Goal: Task Accomplishment & Management: Use online tool/utility

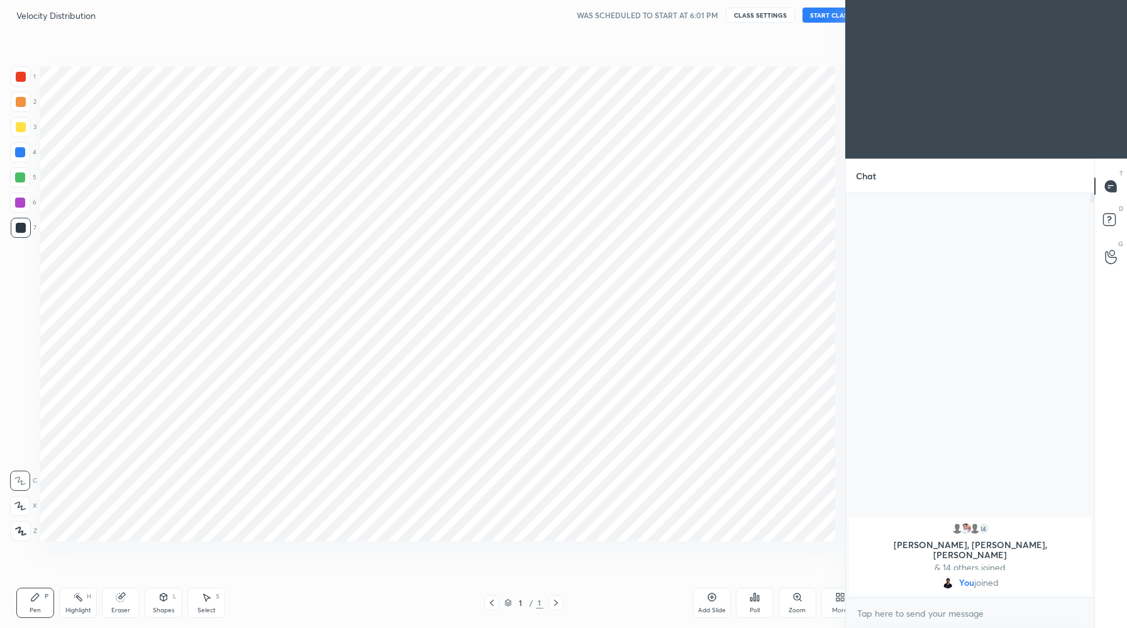
scroll to position [62369, 62122]
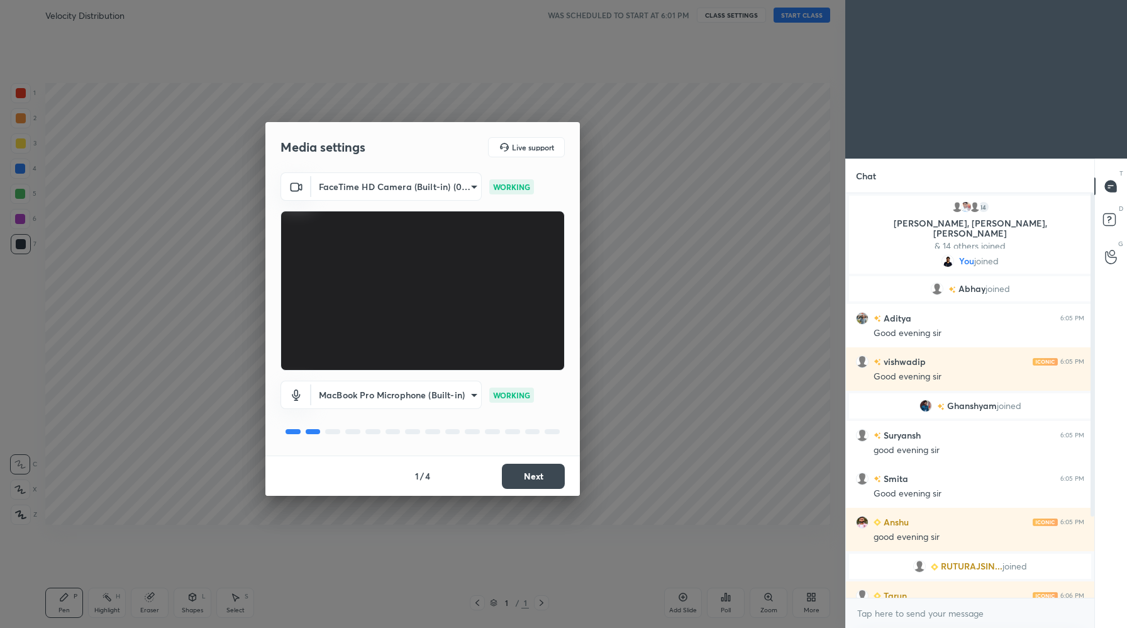
click at [545, 481] on button "Next" at bounding box center [533, 476] width 63 height 25
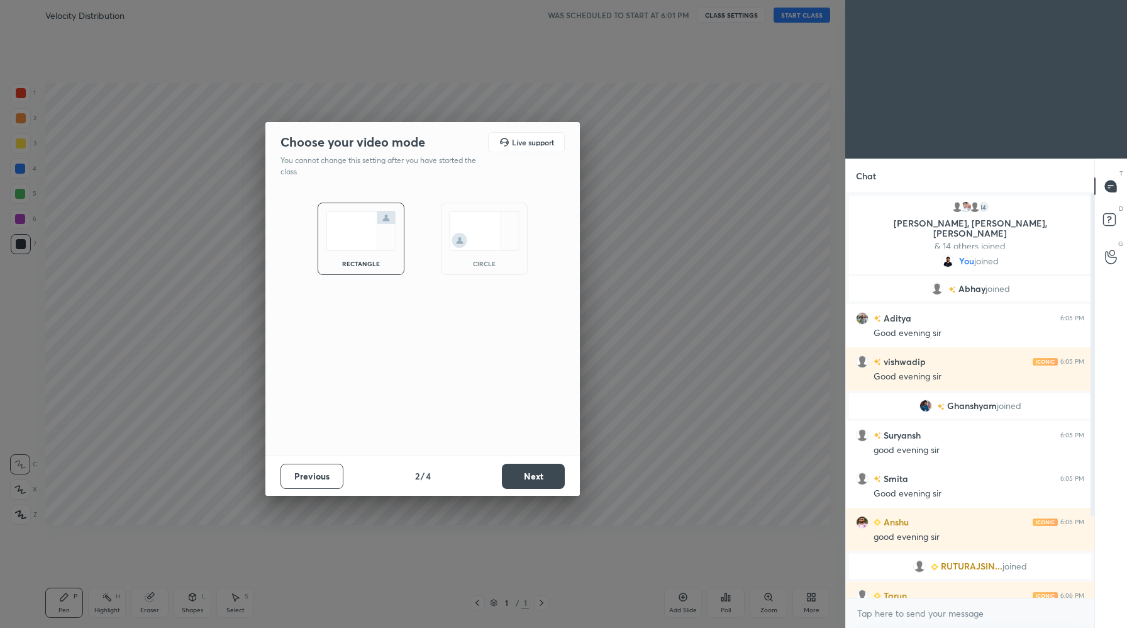
click at [545, 481] on button "Next" at bounding box center [533, 476] width 63 height 25
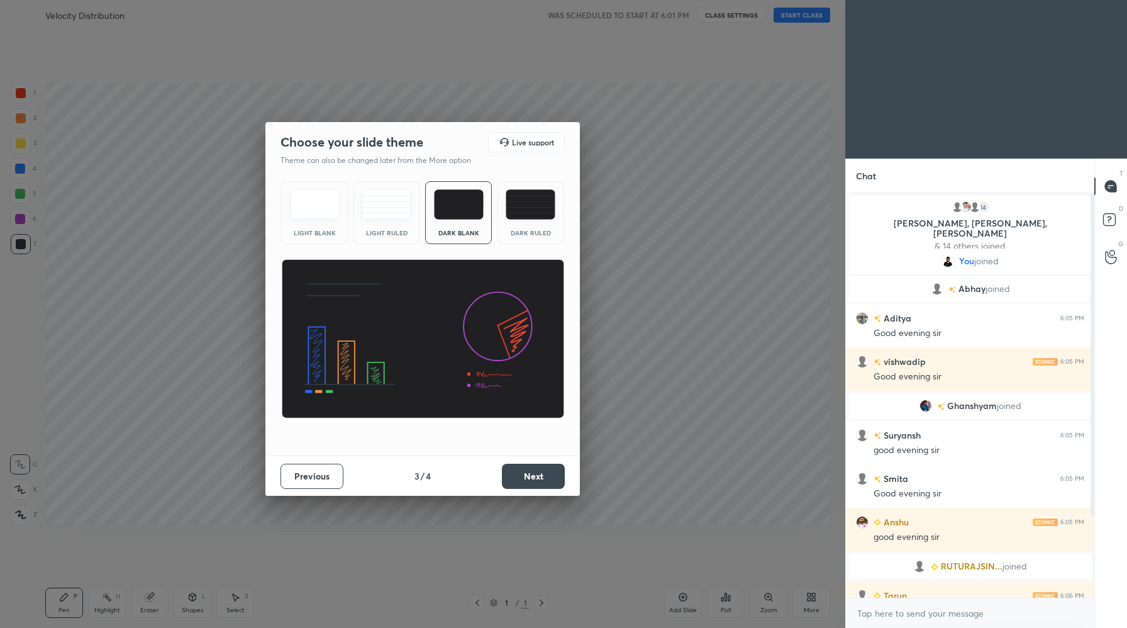
click at [545, 481] on button "Next" at bounding box center [533, 476] width 63 height 25
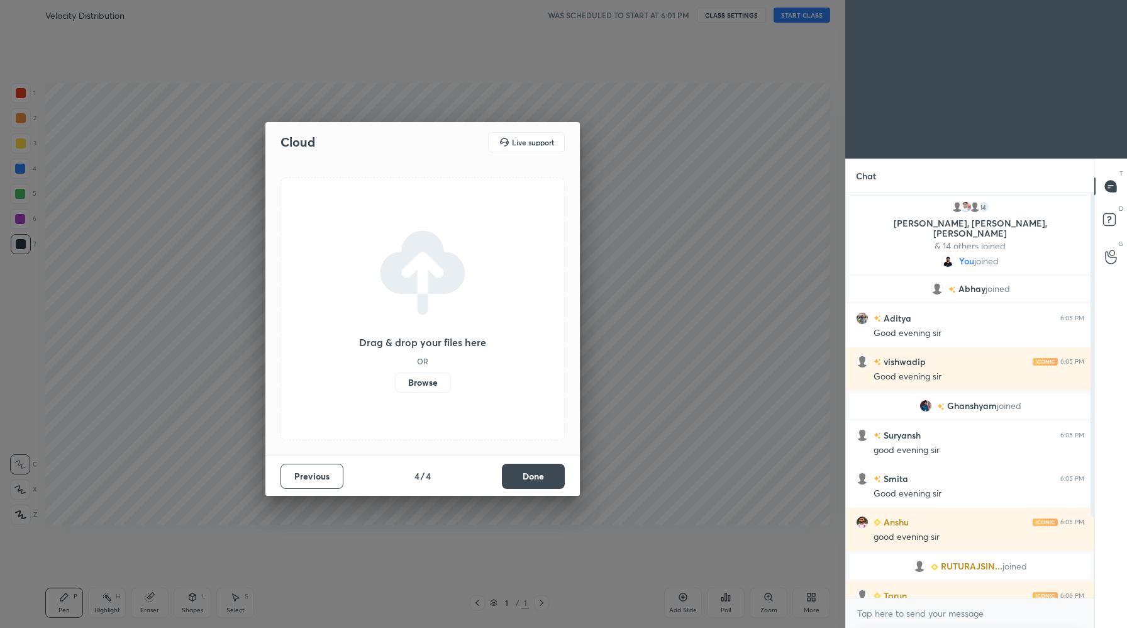
click at [545, 481] on button "Done" at bounding box center [533, 476] width 63 height 25
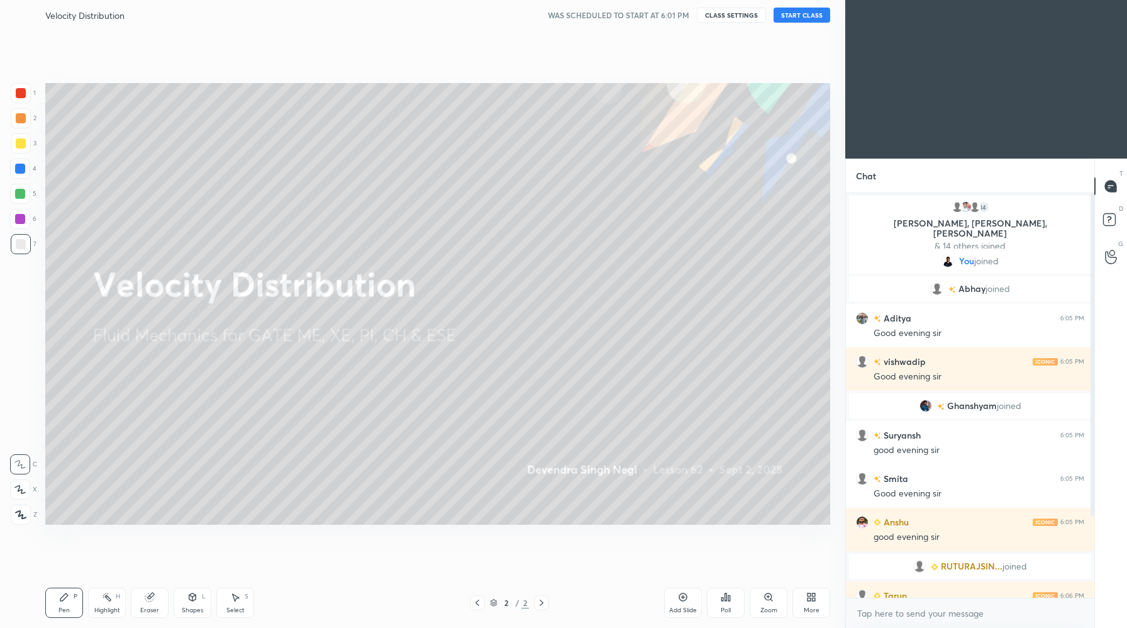
click at [813, 13] on button "START CLASS" at bounding box center [802, 15] width 57 height 15
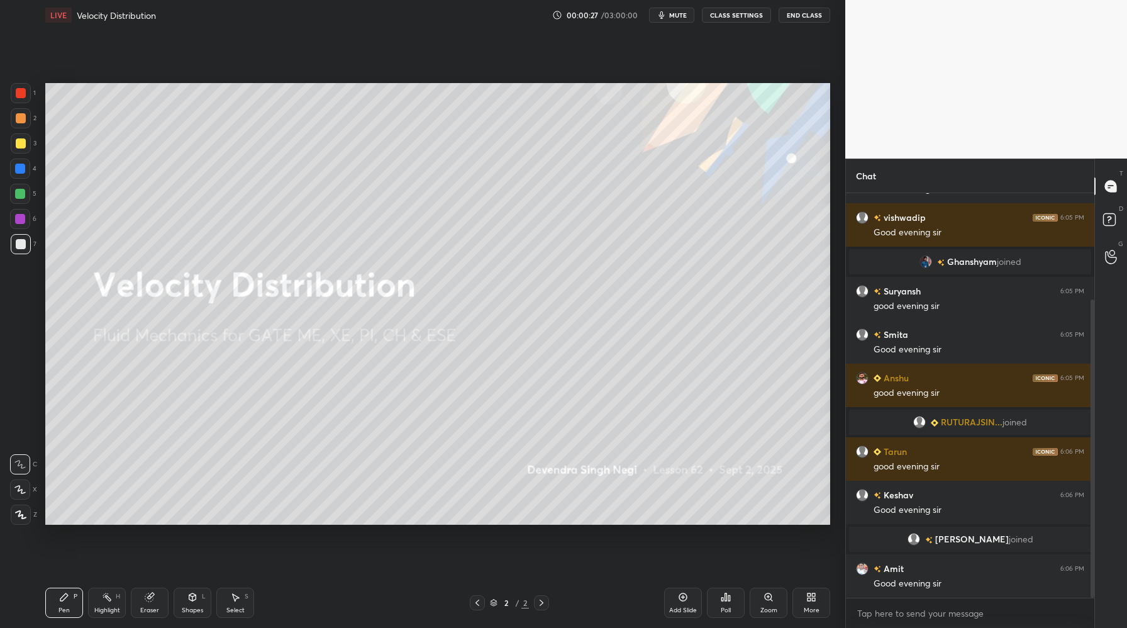
scroll to position [187, 0]
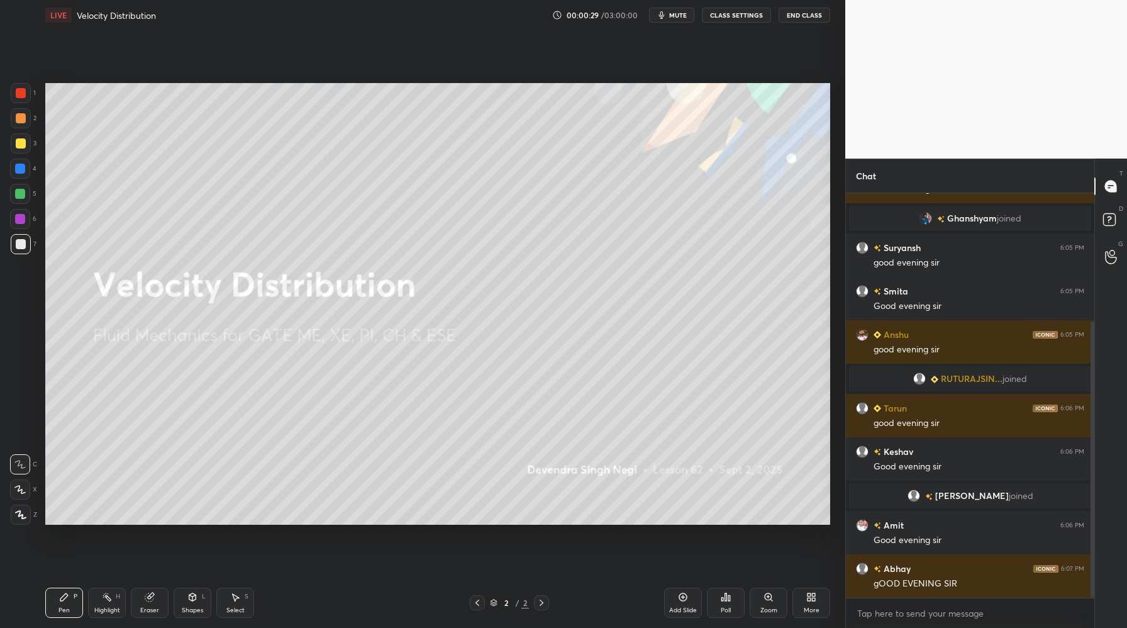
click at [19, 516] on icon at bounding box center [21, 515] width 10 height 8
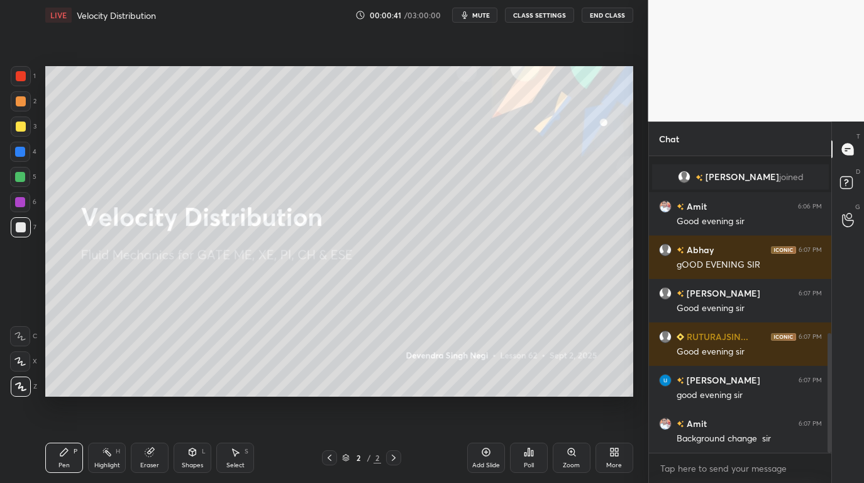
scroll to position [438, 0]
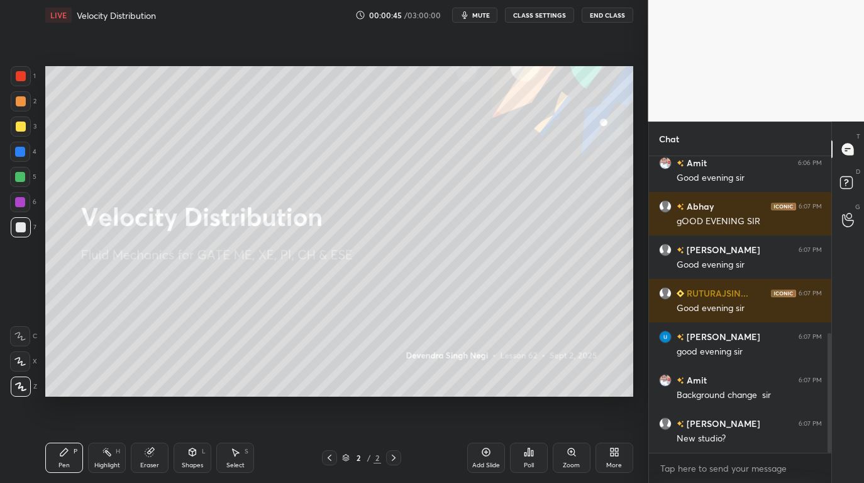
click at [615, 459] on div "More" at bounding box center [615, 457] width 38 height 30
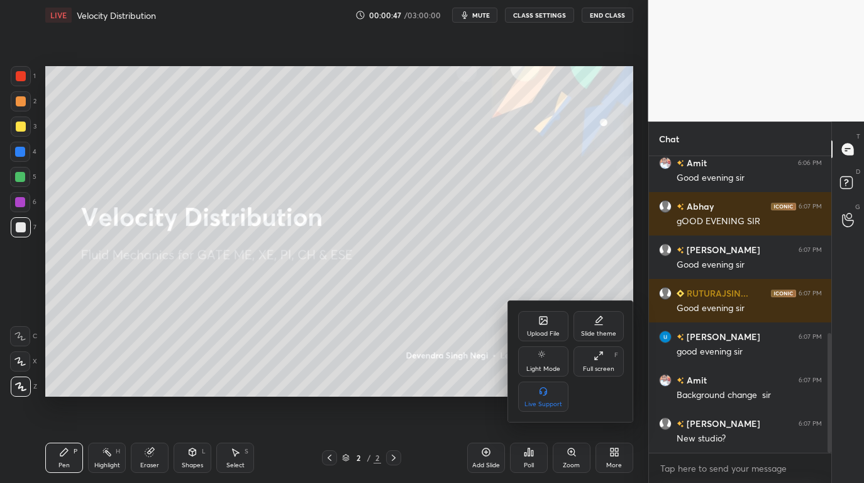
click at [538, 334] on div "Upload File" at bounding box center [543, 333] width 33 height 6
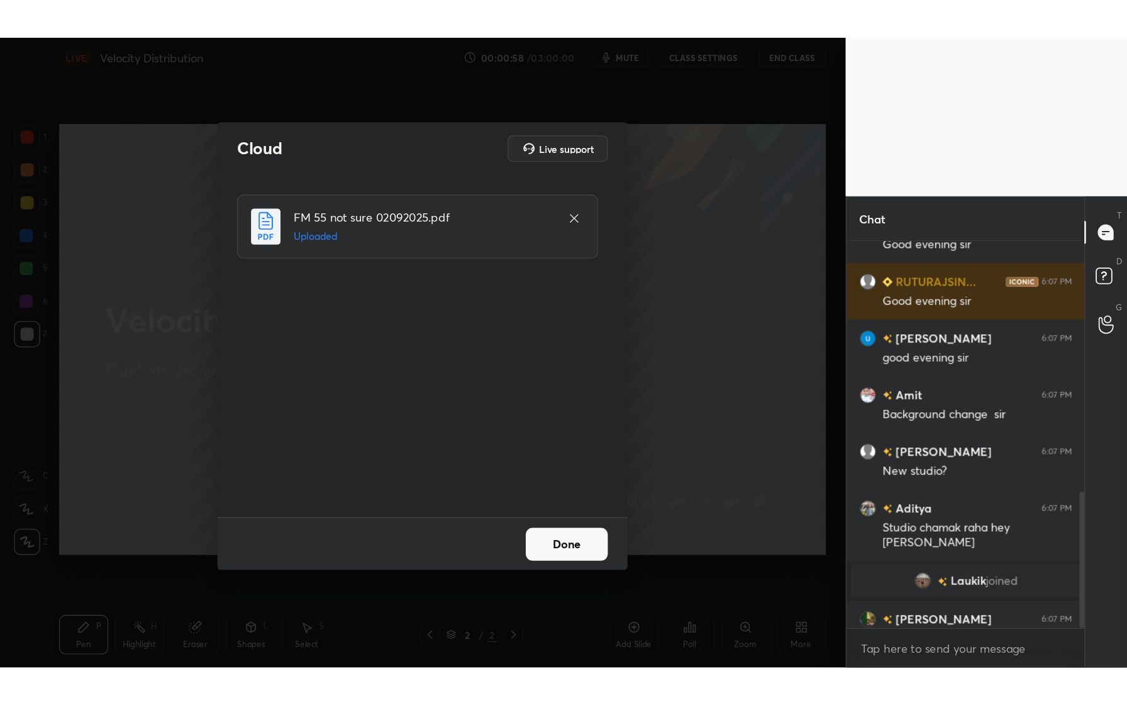
scroll to position [545, 0]
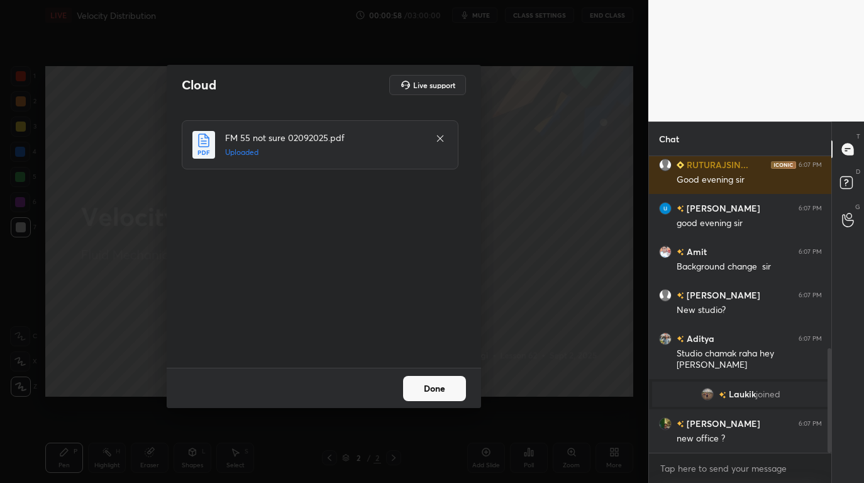
click at [437, 384] on button "Done" at bounding box center [434, 388] width 63 height 25
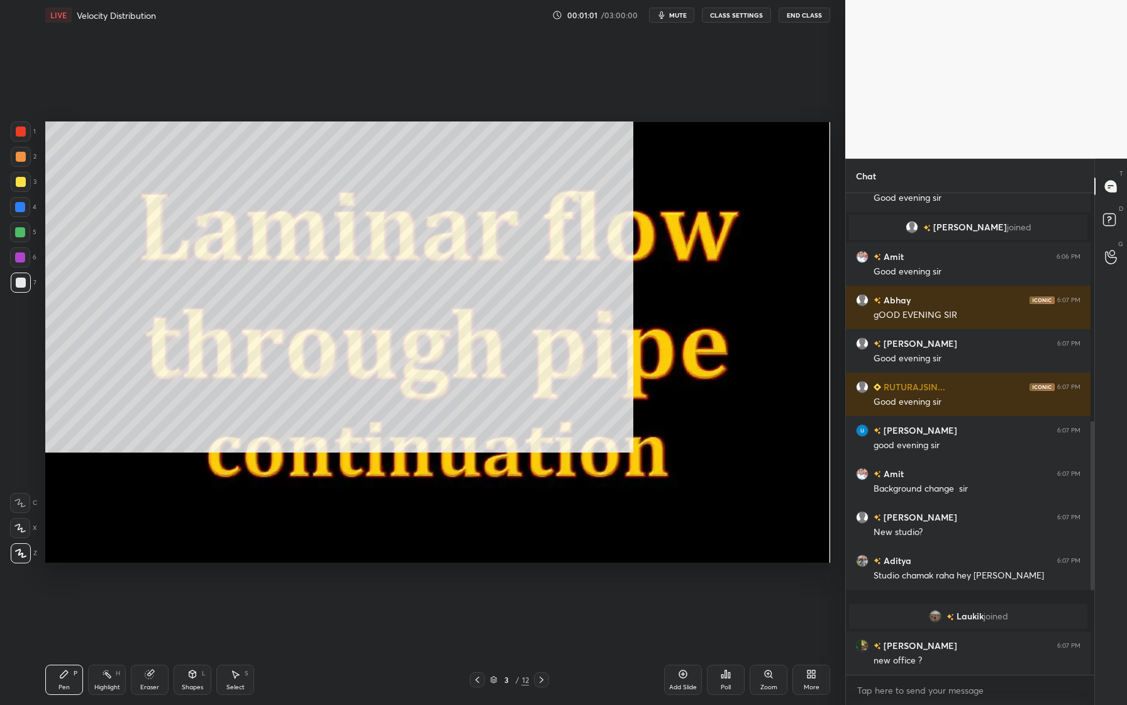
scroll to position [0, 0]
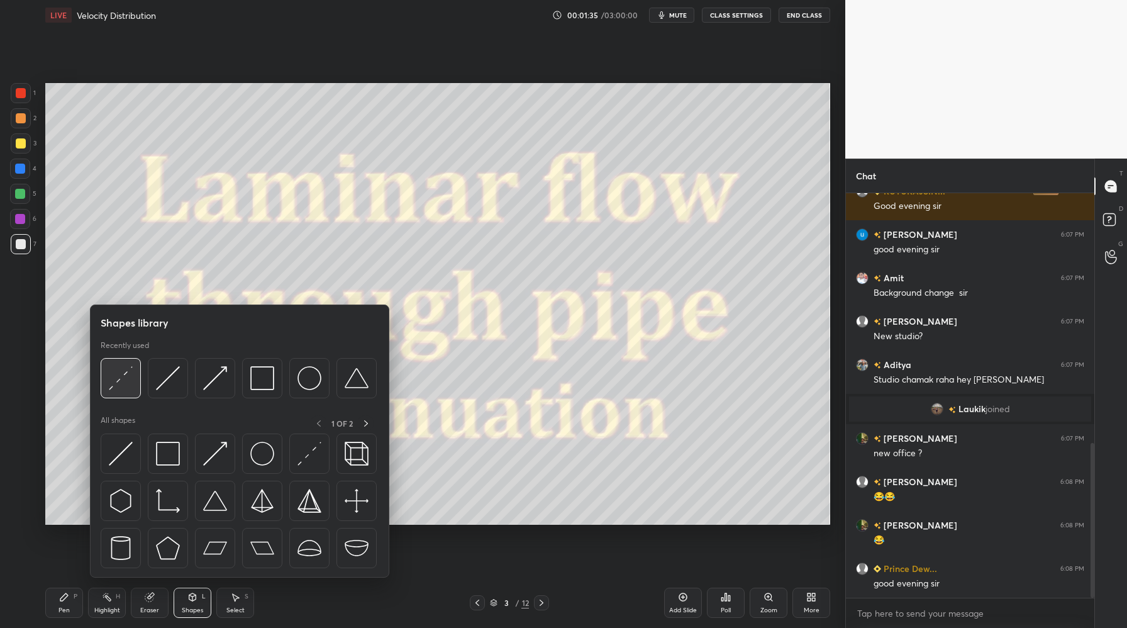
click at [120, 387] on img at bounding box center [121, 378] width 24 height 24
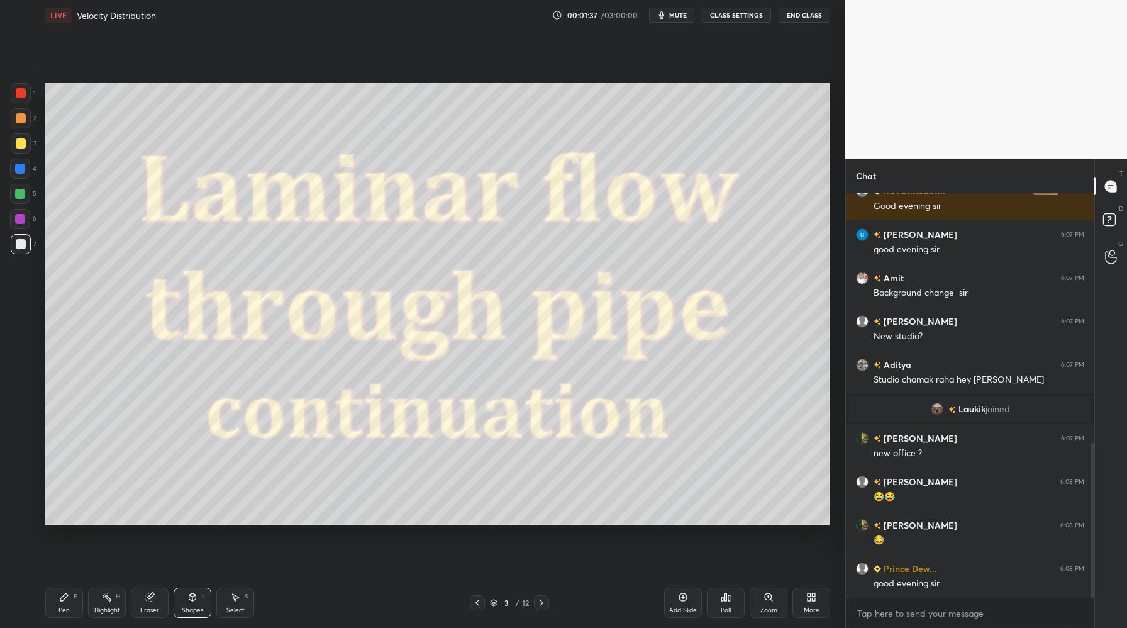
click at [18, 193] on div at bounding box center [20, 194] width 10 height 10
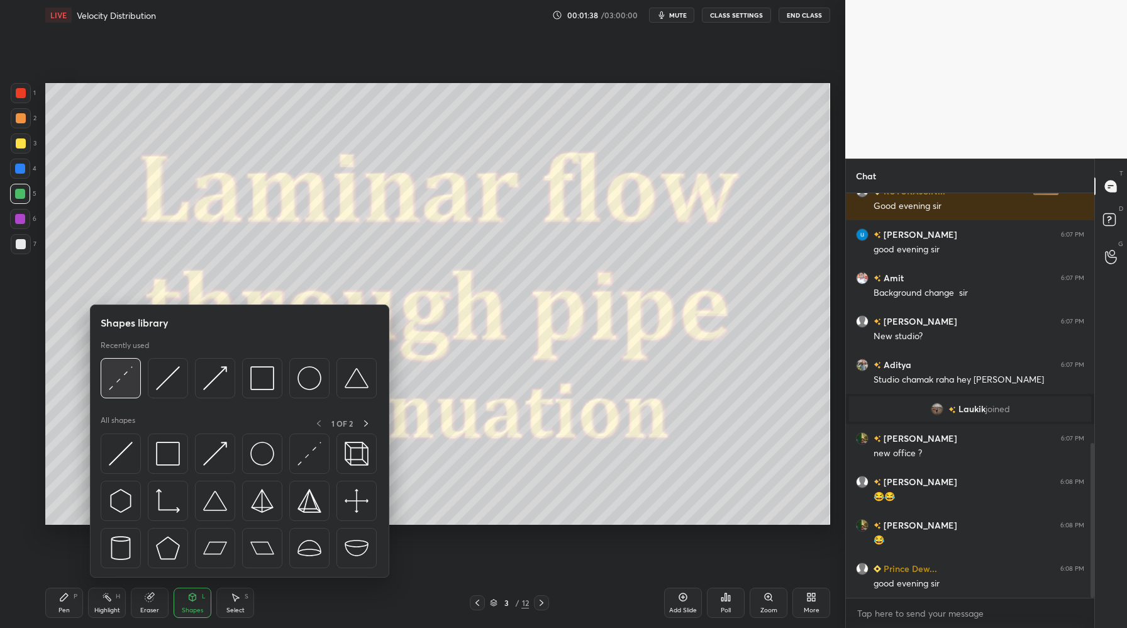
click at [124, 391] on div at bounding box center [121, 378] width 40 height 40
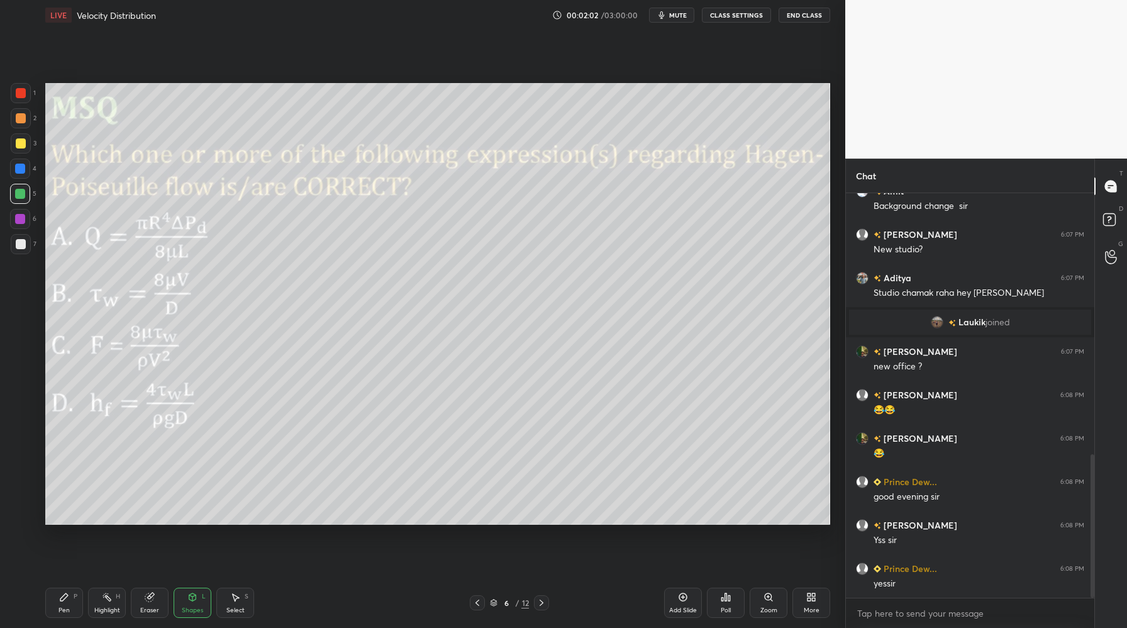
scroll to position [769, 0]
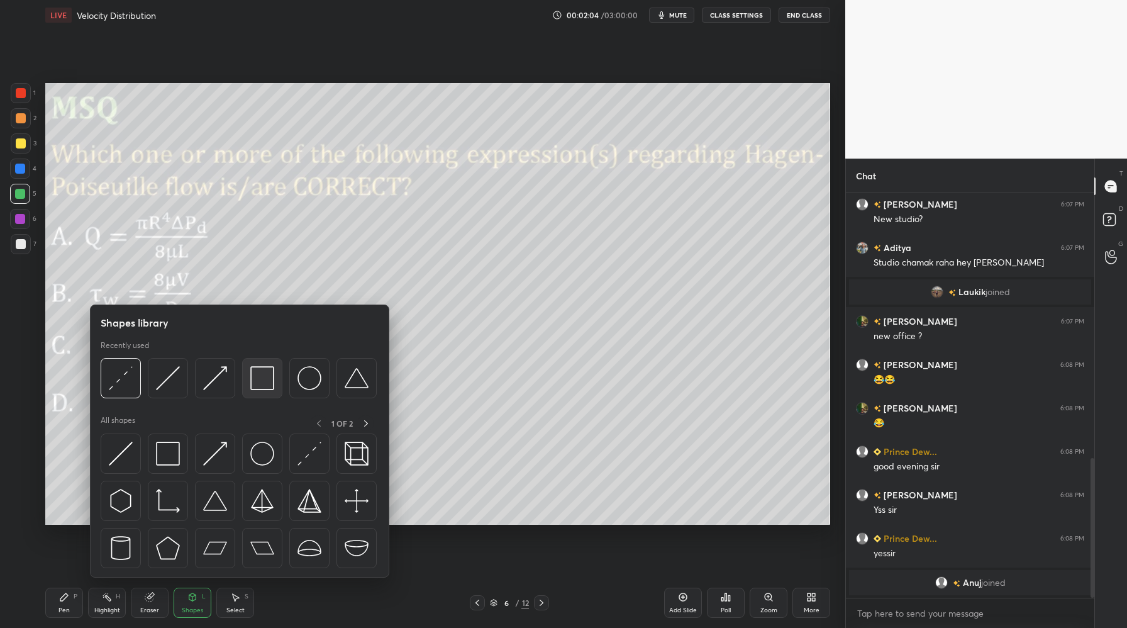
click at [266, 395] on div at bounding box center [262, 378] width 40 height 40
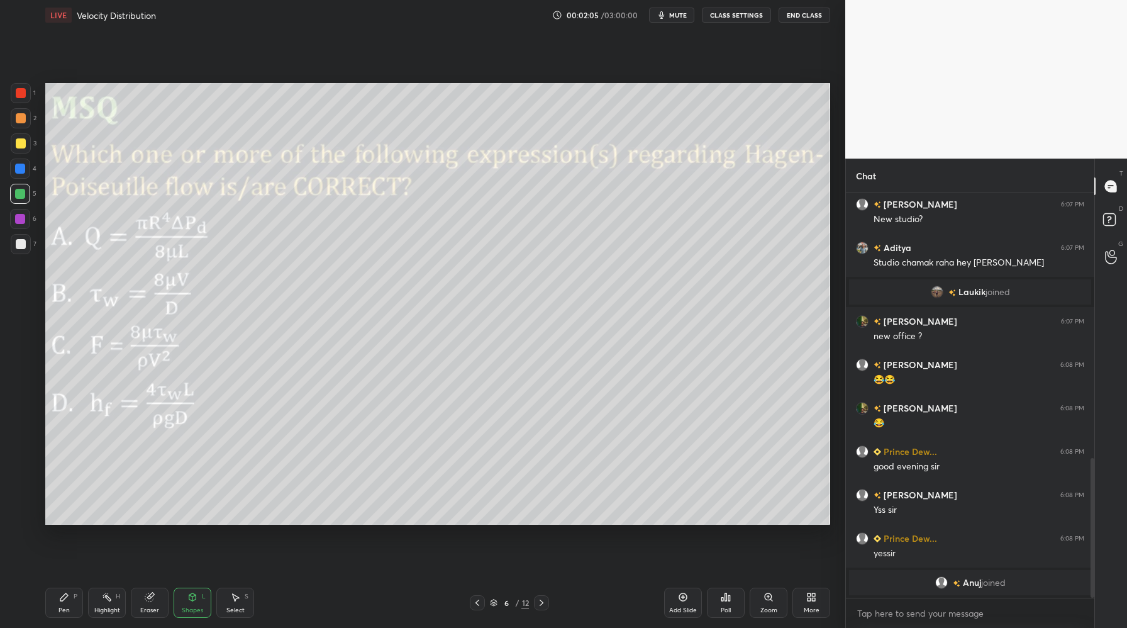
drag, startPoint x: 19, startPoint y: 96, endPoint x: 33, endPoint y: 100, distance: 15.1
click at [20, 96] on div at bounding box center [21, 93] width 10 height 10
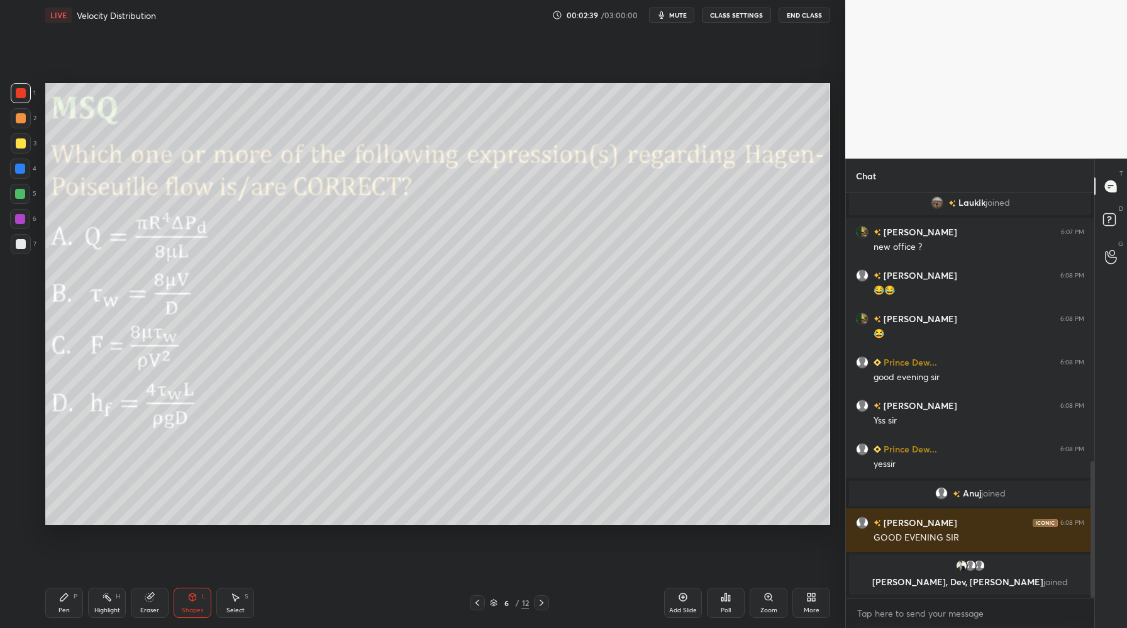
scroll to position [805, 0]
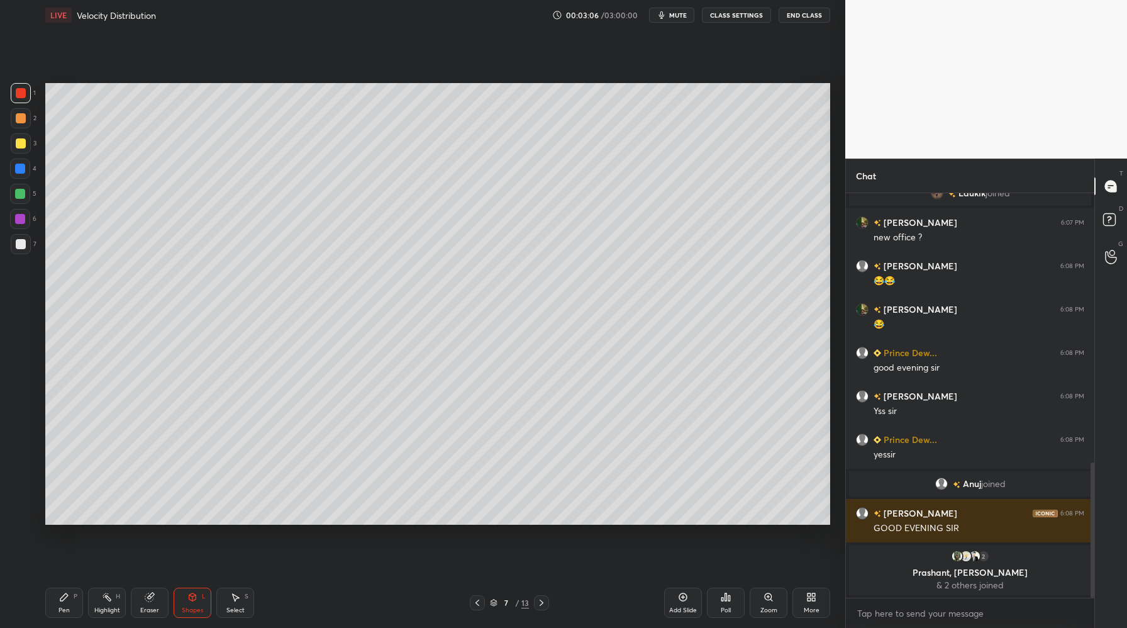
click at [23, 196] on div at bounding box center [20, 194] width 10 height 10
click at [23, 246] on div at bounding box center [21, 244] width 10 height 10
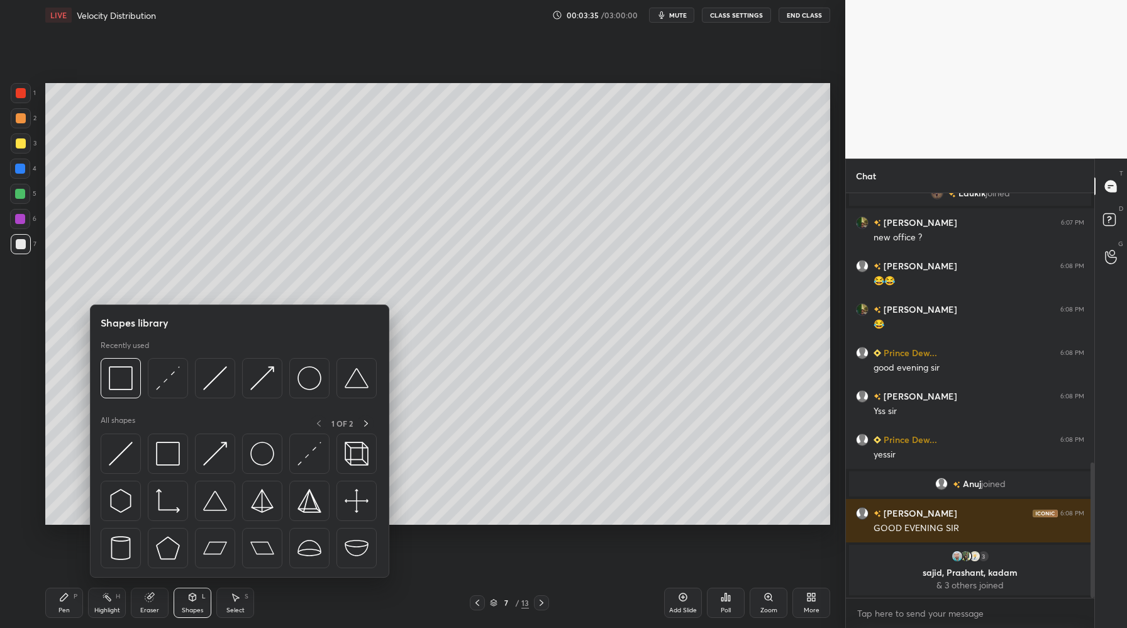
click at [203, 400] on div at bounding box center [239, 381] width 276 height 47
click at [215, 393] on div at bounding box center [215, 378] width 40 height 40
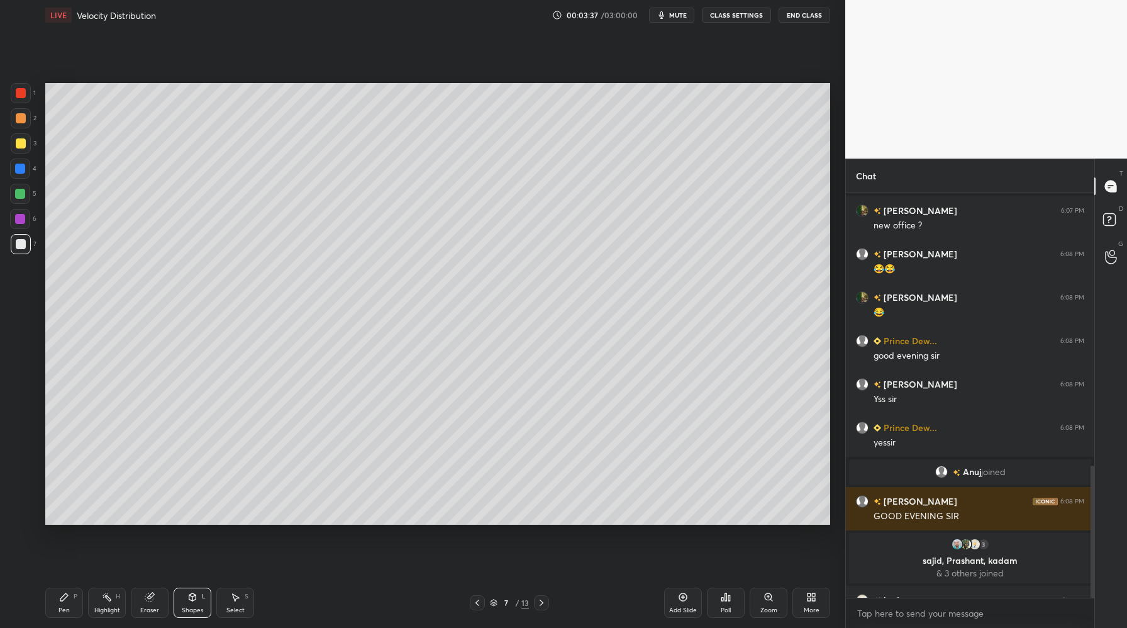
scroll to position [836, 0]
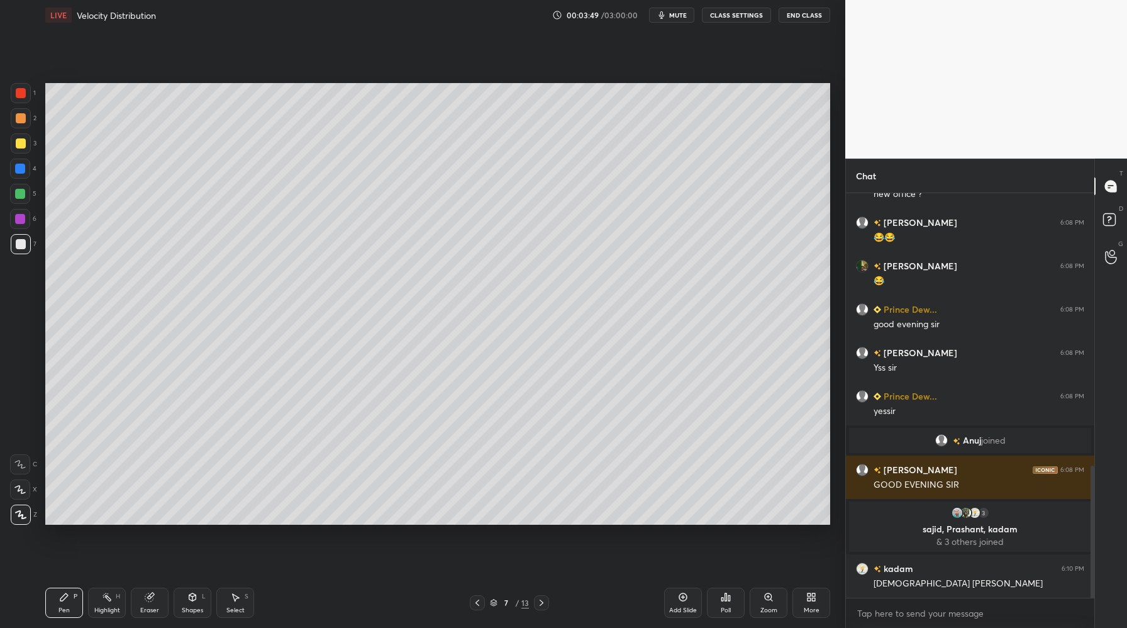
click at [20, 245] on div at bounding box center [21, 244] width 10 height 10
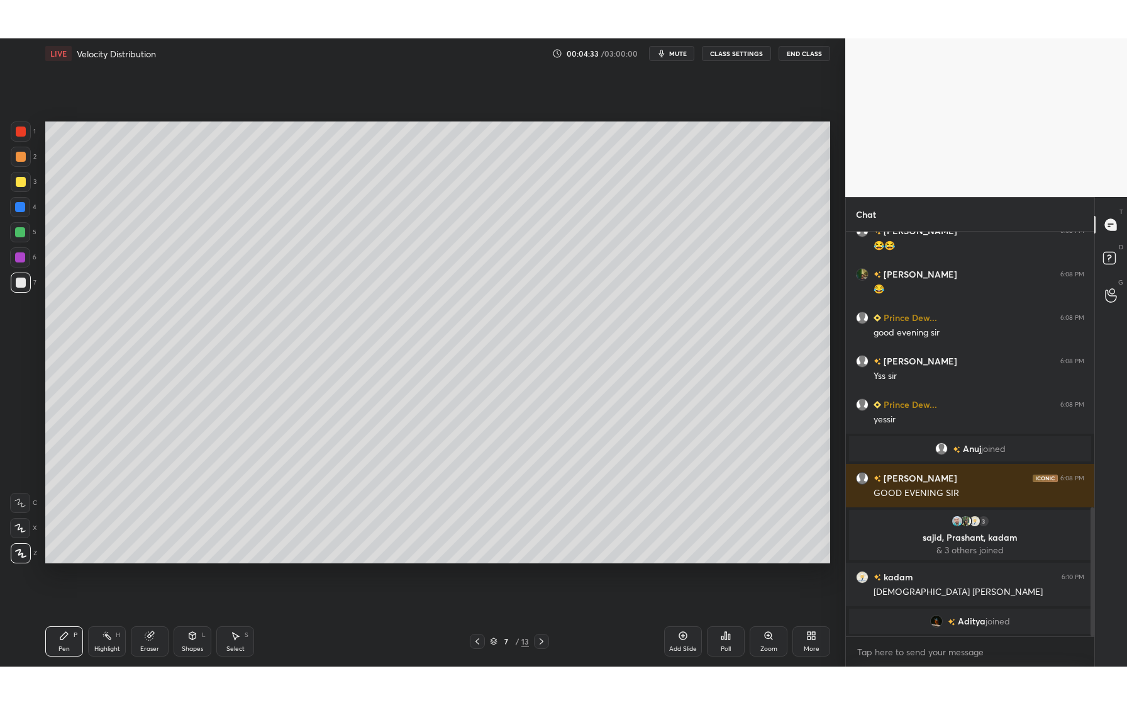
scroll to position [887, 0]
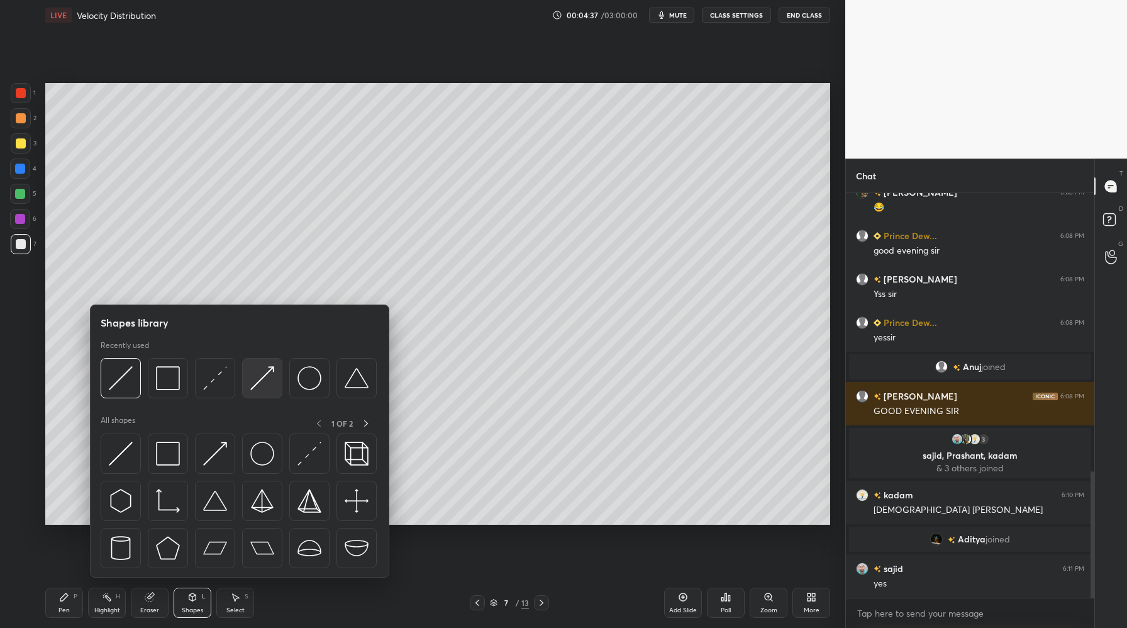
click at [254, 394] on div at bounding box center [262, 378] width 40 height 40
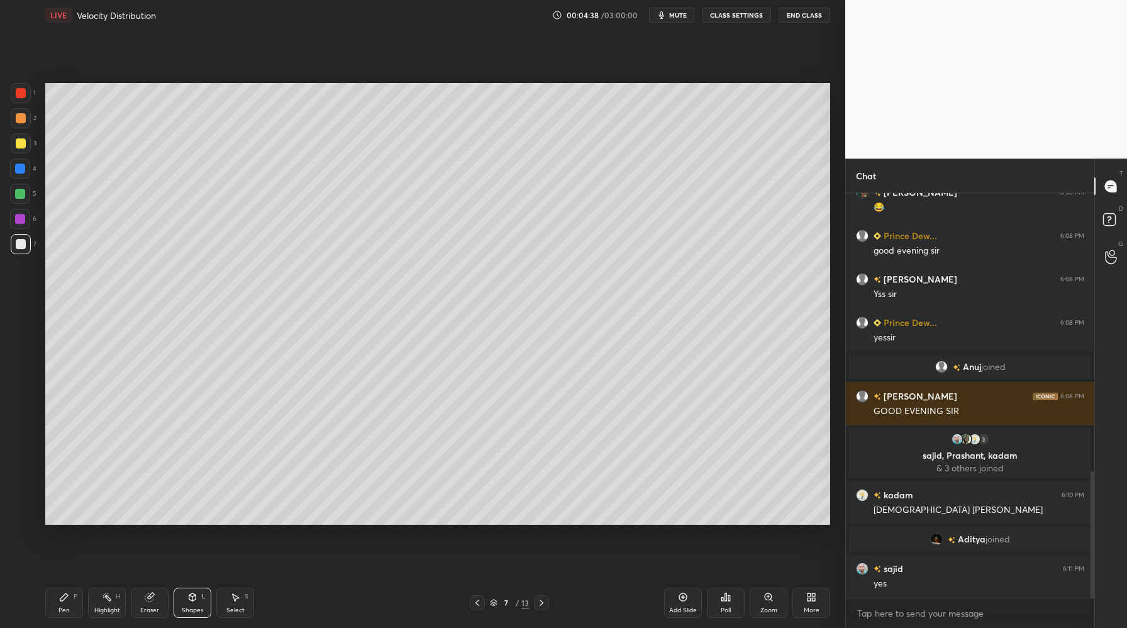
drag, startPoint x: 20, startPoint y: 92, endPoint x: 34, endPoint y: 94, distance: 14.5
click at [20, 94] on div at bounding box center [21, 93] width 10 height 10
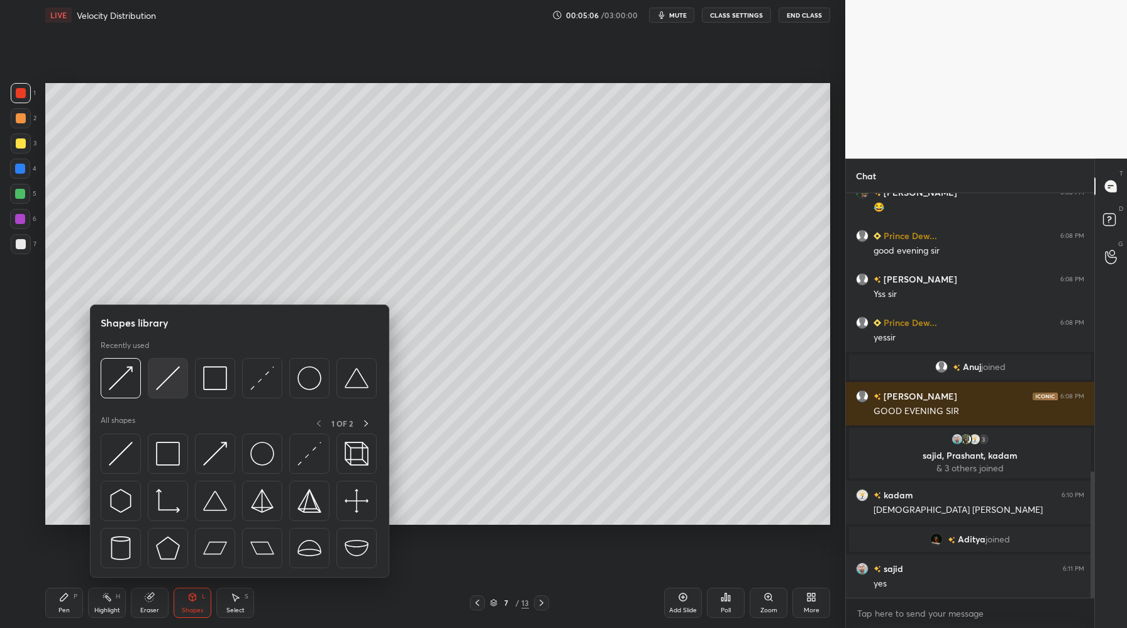
click at [167, 393] on div at bounding box center [168, 378] width 40 height 40
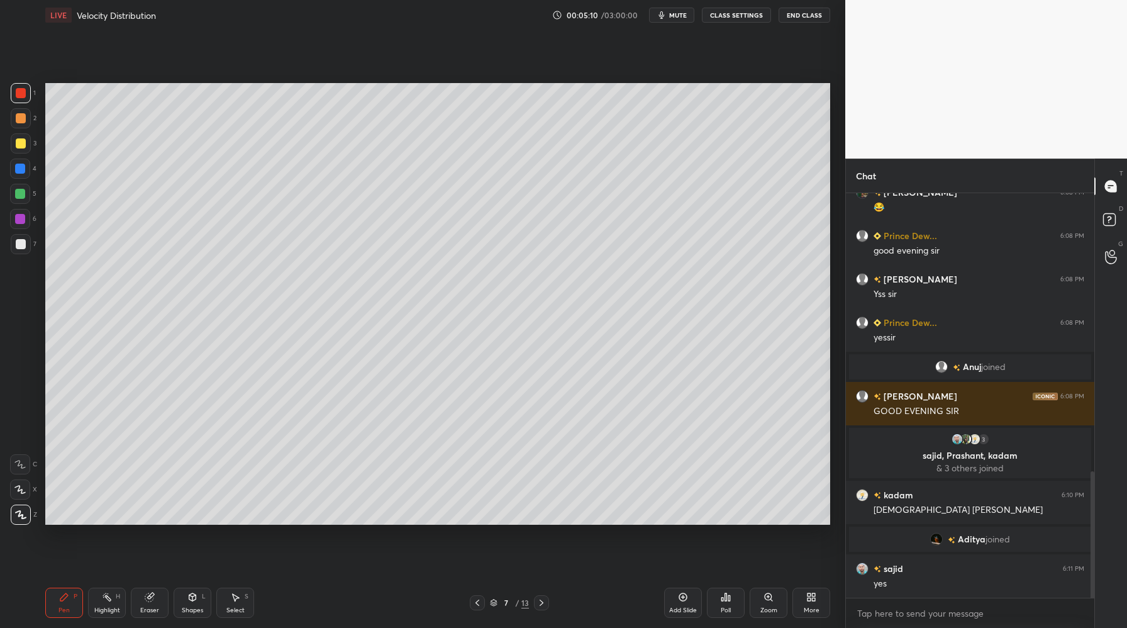
click at [814, 605] on div "More" at bounding box center [812, 603] width 38 height 30
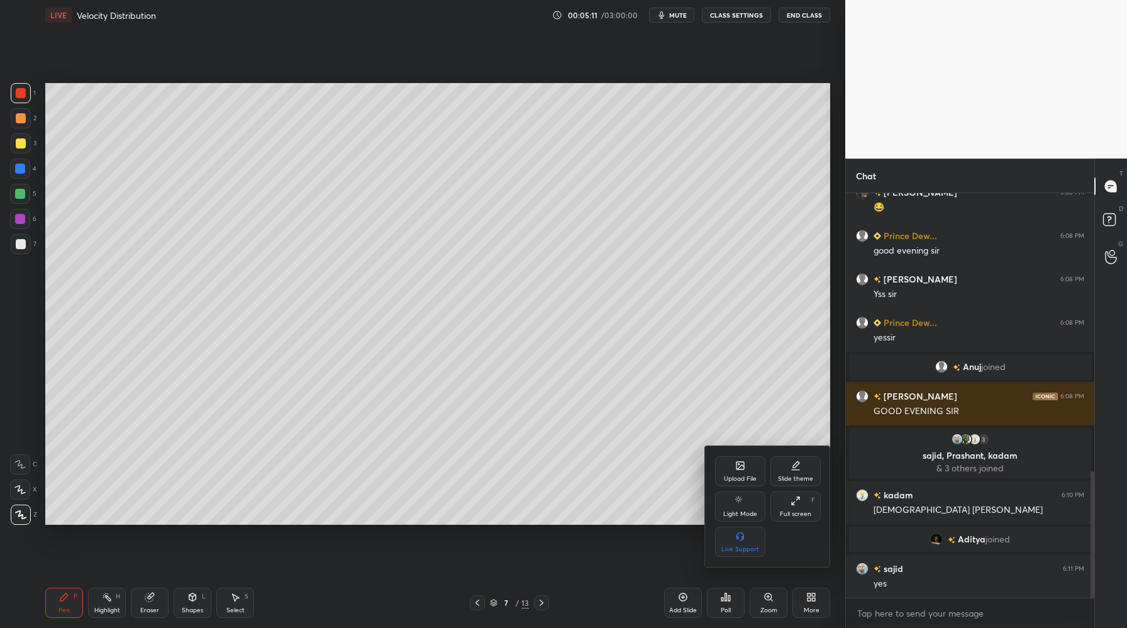
drag, startPoint x: 793, startPoint y: 503, endPoint x: 794, endPoint y: 580, distance: 76.8
click at [793, 503] on icon at bounding box center [793, 503] width 3 height 3
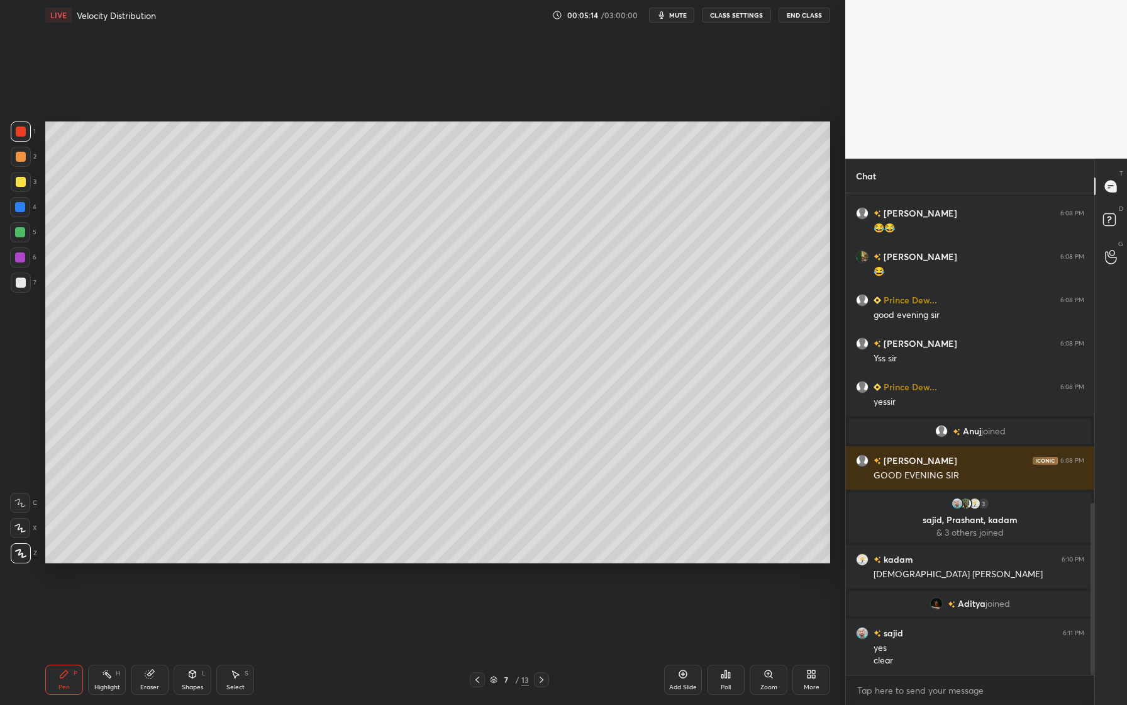
scroll to position [866, 0]
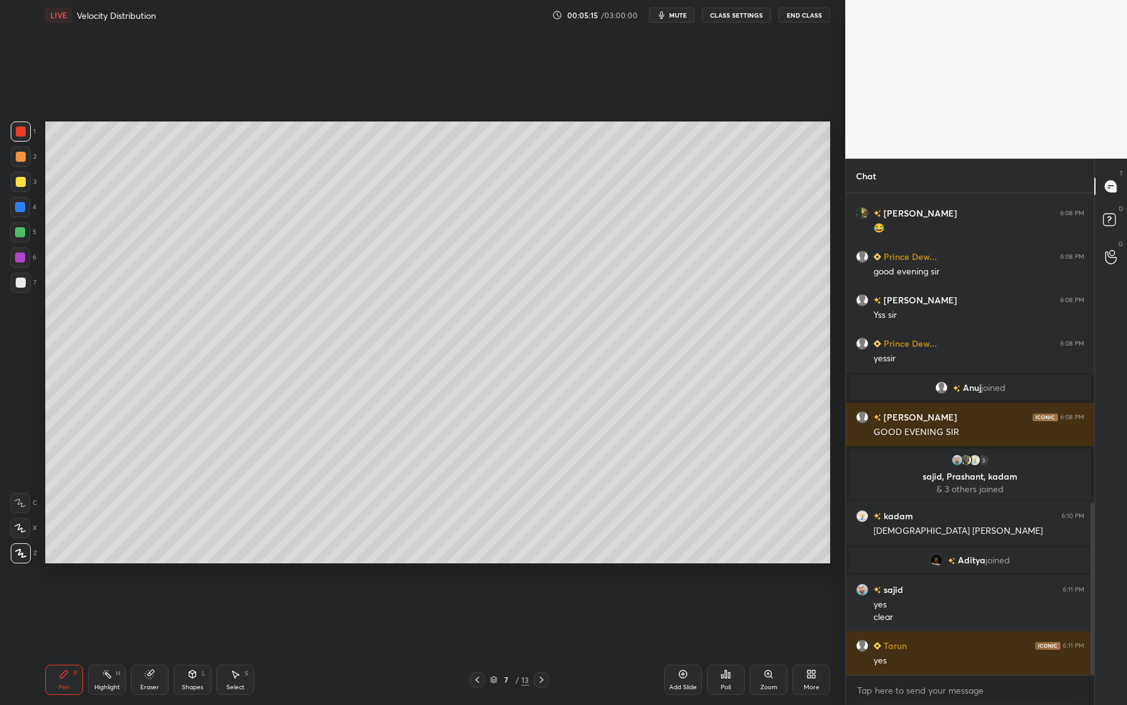
click at [18, 282] on div at bounding box center [21, 282] width 10 height 10
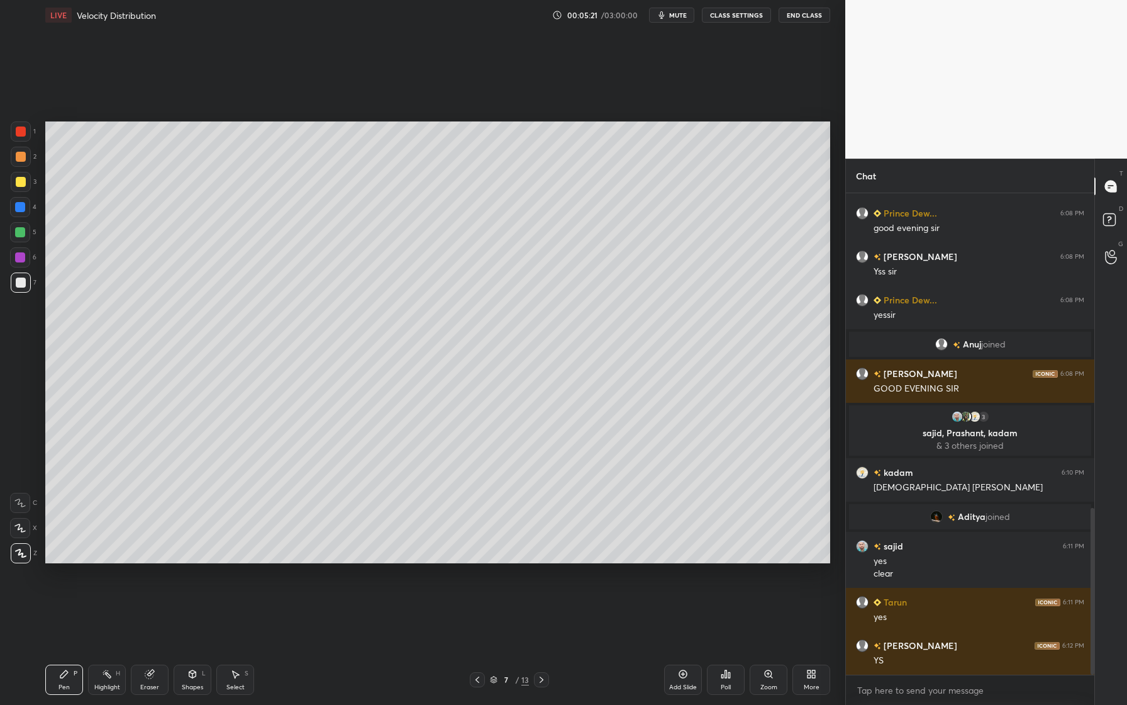
click at [38, 288] on div "1 2 3 4 5 6 7 C X Z C X Z E E Erase all H H" at bounding box center [20, 342] width 40 height 442
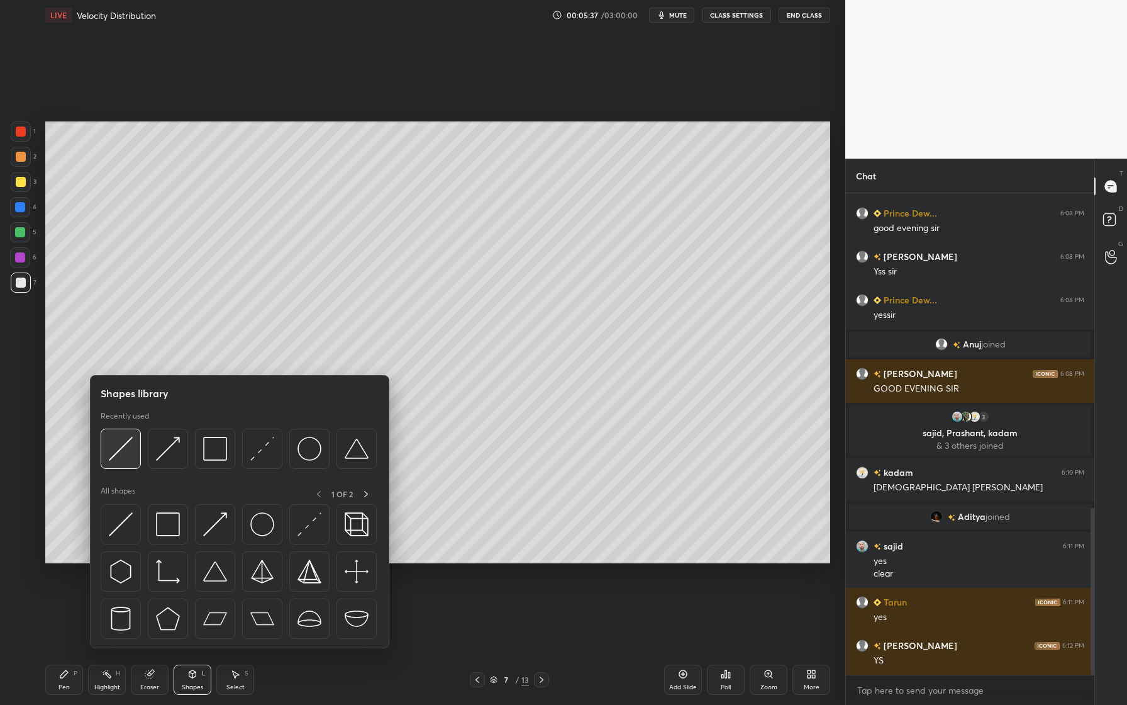
click at [124, 456] on img at bounding box center [121, 449] width 24 height 24
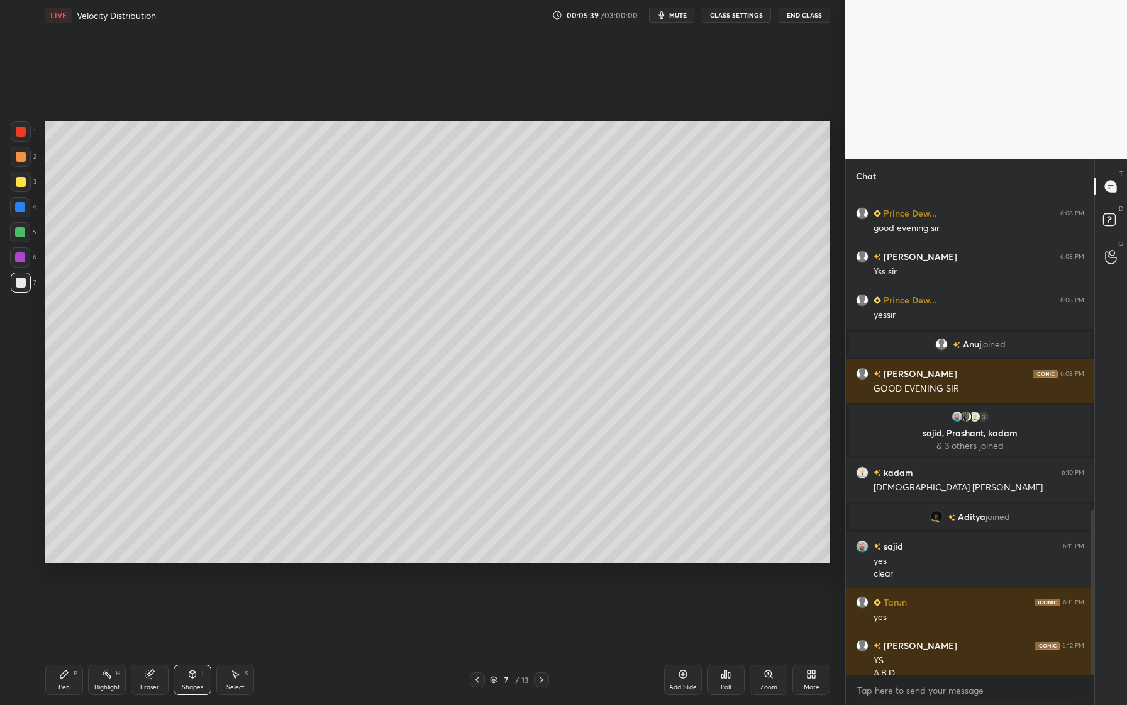
scroll to position [922, 0]
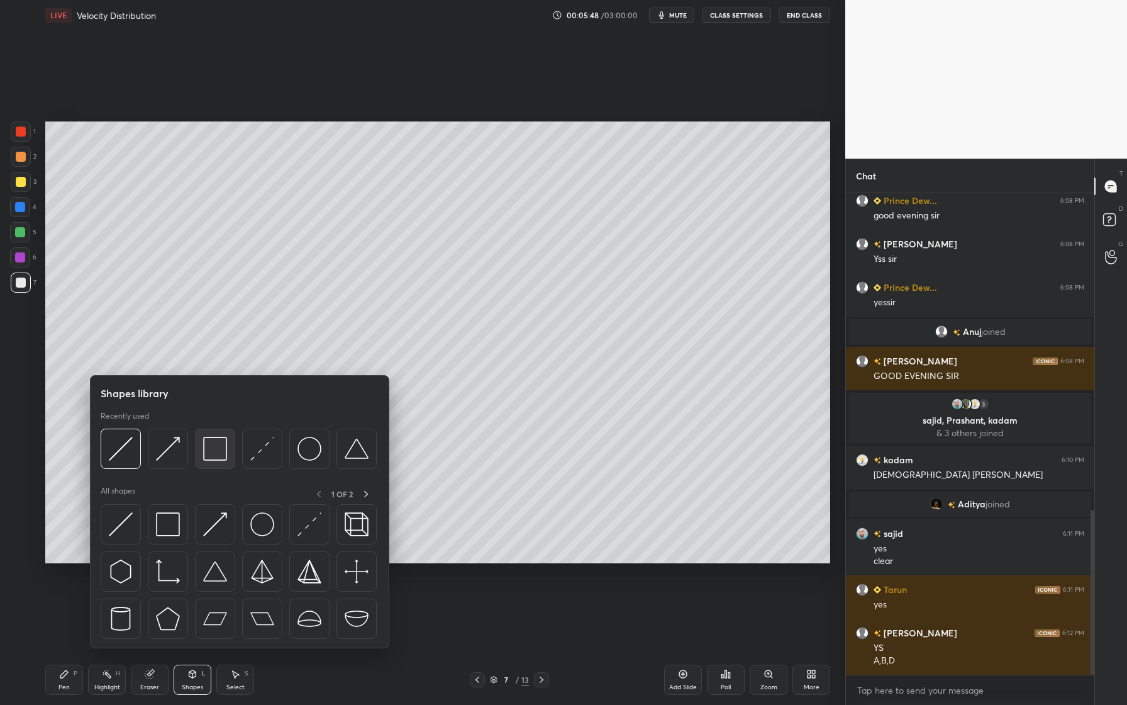
click at [206, 461] on div at bounding box center [215, 448] width 40 height 40
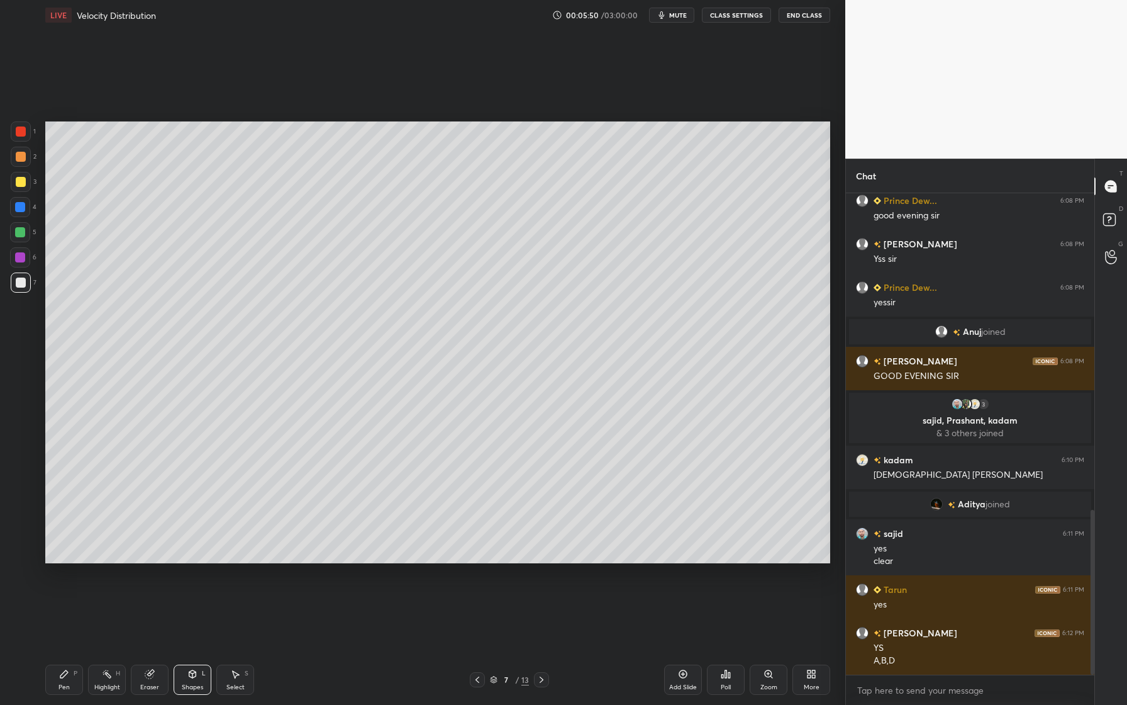
click at [24, 235] on div at bounding box center [20, 232] width 10 height 10
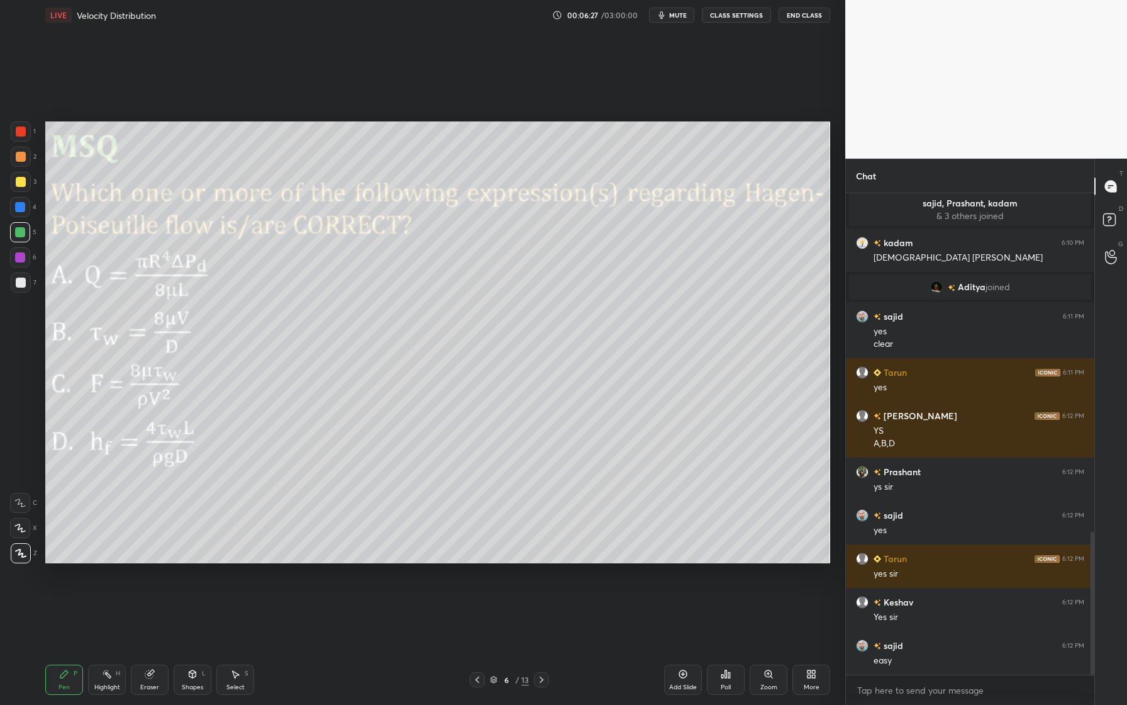
scroll to position [1170, 0]
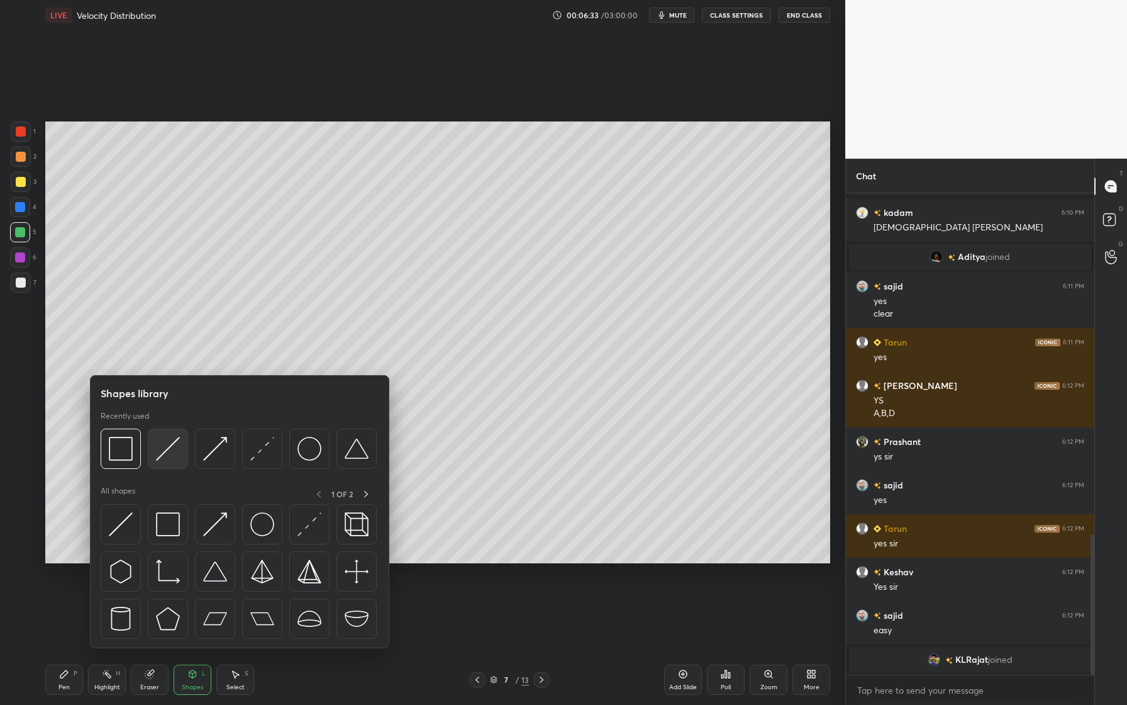
click at [170, 460] on img at bounding box center [168, 449] width 24 height 24
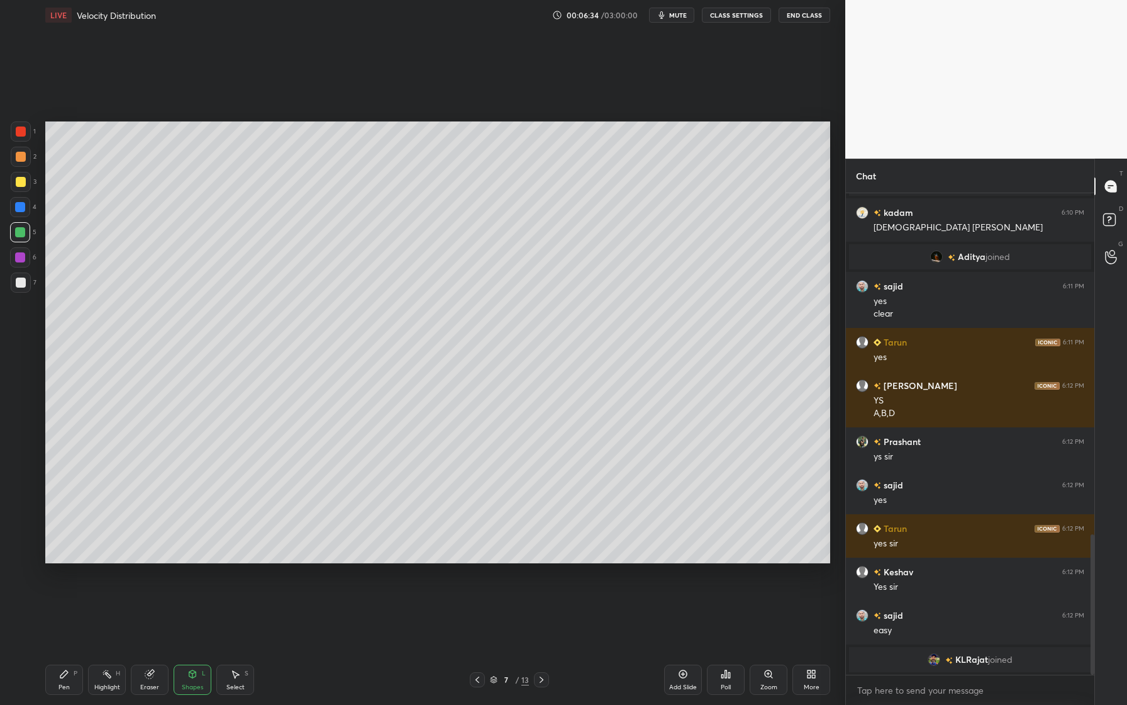
drag, startPoint x: 23, startPoint y: 160, endPoint x: 38, endPoint y: 162, distance: 15.8
click at [23, 160] on div at bounding box center [21, 157] width 10 height 10
click at [21, 235] on div at bounding box center [20, 232] width 10 height 10
click at [20, 185] on div at bounding box center [21, 182] width 10 height 10
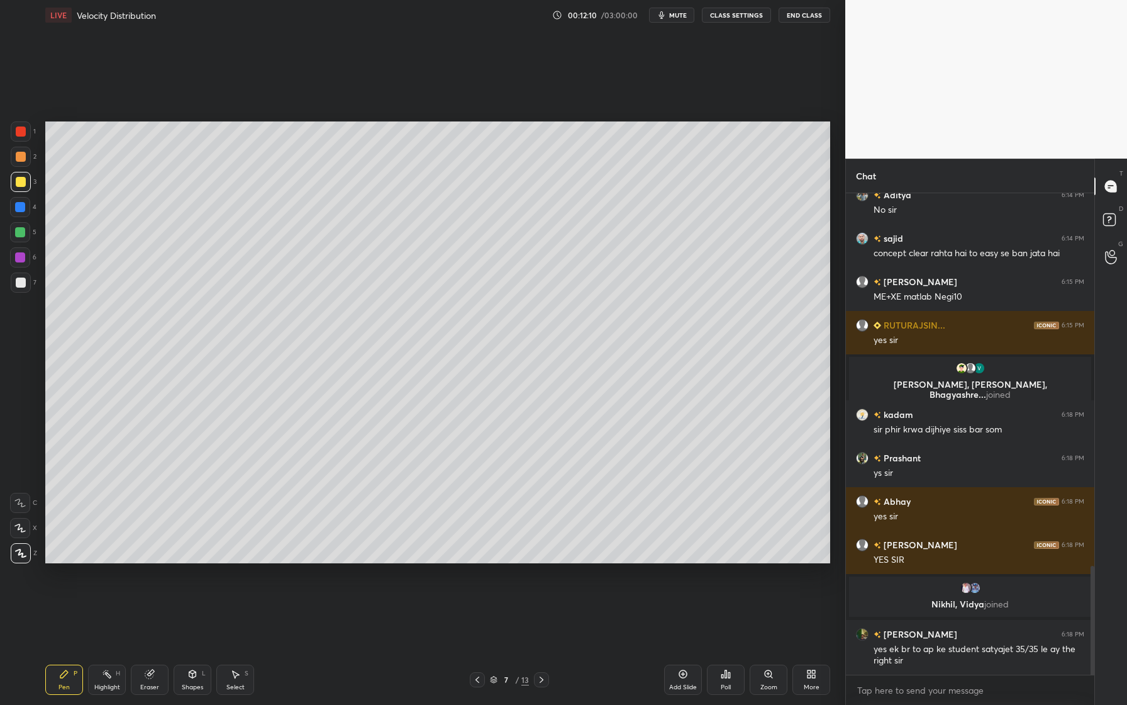
scroll to position [1646, 0]
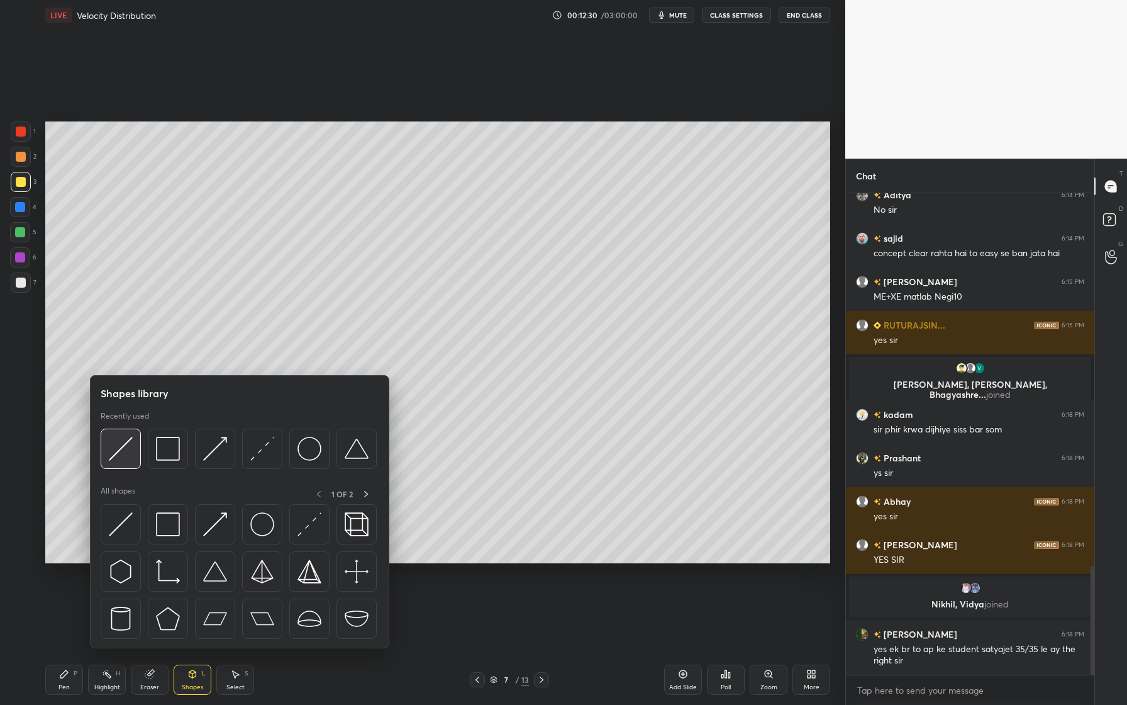
click at [120, 466] on div at bounding box center [121, 448] width 40 height 40
click at [215, 461] on div at bounding box center [215, 448] width 40 height 40
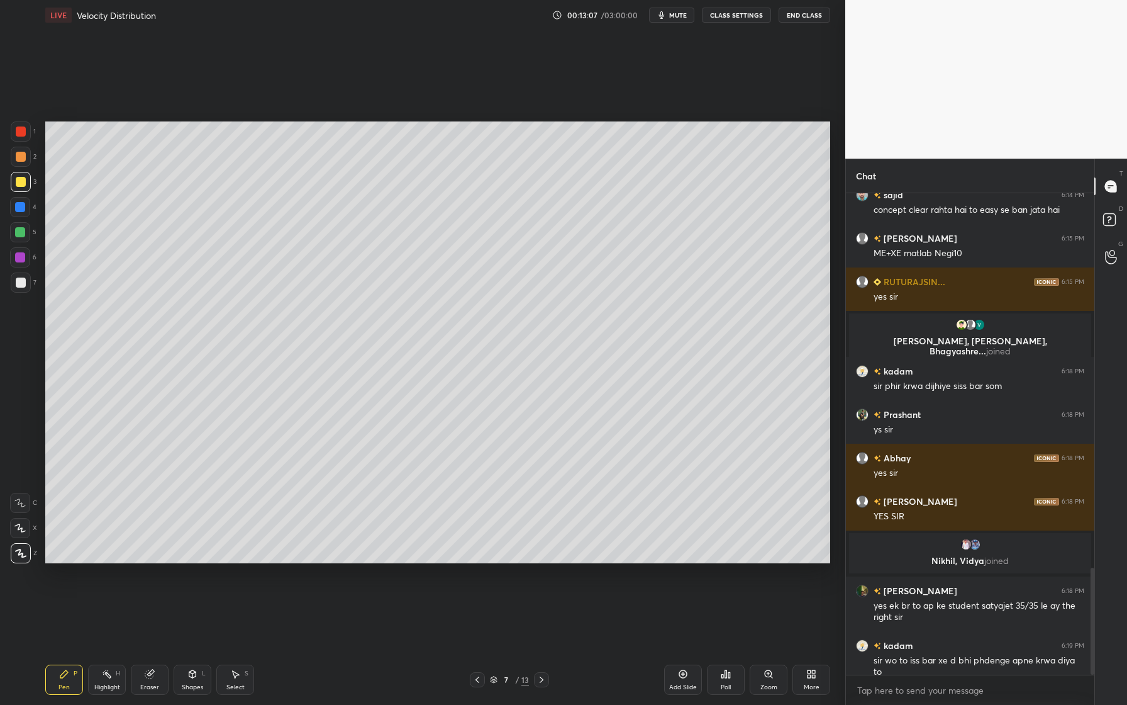
scroll to position [1733, 0]
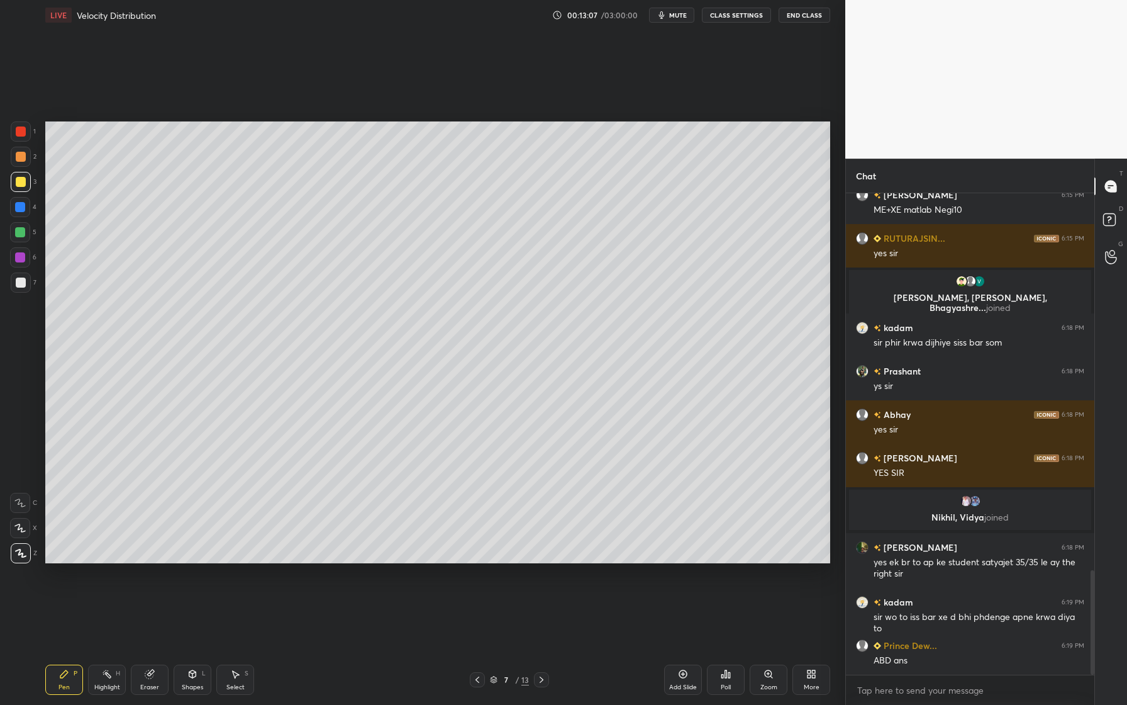
click at [23, 189] on div at bounding box center [21, 182] width 20 height 20
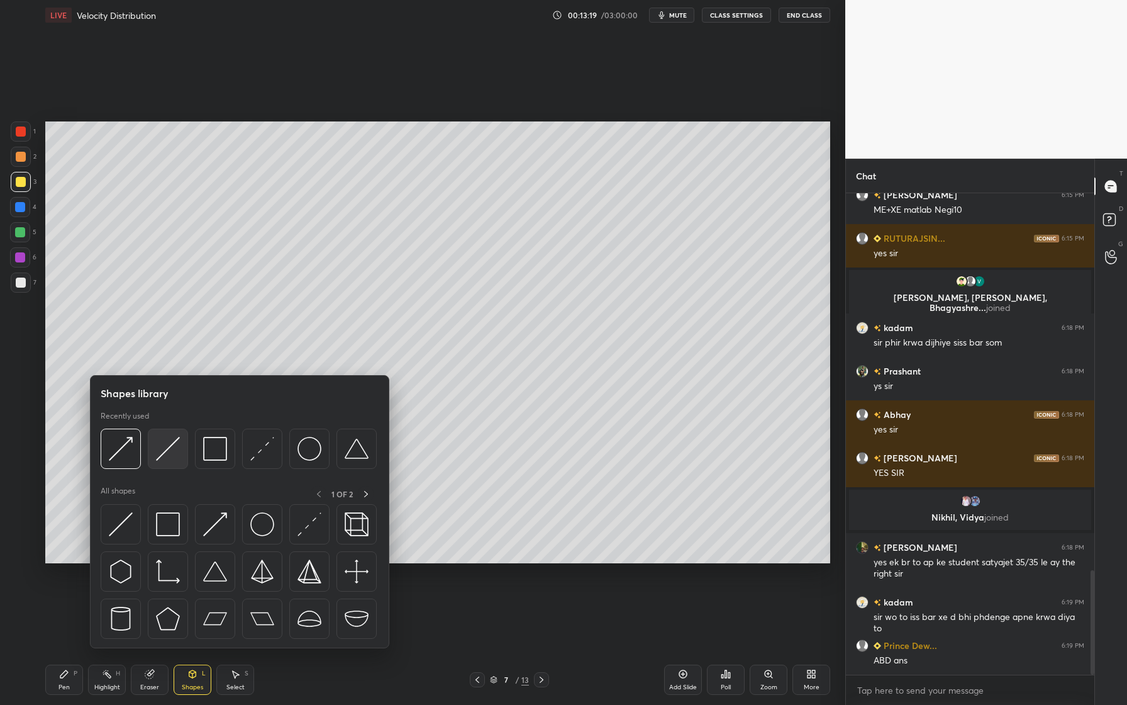
click at [169, 466] on div at bounding box center [168, 448] width 40 height 40
click at [177, 469] on div at bounding box center [239, 451] width 276 height 47
click at [177, 466] on div at bounding box center [168, 448] width 40 height 40
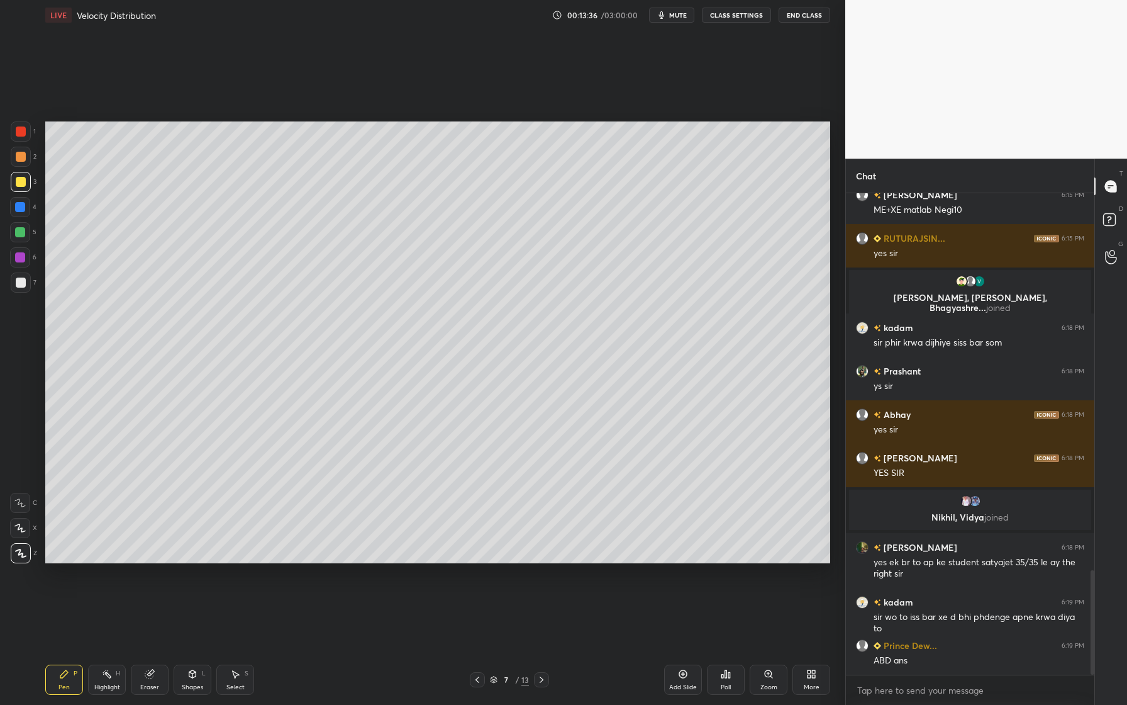
click at [22, 286] on div at bounding box center [21, 282] width 10 height 10
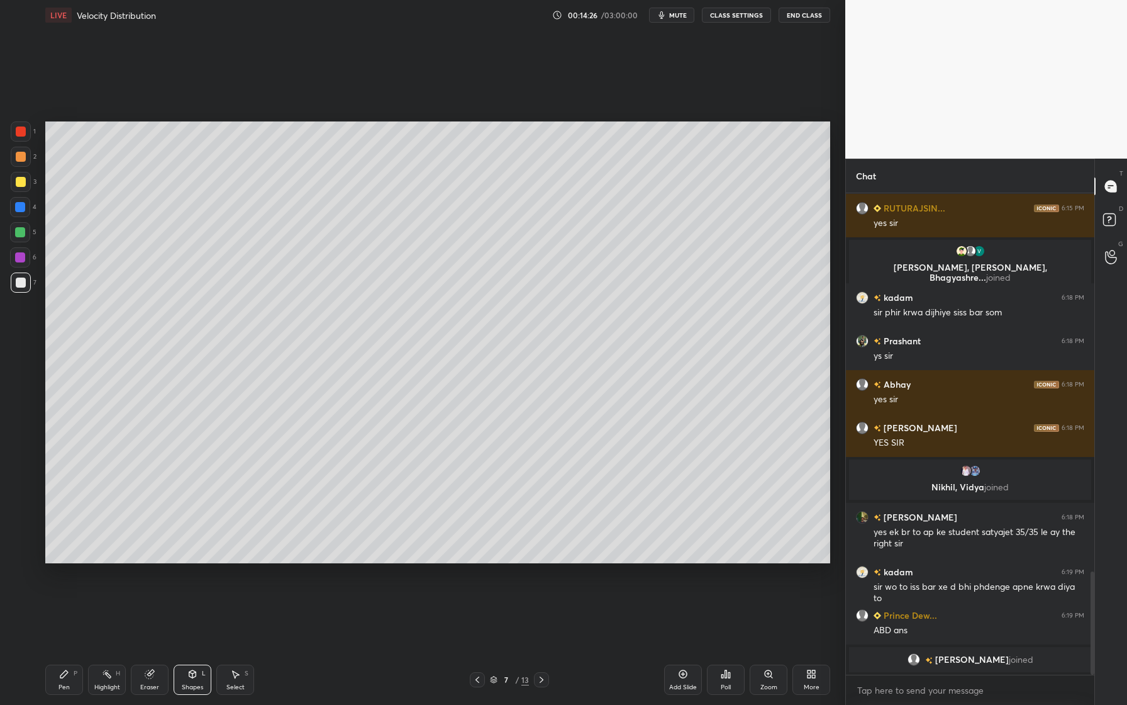
drag, startPoint x: 23, startPoint y: 238, endPoint x: 32, endPoint y: 237, distance: 8.9
click at [23, 238] on div at bounding box center [20, 232] width 20 height 20
click at [25, 295] on div "7" at bounding box center [24, 284] width 26 height 25
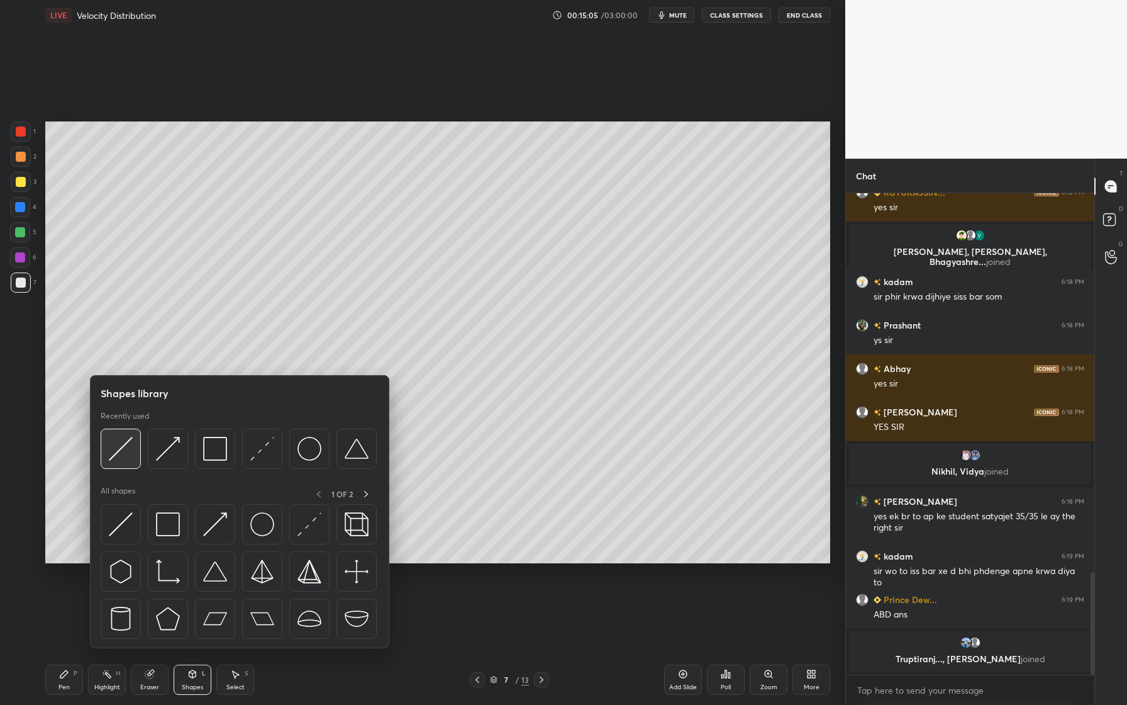
click at [127, 467] on div at bounding box center [121, 448] width 40 height 40
click at [129, 461] on div at bounding box center [121, 448] width 40 height 40
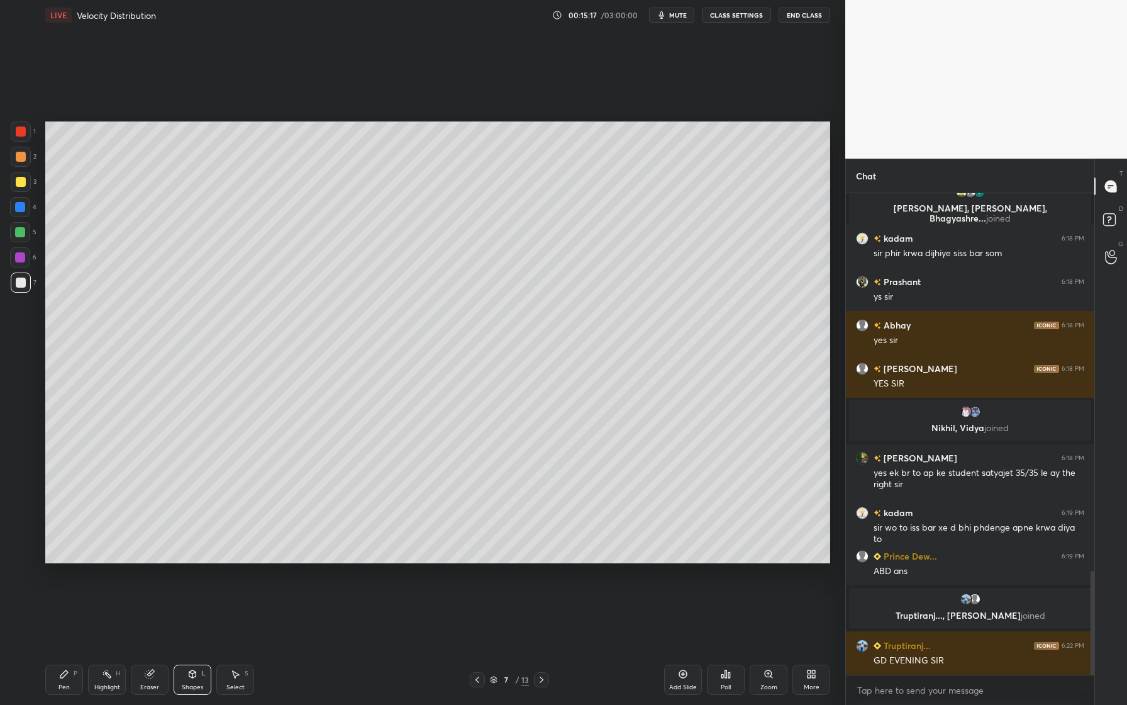
scroll to position [1750, 0]
drag, startPoint x: 26, startPoint y: 131, endPoint x: 39, endPoint y: 135, distance: 13.3
click at [26, 131] on div at bounding box center [21, 131] width 20 height 20
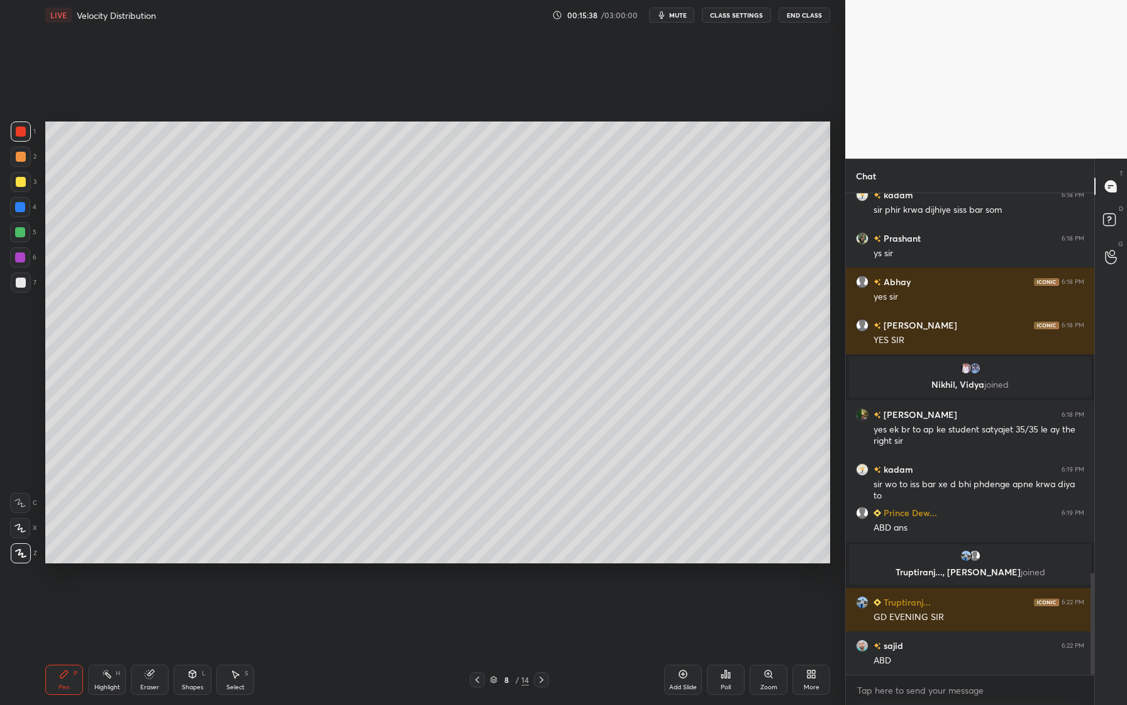
click at [20, 287] on div at bounding box center [21, 282] width 20 height 20
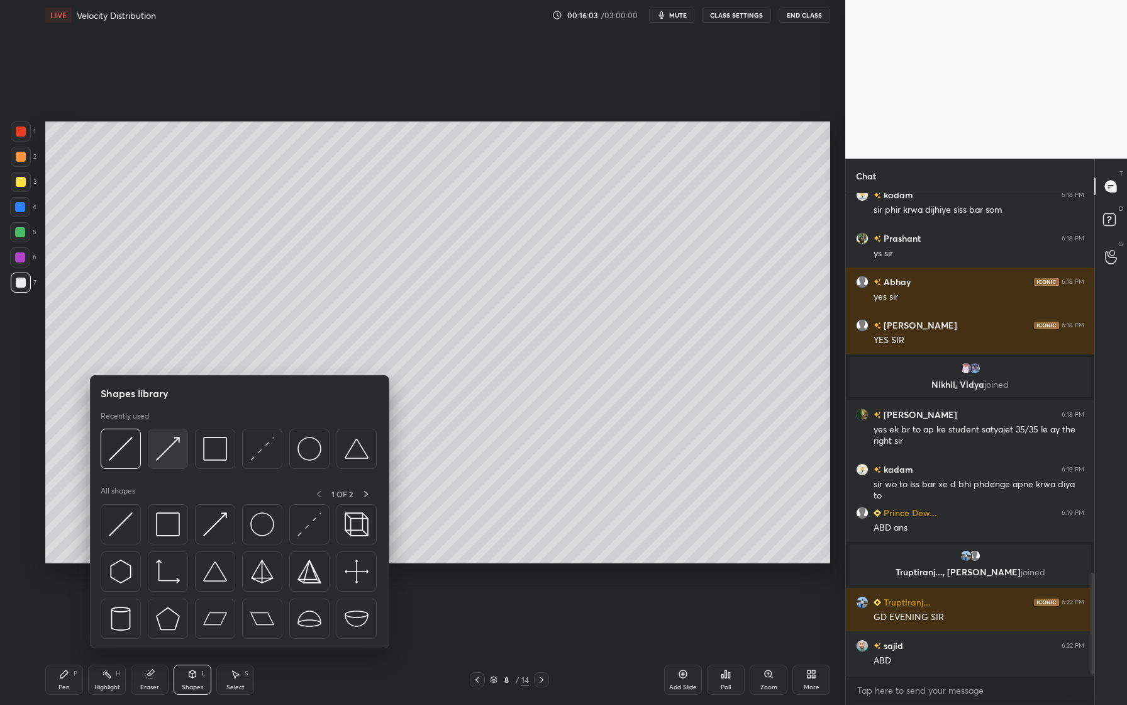
click at [170, 455] on img at bounding box center [168, 449] width 24 height 24
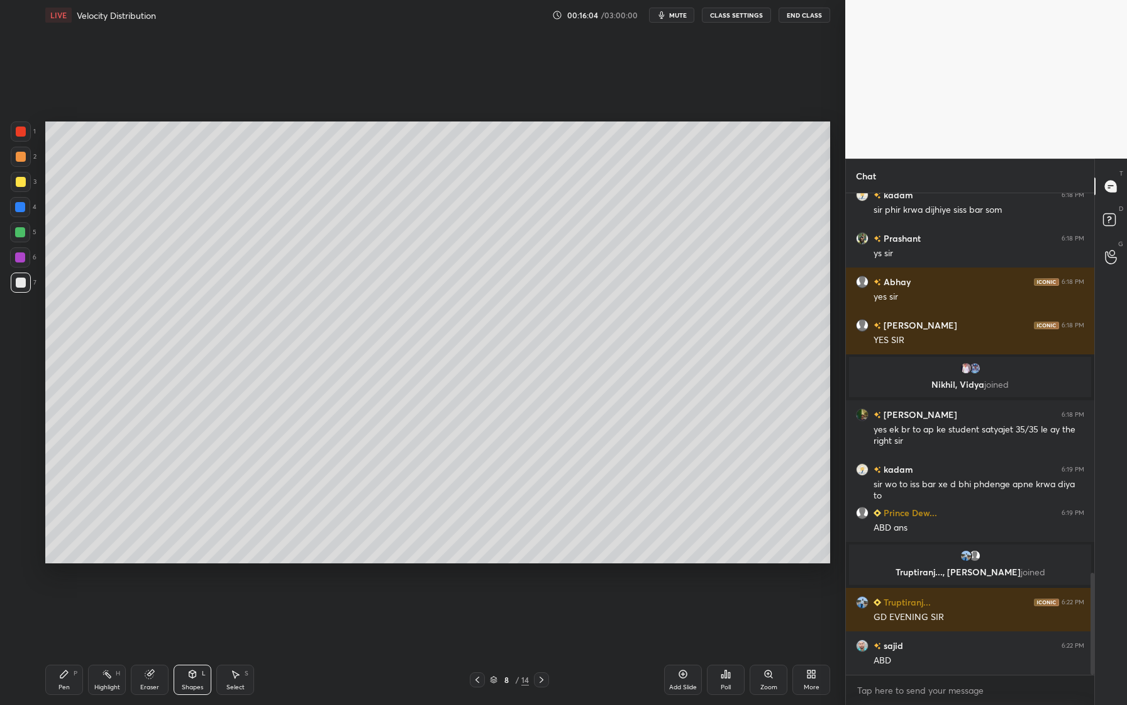
click at [26, 133] on div at bounding box center [21, 131] width 20 height 20
drag, startPoint x: 23, startPoint y: 289, endPoint x: 41, endPoint y: 282, distance: 19.5
click at [22, 288] on div at bounding box center [21, 282] width 20 height 20
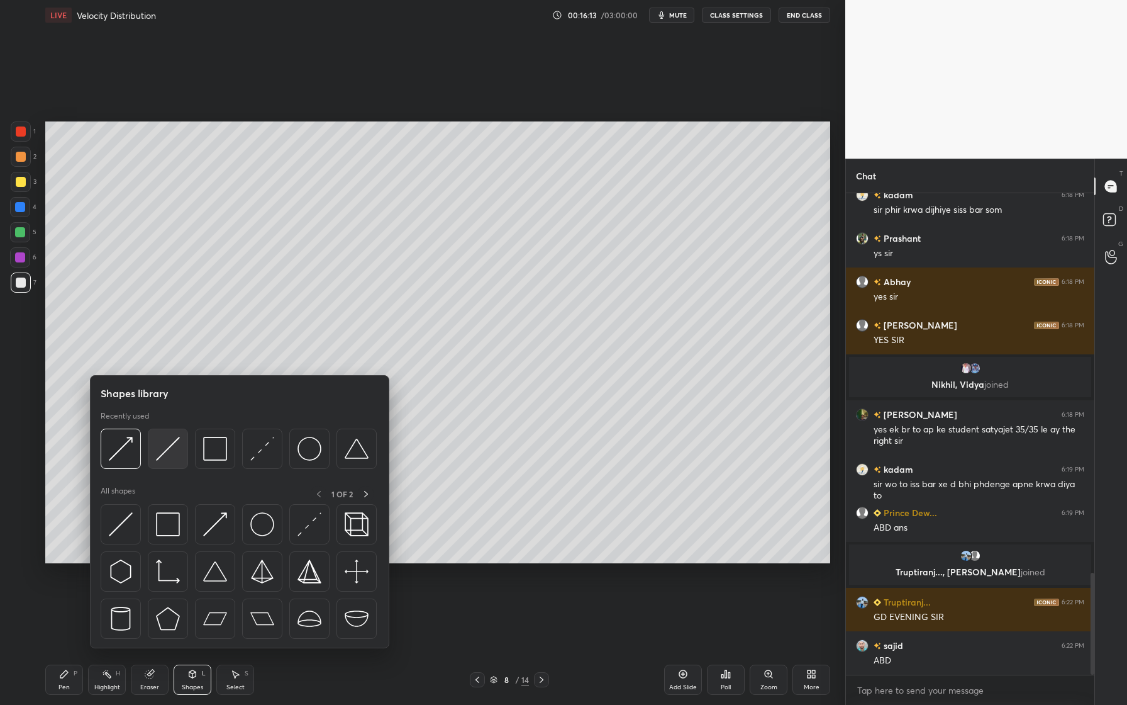
click at [165, 462] on div at bounding box center [168, 448] width 40 height 40
click at [216, 455] on img at bounding box center [215, 449] width 24 height 24
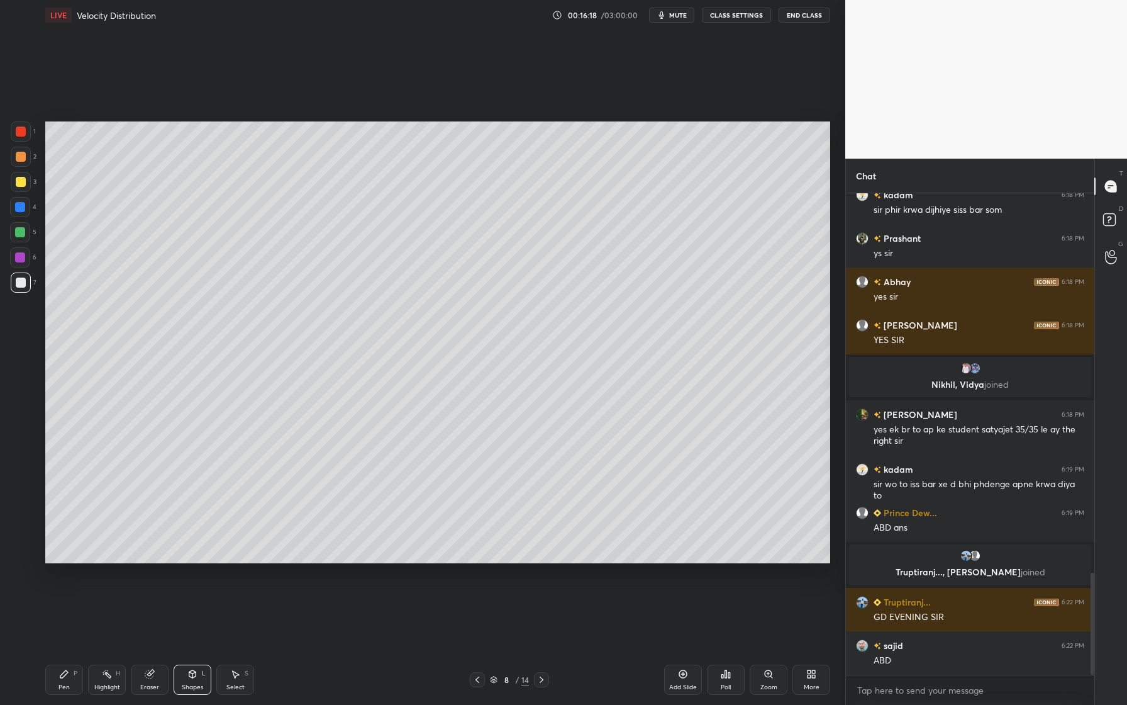
drag, startPoint x: 25, startPoint y: 230, endPoint x: 43, endPoint y: 228, distance: 17.7
click at [25, 230] on div at bounding box center [20, 232] width 20 height 20
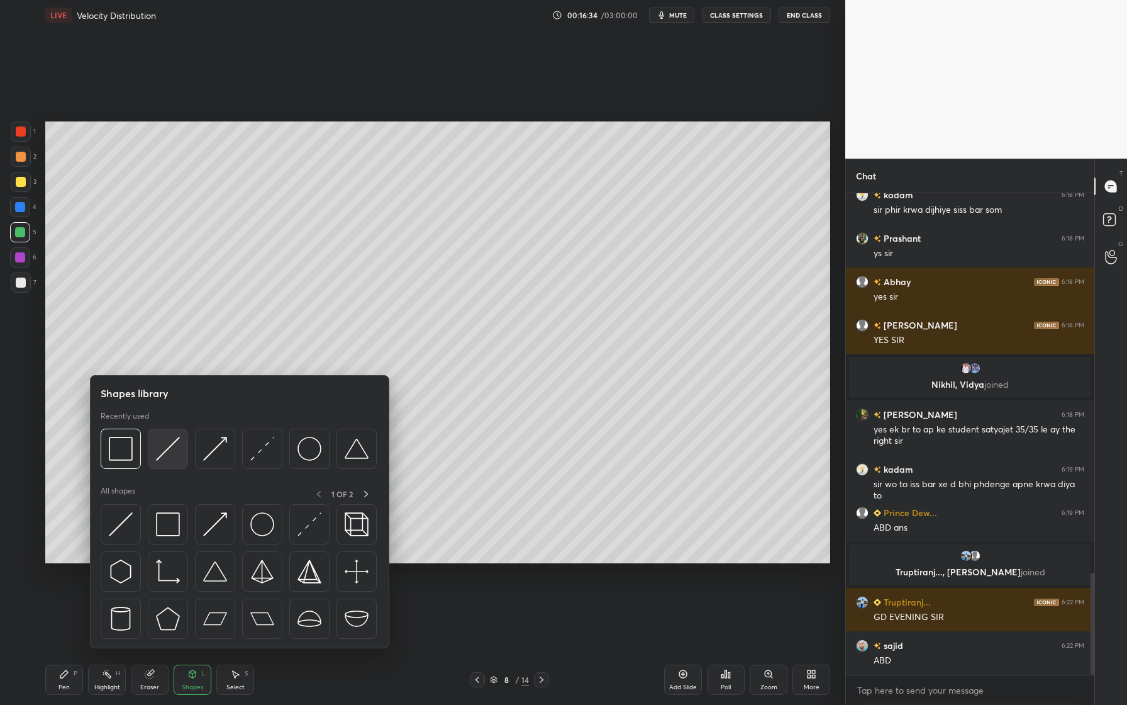
click at [165, 461] on div at bounding box center [168, 448] width 40 height 40
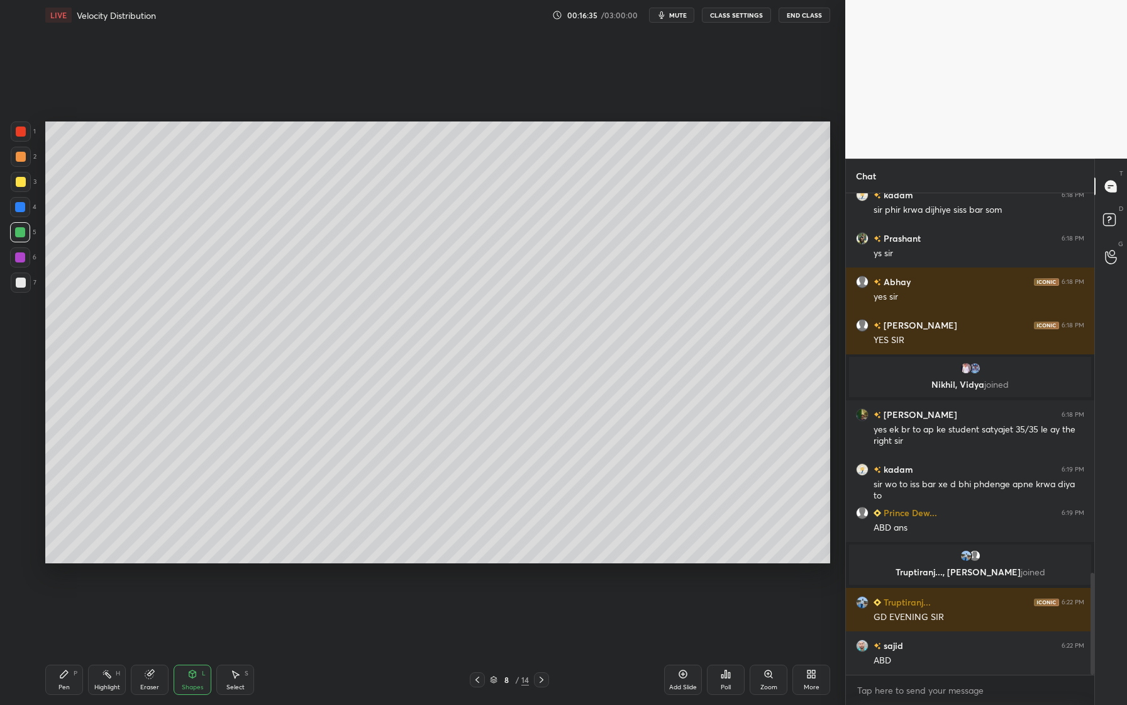
drag, startPoint x: 21, startPoint y: 154, endPoint x: 43, endPoint y: 167, distance: 25.7
click at [22, 155] on div at bounding box center [21, 157] width 10 height 10
drag, startPoint x: 23, startPoint y: 187, endPoint x: 32, endPoint y: 194, distance: 11.7
click at [24, 187] on div at bounding box center [21, 182] width 20 height 20
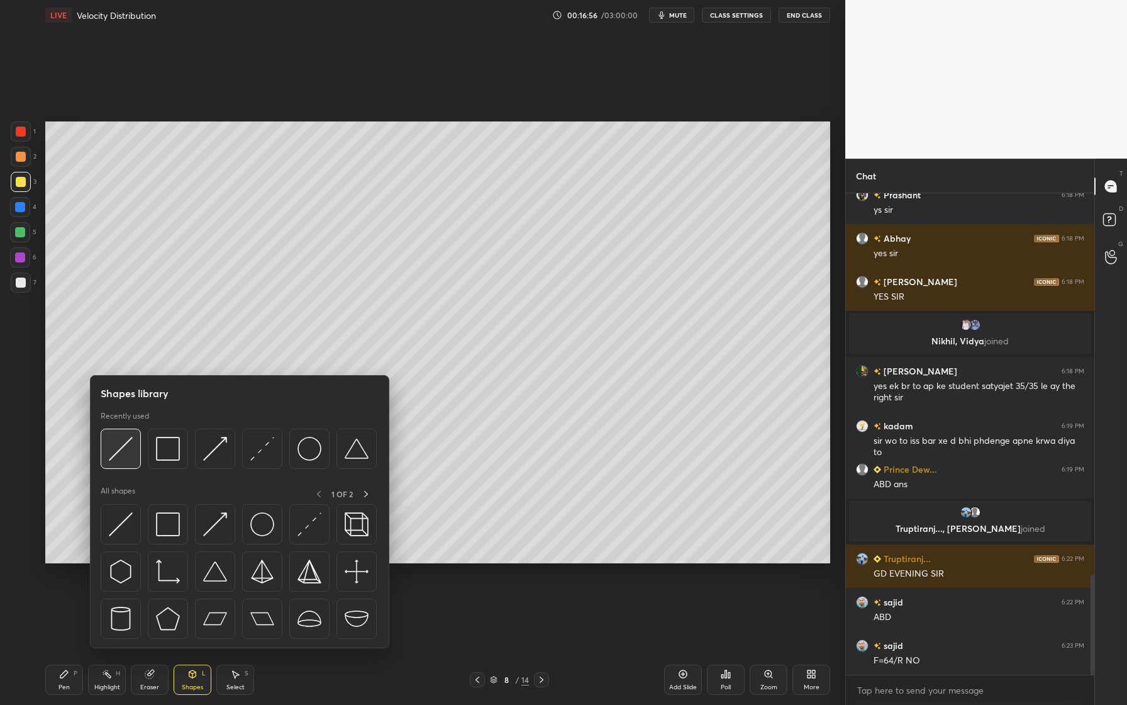
click at [125, 456] on img at bounding box center [121, 449] width 24 height 24
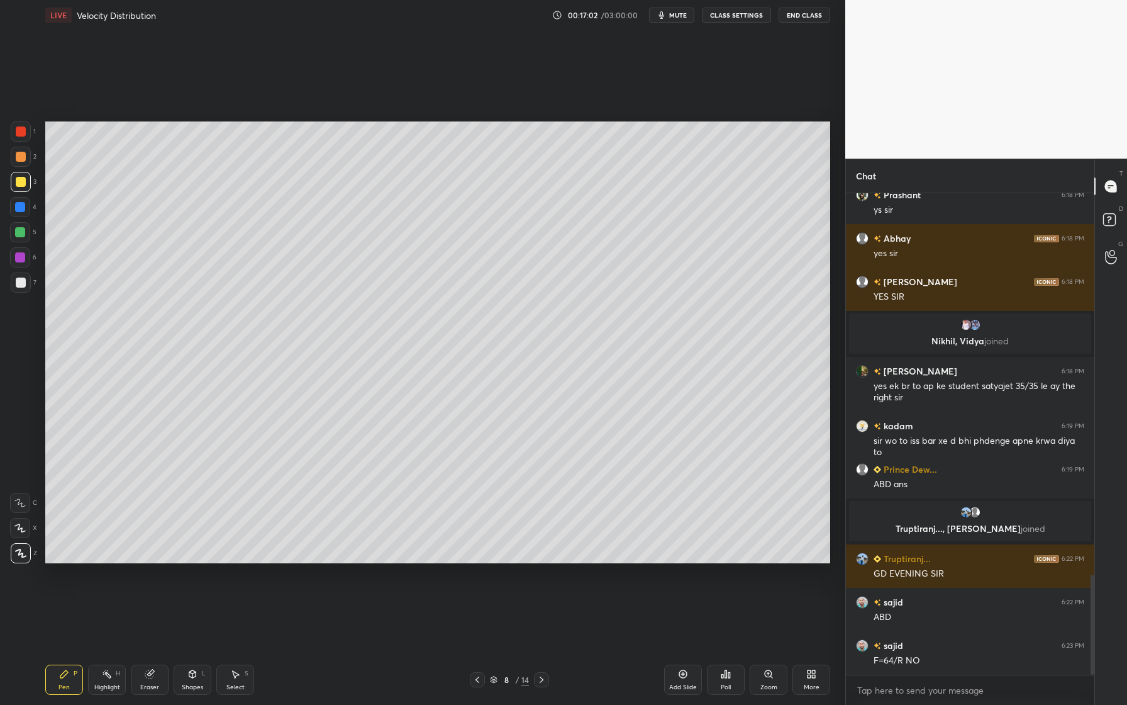
click at [21, 282] on div at bounding box center [21, 282] width 10 height 10
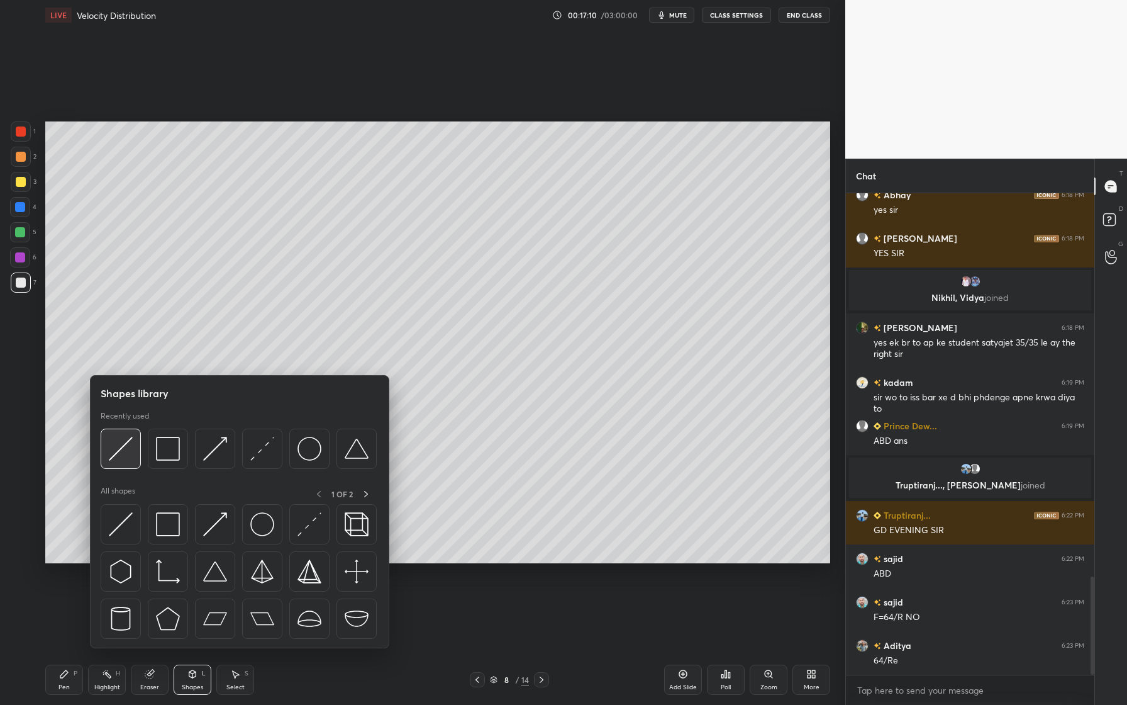
click at [120, 461] on img at bounding box center [121, 449] width 24 height 24
click at [179, 465] on div at bounding box center [168, 448] width 40 height 40
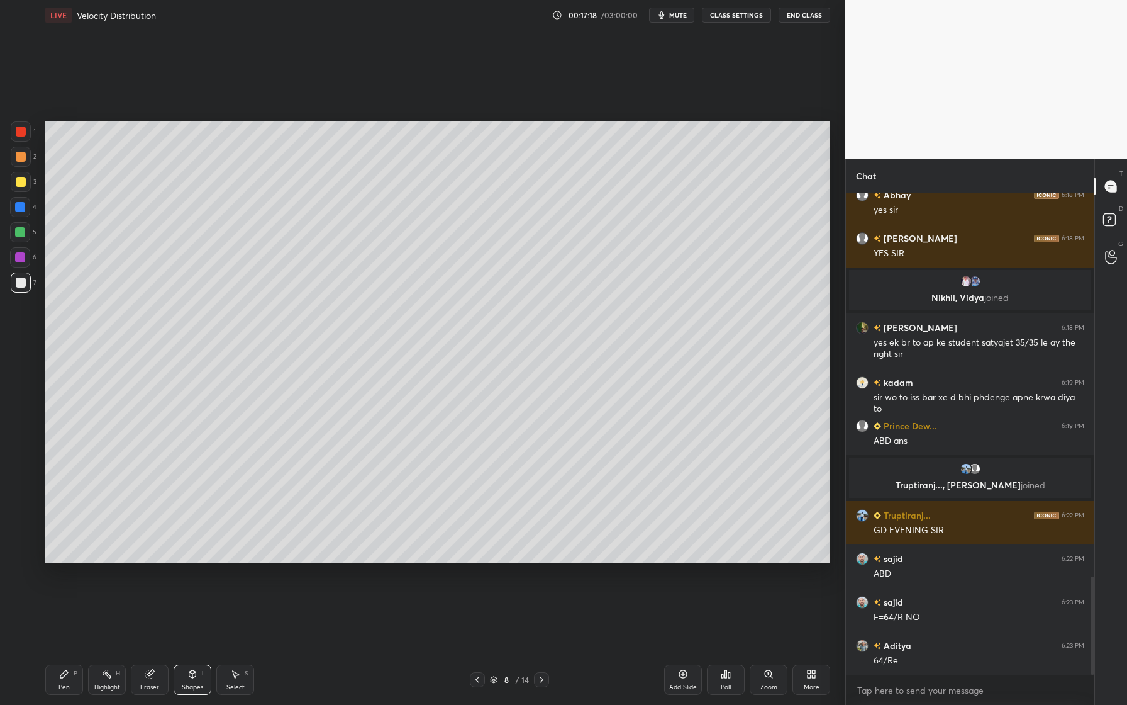
drag, startPoint x: 26, startPoint y: 237, endPoint x: 29, endPoint y: 253, distance: 16.7
click at [26, 237] on div at bounding box center [20, 232] width 20 height 20
click at [24, 186] on div at bounding box center [21, 182] width 10 height 10
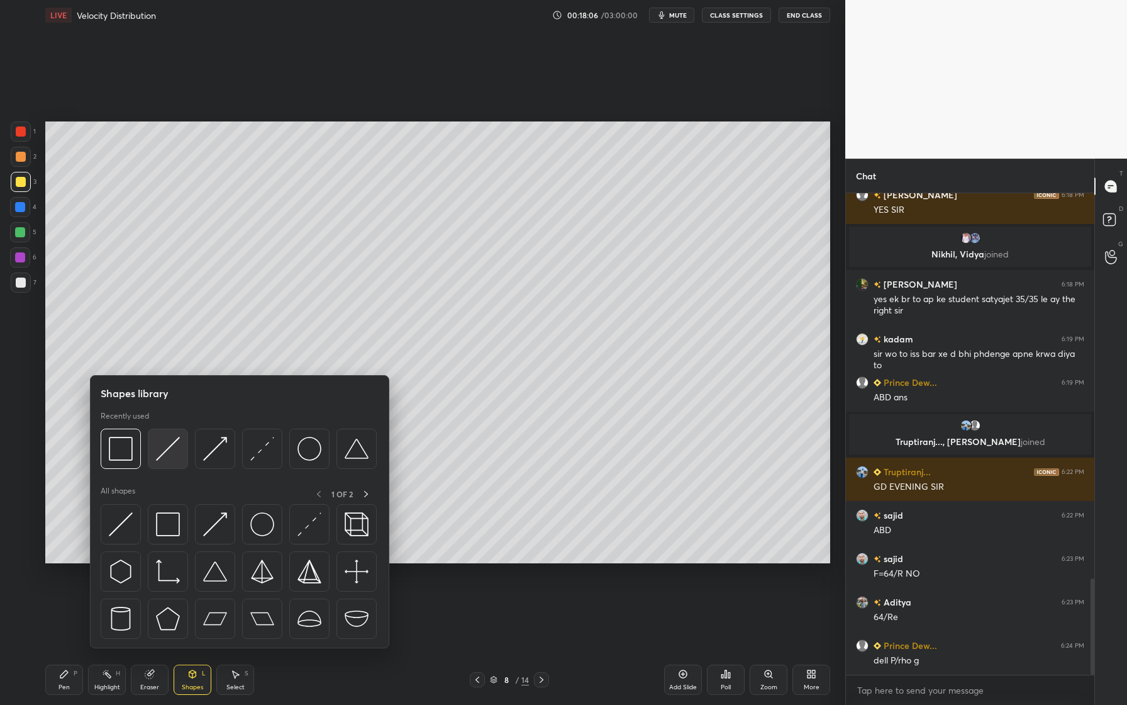
click at [172, 465] on div at bounding box center [168, 448] width 40 height 40
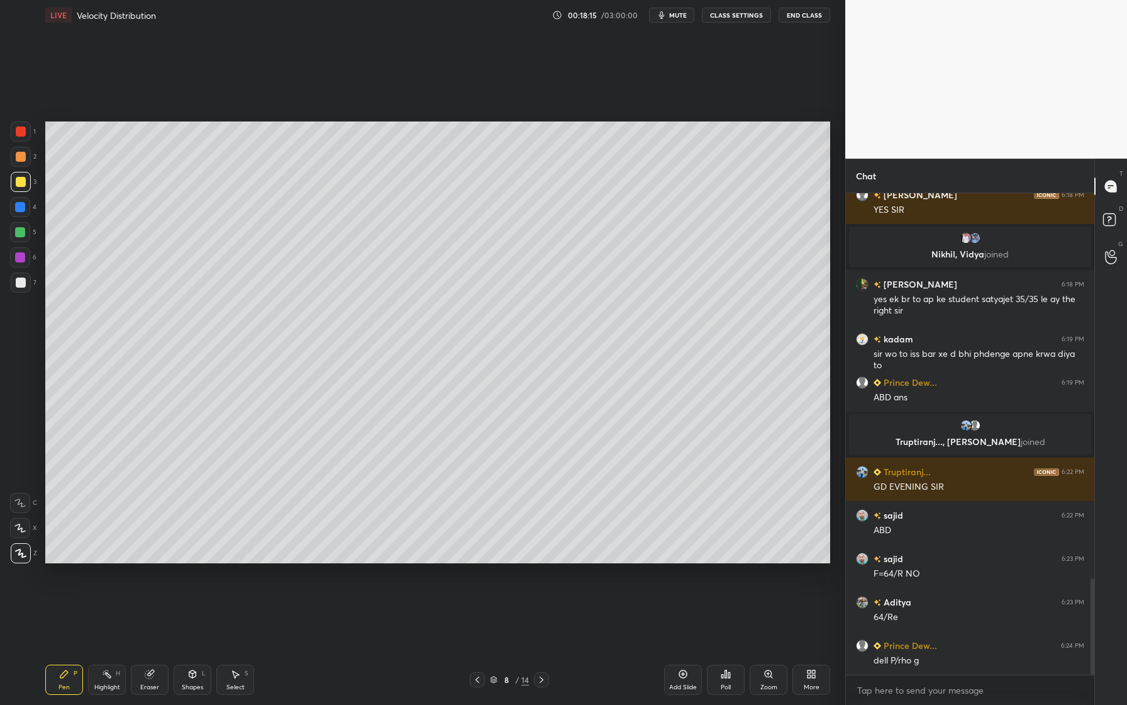
click at [22, 286] on div at bounding box center [21, 282] width 10 height 10
drag, startPoint x: 233, startPoint y: 681, endPoint x: 237, endPoint y: 671, distance: 10.5
click at [235, 627] on div "Select S" at bounding box center [235, 679] width 38 height 30
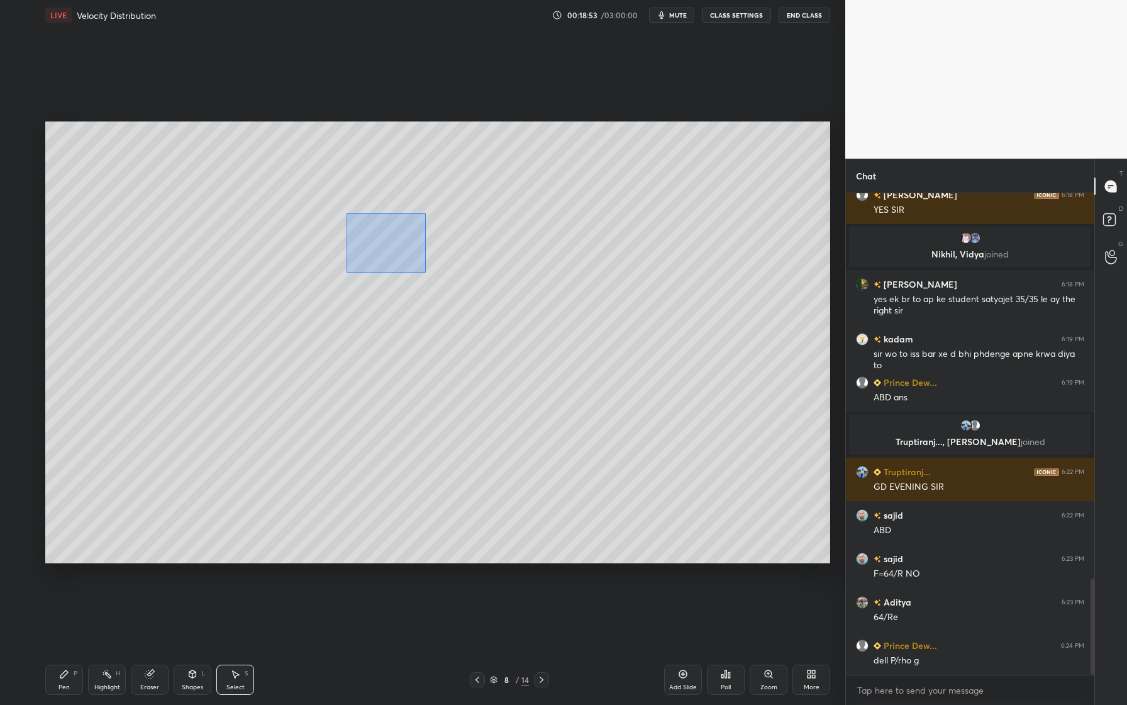
drag, startPoint x: 347, startPoint y: 213, endPoint x: 399, endPoint y: 258, distance: 68.7
click at [424, 271] on div "0 ° Undo Copy Duplicate Duplicate to new slide Delete" at bounding box center [437, 342] width 785 height 442
drag, startPoint x: 388, startPoint y: 233, endPoint x: 370, endPoint y: 265, distance: 36.1
click at [367, 266] on div "0 ° Undo Copy Duplicate Duplicate to new slide Delete" at bounding box center [437, 342] width 785 height 442
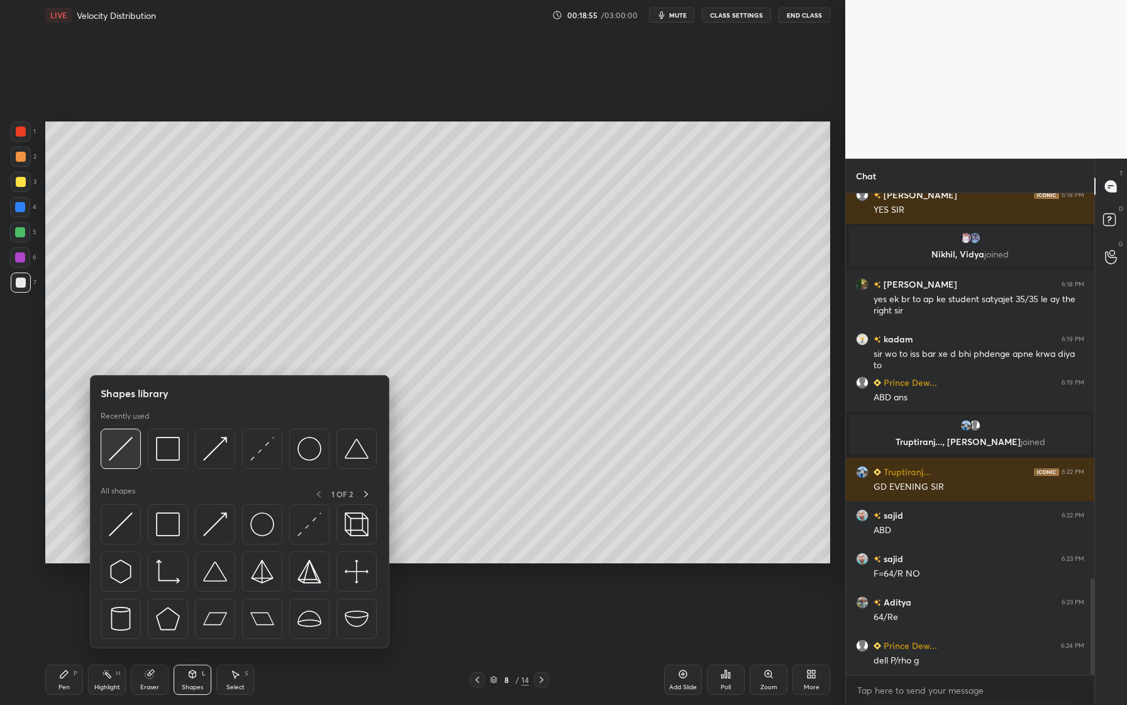
click at [125, 461] on img at bounding box center [121, 449] width 24 height 24
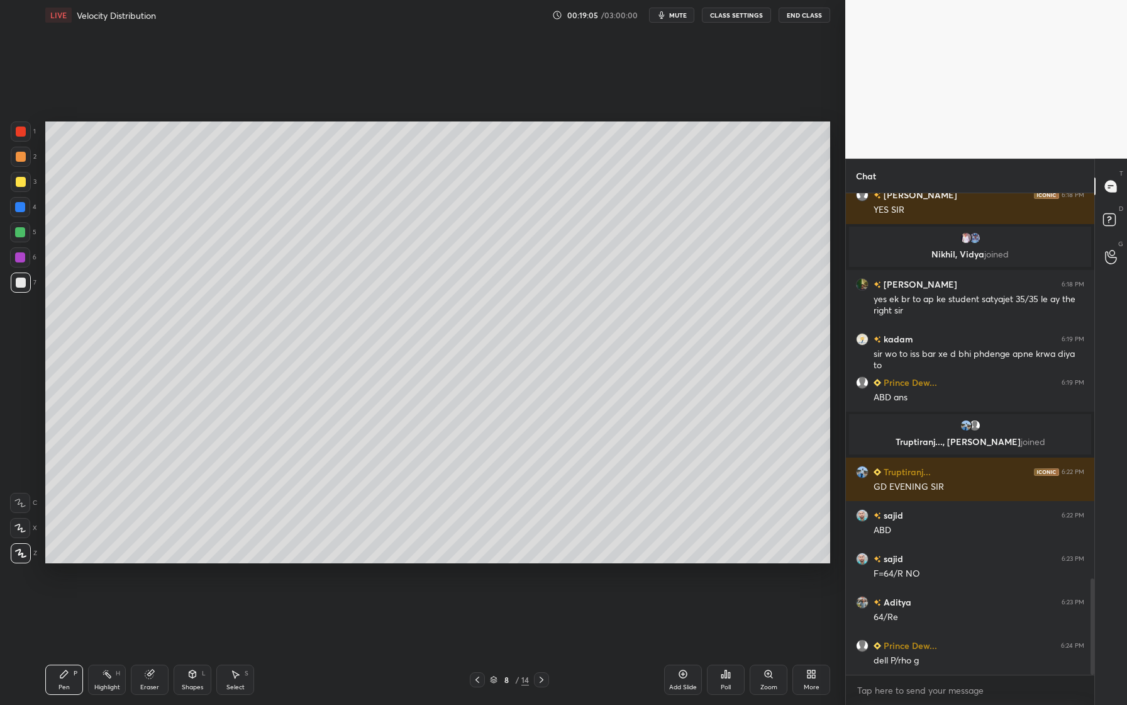
click at [18, 135] on div at bounding box center [21, 131] width 10 height 10
click at [21, 286] on div at bounding box center [21, 282] width 10 height 10
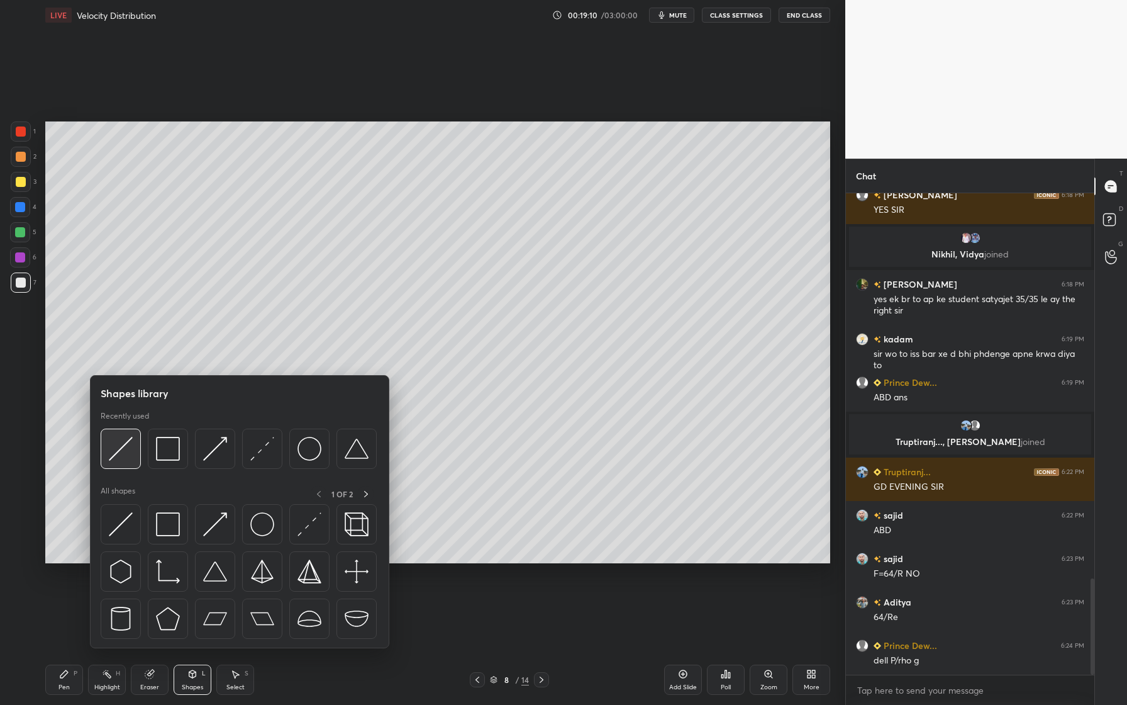
click at [131, 466] on div at bounding box center [121, 448] width 40 height 40
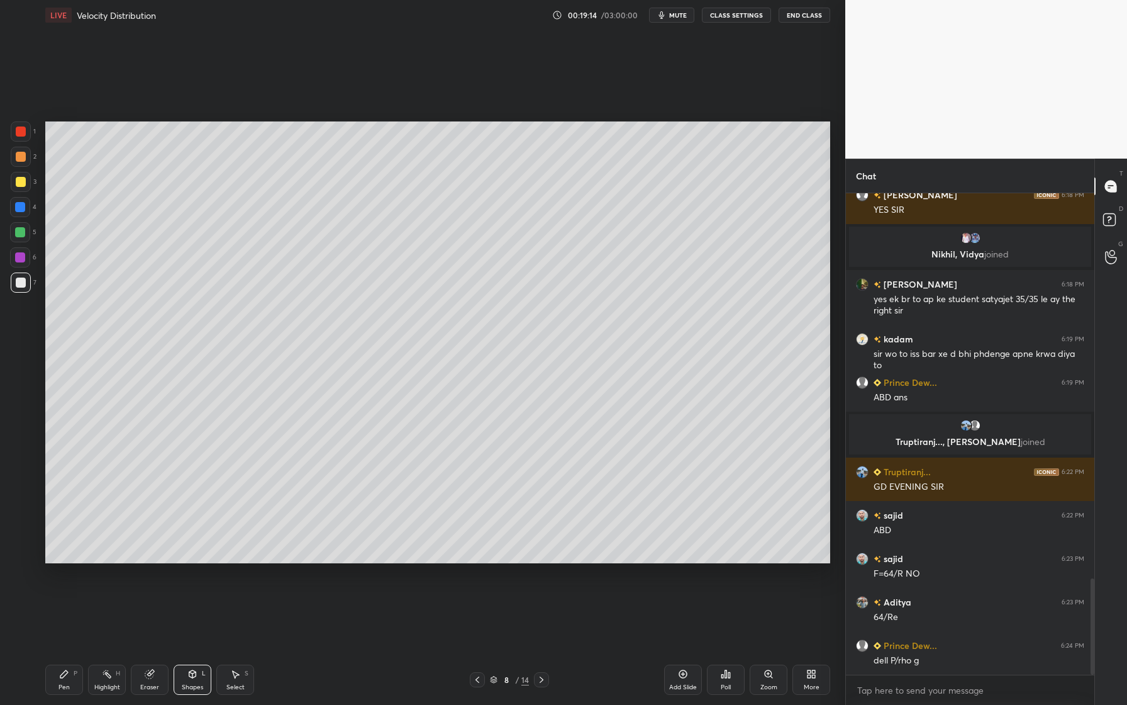
drag, startPoint x: 23, startPoint y: 137, endPoint x: 45, endPoint y: 135, distance: 22.1
click at [23, 137] on div at bounding box center [21, 131] width 20 height 20
click at [19, 280] on div at bounding box center [21, 282] width 10 height 10
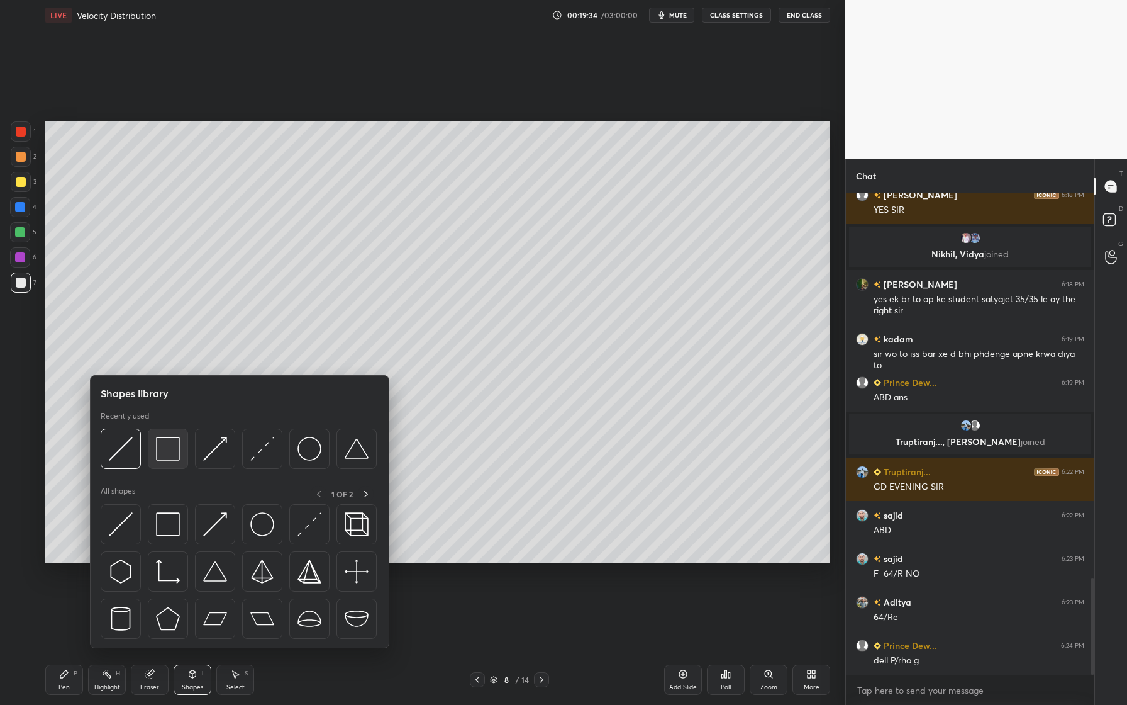
click at [172, 456] on img at bounding box center [168, 449] width 24 height 24
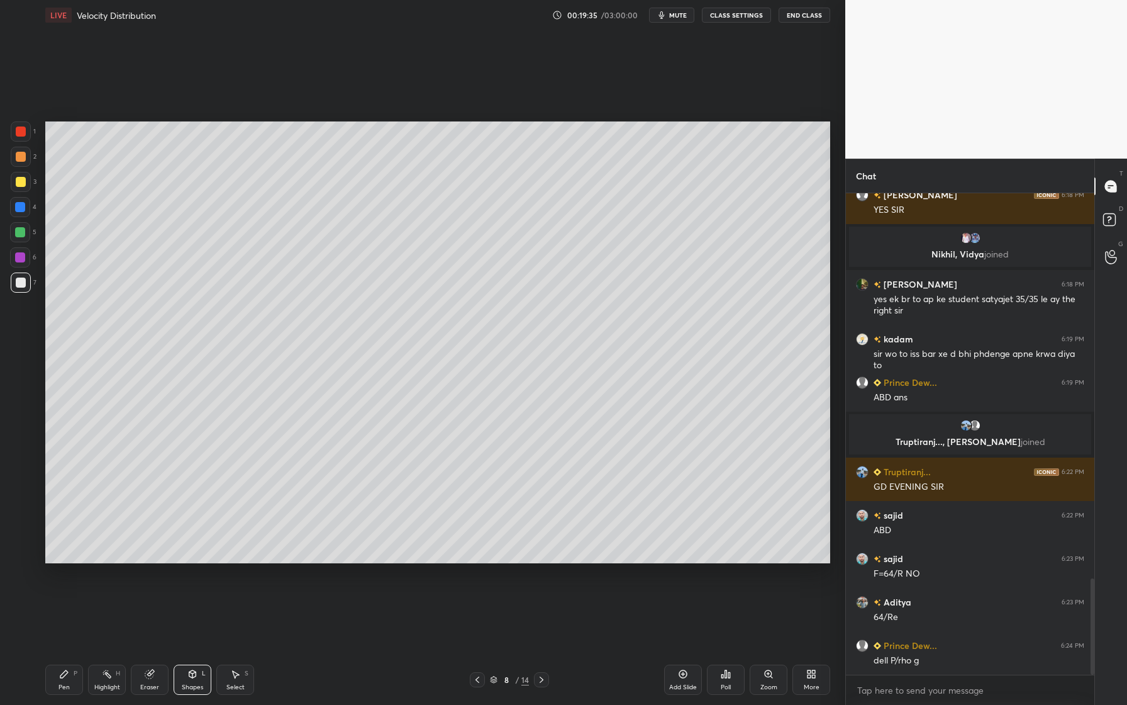
drag, startPoint x: 21, startPoint y: 230, endPoint x: 33, endPoint y: 235, distance: 13.6
click at [21, 232] on div at bounding box center [20, 232] width 10 height 10
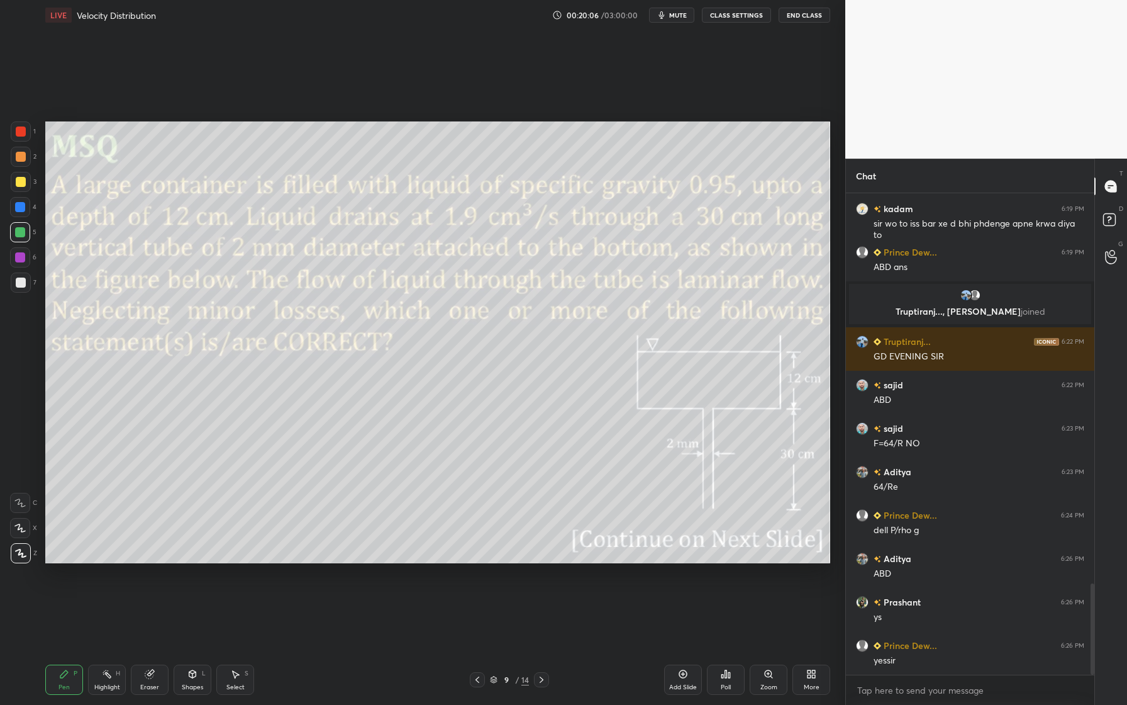
scroll to position [2097, 0]
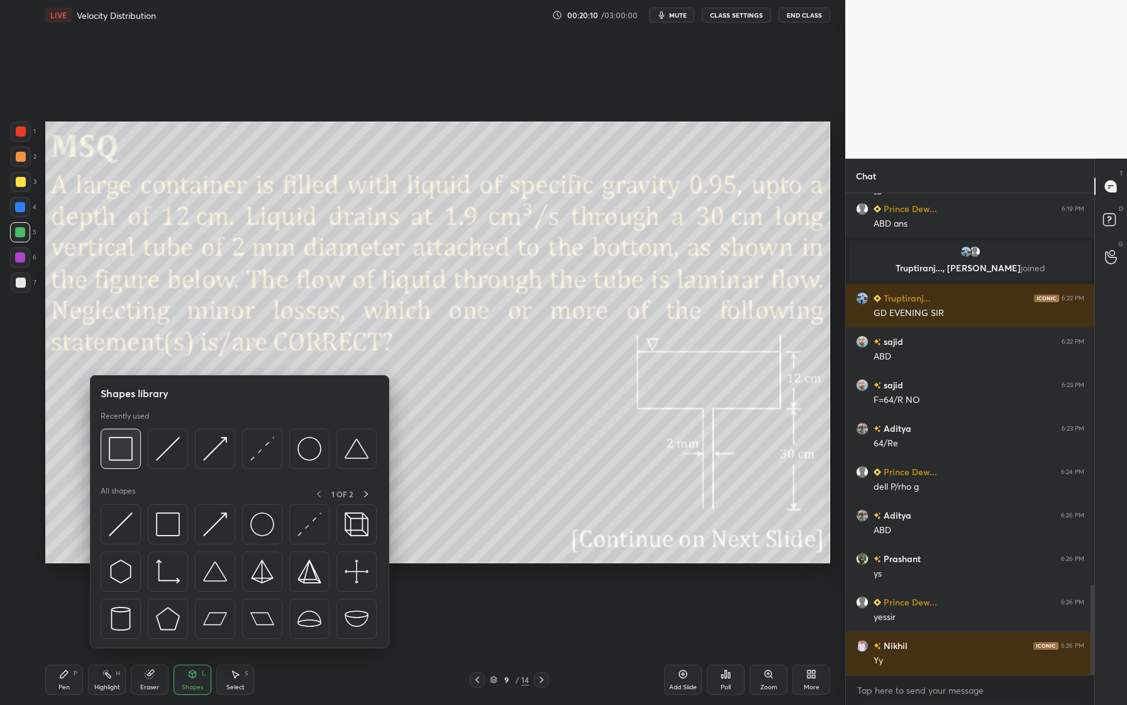
click at [116, 463] on div at bounding box center [121, 448] width 40 height 40
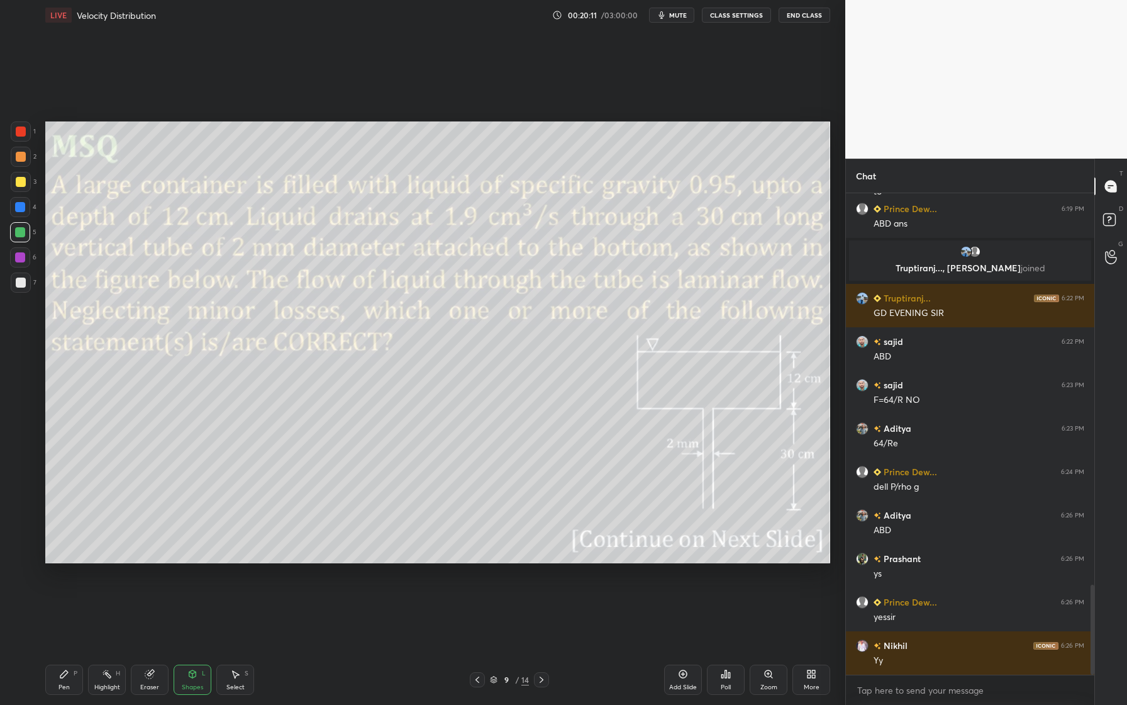
click at [24, 135] on div at bounding box center [21, 131] width 10 height 10
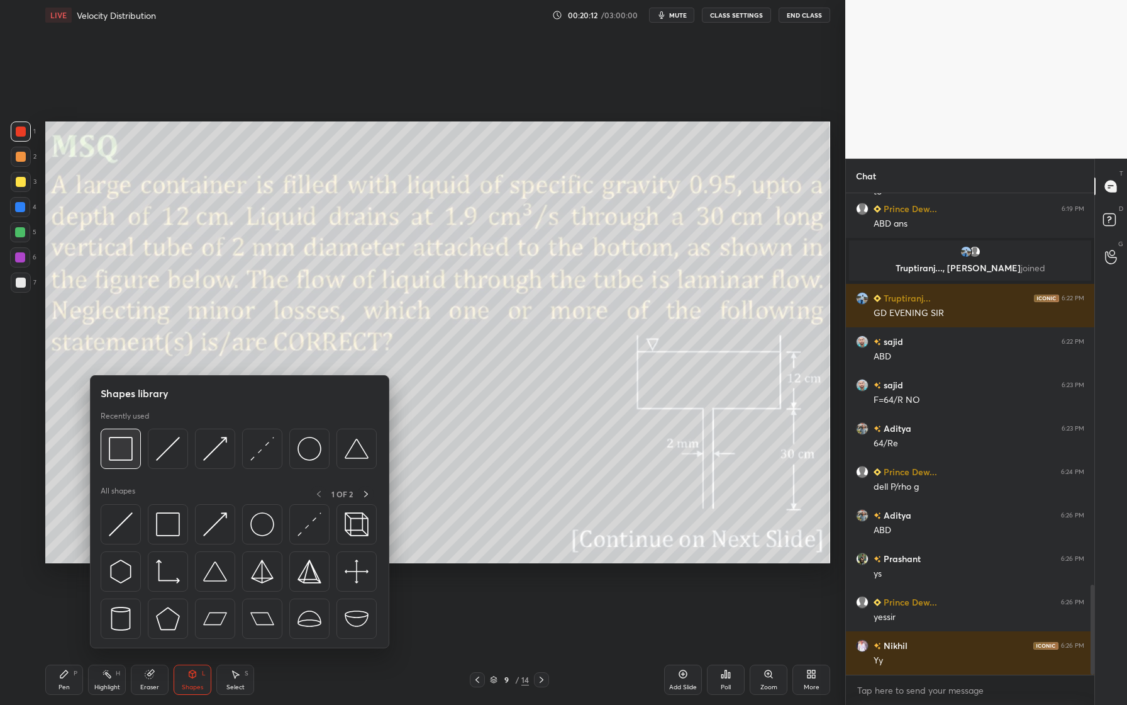
click at [116, 459] on img at bounding box center [121, 449] width 24 height 24
click at [122, 459] on img at bounding box center [121, 449] width 24 height 24
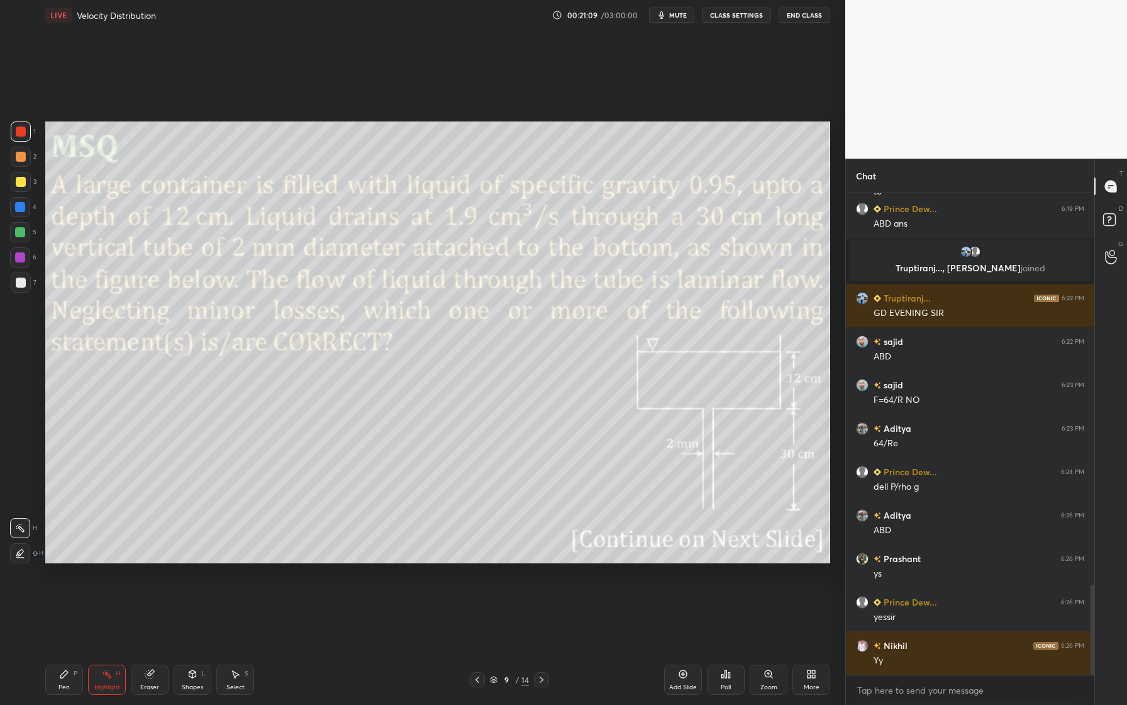
click at [22, 232] on div at bounding box center [20, 232] width 10 height 10
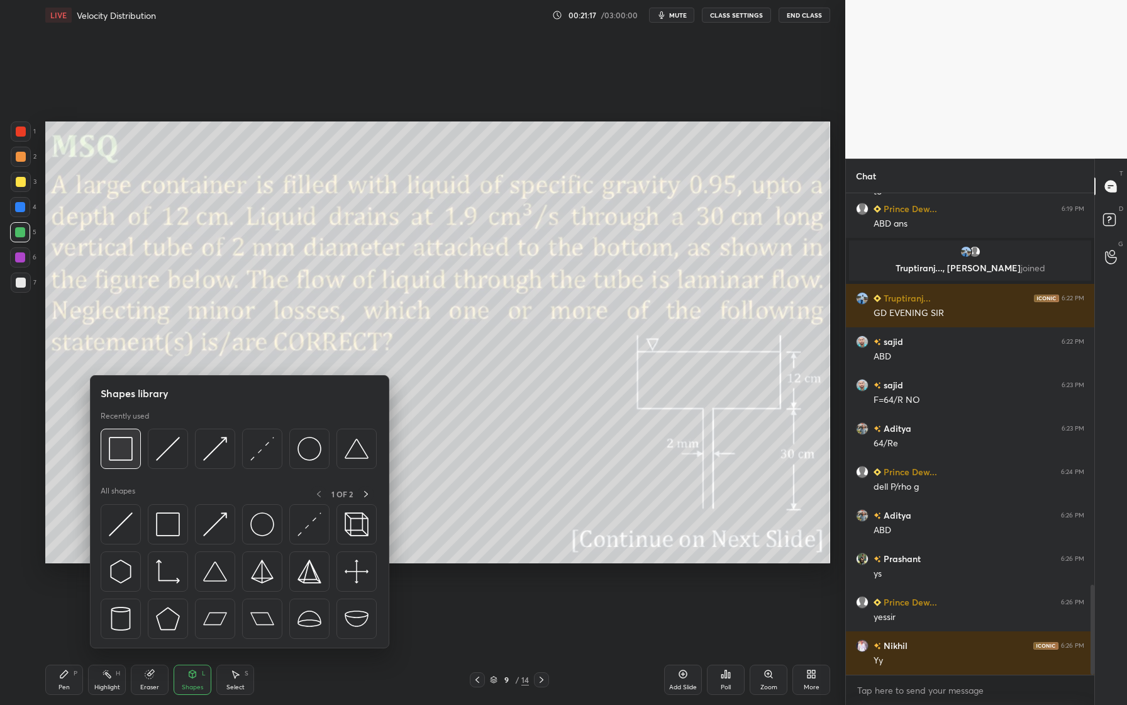
click at [128, 461] on div at bounding box center [121, 448] width 40 height 40
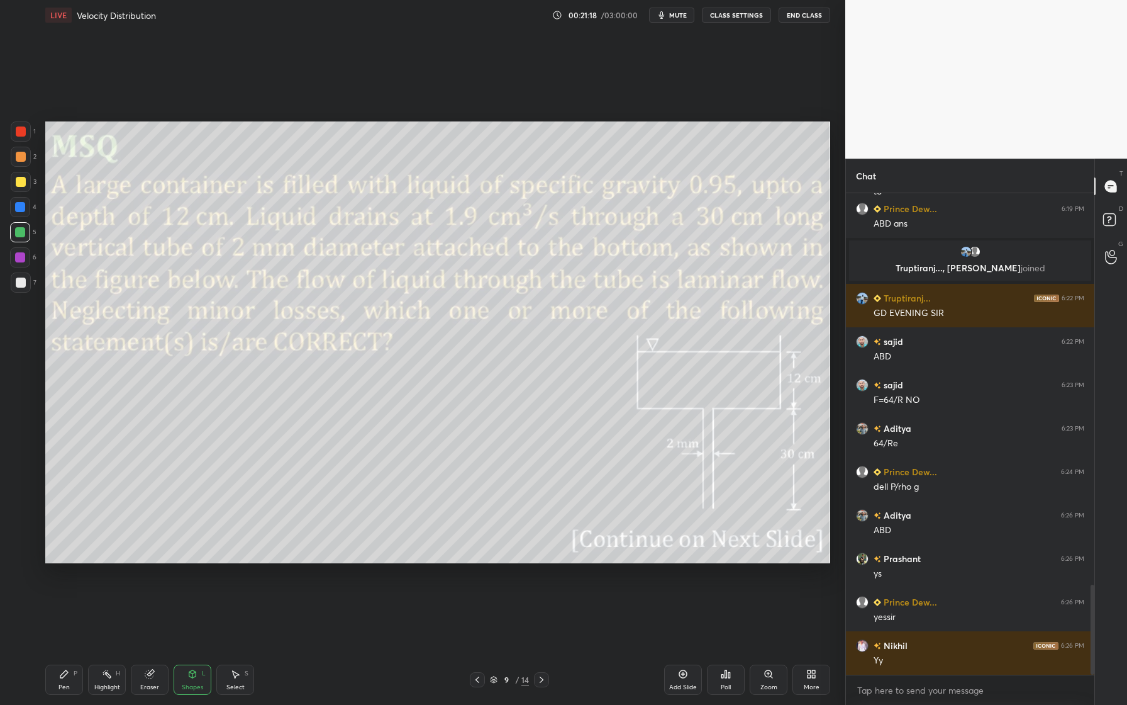
click at [24, 133] on div at bounding box center [21, 131] width 10 height 10
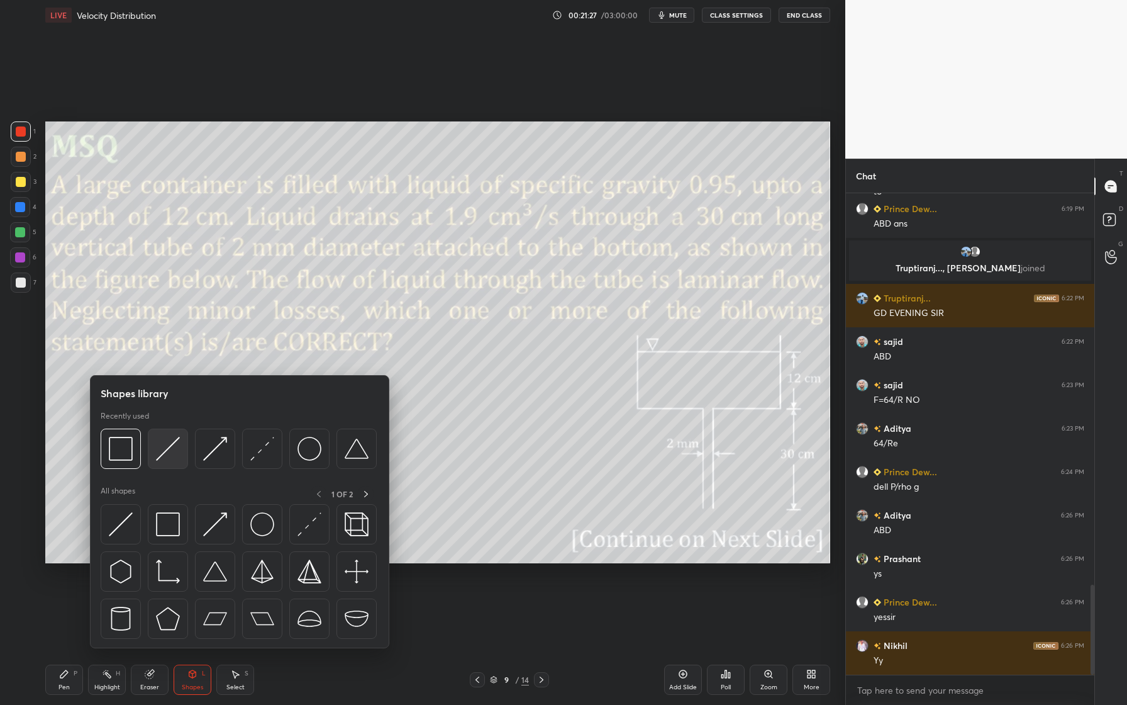
click at [149, 447] on div at bounding box center [168, 448] width 40 height 40
click at [167, 462] on div at bounding box center [168, 448] width 40 height 40
click at [174, 466] on div at bounding box center [168, 448] width 40 height 40
click at [120, 461] on div at bounding box center [121, 448] width 40 height 40
click at [125, 464] on div at bounding box center [121, 448] width 40 height 40
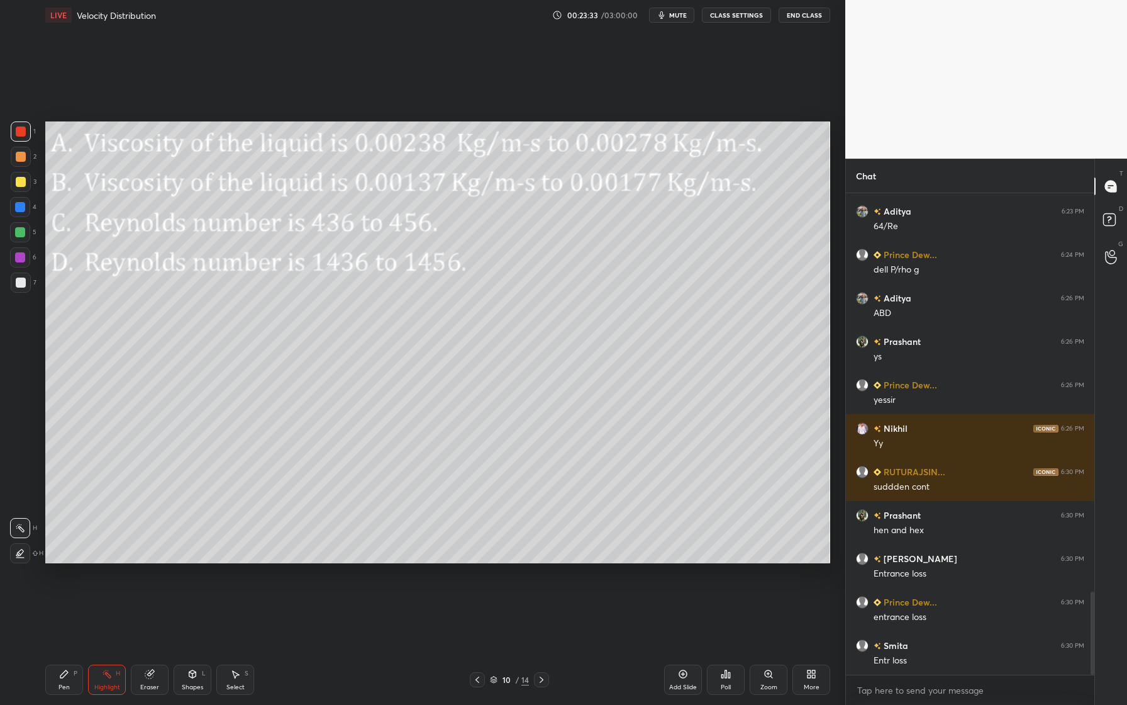
scroll to position [2357, 0]
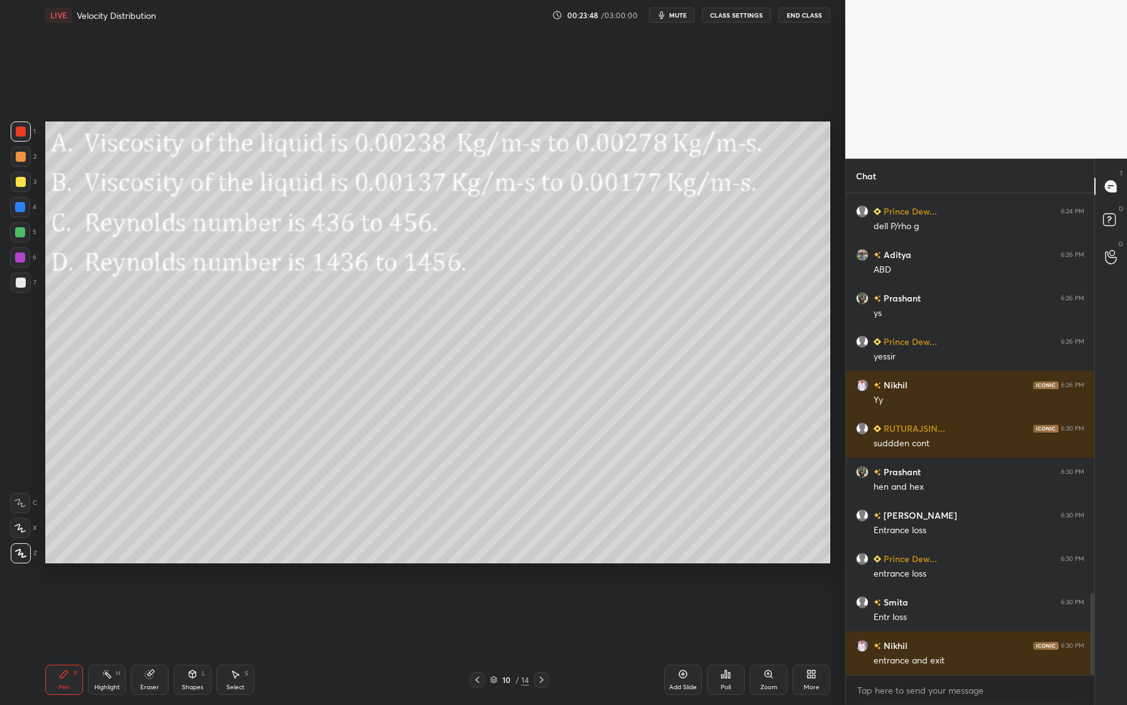
click at [28, 233] on div at bounding box center [20, 232] width 20 height 20
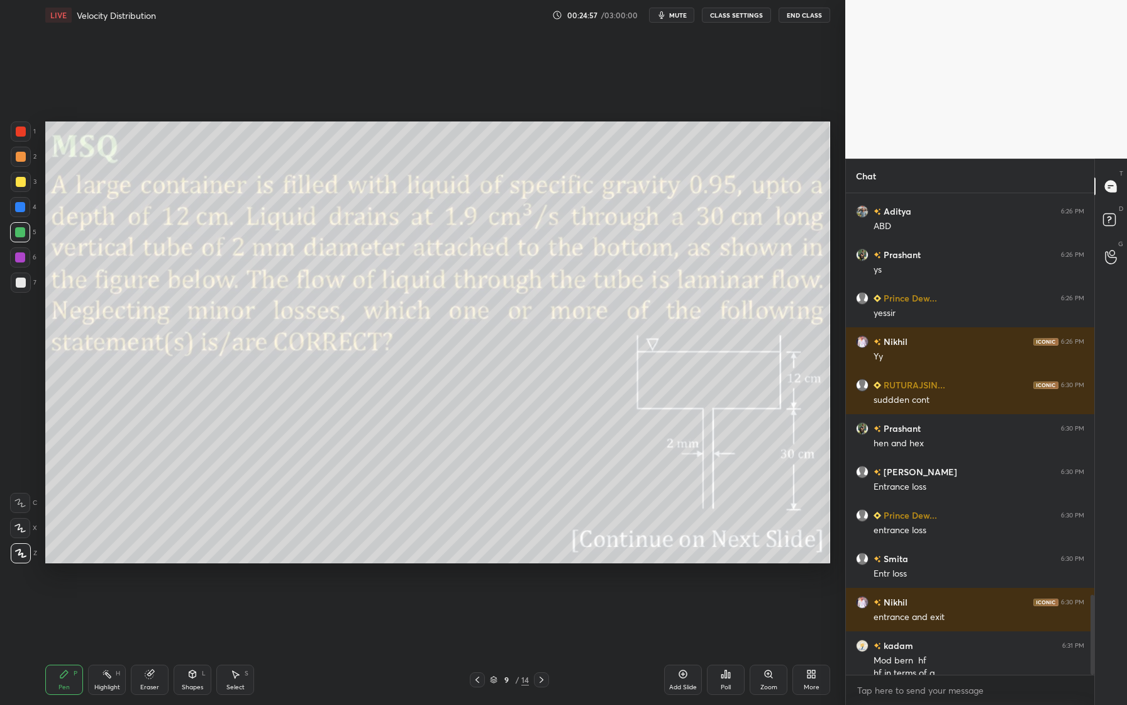
scroll to position [2413, 0]
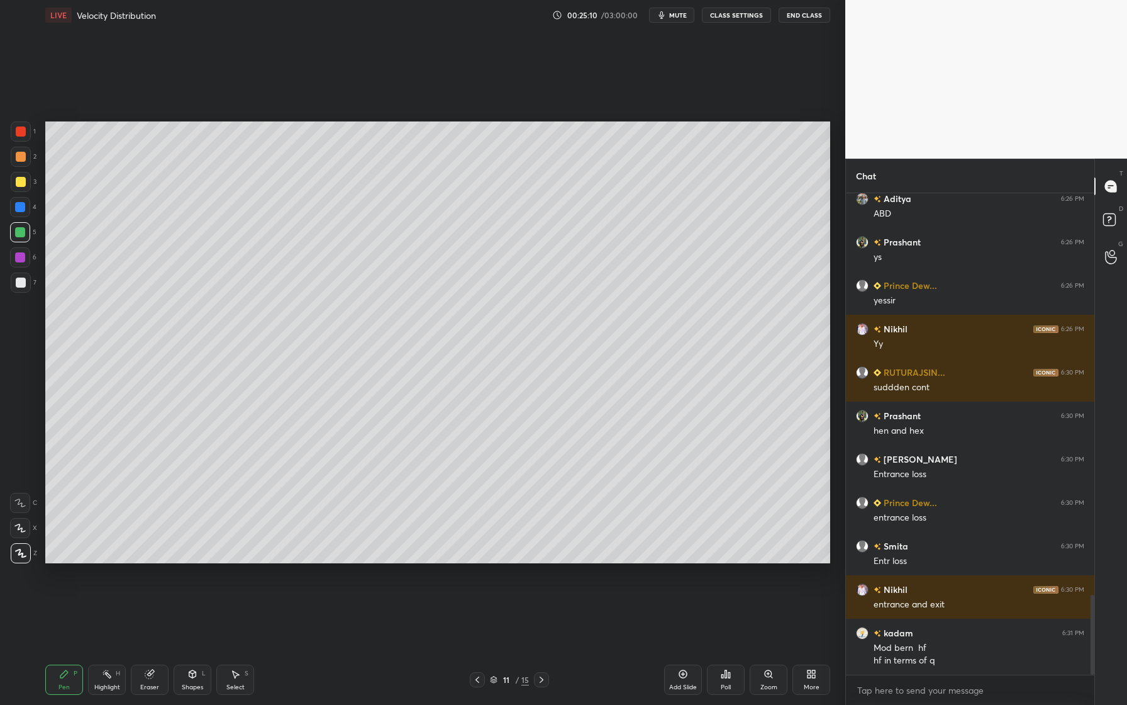
click at [21, 184] on div at bounding box center [21, 182] width 10 height 10
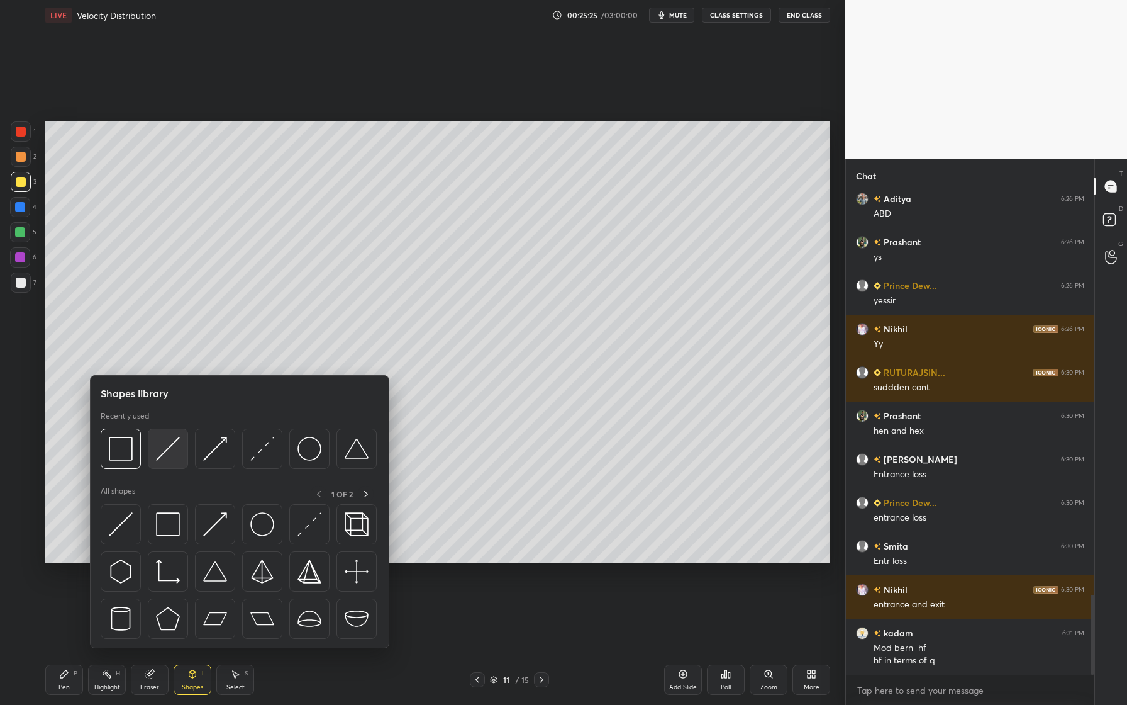
click at [162, 450] on img at bounding box center [168, 449] width 24 height 24
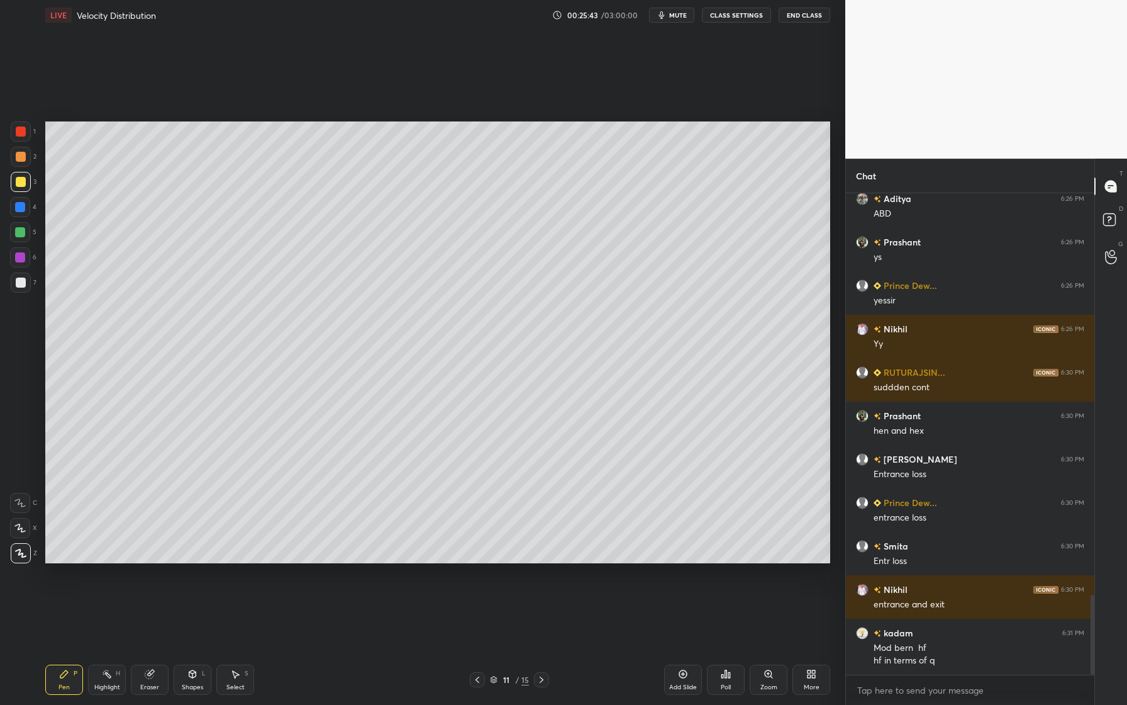
click at [20, 282] on div at bounding box center [21, 282] width 10 height 10
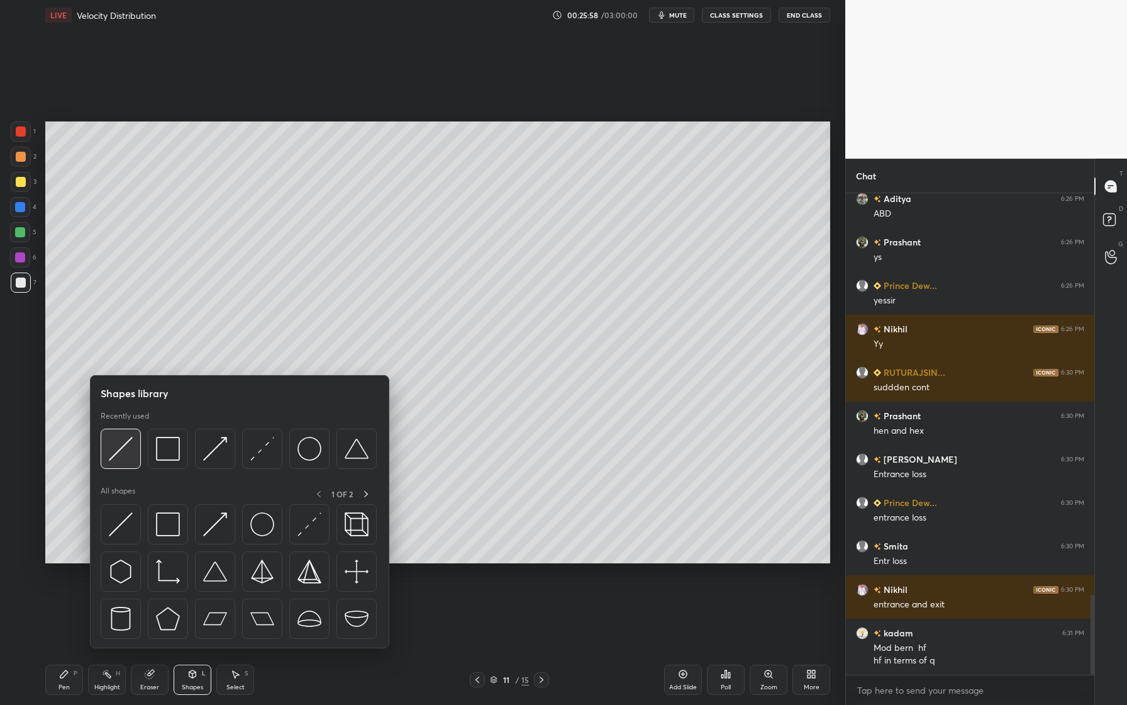
click at [121, 458] on img at bounding box center [121, 449] width 24 height 24
click at [213, 467] on div at bounding box center [215, 448] width 40 height 40
click at [171, 466] on div at bounding box center [168, 448] width 40 height 40
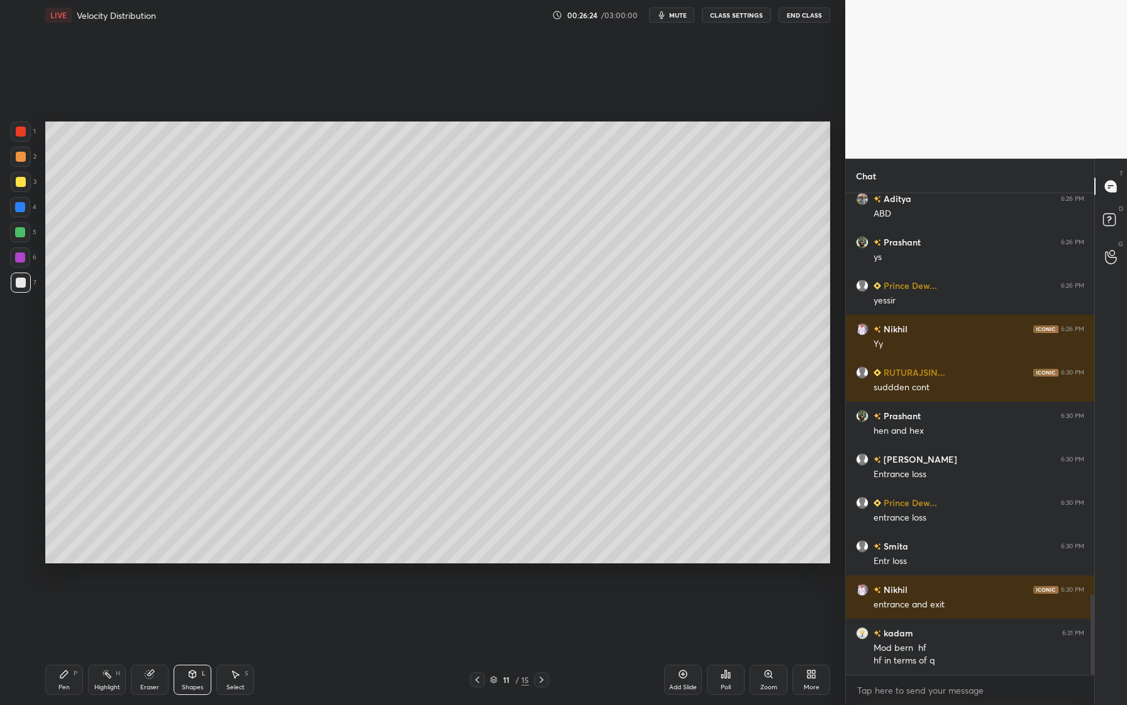
click at [21, 135] on div at bounding box center [21, 131] width 10 height 10
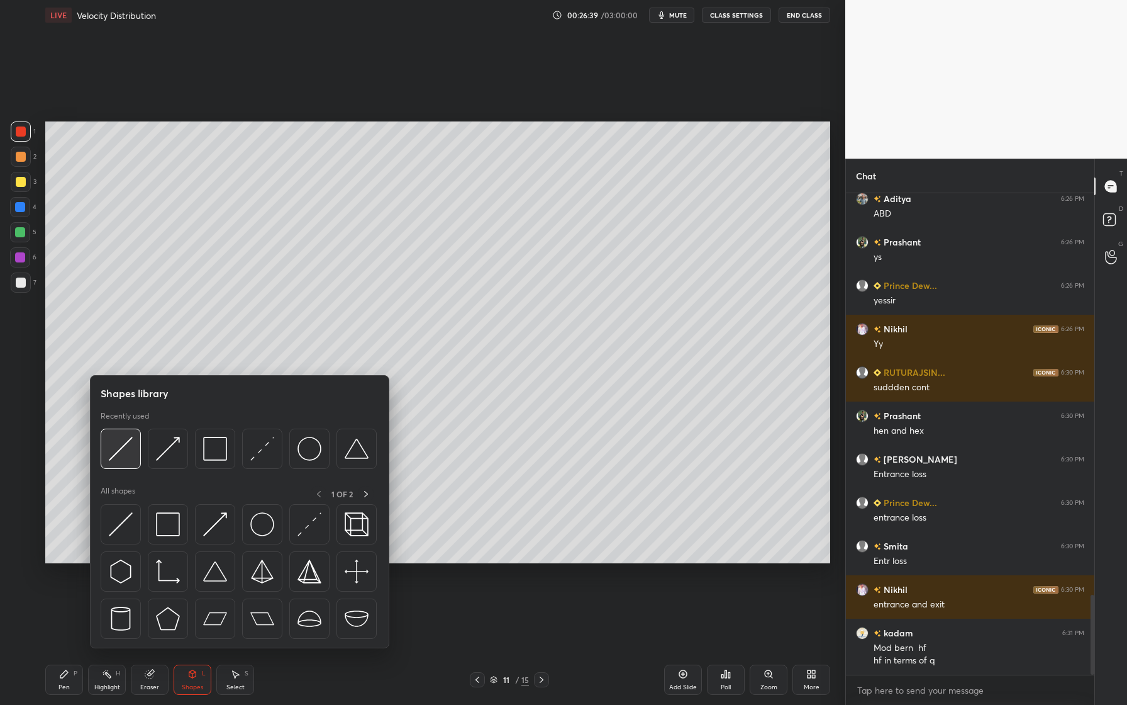
click at [125, 465] on div at bounding box center [121, 448] width 40 height 40
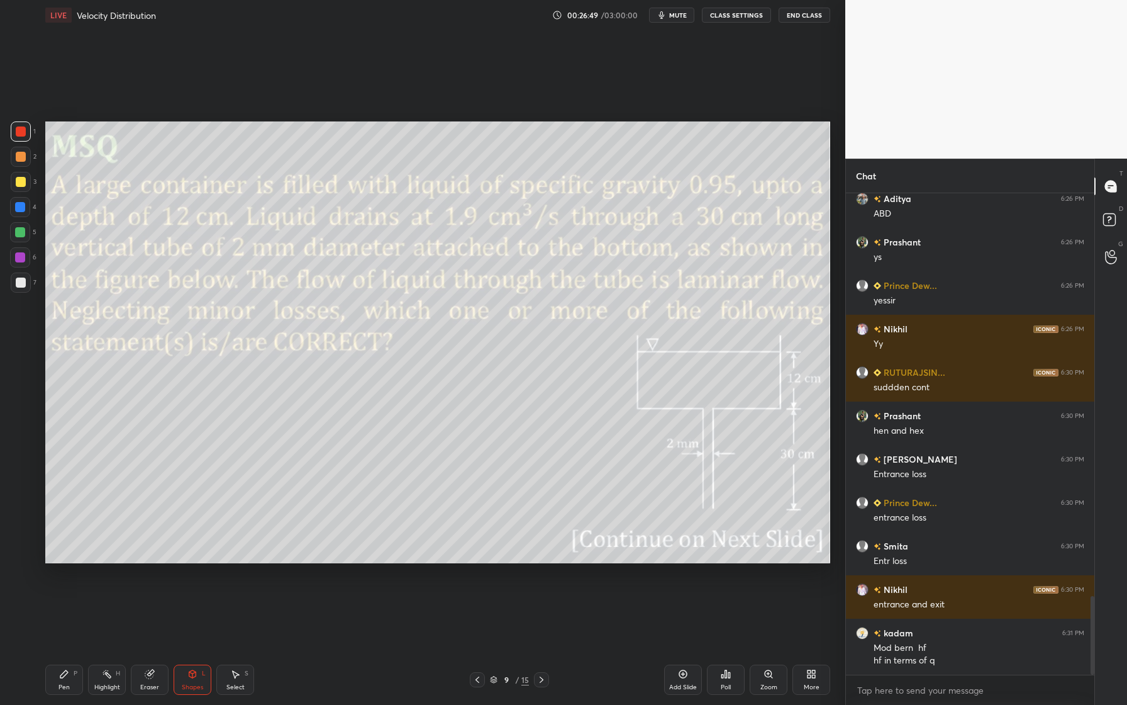
scroll to position [2457, 0]
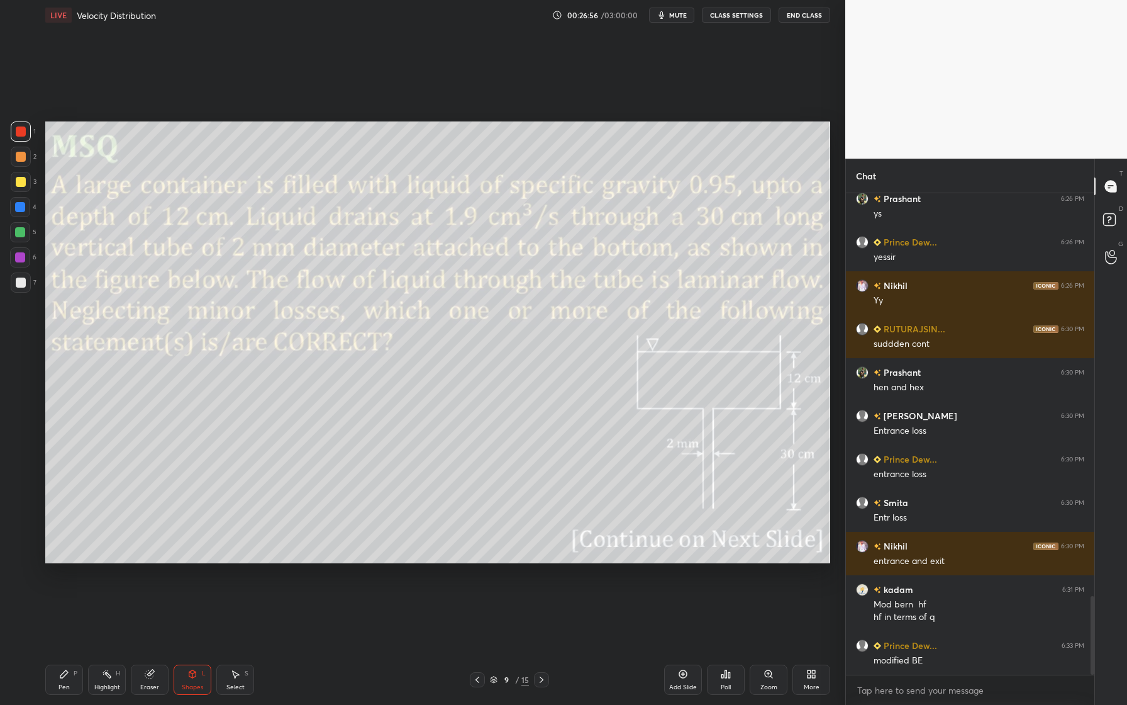
click at [21, 137] on div at bounding box center [21, 131] width 20 height 20
click at [19, 229] on div at bounding box center [20, 232] width 10 height 10
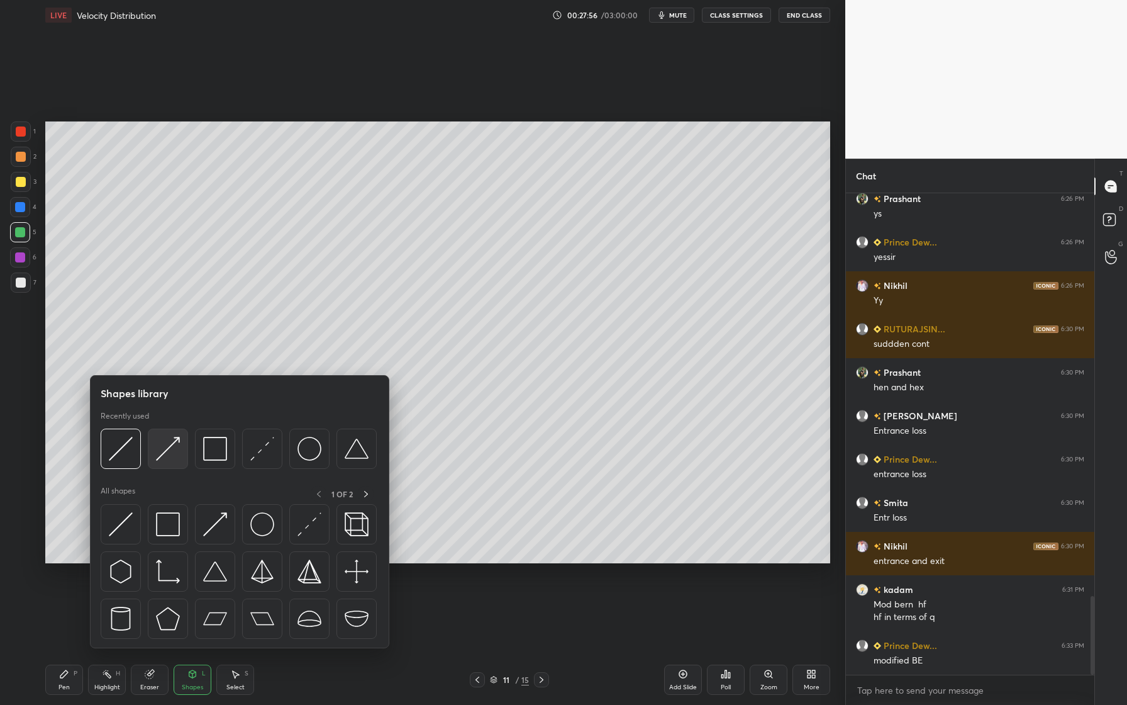
click at [173, 459] on img at bounding box center [168, 449] width 24 height 24
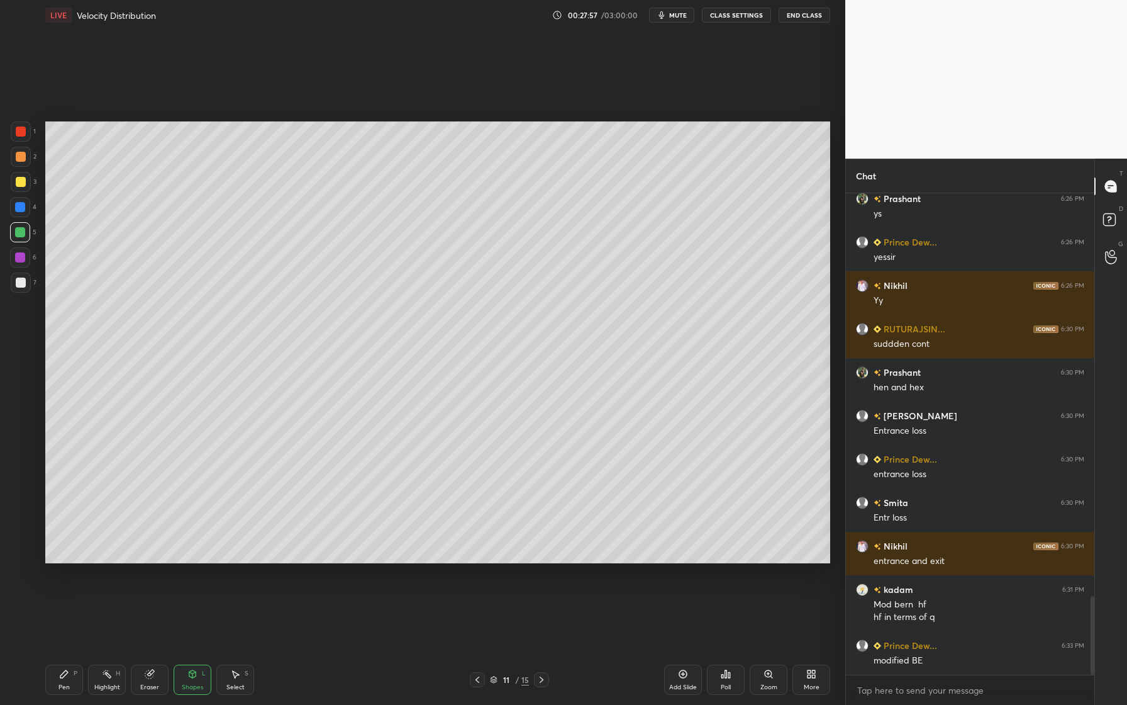
click at [25, 135] on div at bounding box center [21, 131] width 10 height 10
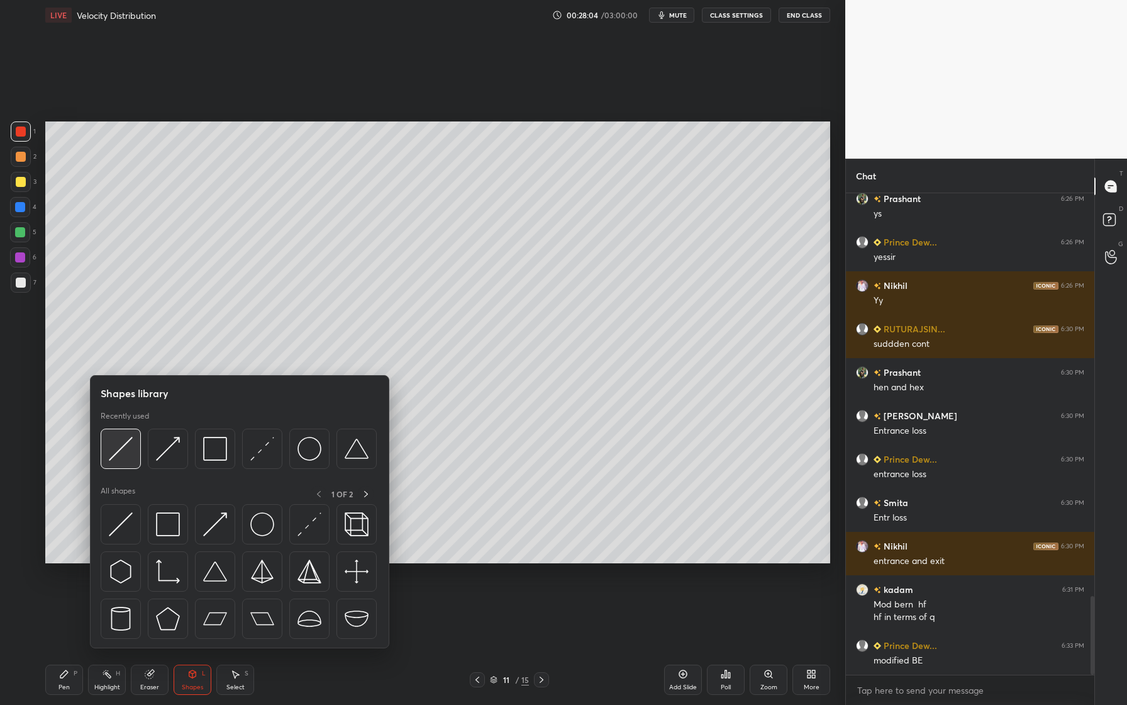
click at [122, 466] on div at bounding box center [121, 448] width 40 height 40
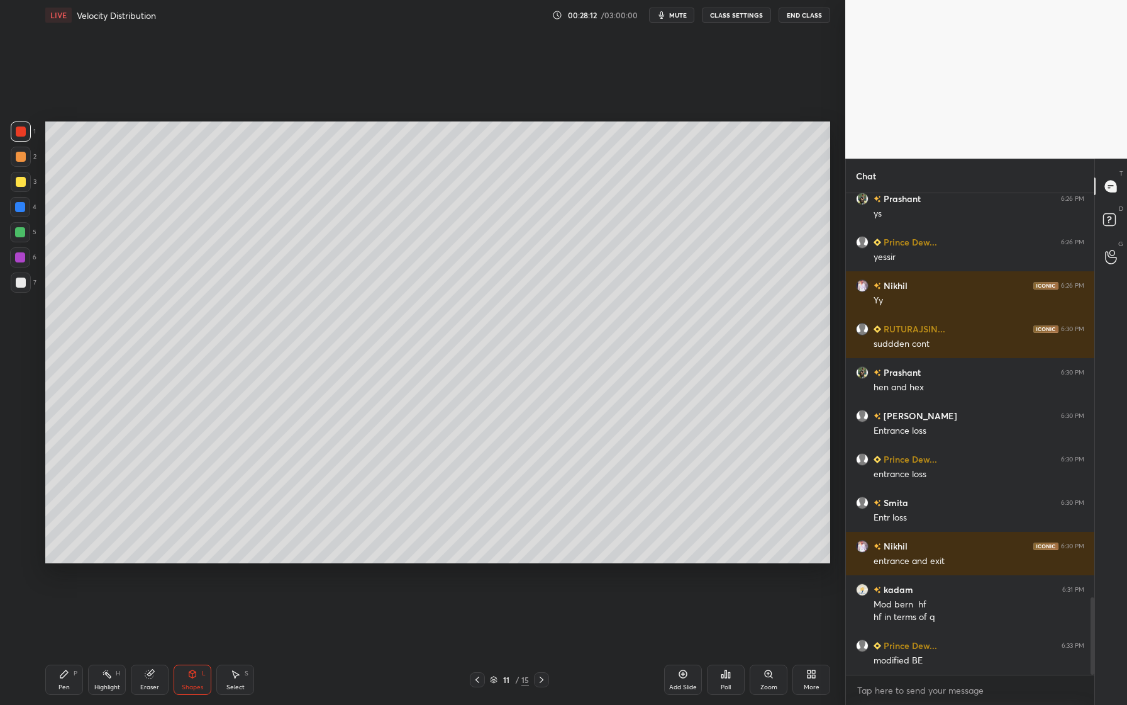
scroll to position [2500, 0]
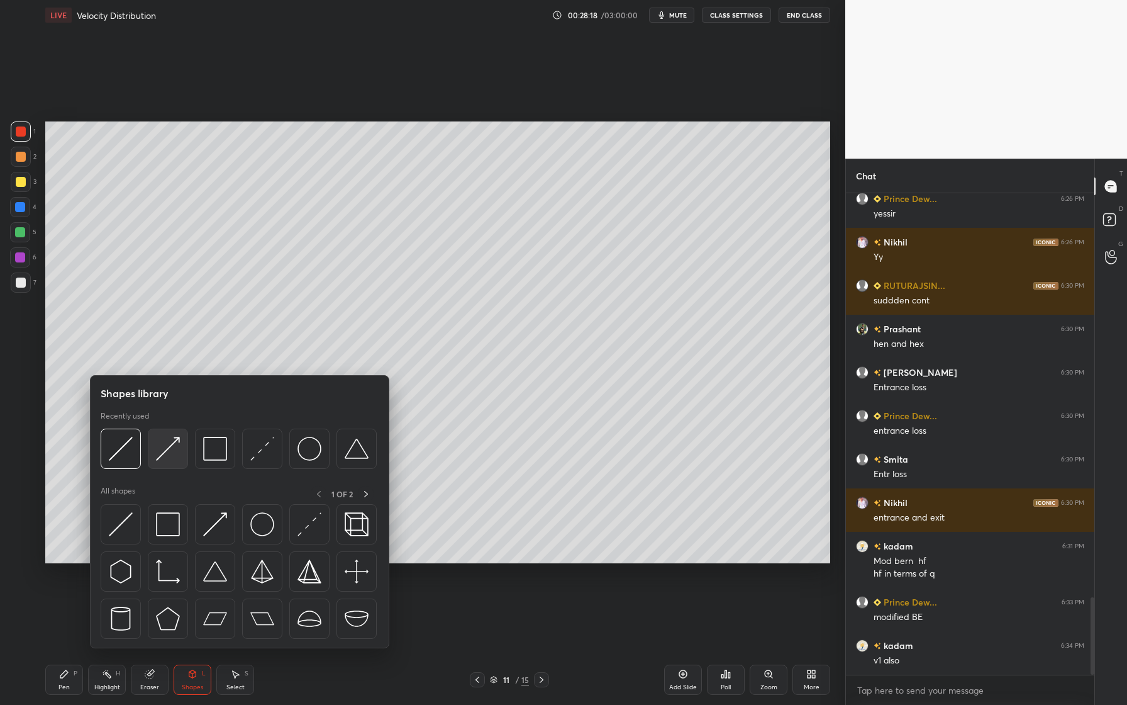
click at [168, 464] on div at bounding box center [168, 448] width 40 height 40
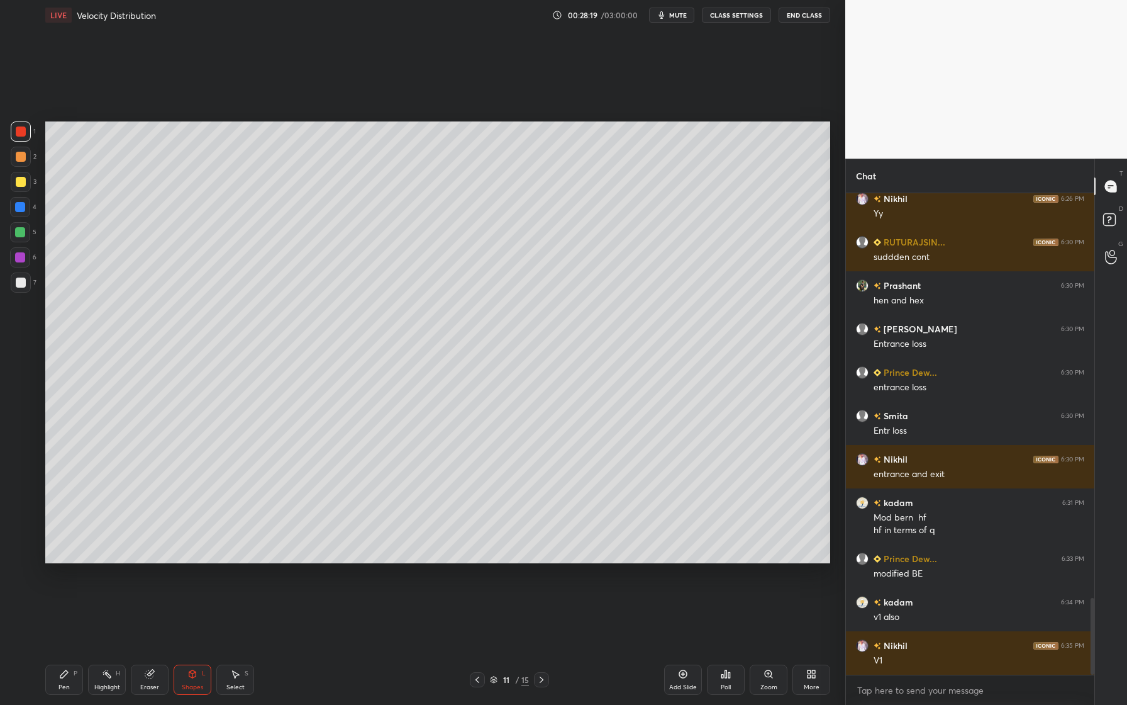
scroll to position [2631, 0]
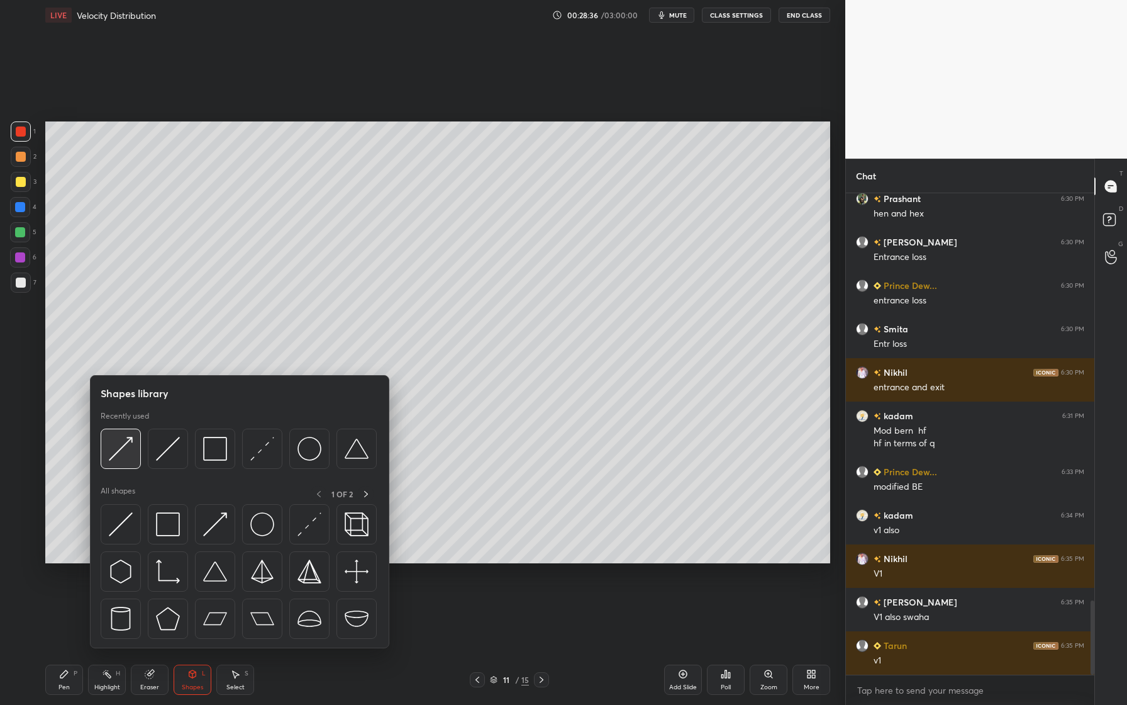
click at [133, 458] on div at bounding box center [121, 448] width 40 height 40
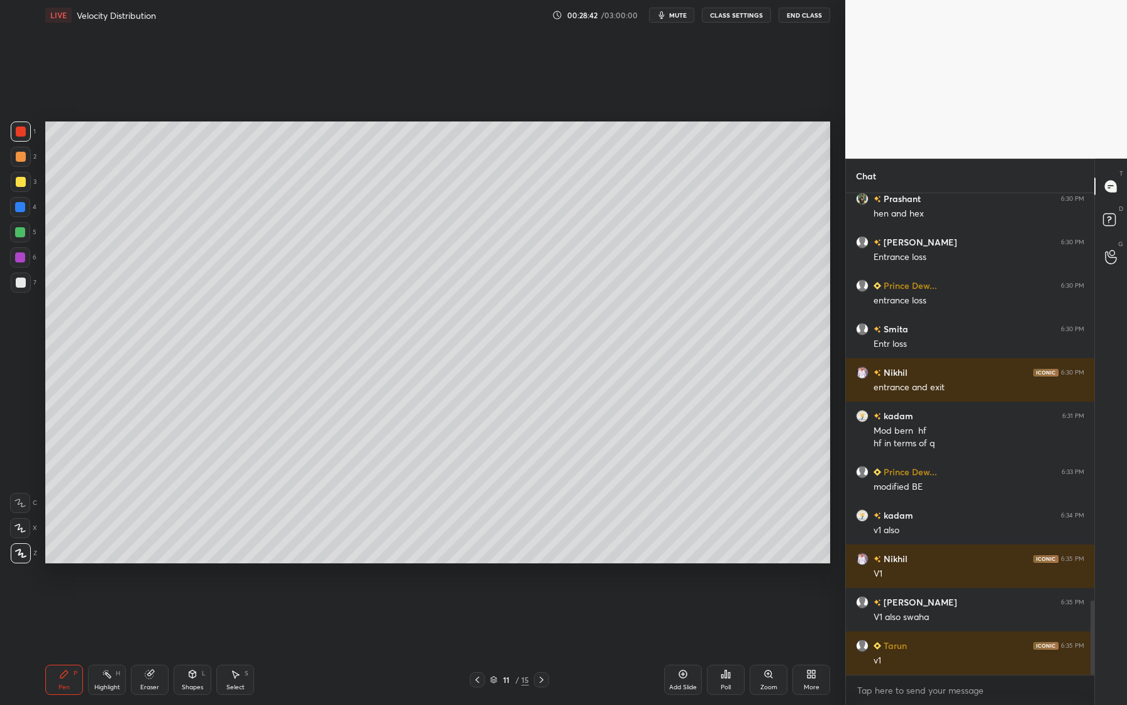
click at [18, 284] on div at bounding box center [21, 282] width 10 height 10
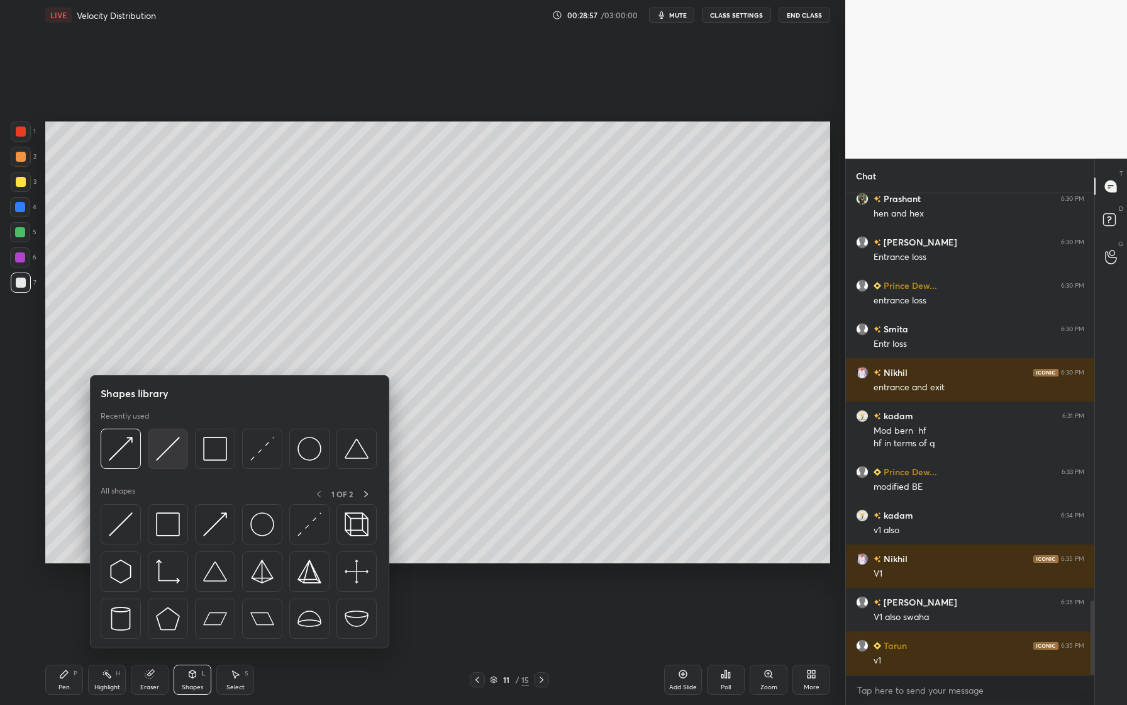
click at [164, 459] on img at bounding box center [168, 449] width 24 height 24
click at [120, 469] on div at bounding box center [239, 451] width 276 height 47
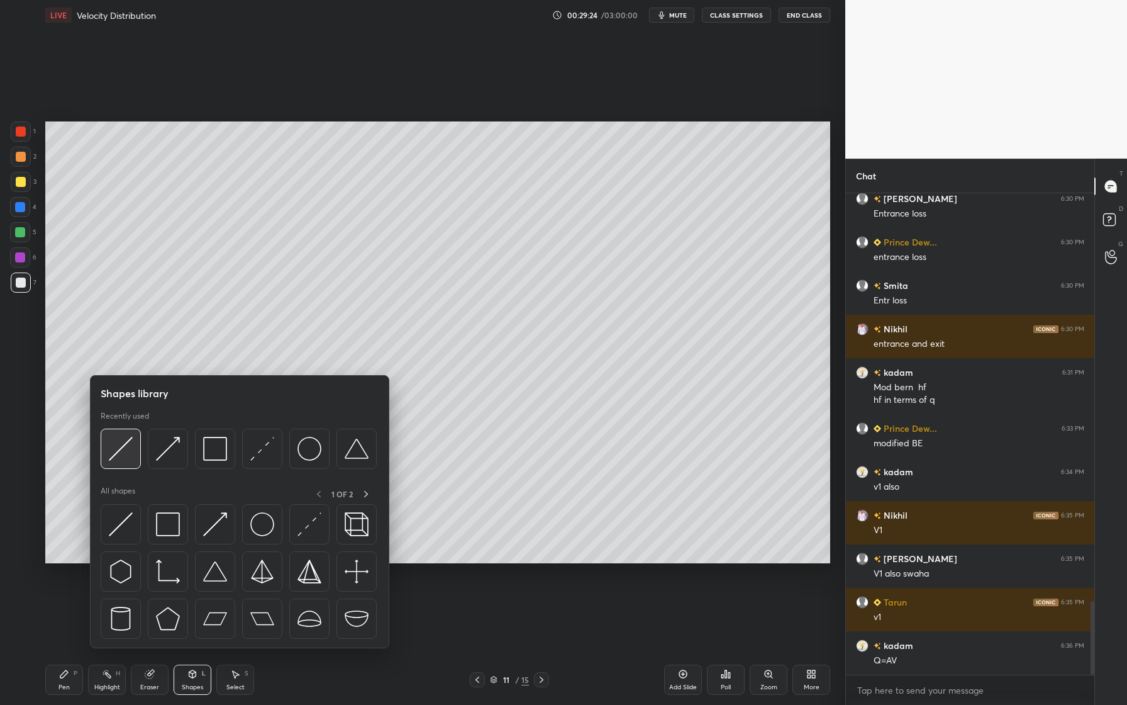
click at [125, 459] on img at bounding box center [121, 449] width 24 height 24
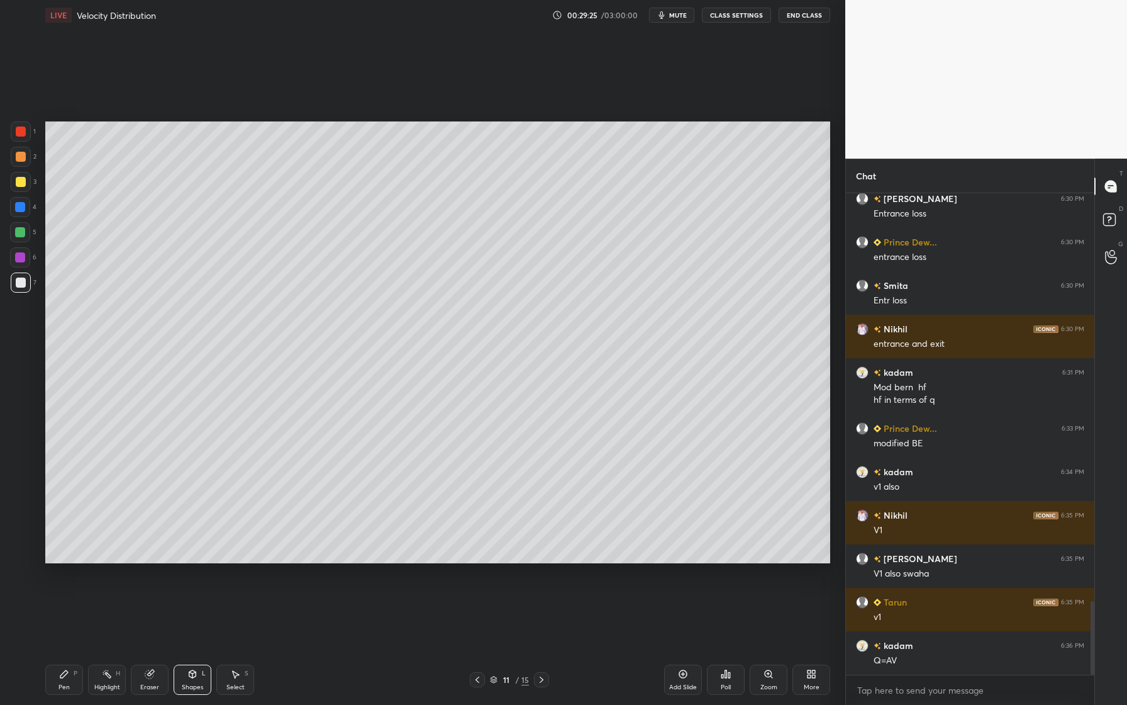
drag, startPoint x: 25, startPoint y: 159, endPoint x: 31, endPoint y: 160, distance: 7.2
click at [26, 160] on div at bounding box center [21, 157] width 20 height 20
click at [22, 234] on div at bounding box center [20, 232] width 10 height 10
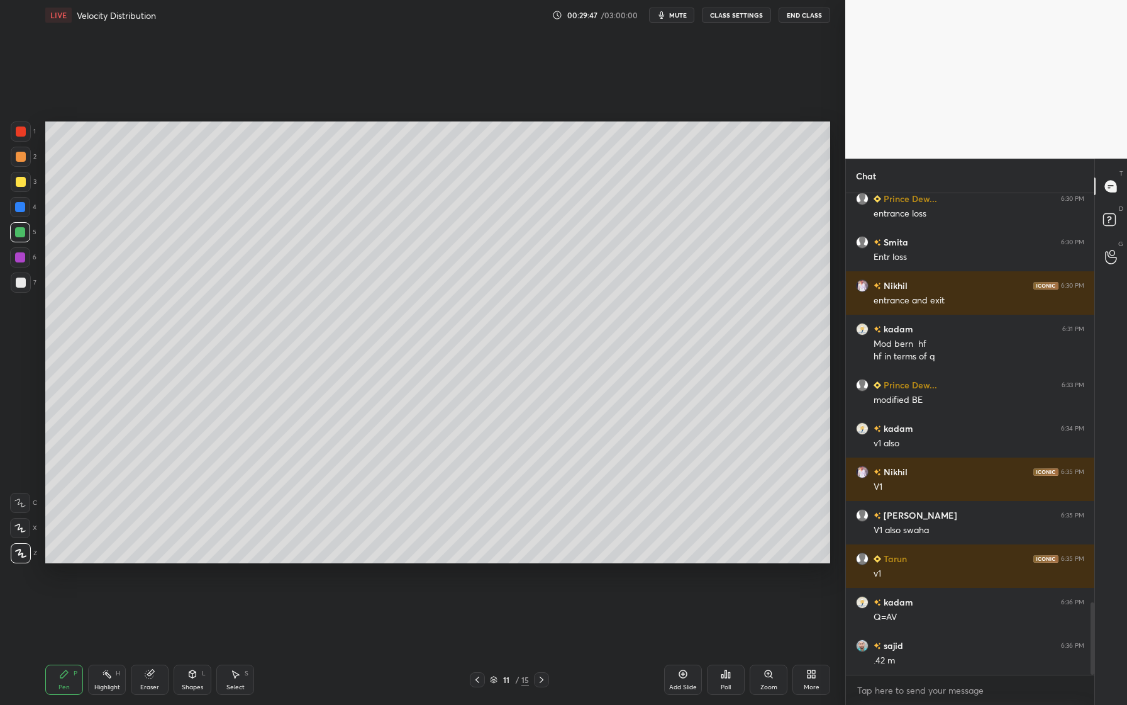
drag, startPoint x: 25, startPoint y: 282, endPoint x: 42, endPoint y: 279, distance: 18.0
click at [26, 282] on div at bounding box center [21, 282] width 20 height 20
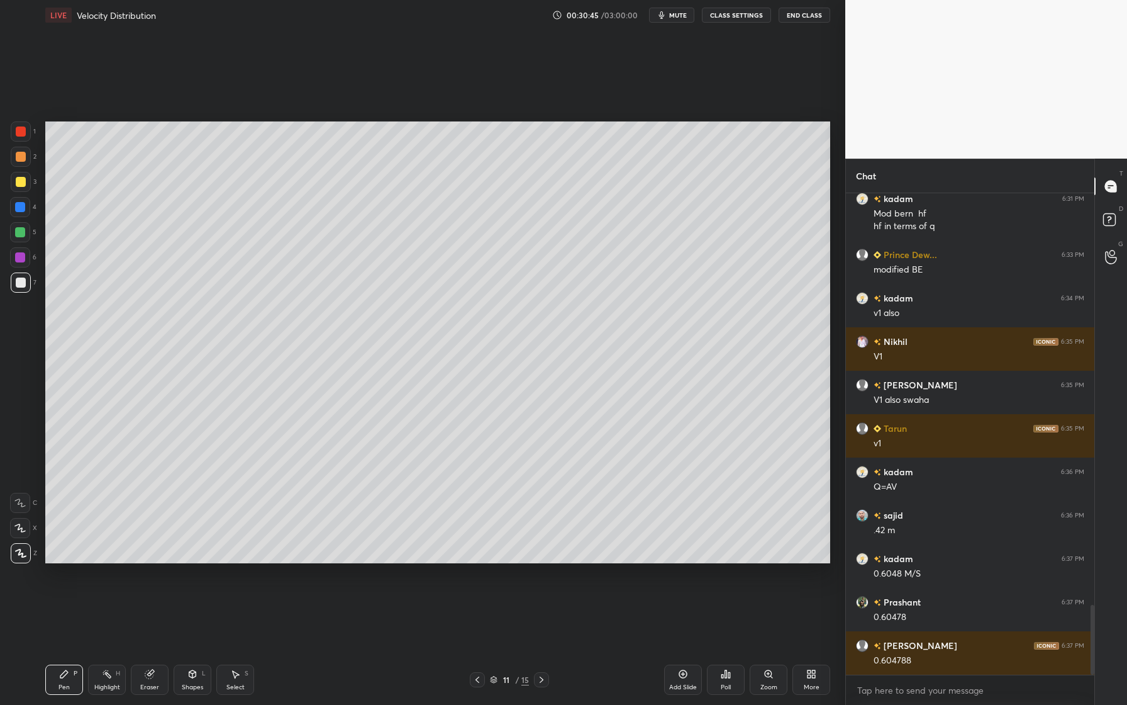
scroll to position [2891, 0]
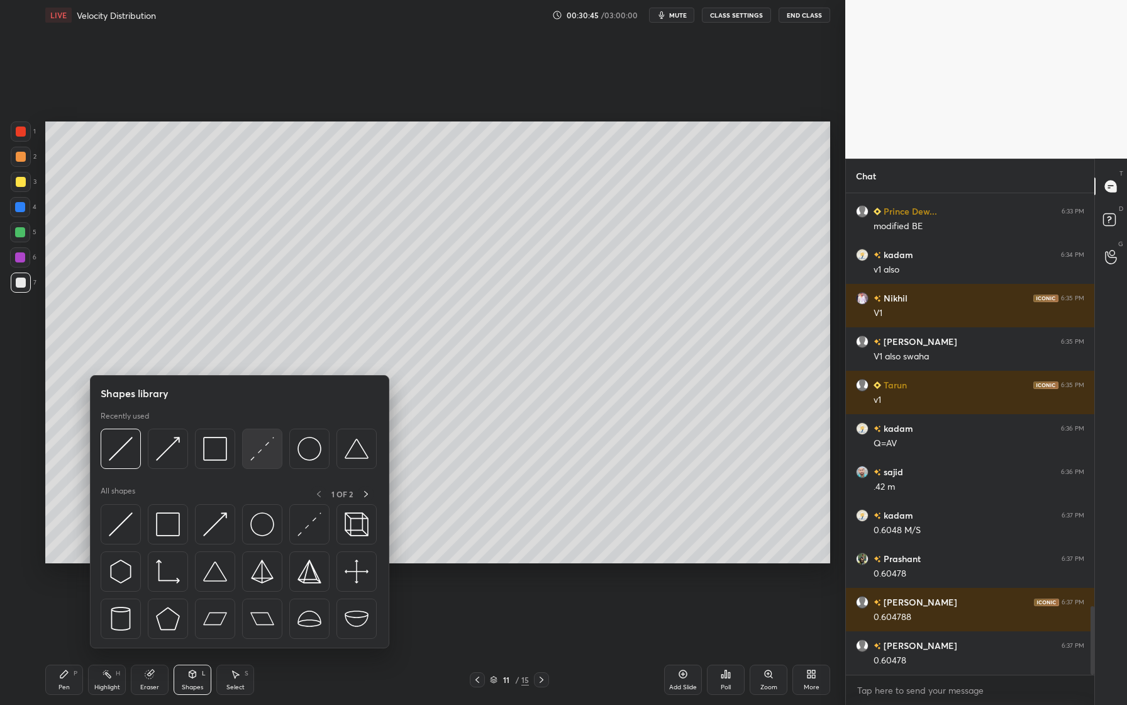
click at [257, 462] on div at bounding box center [262, 448] width 40 height 40
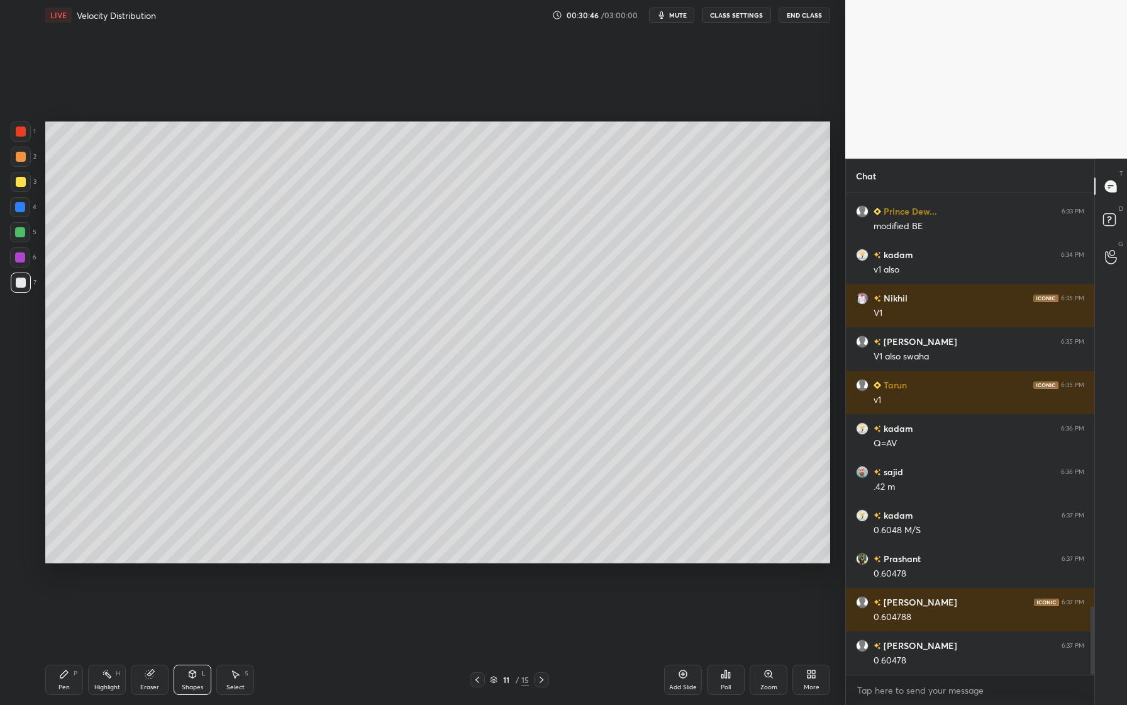
click at [30, 230] on div "5" at bounding box center [23, 232] width 26 height 20
drag, startPoint x: 20, startPoint y: 285, endPoint x: 33, endPoint y: 285, distance: 13.2
click at [20, 284] on div at bounding box center [21, 282] width 10 height 10
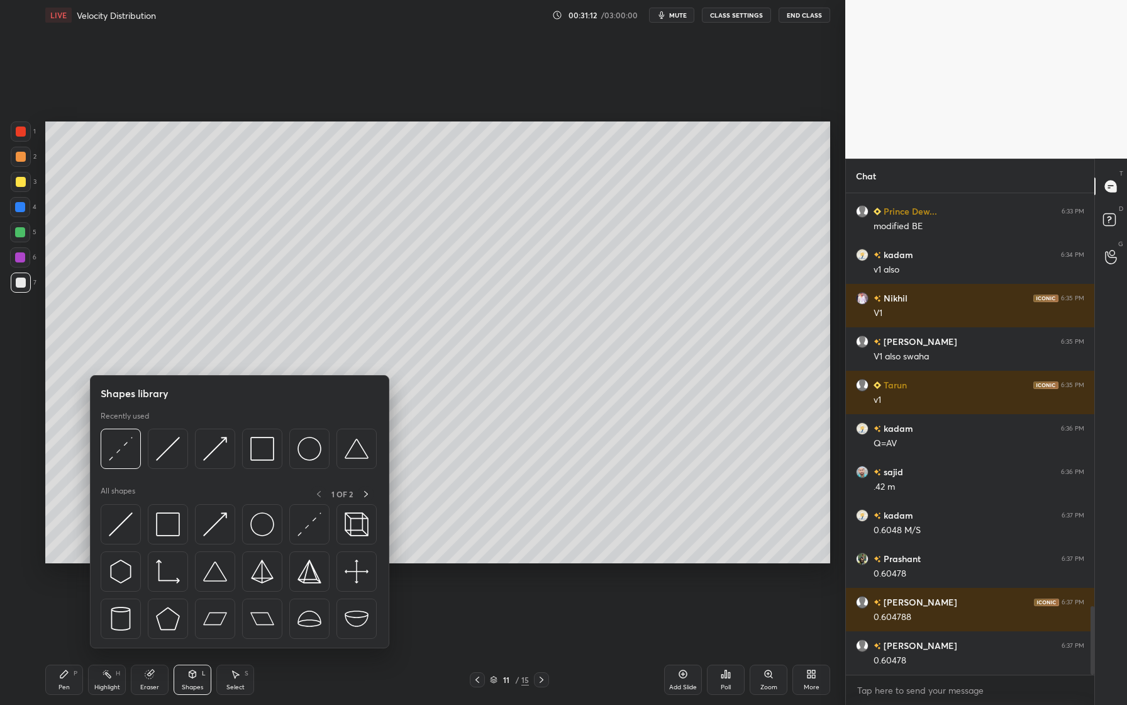
click at [172, 472] on div at bounding box center [239, 451] width 276 height 47
click at [175, 456] on img at bounding box center [168, 449] width 24 height 24
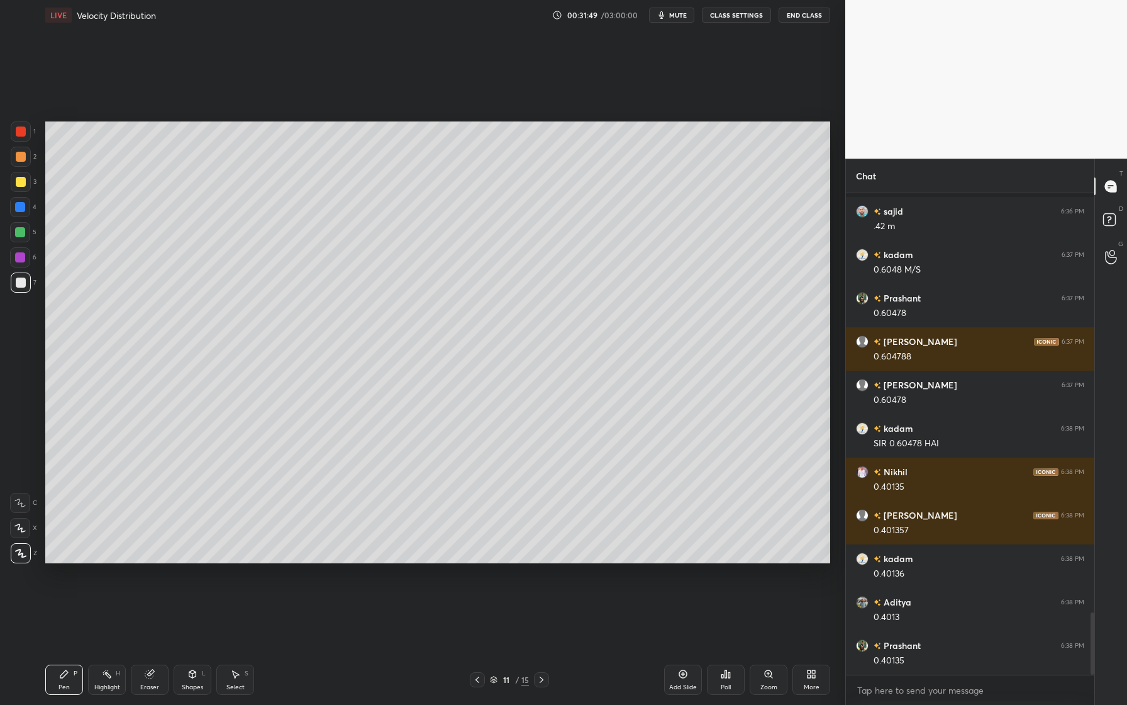
scroll to position [3238, 0]
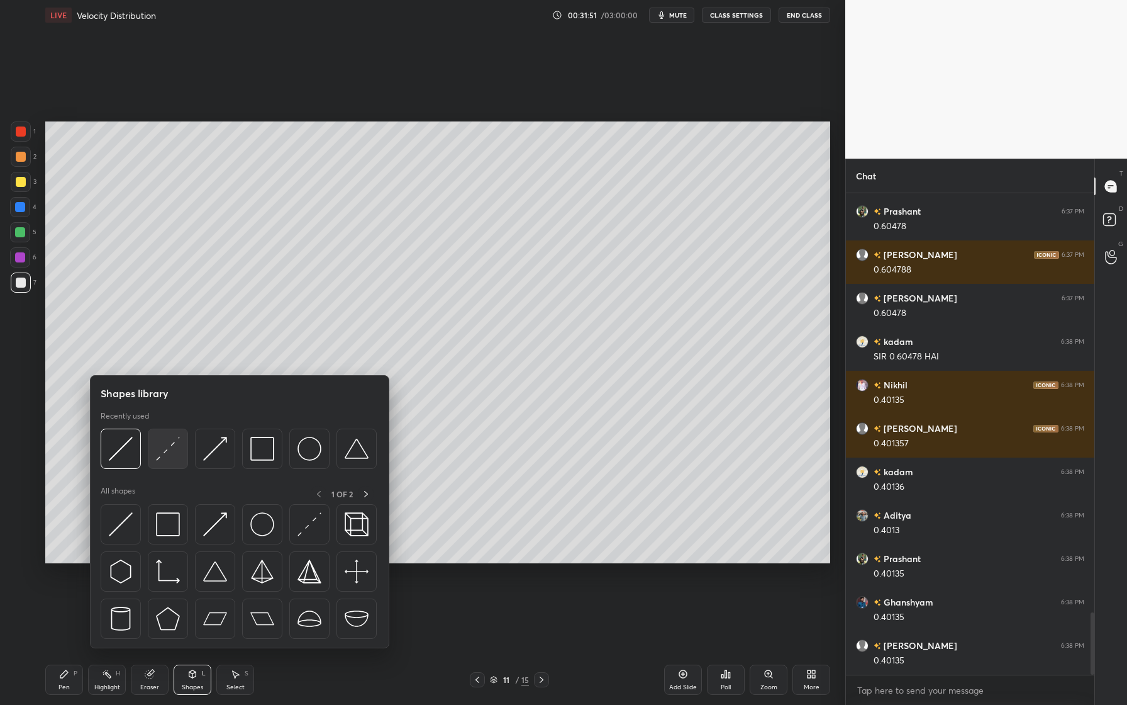
click at [167, 461] on img at bounding box center [168, 449] width 24 height 24
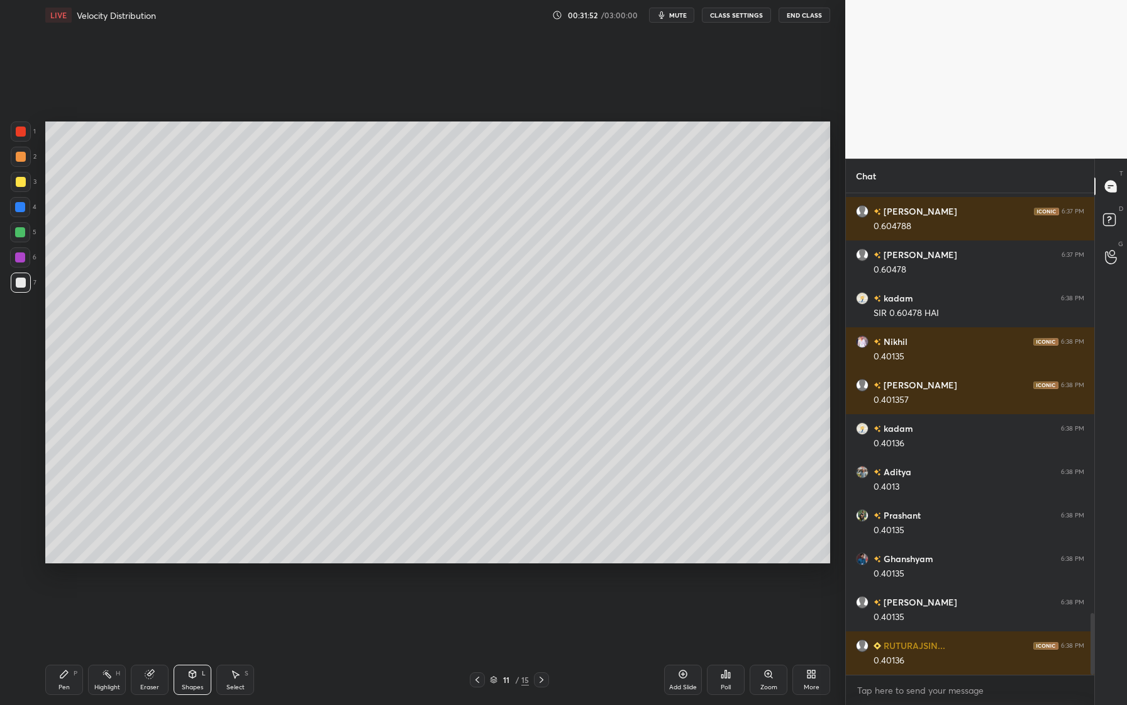
click at [31, 234] on div "5" at bounding box center [23, 232] width 26 height 20
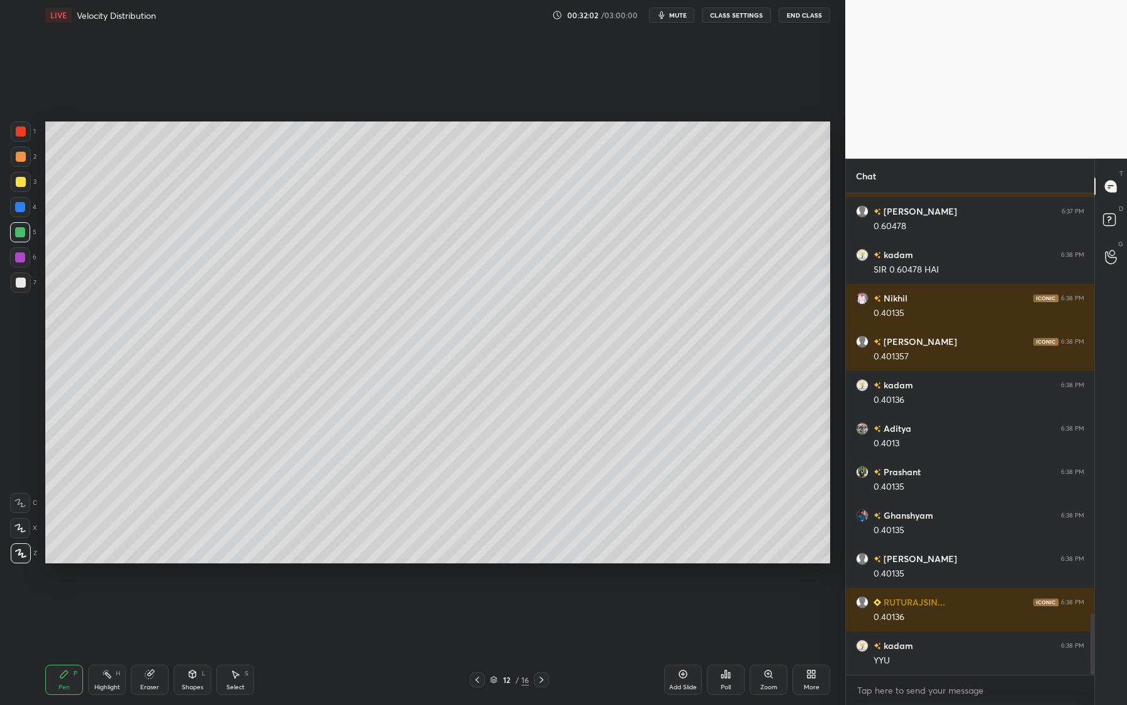
click at [18, 281] on div at bounding box center [21, 282] width 10 height 10
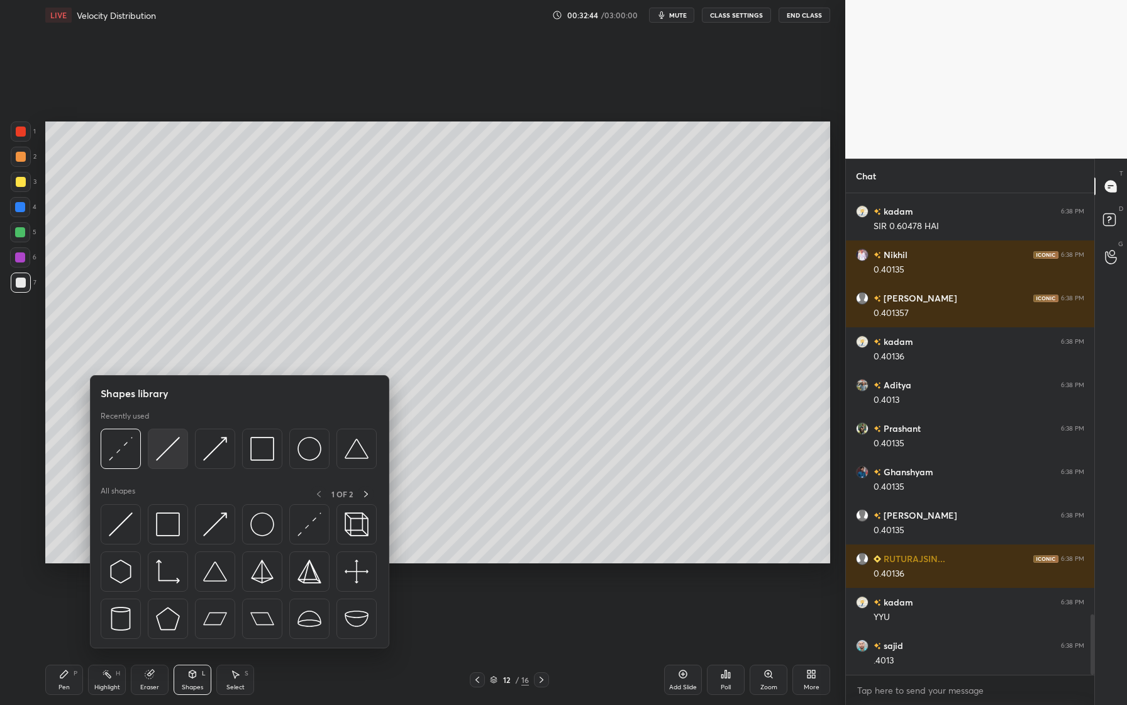
click at [170, 462] on div at bounding box center [168, 448] width 40 height 40
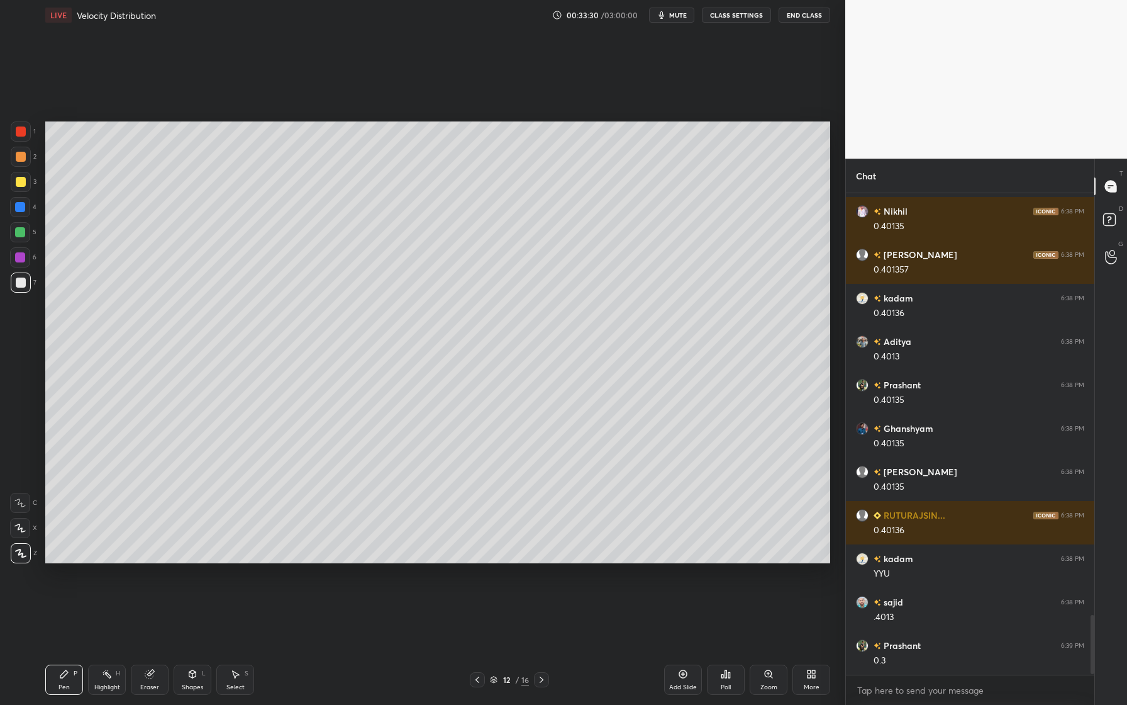
scroll to position [3455, 0]
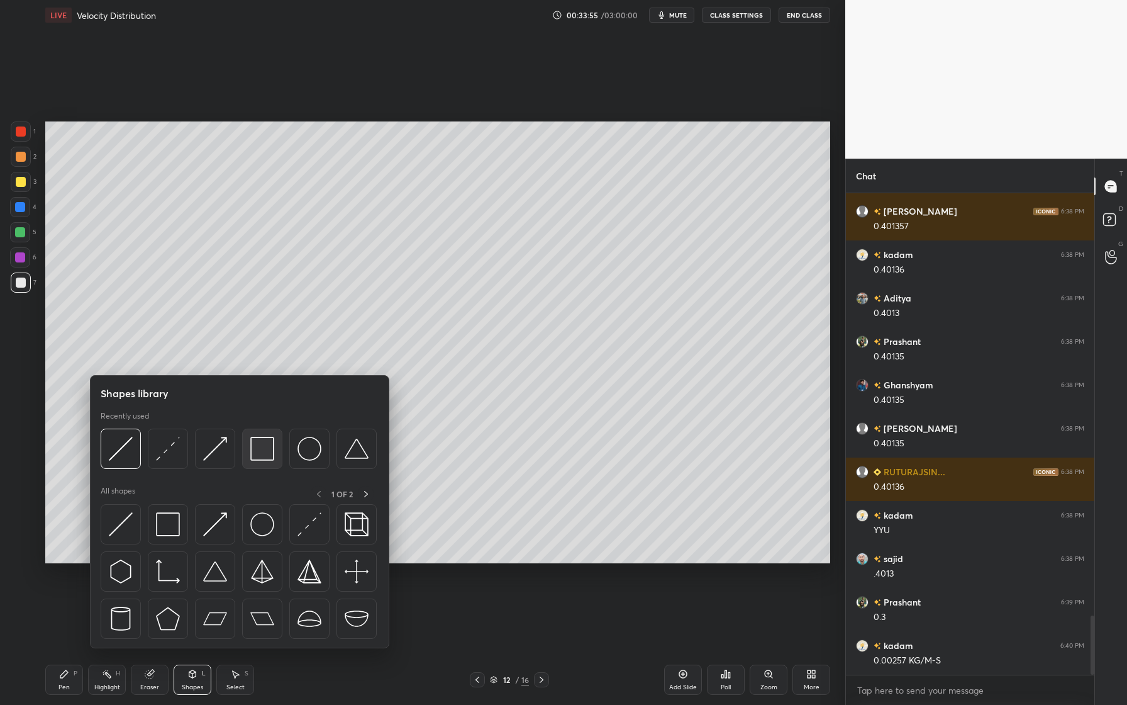
click at [262, 464] on div at bounding box center [262, 448] width 40 height 40
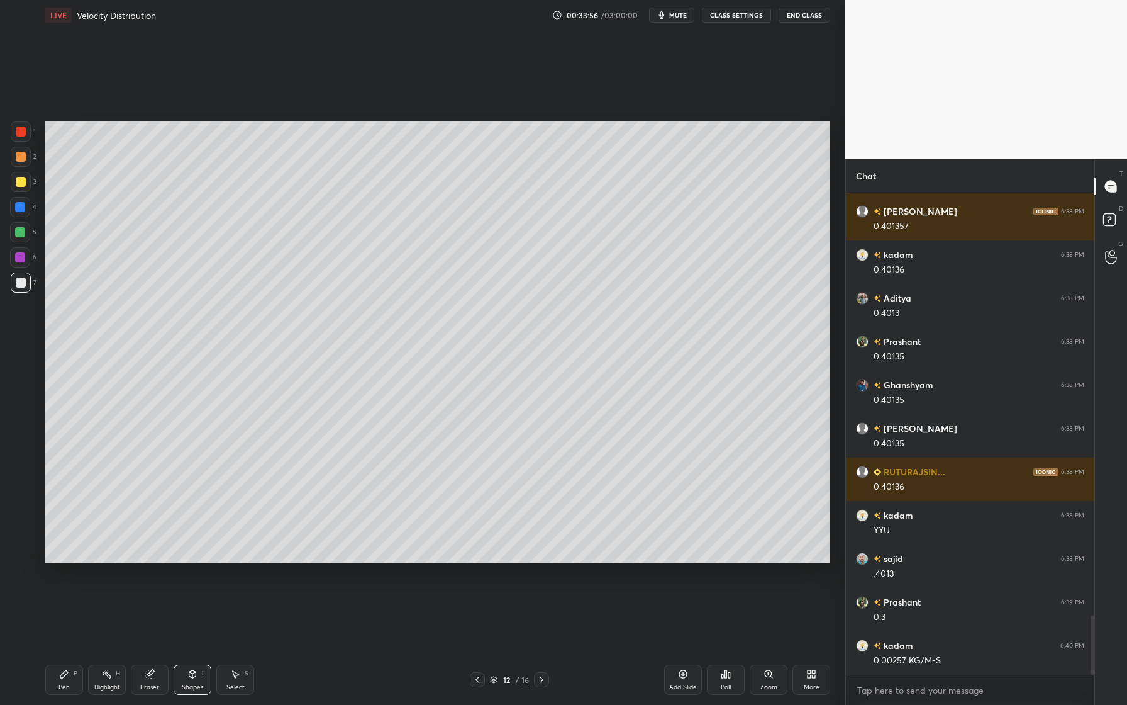
click at [25, 231] on div at bounding box center [20, 232] width 20 height 20
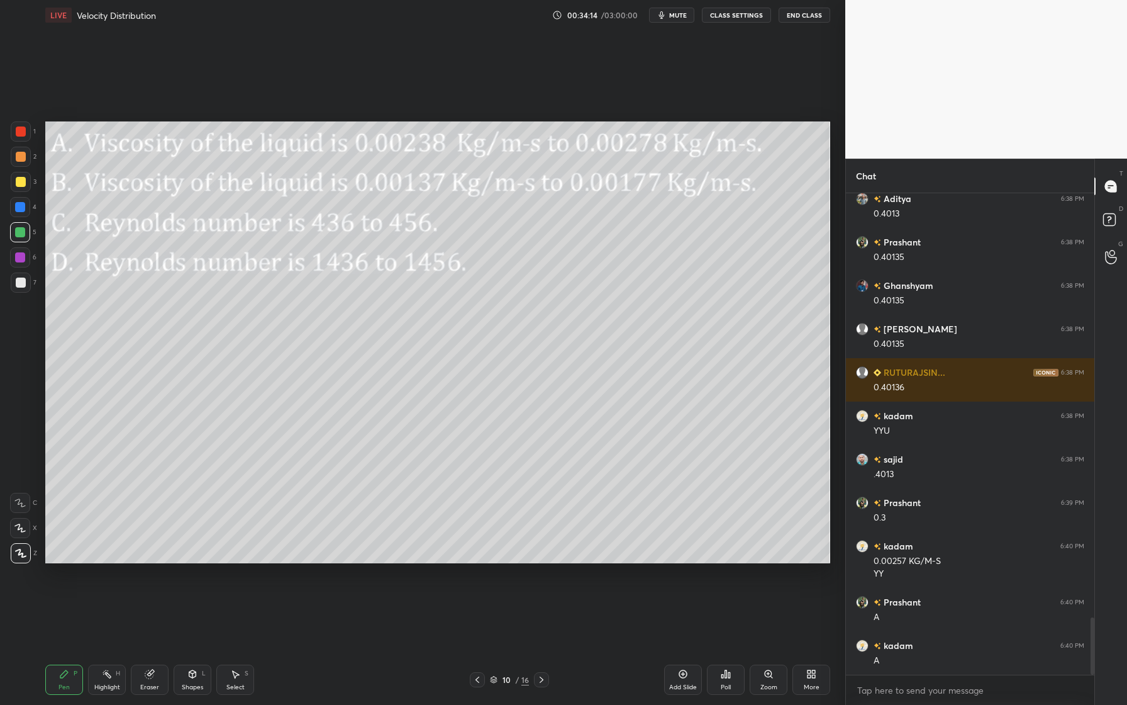
scroll to position [3598, 0]
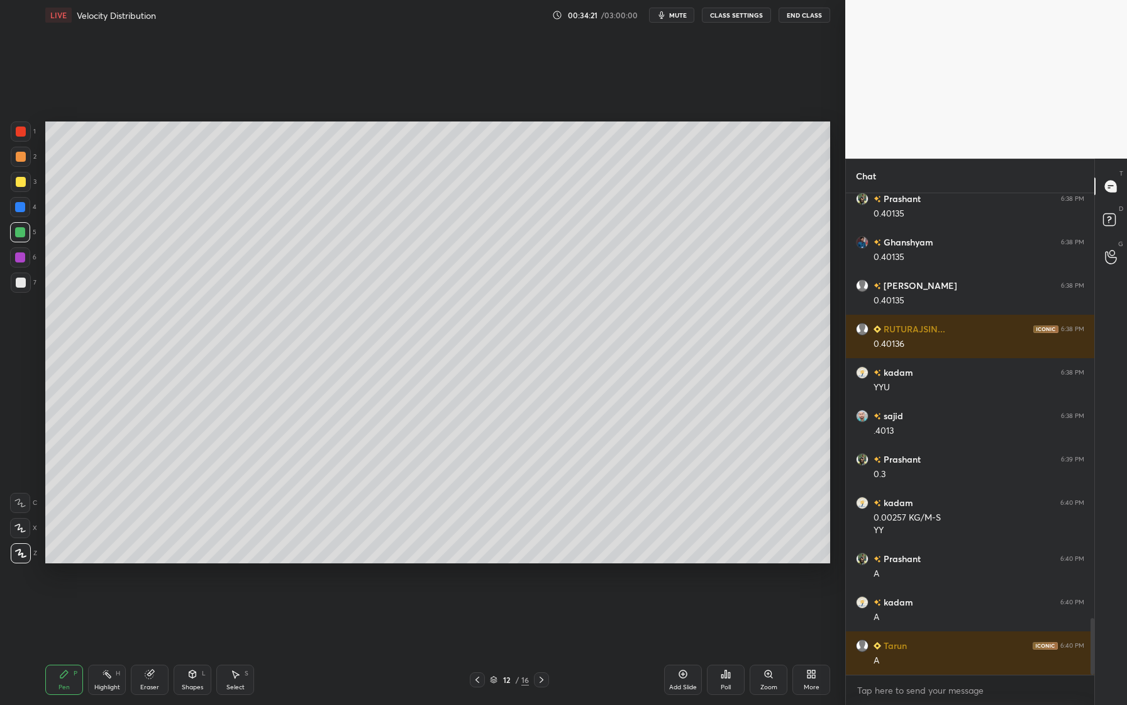
click at [21, 186] on div at bounding box center [21, 182] width 10 height 10
click at [18, 236] on div at bounding box center [20, 232] width 10 height 10
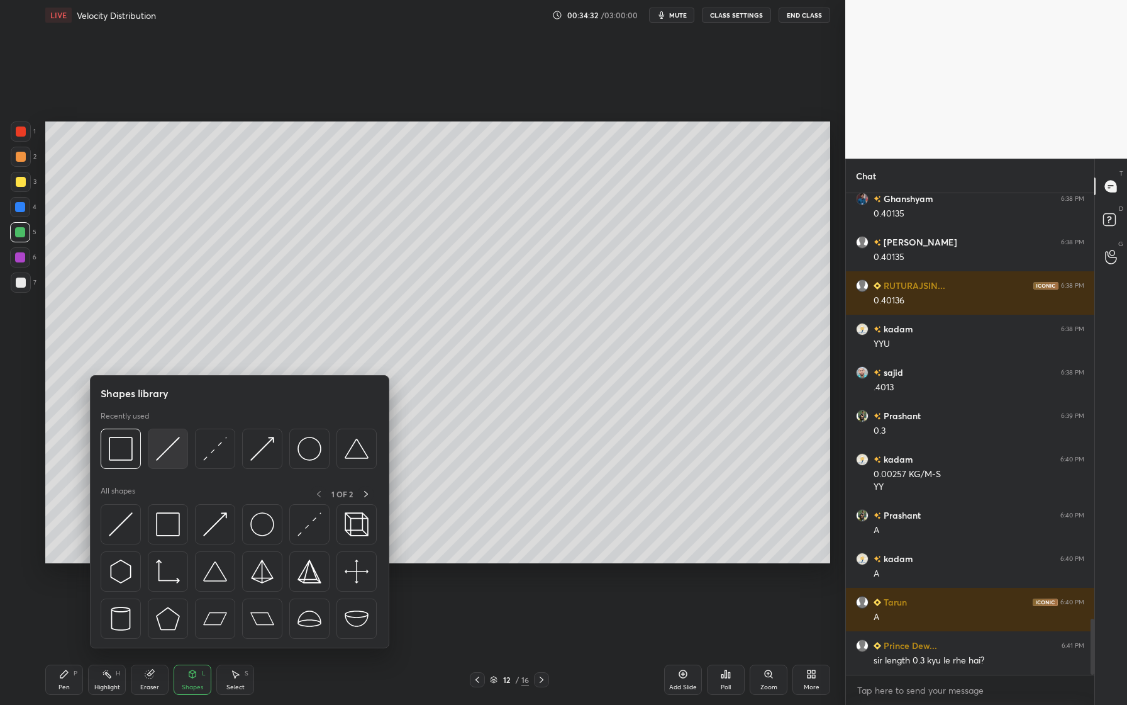
click at [169, 462] on div at bounding box center [168, 448] width 40 height 40
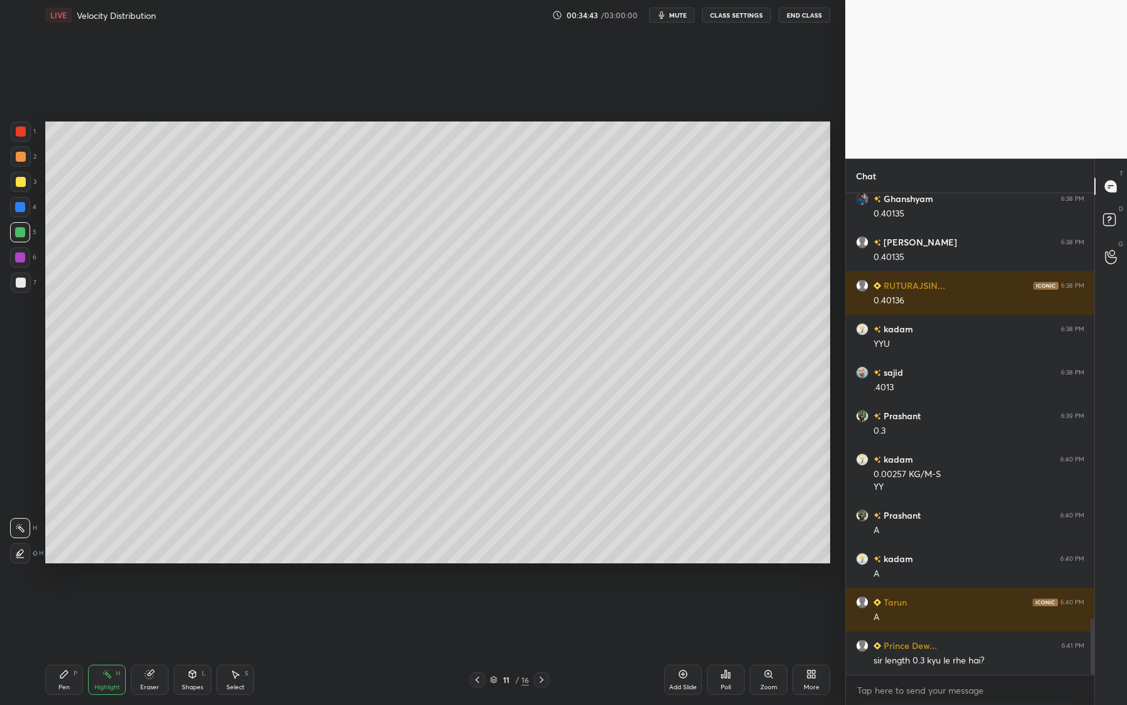
scroll to position [3685, 0]
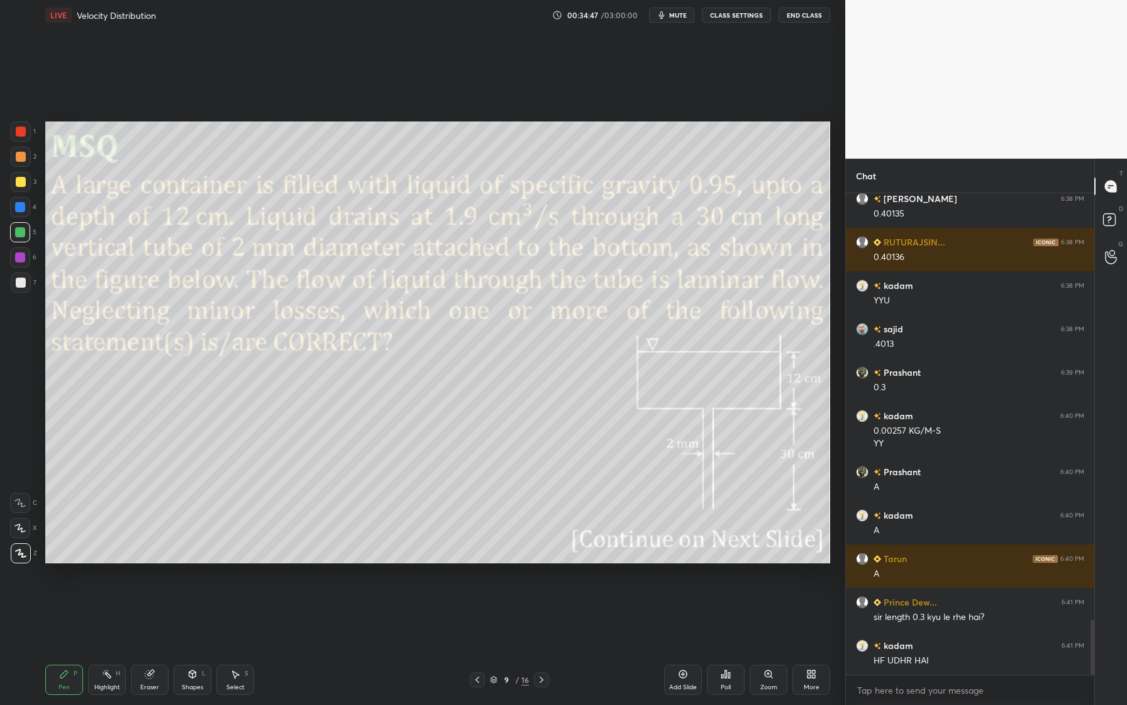
drag, startPoint x: 19, startPoint y: 134, endPoint x: 36, endPoint y: 144, distance: 20.3
click at [21, 137] on div at bounding box center [21, 131] width 20 height 20
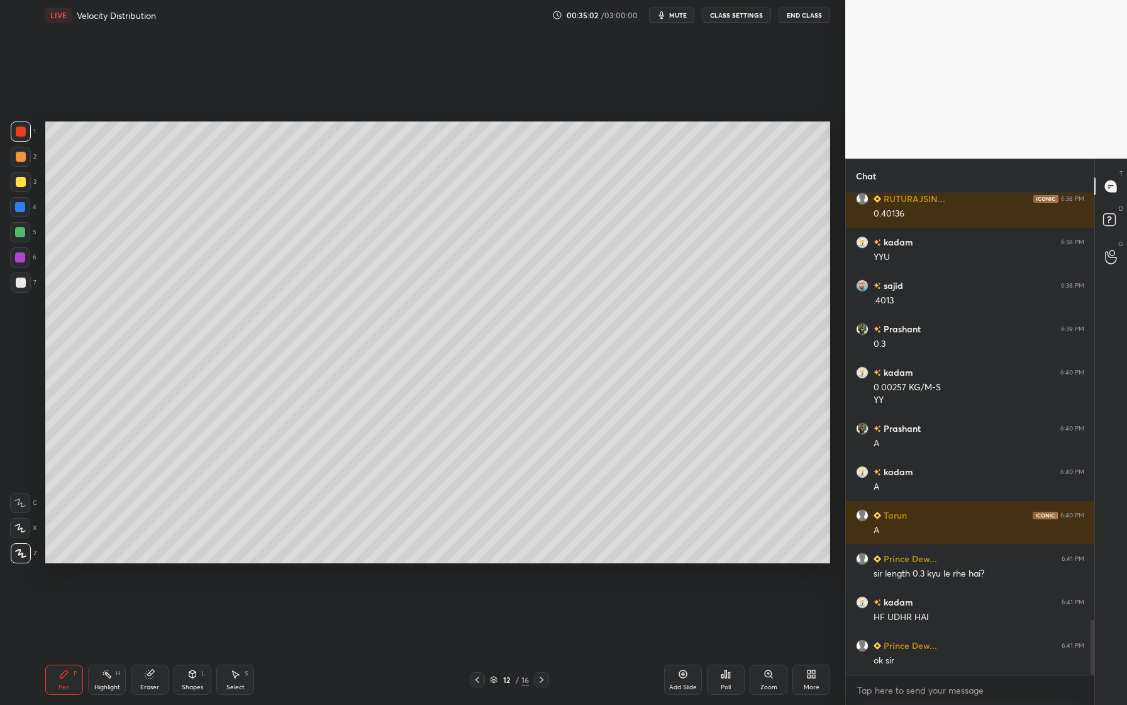
click at [22, 281] on div at bounding box center [21, 282] width 10 height 10
click at [45, 281] on div "Setting up your live class Poll for secs No correct answer Start poll" at bounding box center [437, 342] width 795 height 624
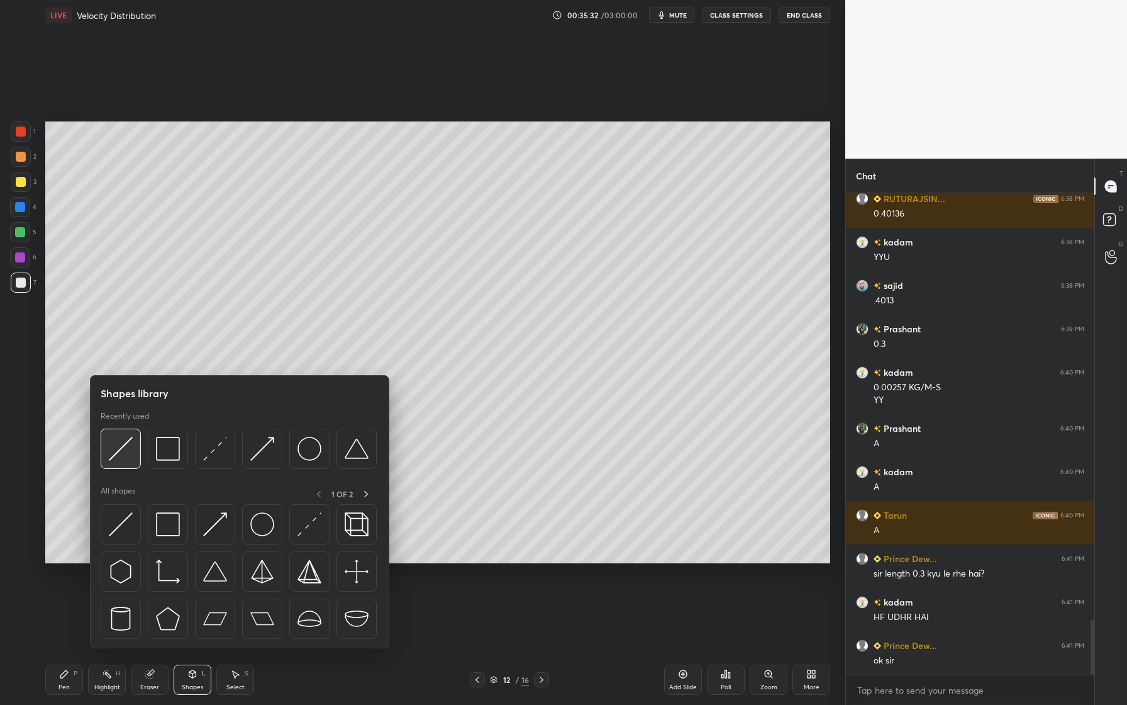
click at [132, 461] on div at bounding box center [121, 448] width 40 height 40
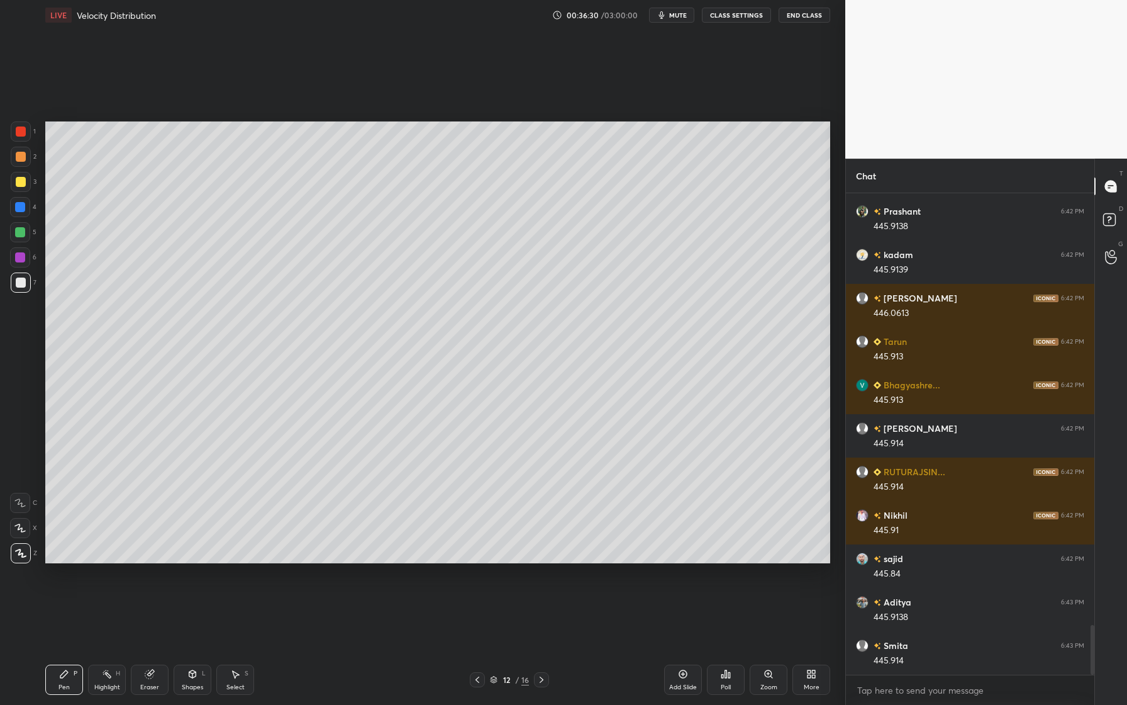
scroll to position [4249, 0]
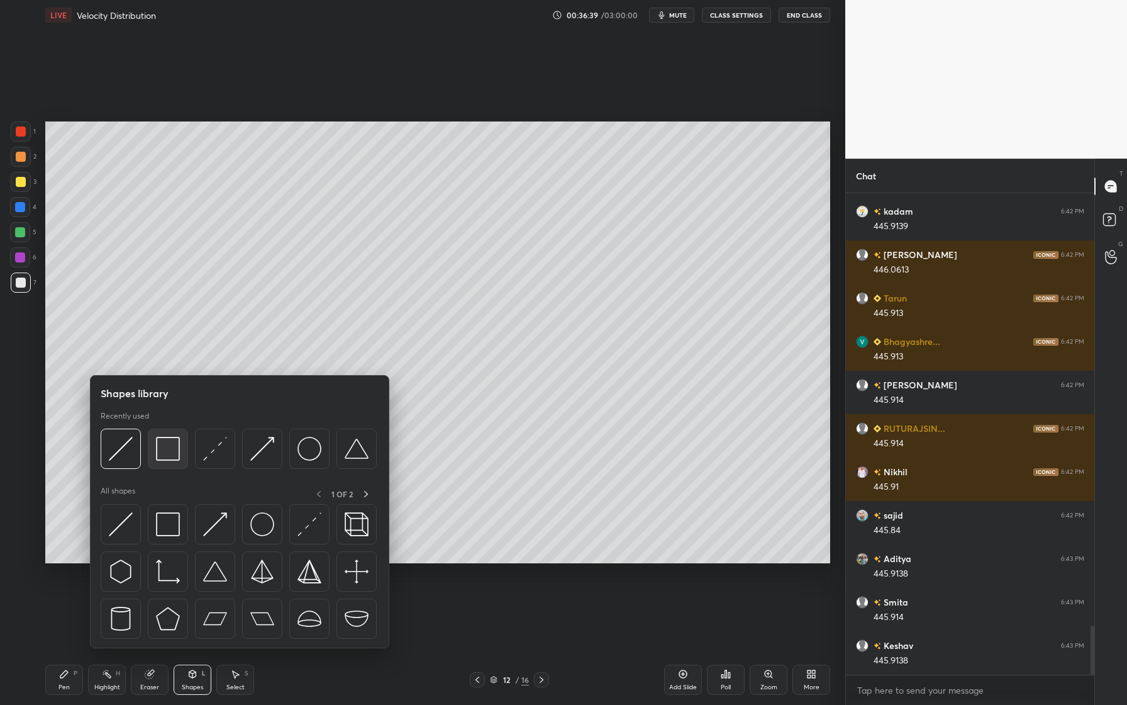
click at [167, 455] on img at bounding box center [168, 449] width 24 height 24
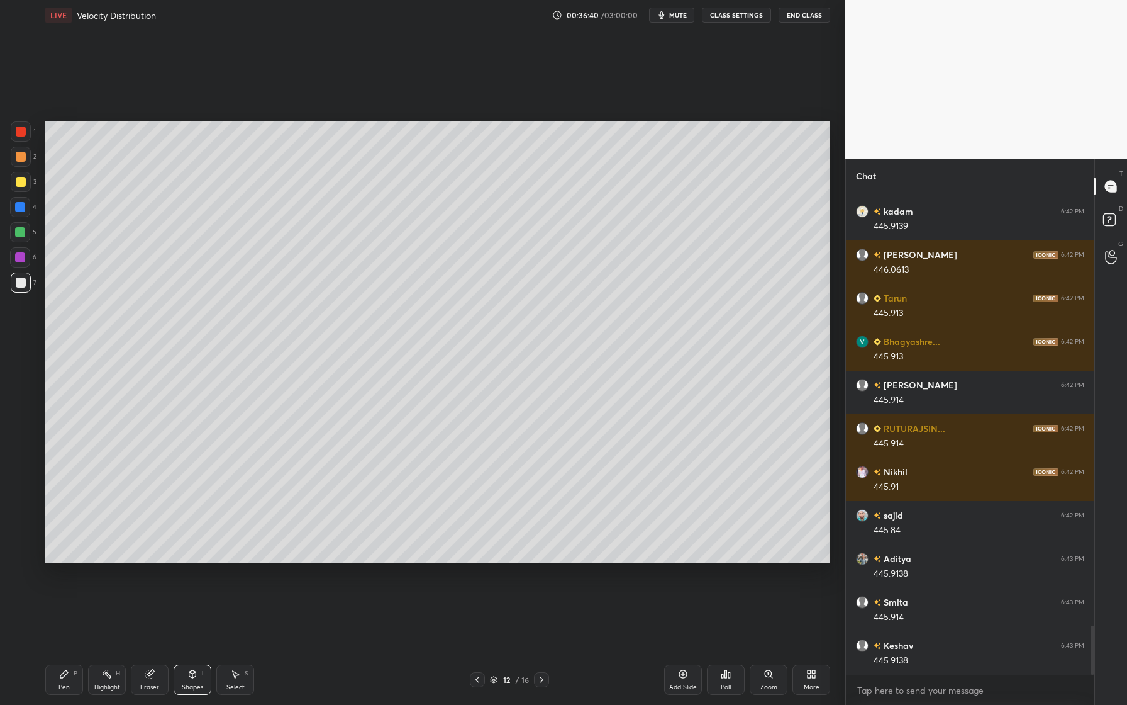
drag, startPoint x: 21, startPoint y: 230, endPoint x: 36, endPoint y: 279, distance: 51.3
click at [21, 231] on div at bounding box center [20, 232] width 10 height 10
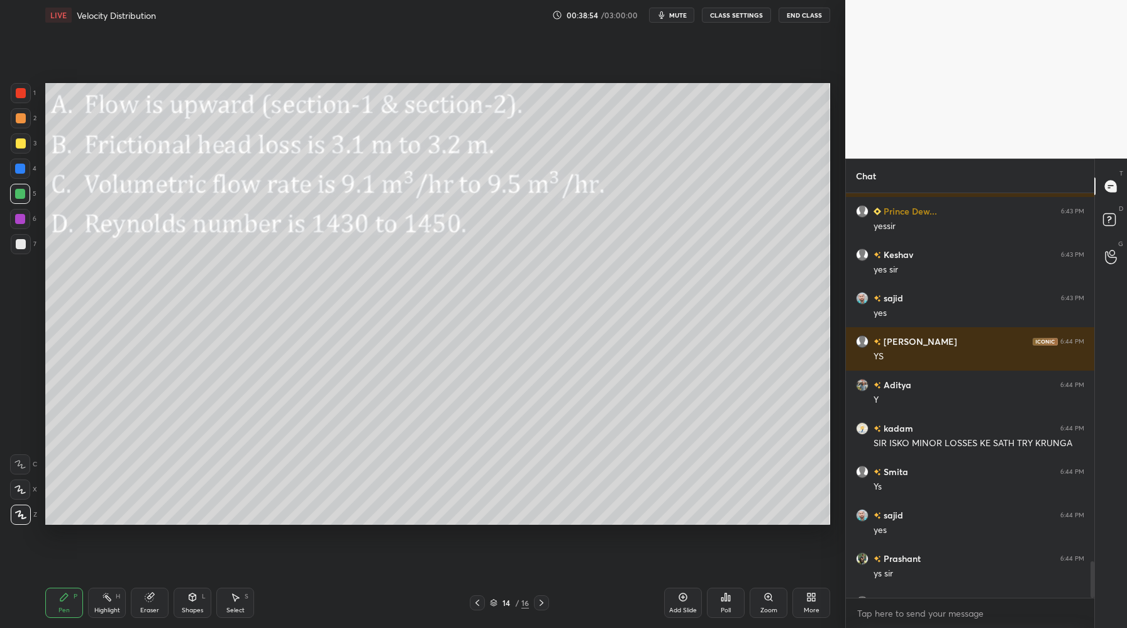
scroll to position [62369, 62122]
type textarea "x"
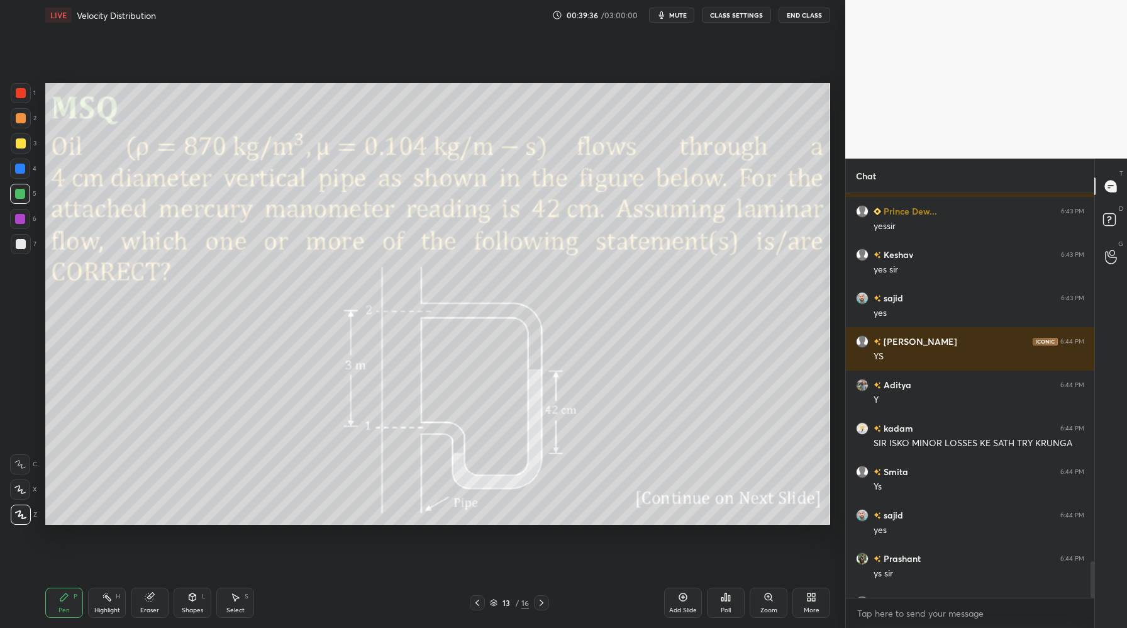
click at [681, 19] on button "mute" at bounding box center [671, 15] width 45 height 15
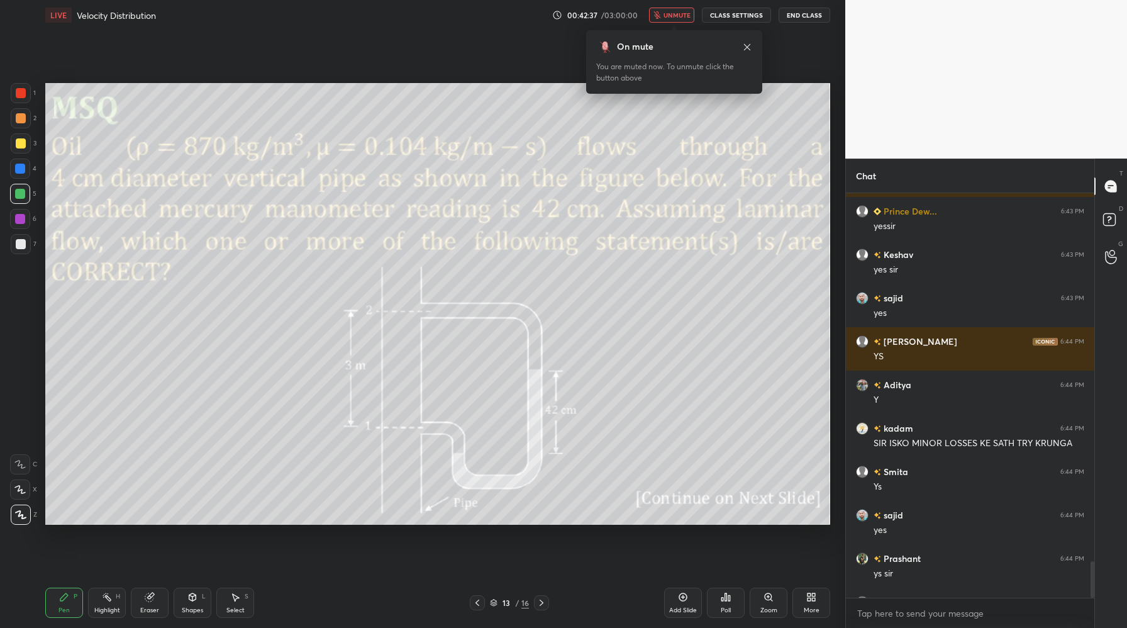
click at [681, 13] on span "unmute" at bounding box center [677, 15] width 27 height 9
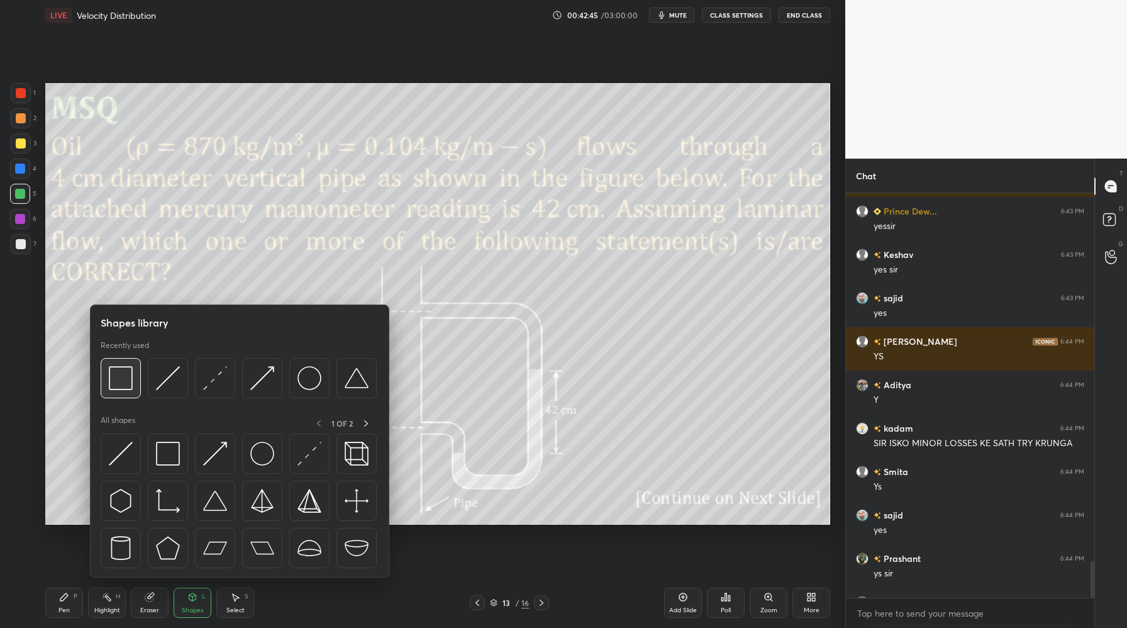
click at [126, 392] on div at bounding box center [121, 378] width 40 height 40
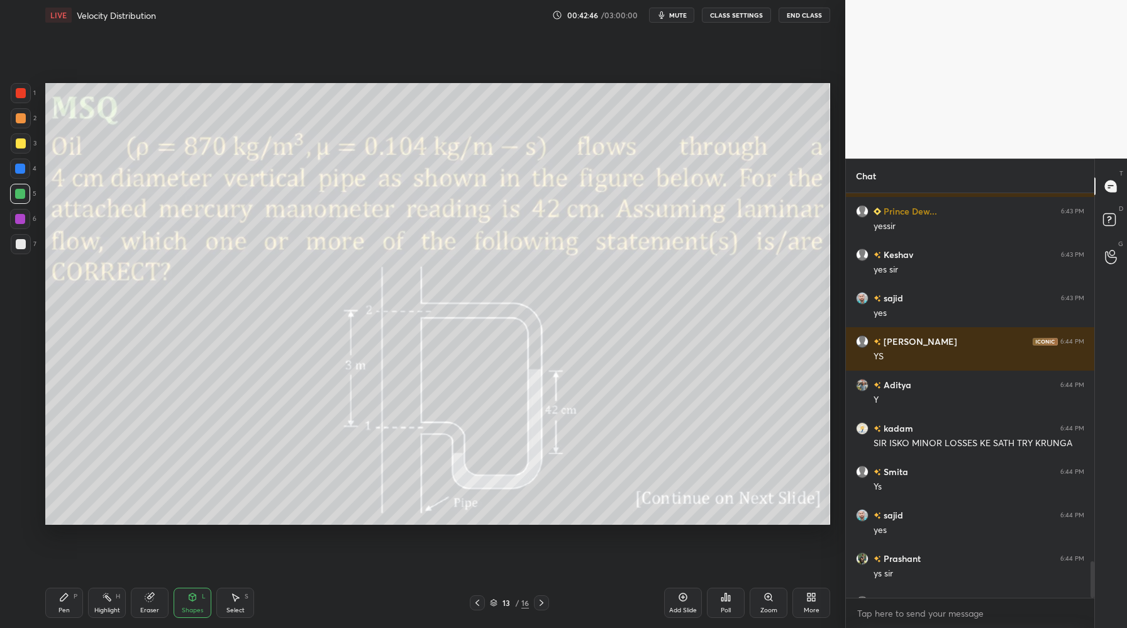
drag, startPoint x: 21, startPoint y: 92, endPoint x: 26, endPoint y: 98, distance: 7.6
click at [21, 92] on div at bounding box center [21, 93] width 10 height 10
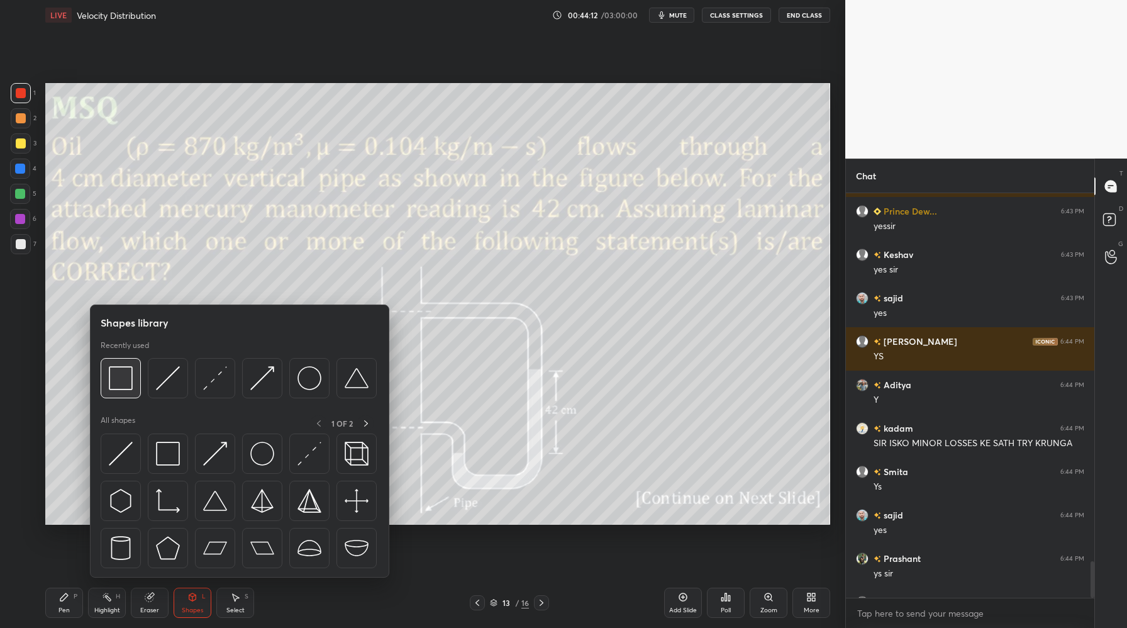
click at [126, 388] on img at bounding box center [121, 378] width 24 height 24
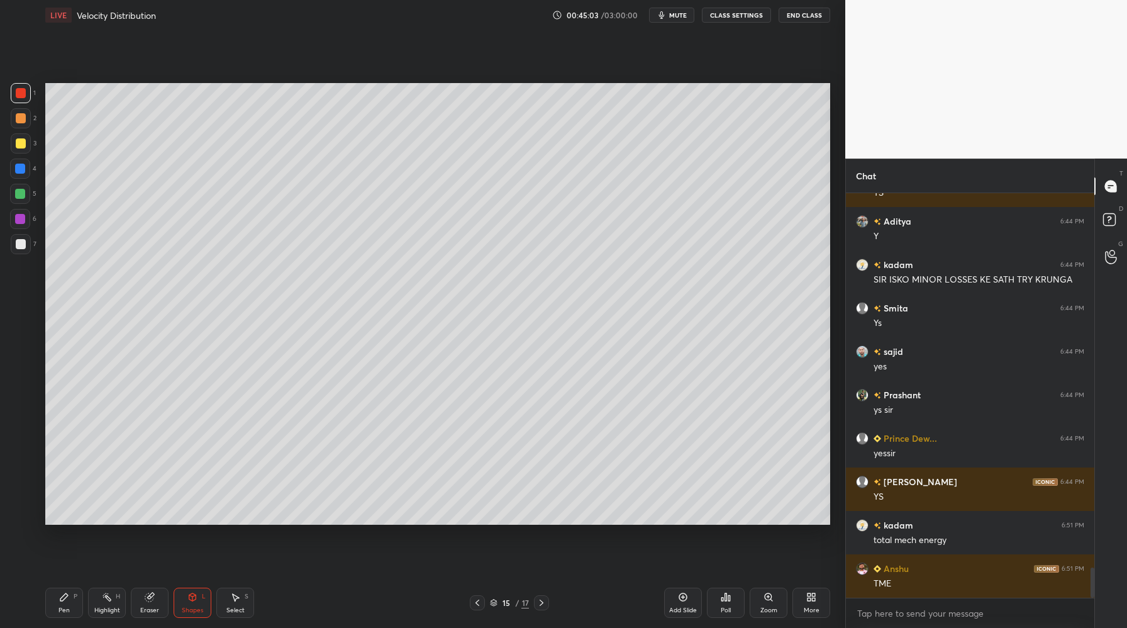
scroll to position [5021, 0]
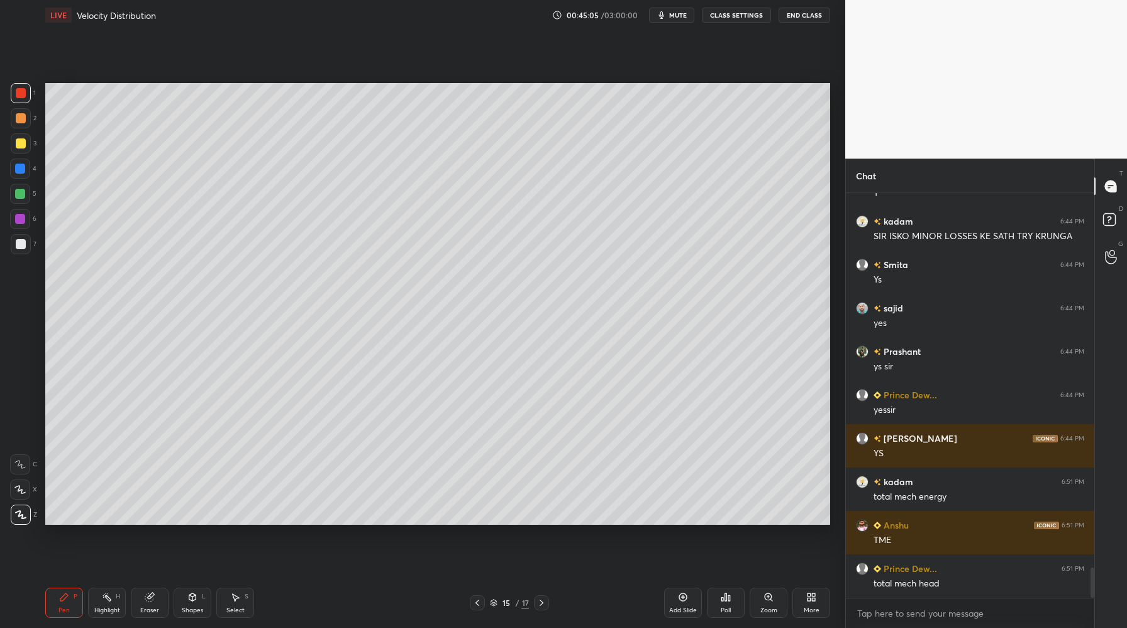
click at [21, 195] on div at bounding box center [20, 194] width 10 height 10
click at [25, 94] on div at bounding box center [21, 93] width 10 height 10
click at [18, 196] on div at bounding box center [20, 194] width 10 height 10
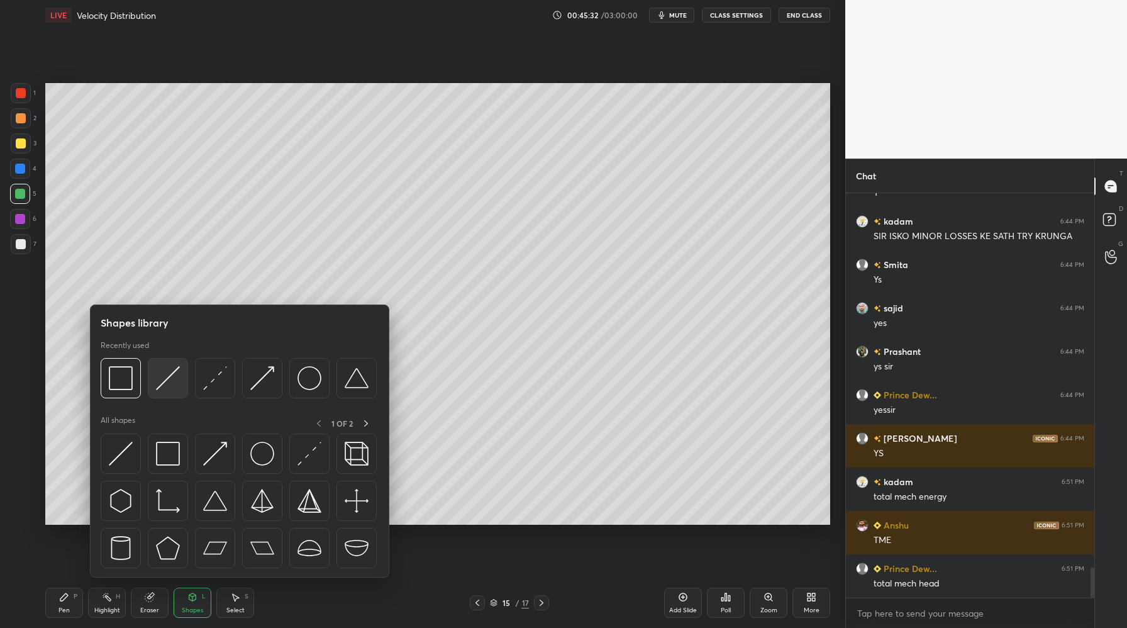
click at [166, 389] on img at bounding box center [168, 378] width 24 height 24
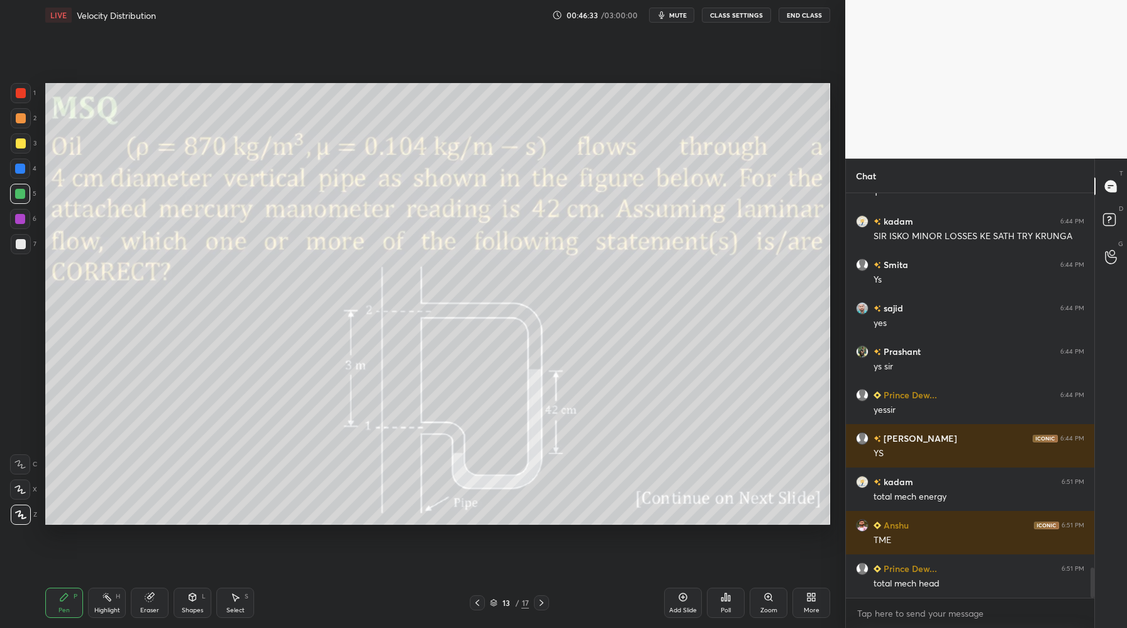
scroll to position [5064, 0]
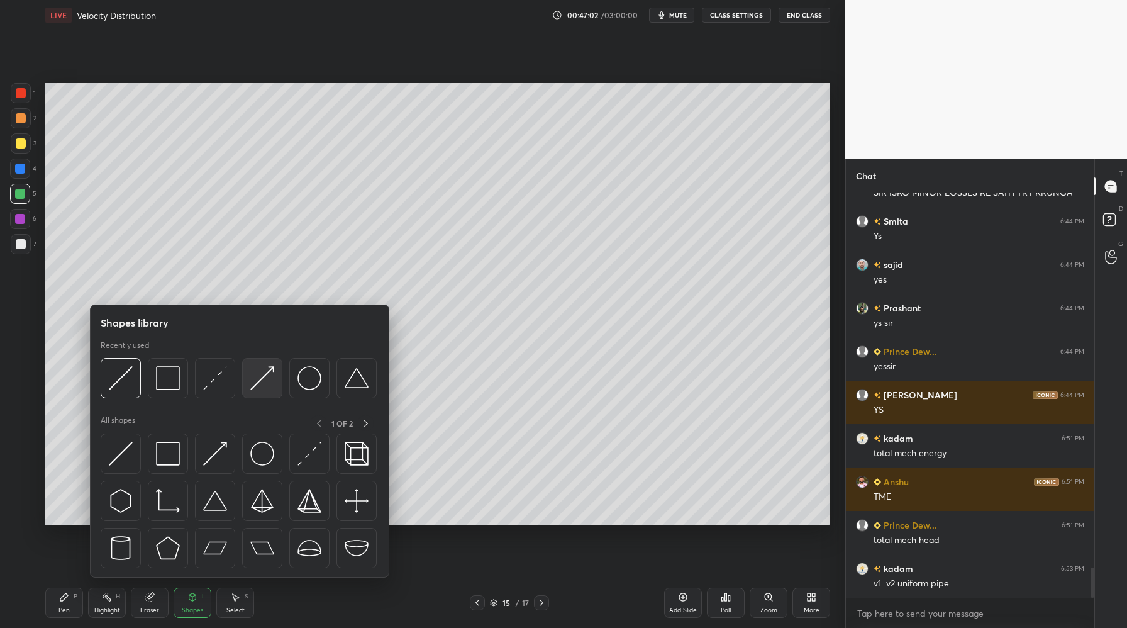
click at [264, 392] on div at bounding box center [262, 378] width 40 height 40
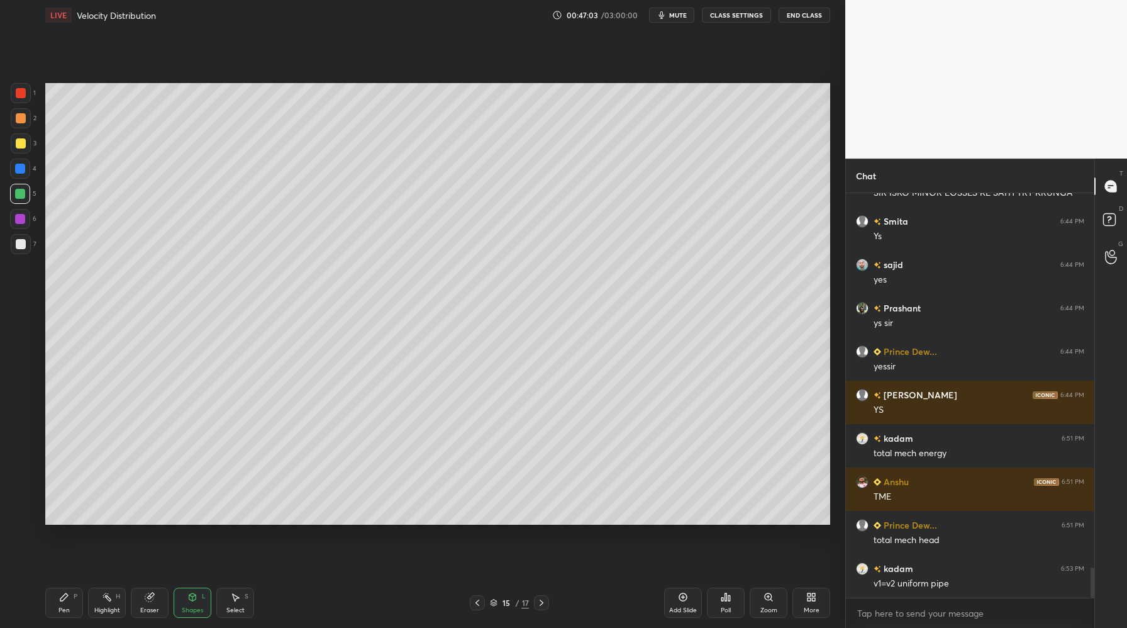
click at [26, 96] on div at bounding box center [21, 93] width 20 height 20
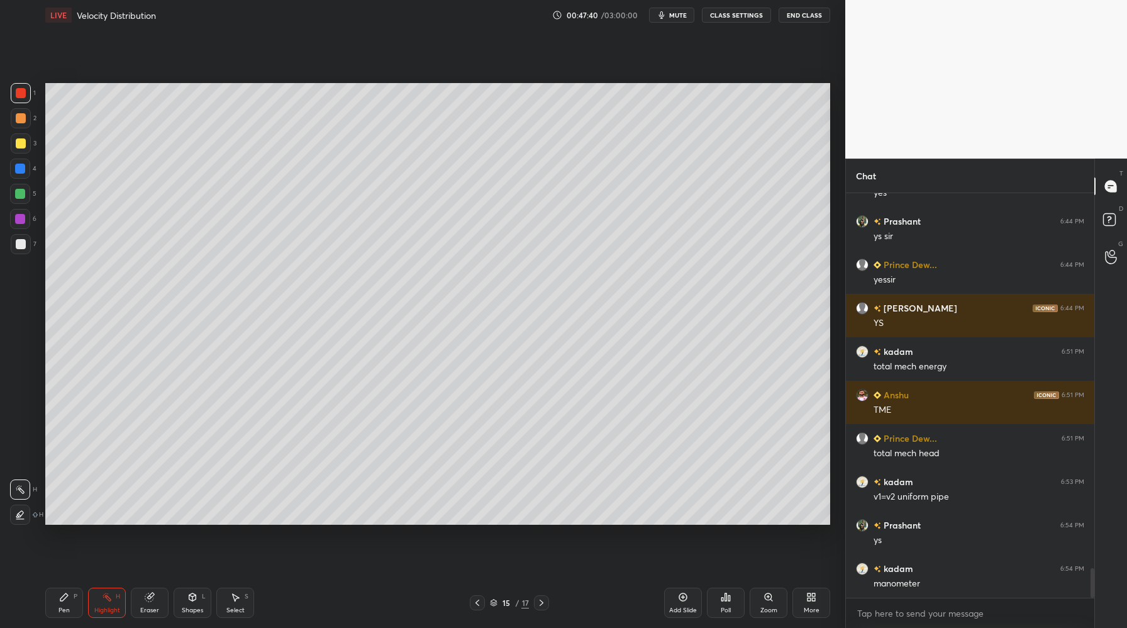
scroll to position [5194, 0]
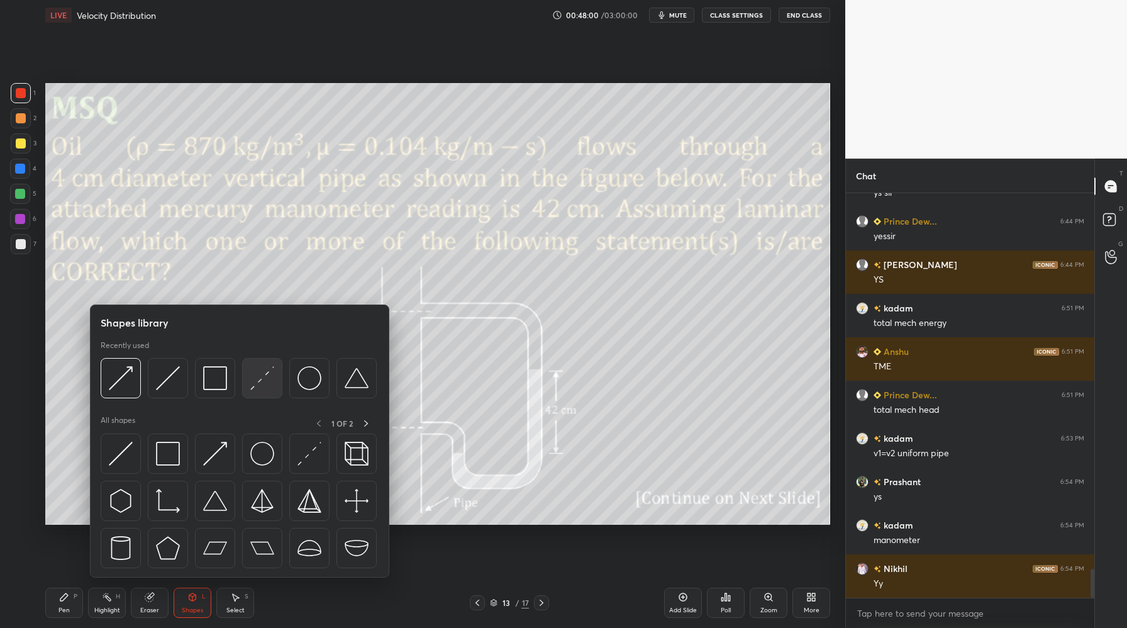
click at [259, 390] on div at bounding box center [262, 378] width 40 height 40
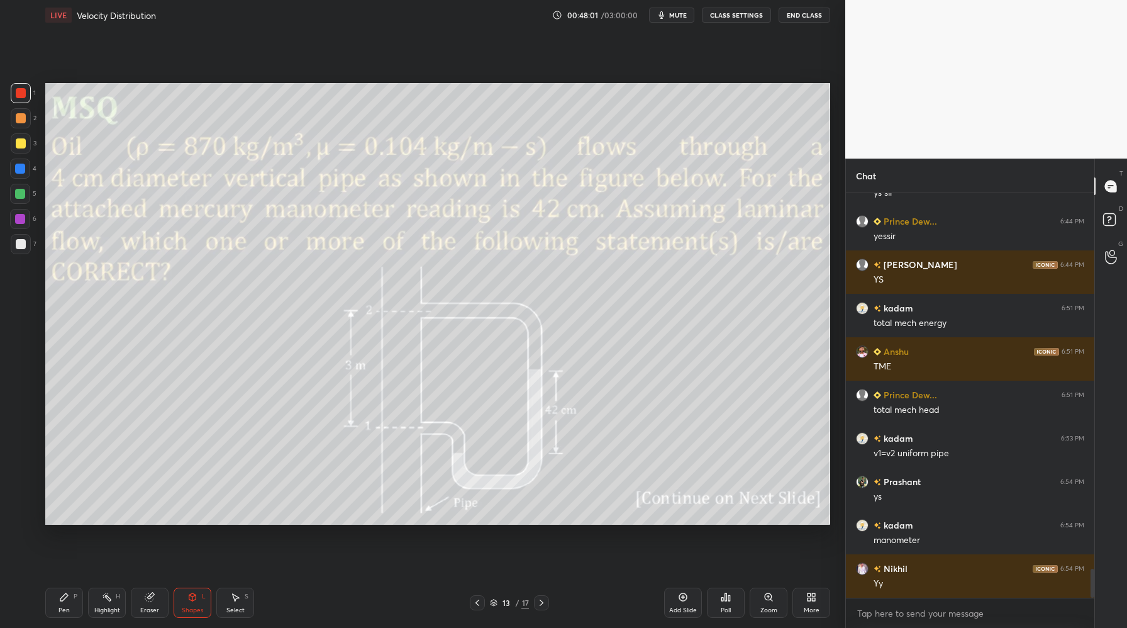
click at [23, 199] on div at bounding box center [20, 194] width 20 height 20
click at [21, 220] on div at bounding box center [20, 219] width 10 height 10
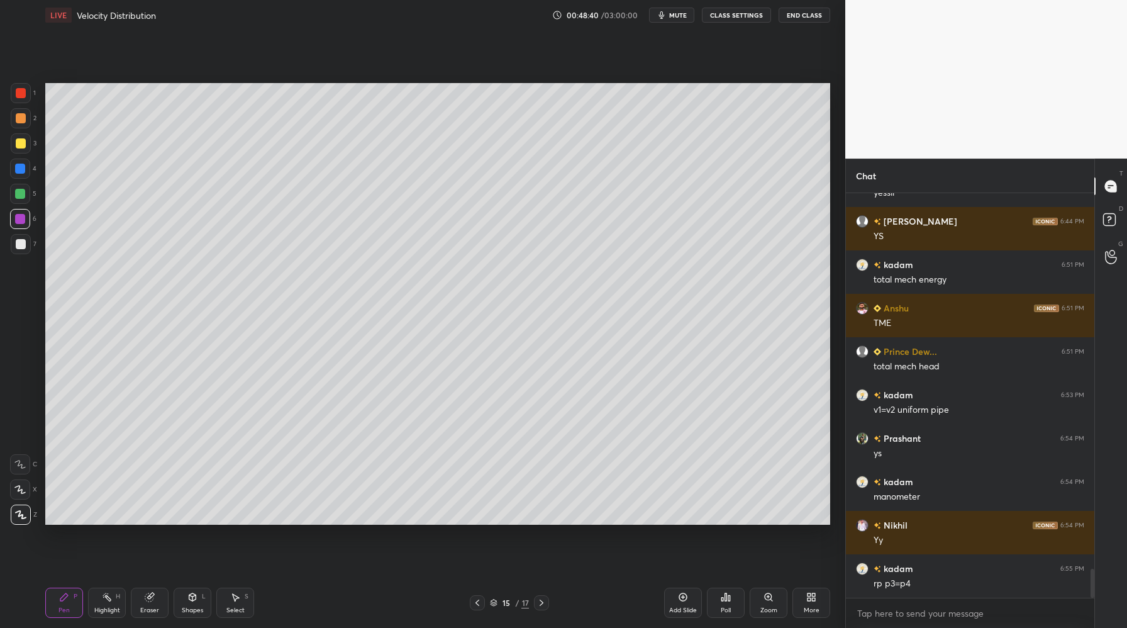
click at [21, 216] on div at bounding box center [20, 219] width 10 height 10
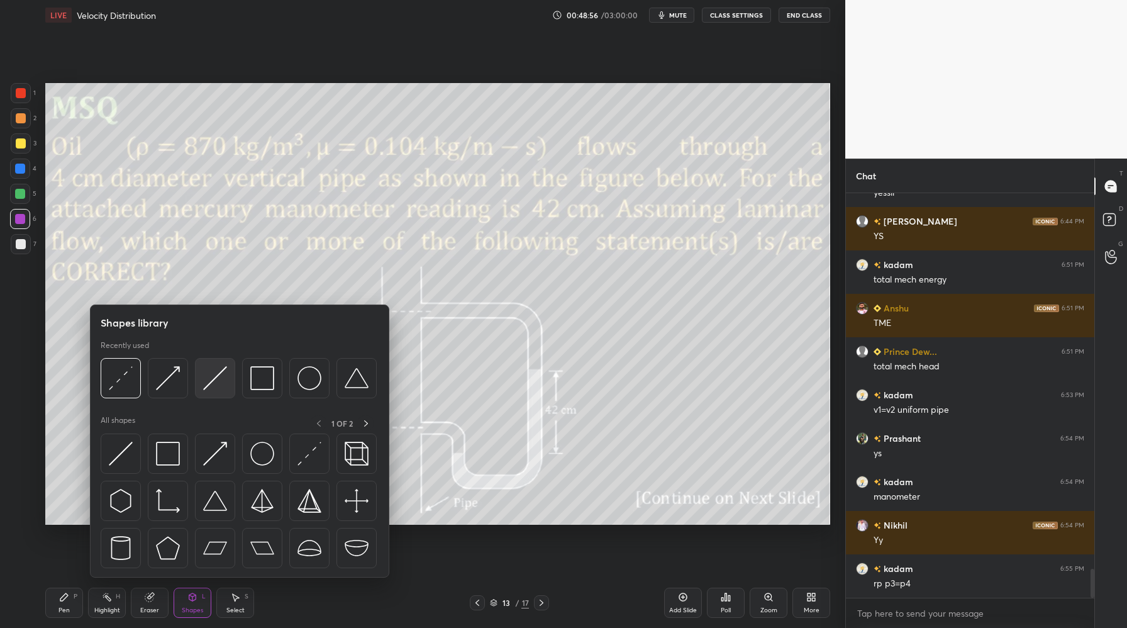
click at [213, 387] on img at bounding box center [215, 378] width 24 height 24
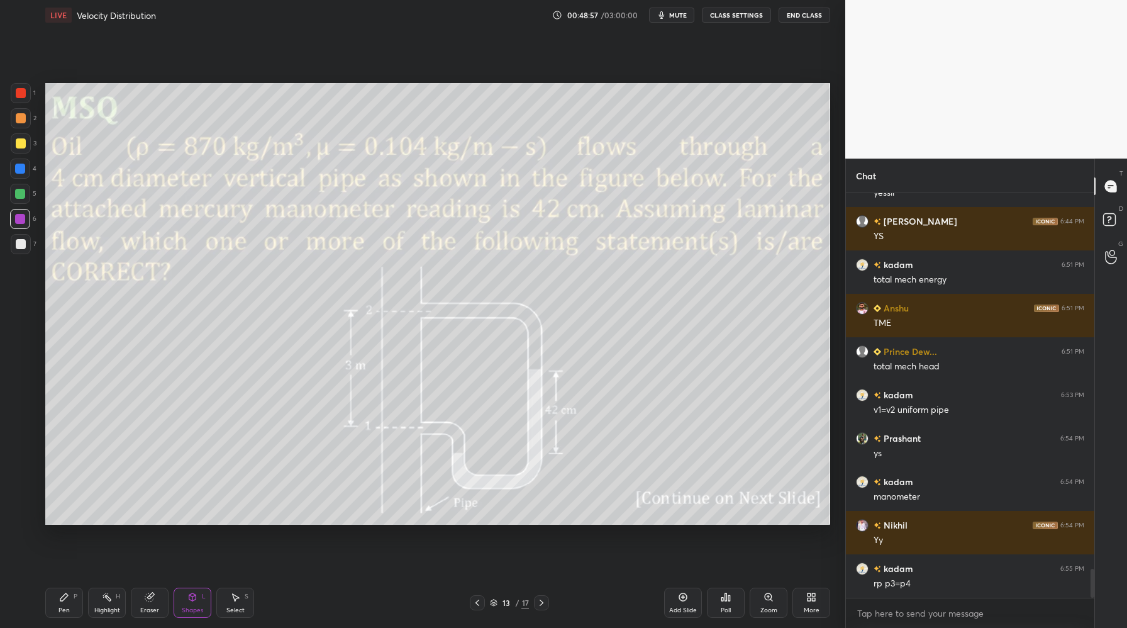
drag, startPoint x: 28, startPoint y: 206, endPoint x: 39, endPoint y: 208, distance: 11.6
click at [28, 206] on div "5" at bounding box center [23, 196] width 26 height 25
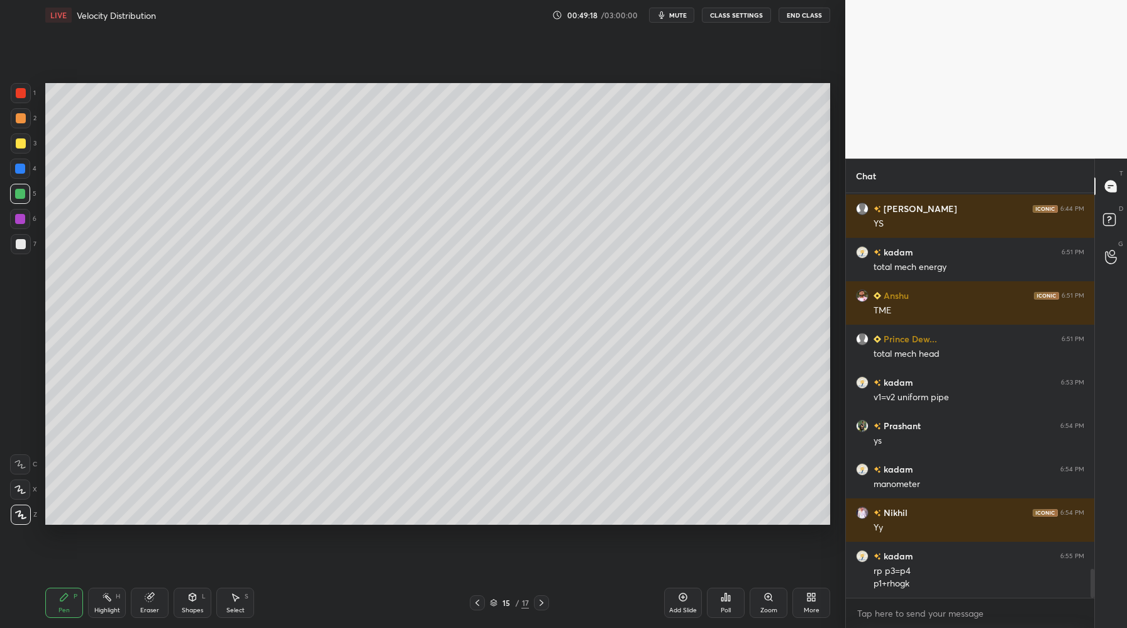
click at [21, 245] on div at bounding box center [21, 244] width 10 height 10
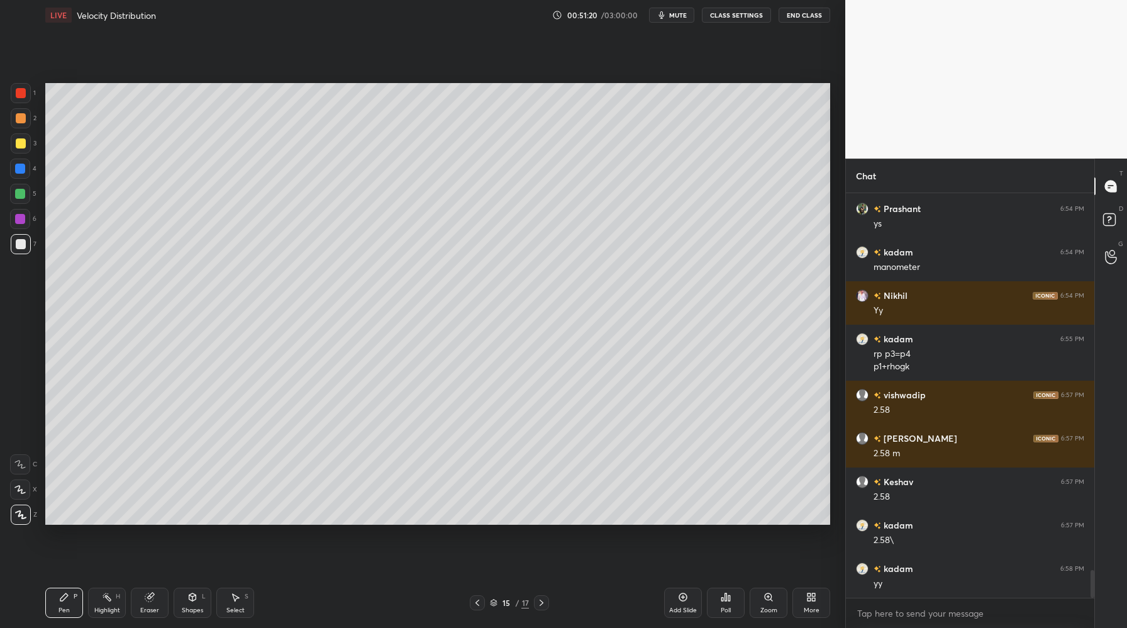
scroll to position [5511, 0]
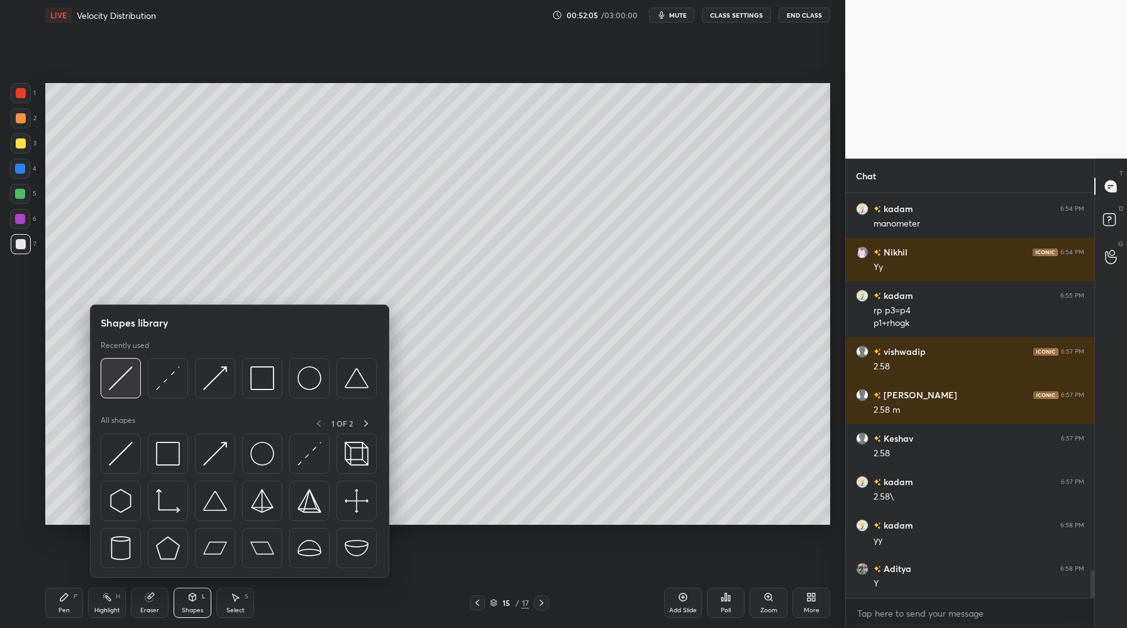
click at [122, 389] on img at bounding box center [121, 378] width 24 height 24
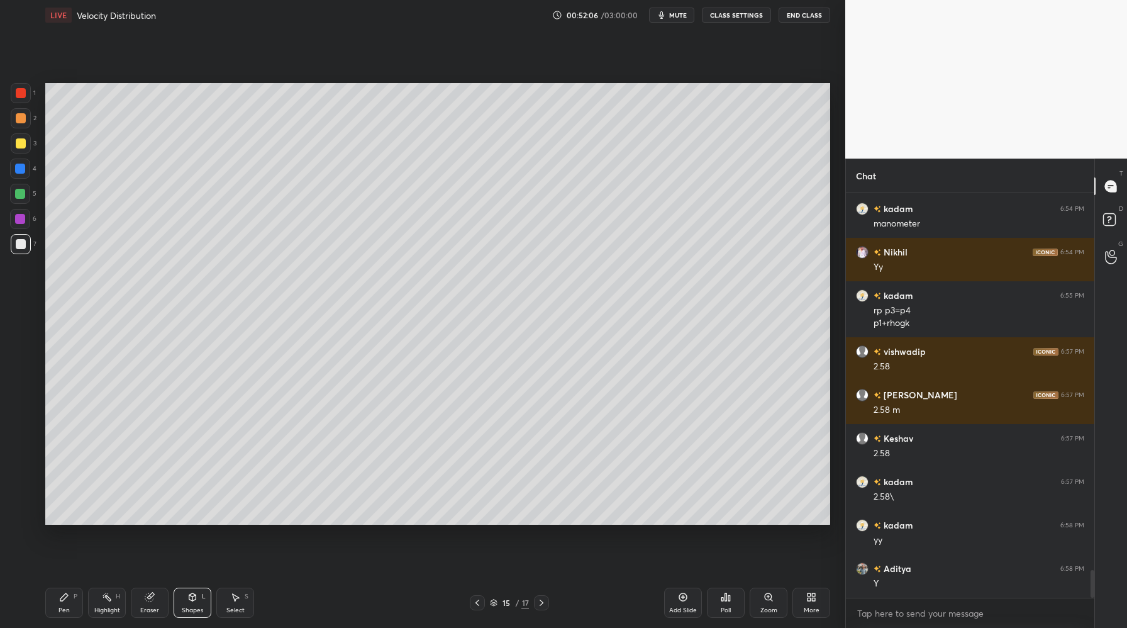
click at [22, 96] on div at bounding box center [21, 93] width 10 height 10
click at [24, 245] on div at bounding box center [21, 244] width 10 height 10
click at [21, 195] on div at bounding box center [20, 194] width 10 height 10
click at [24, 239] on div at bounding box center [21, 244] width 20 height 20
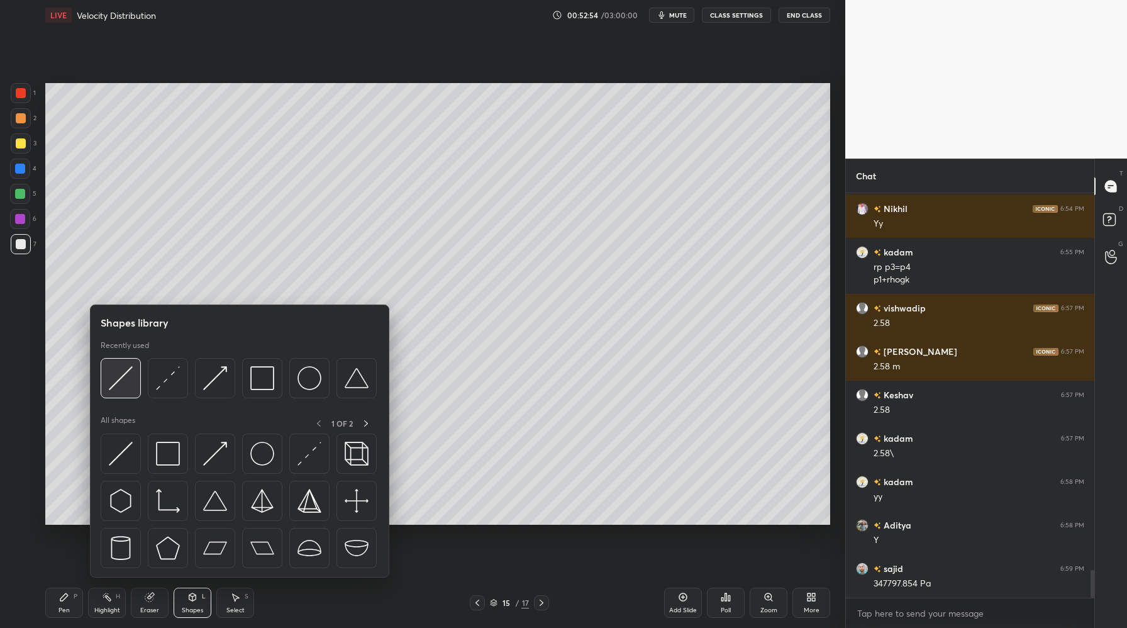
click at [121, 384] on img at bounding box center [121, 378] width 24 height 24
click at [121, 391] on div at bounding box center [121, 378] width 40 height 40
click at [125, 388] on img at bounding box center [121, 378] width 24 height 24
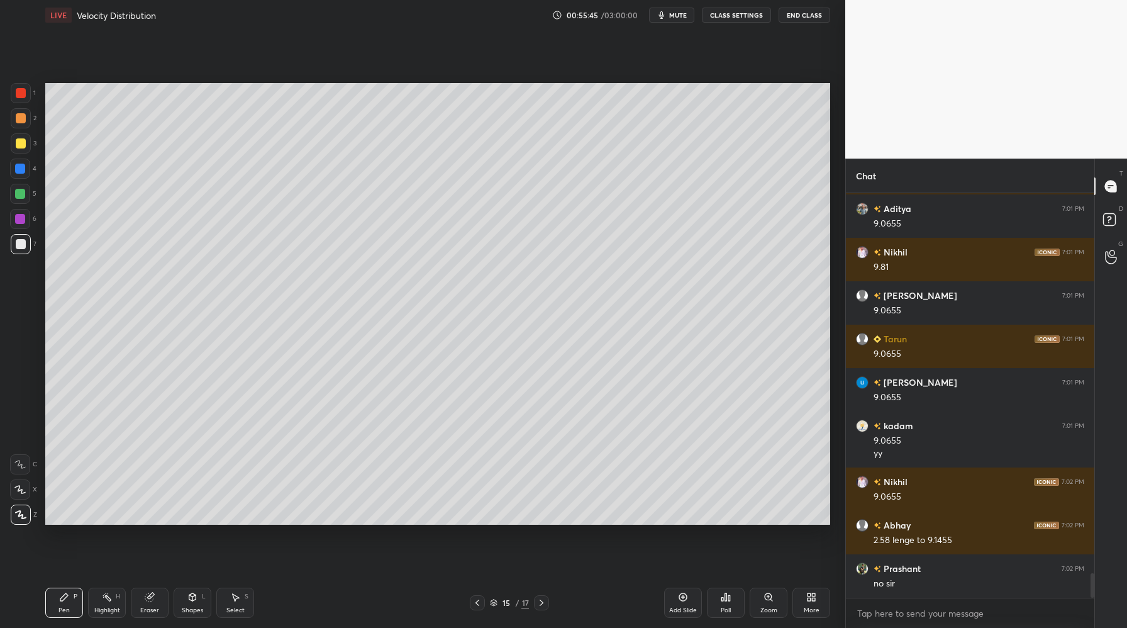
scroll to position [6231, 0]
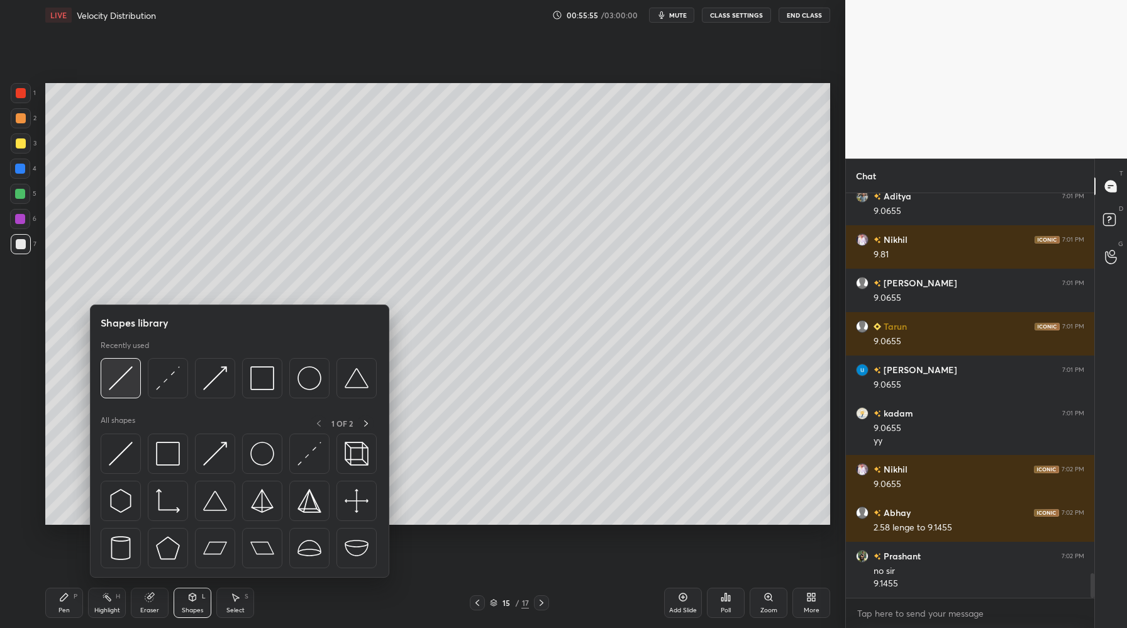
click at [126, 380] on img at bounding box center [121, 378] width 24 height 24
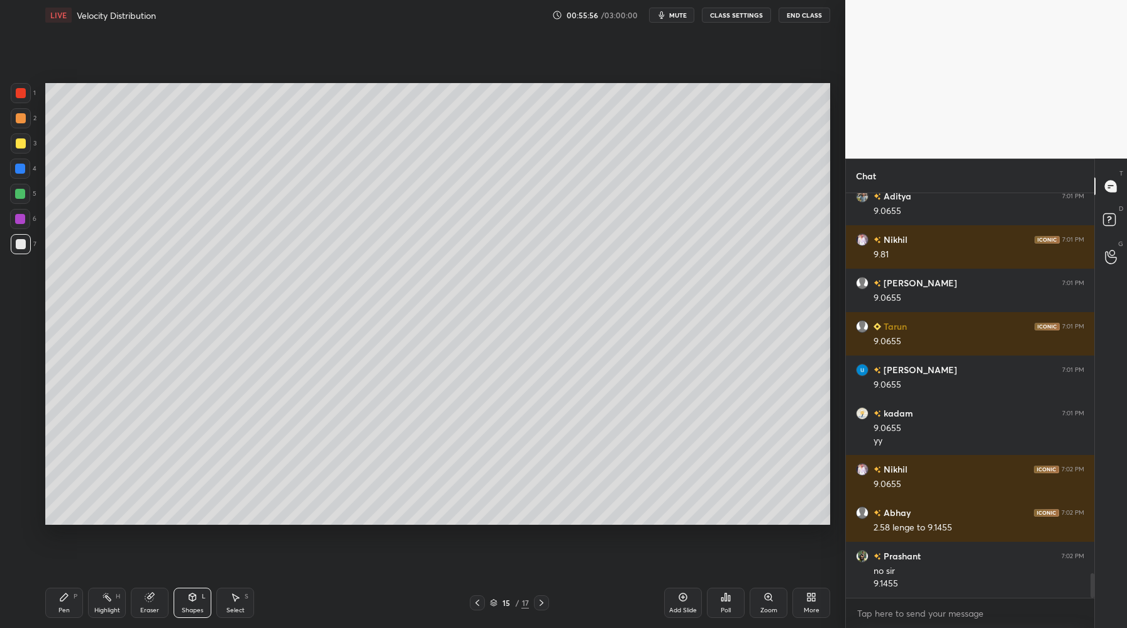
drag, startPoint x: 27, startPoint y: 123, endPoint x: 40, endPoint y: 123, distance: 13.2
click at [27, 123] on div at bounding box center [21, 118] width 20 height 20
click at [25, 251] on div at bounding box center [21, 244] width 20 height 20
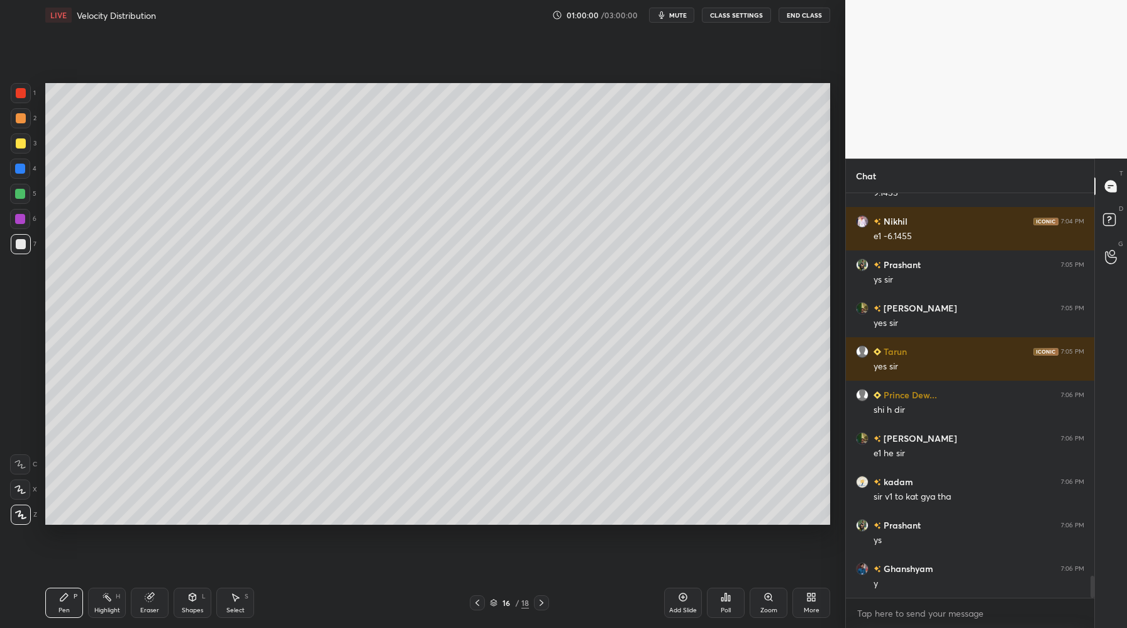
scroll to position [7055, 0]
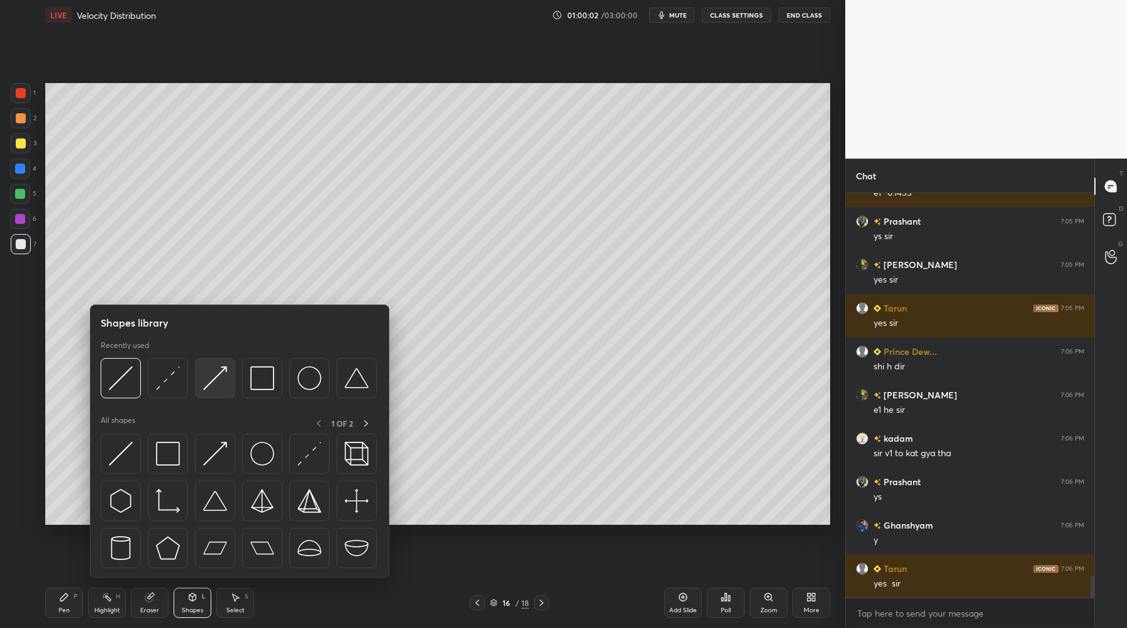
click at [220, 392] on div at bounding box center [215, 378] width 40 height 40
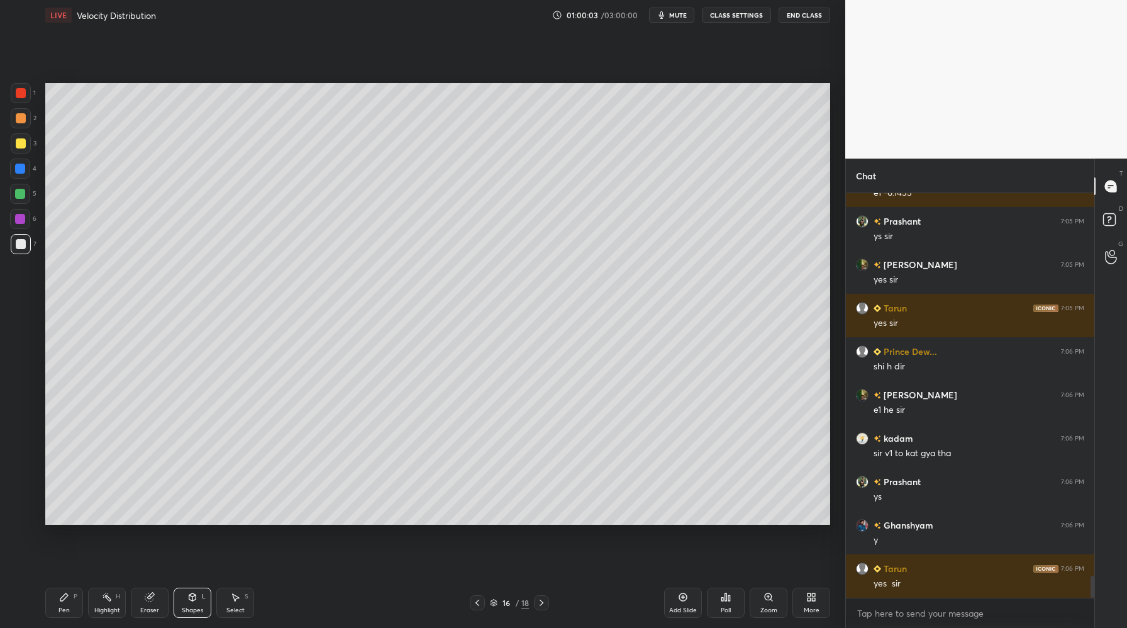
click at [24, 106] on div "1" at bounding box center [23, 95] width 25 height 25
drag, startPoint x: 28, startPoint y: 249, endPoint x: 36, endPoint y: 250, distance: 7.7
click at [28, 248] on div at bounding box center [21, 244] width 20 height 20
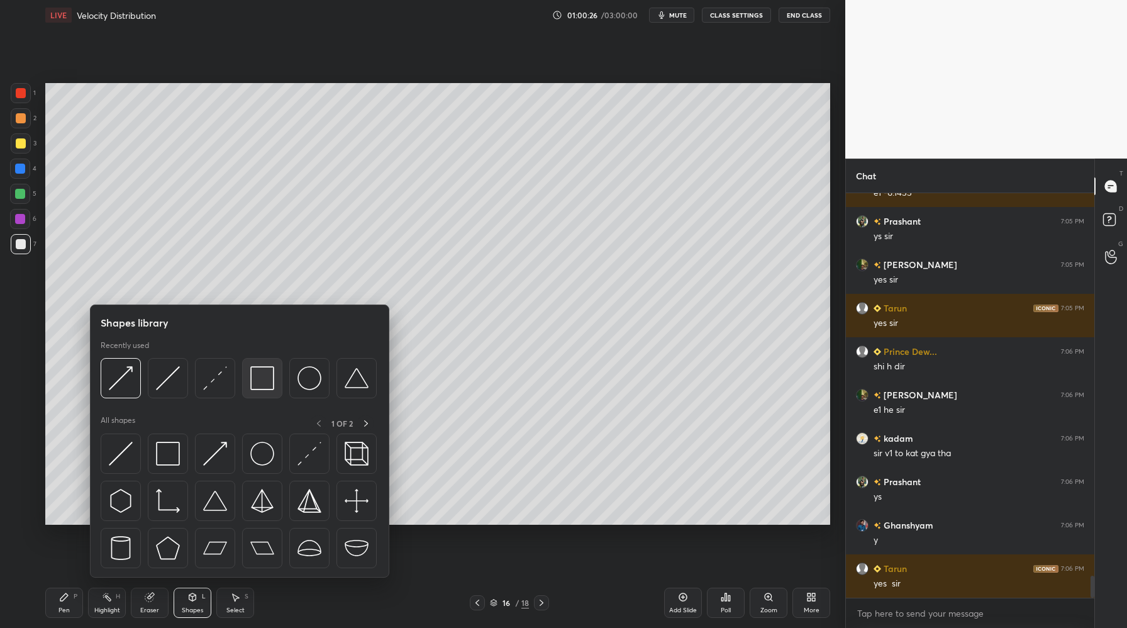
click at [265, 393] on div at bounding box center [262, 378] width 40 height 40
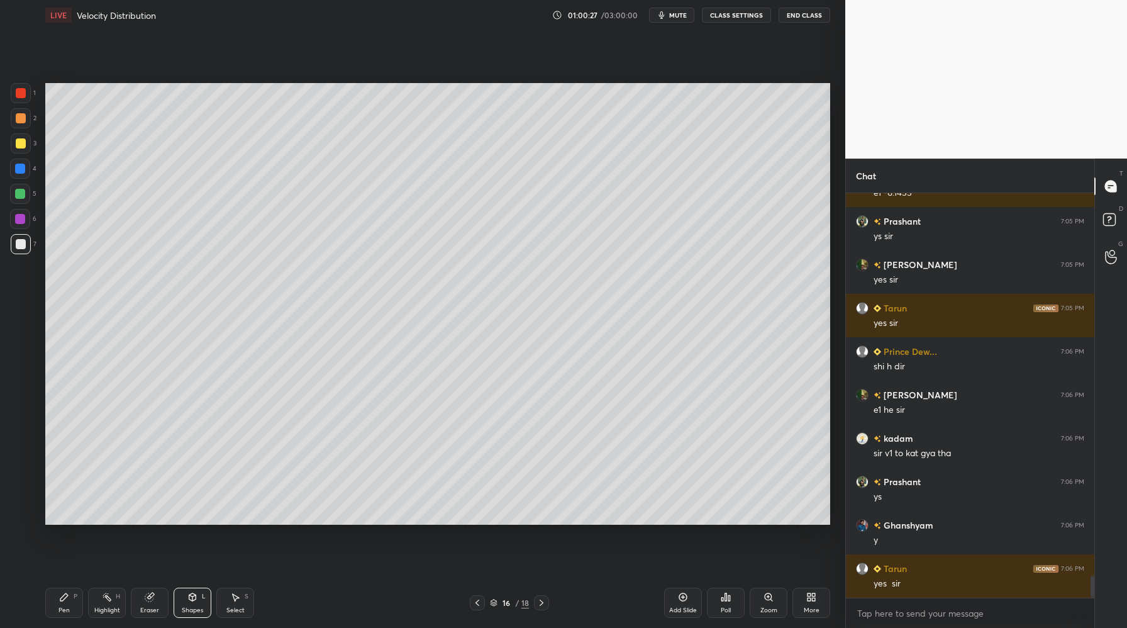
drag, startPoint x: 27, startPoint y: 197, endPoint x: 32, endPoint y: 203, distance: 7.6
click at [30, 201] on div "5" at bounding box center [23, 194] width 26 height 20
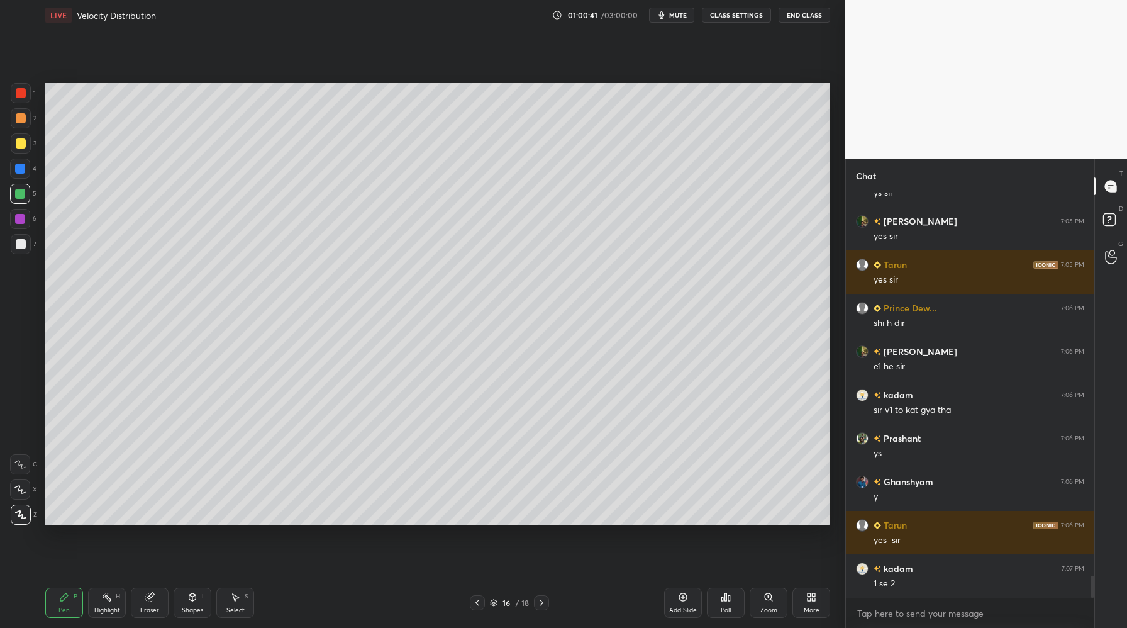
scroll to position [7142, 0]
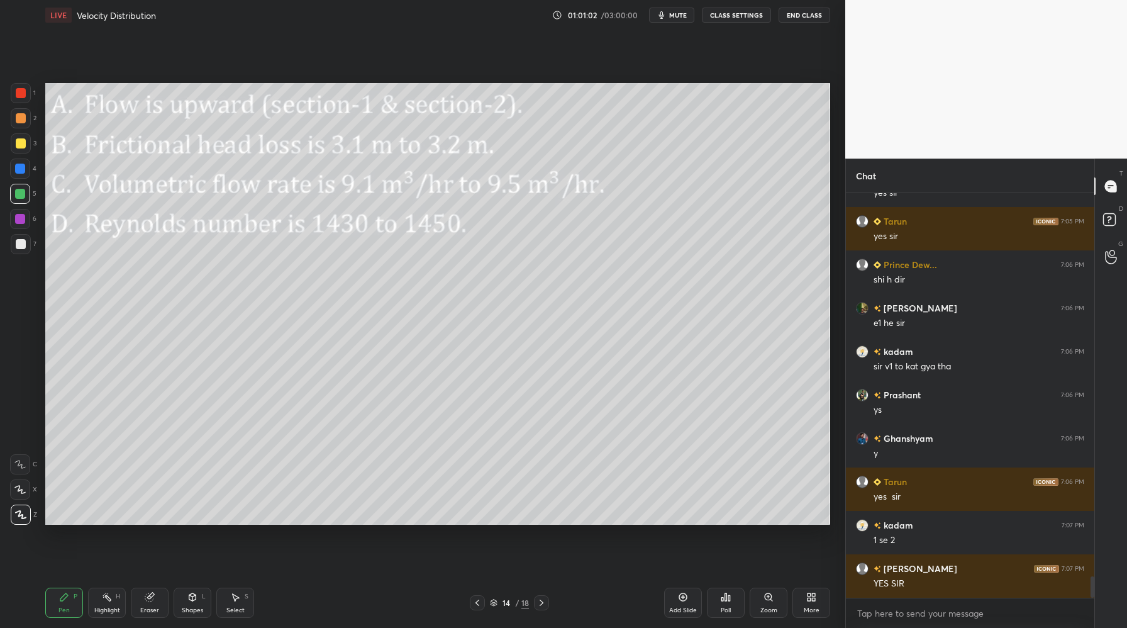
click at [22, 194] on div at bounding box center [20, 194] width 10 height 10
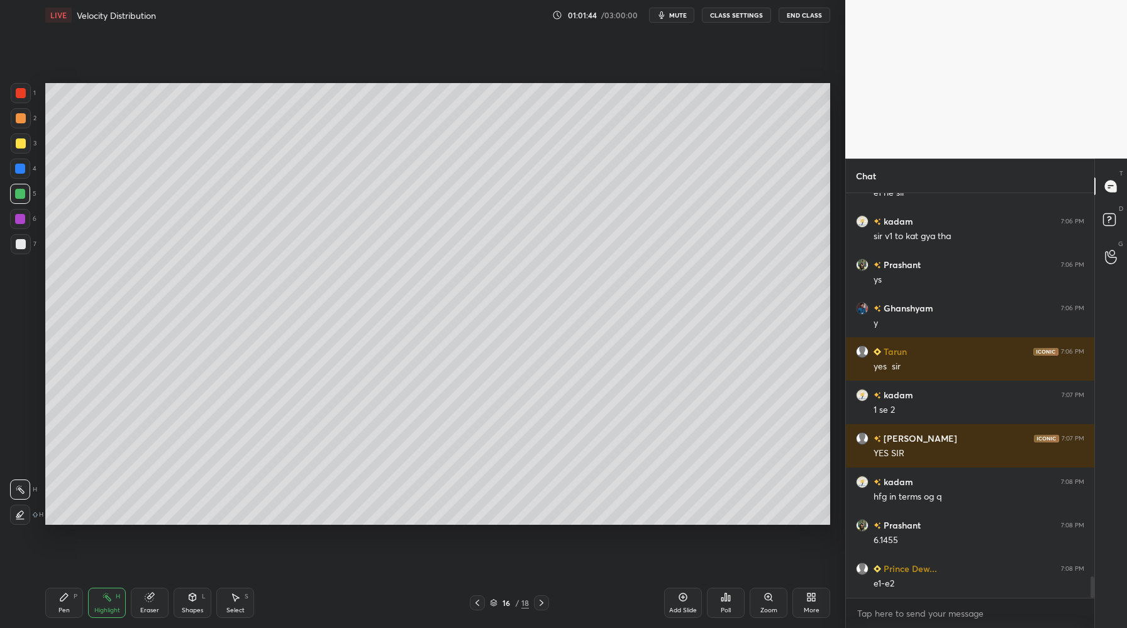
scroll to position [7316, 0]
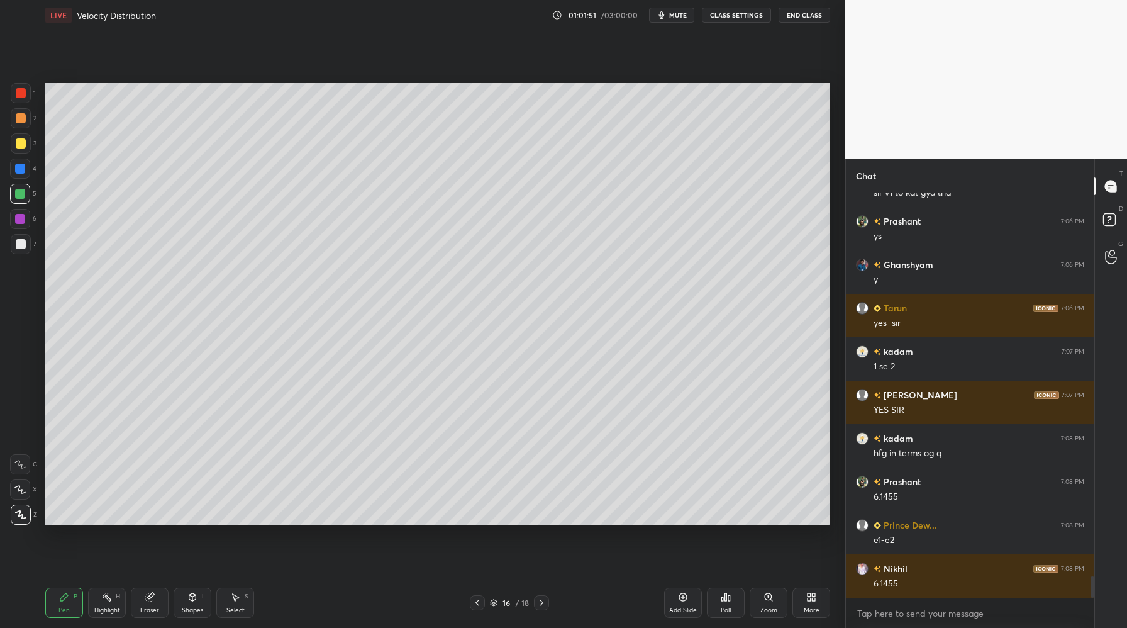
click at [25, 249] on div at bounding box center [21, 244] width 20 height 20
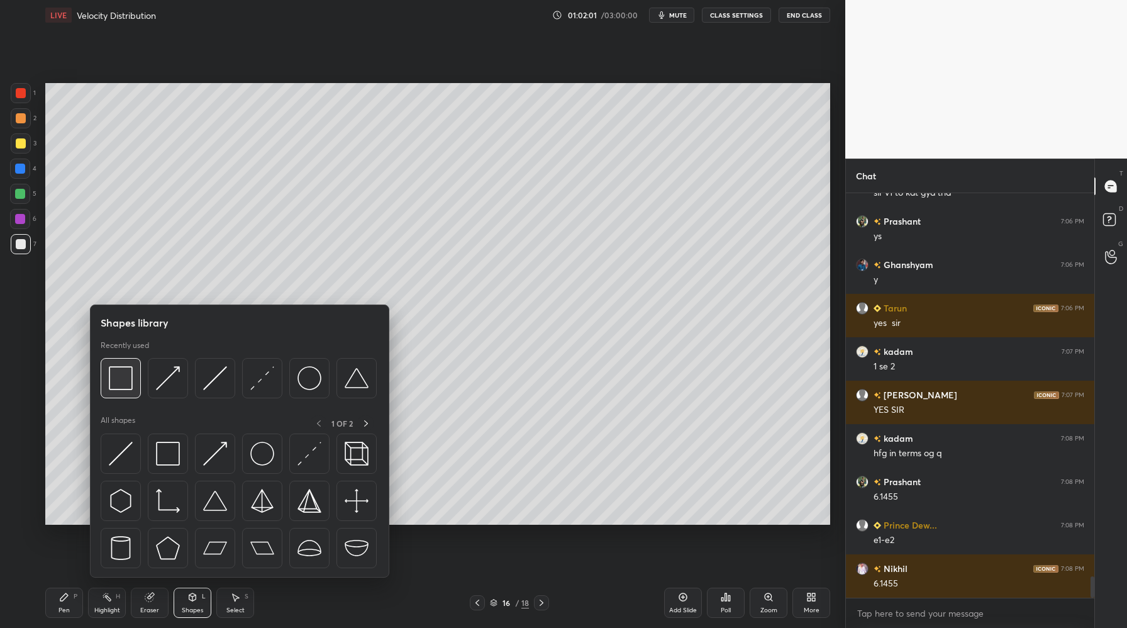
click at [119, 382] on img at bounding box center [121, 378] width 24 height 24
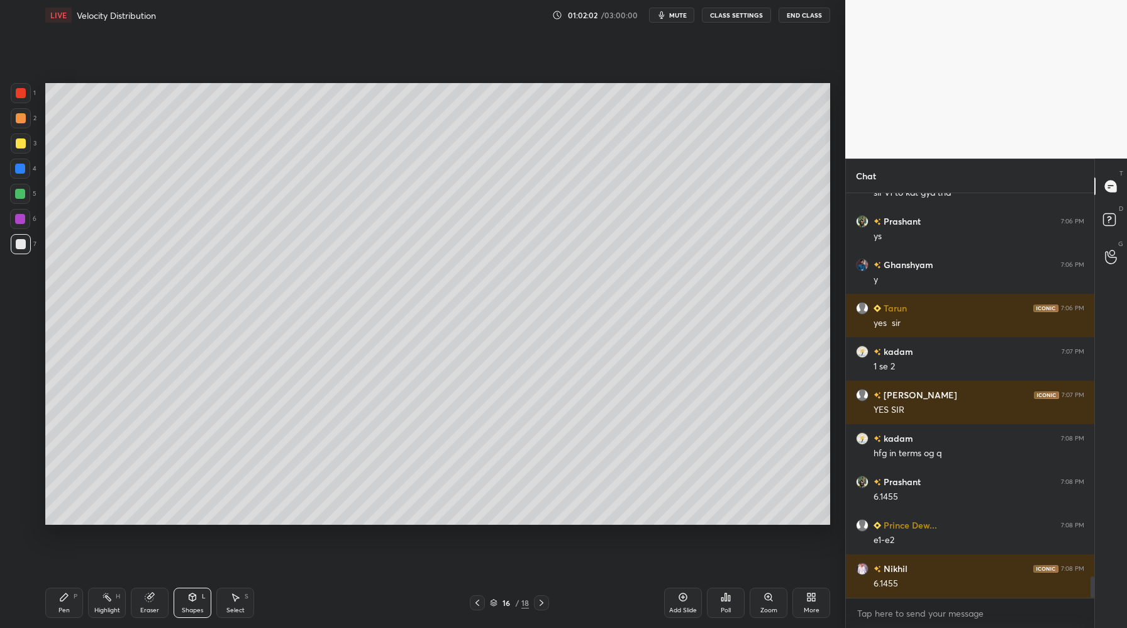
click at [29, 201] on div at bounding box center [20, 194] width 20 height 20
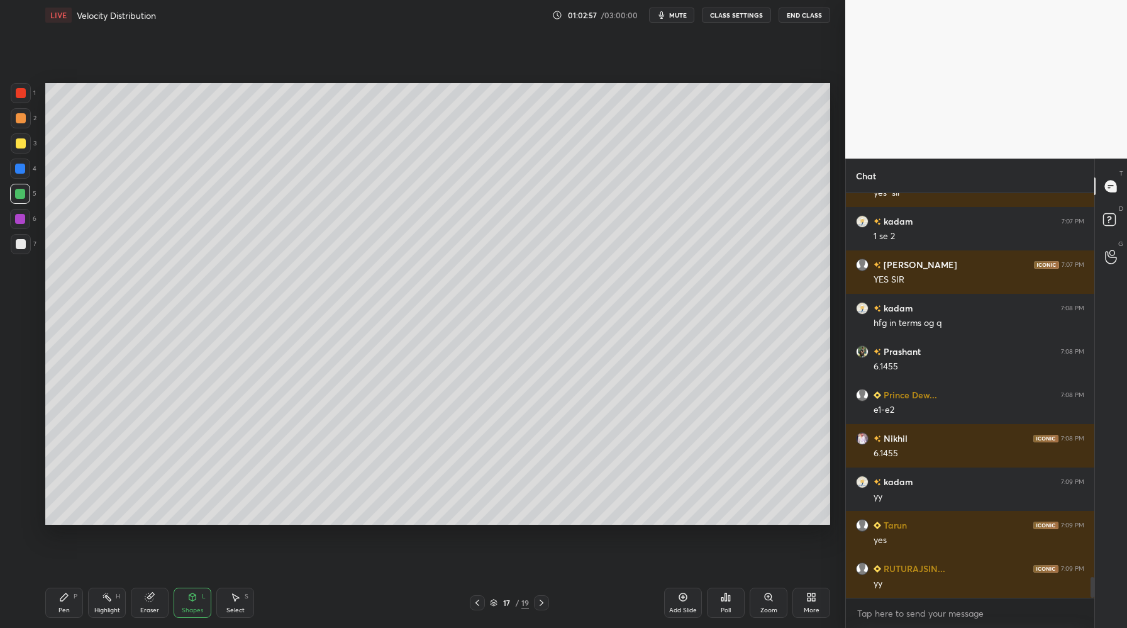
scroll to position [7490, 0]
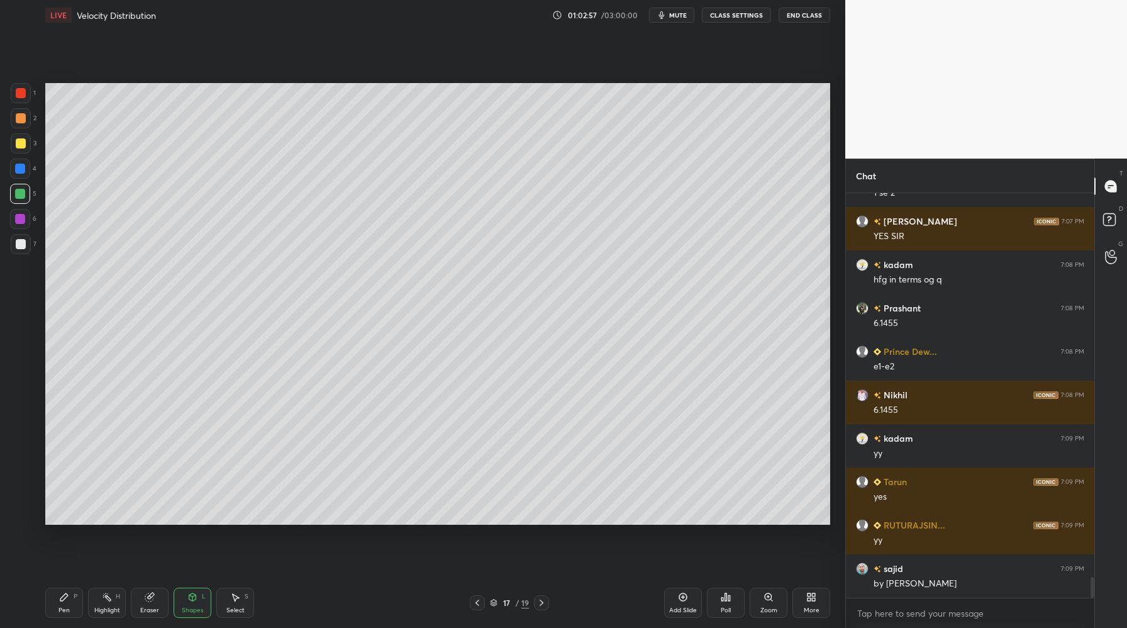
click at [21, 195] on div at bounding box center [20, 194] width 10 height 10
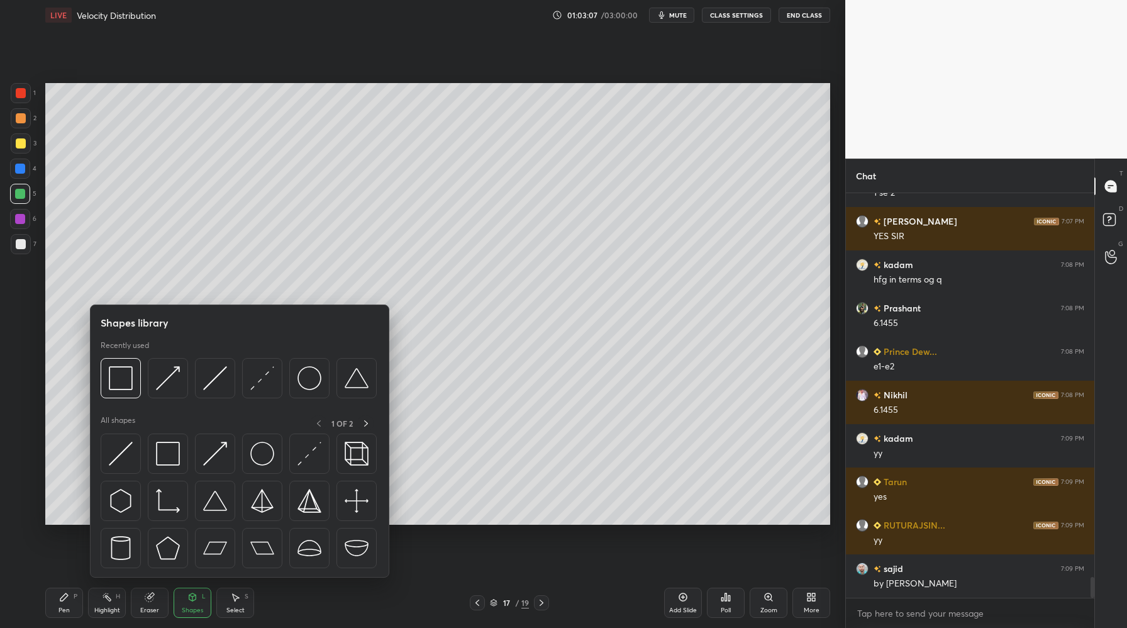
scroll to position [7533, 0]
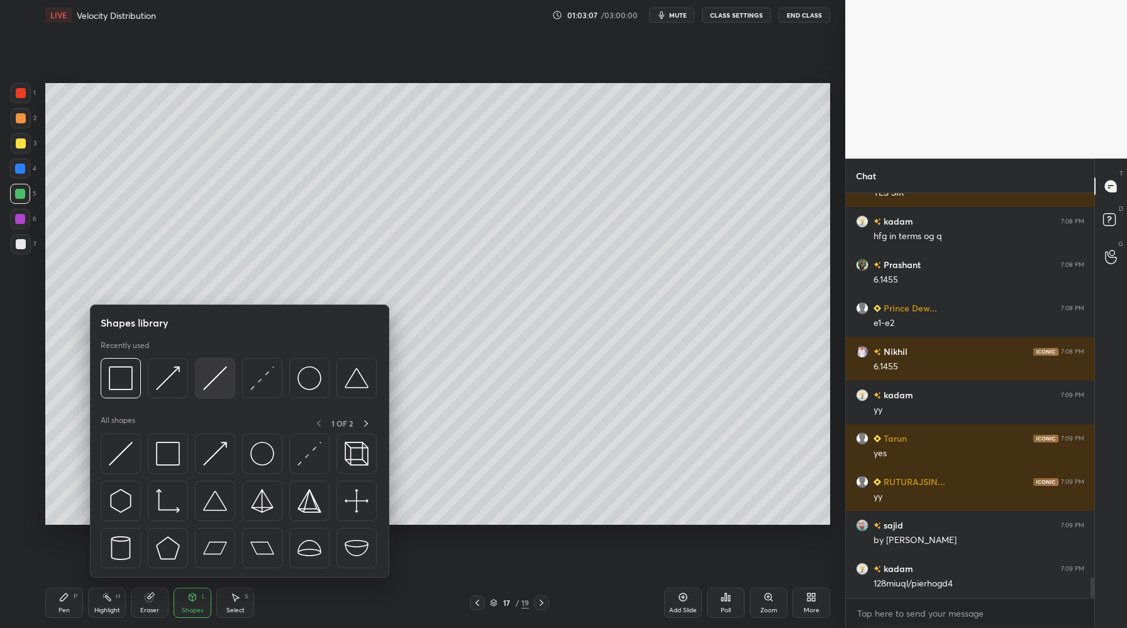
click at [224, 396] on div at bounding box center [215, 378] width 40 height 40
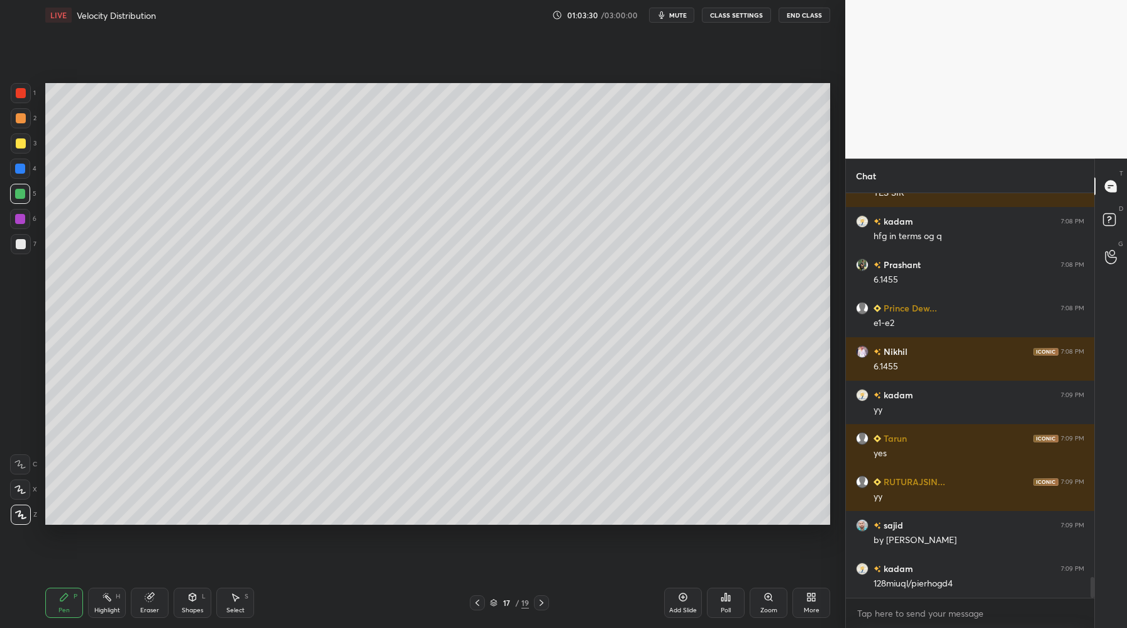
click at [681, 14] on span "mute" at bounding box center [678, 15] width 18 height 9
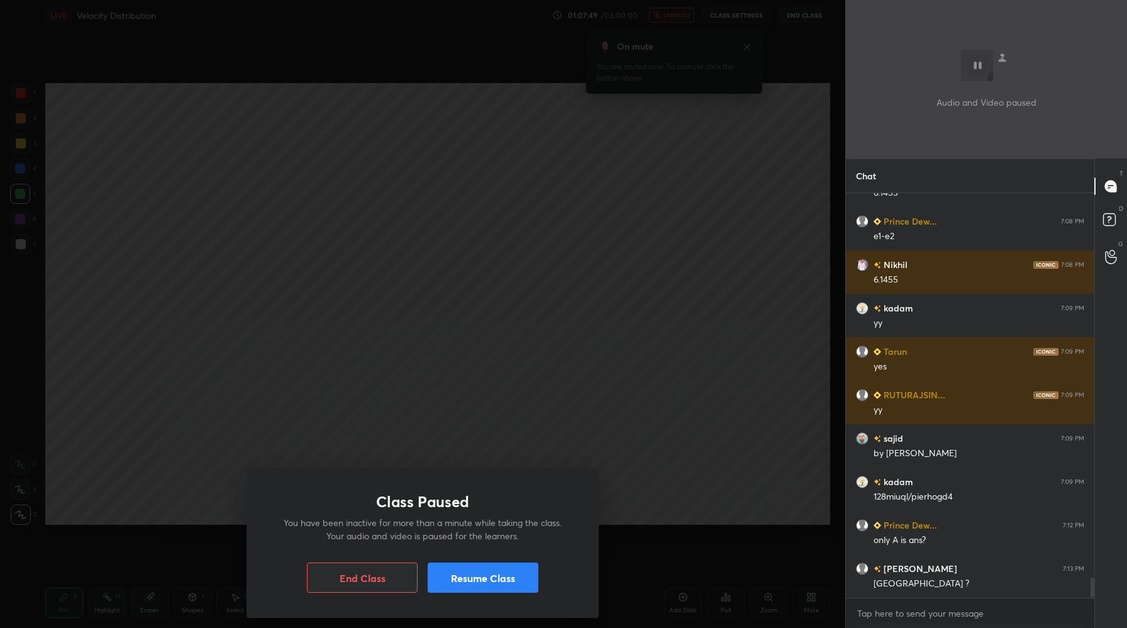
scroll to position [7663, 0]
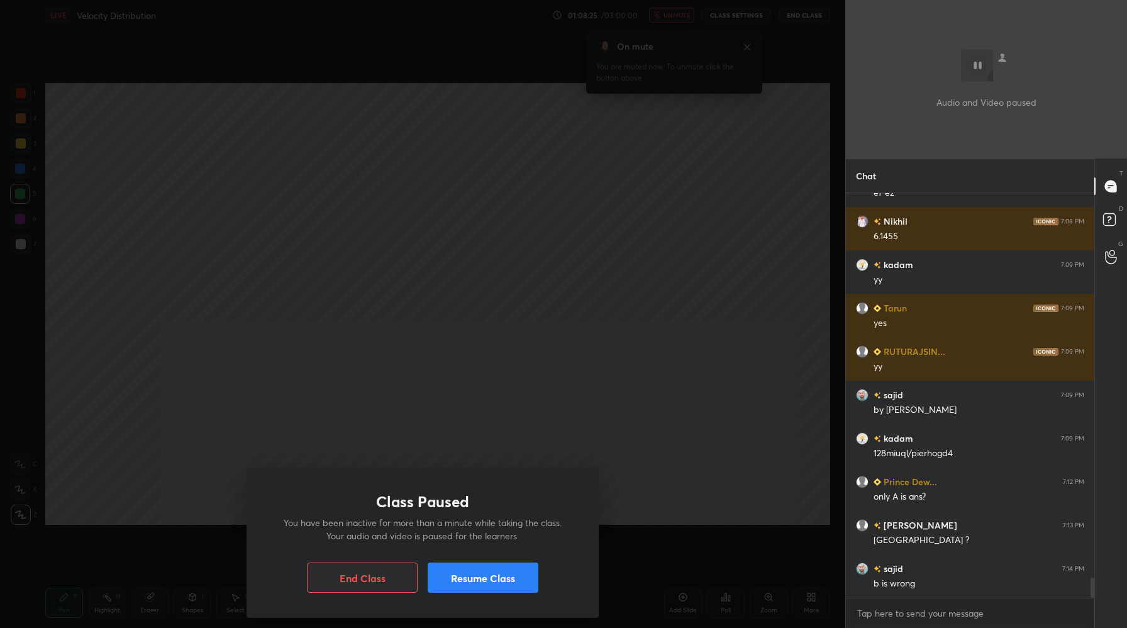
drag, startPoint x: 456, startPoint y: 581, endPoint x: 452, endPoint y: 557, distance: 24.3
click at [457, 581] on button "Resume Class" at bounding box center [483, 577] width 111 height 30
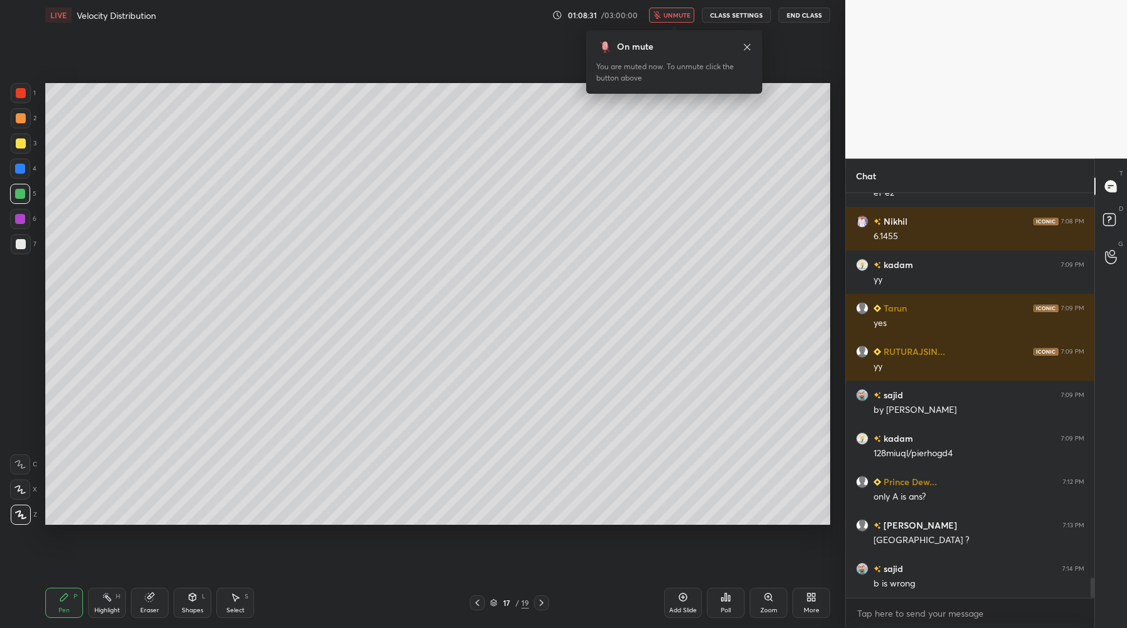
drag, startPoint x: 750, startPoint y: 49, endPoint x: 729, endPoint y: 48, distance: 20.8
click at [750, 49] on icon at bounding box center [747, 47] width 10 height 10
click at [674, 15] on span "unmute" at bounding box center [677, 15] width 27 height 9
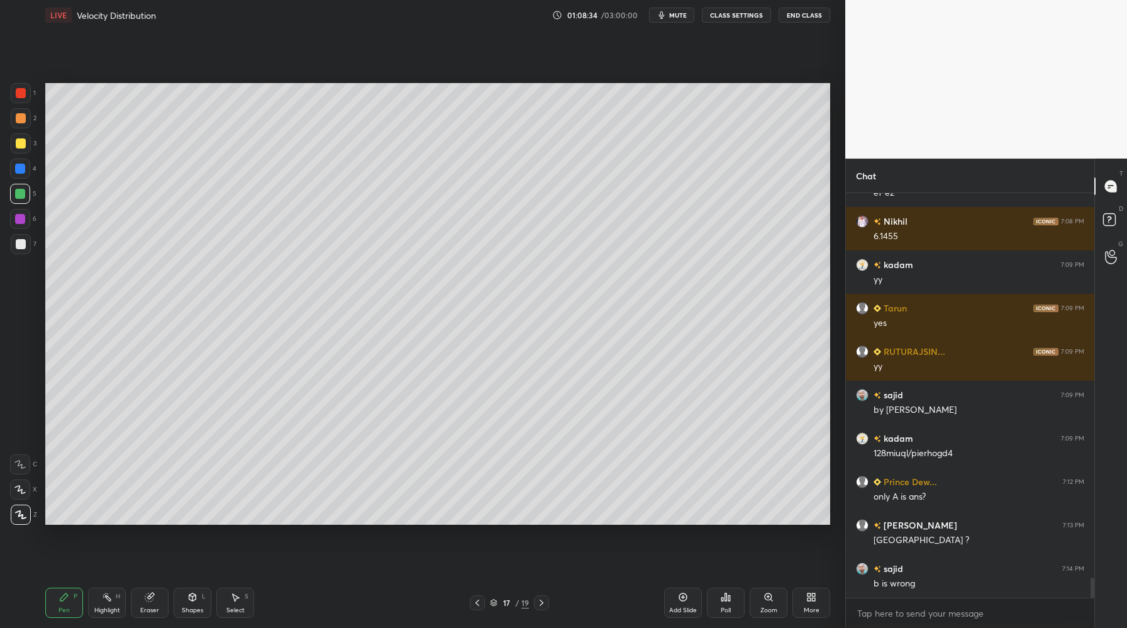
click at [20, 241] on div at bounding box center [21, 244] width 10 height 10
click at [23, 195] on div at bounding box center [20, 194] width 10 height 10
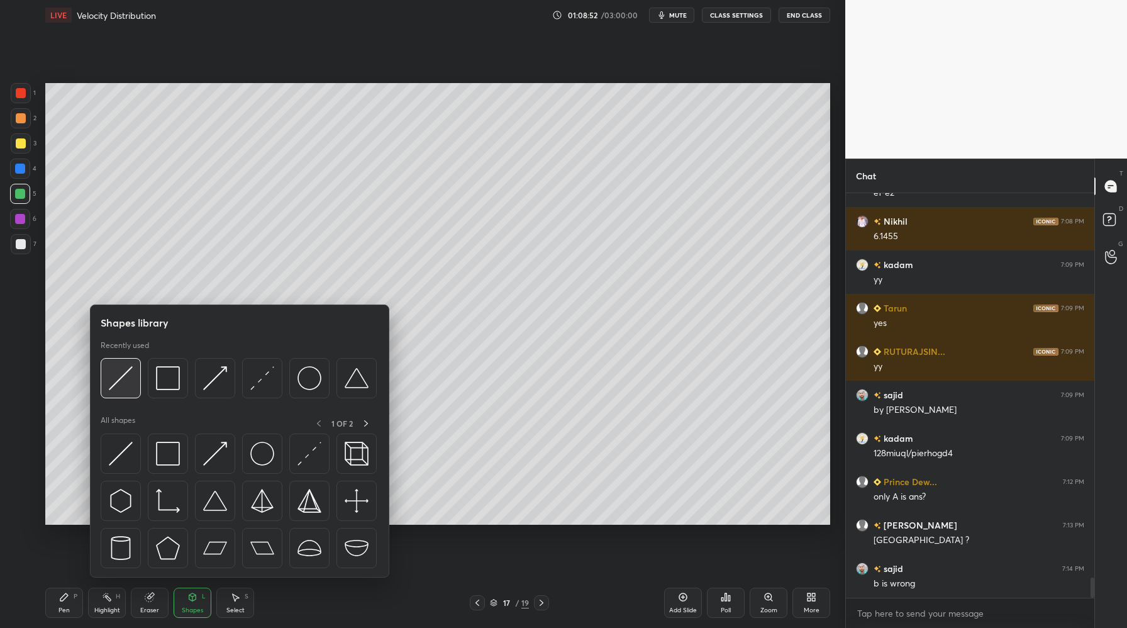
click at [125, 393] on div at bounding box center [121, 378] width 40 height 40
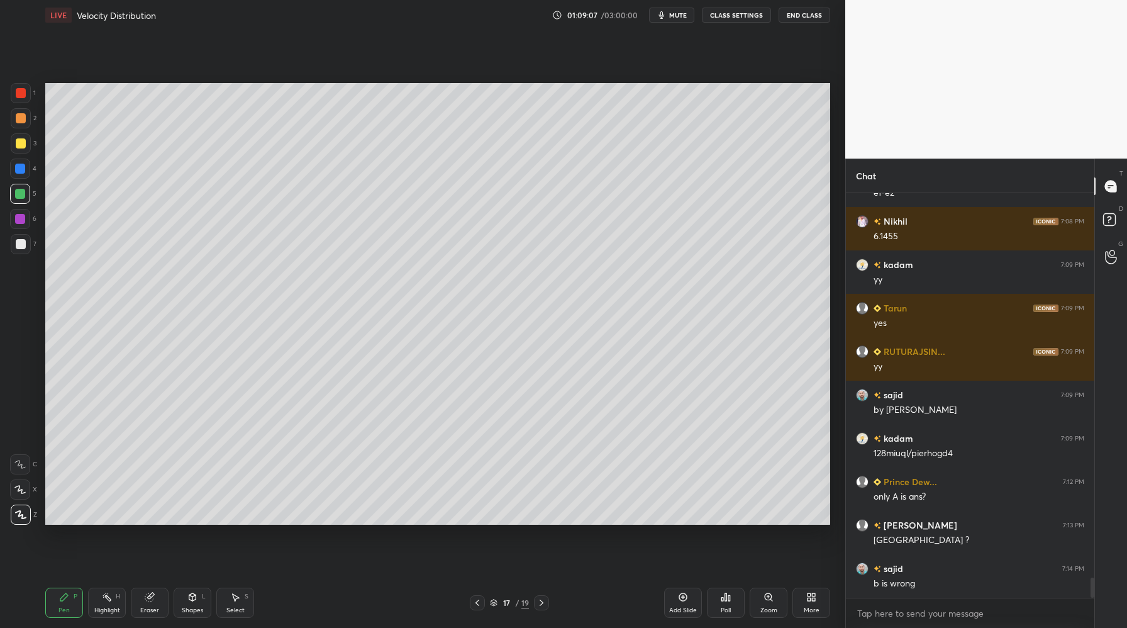
drag, startPoint x: 19, startPoint y: 249, endPoint x: 24, endPoint y: 253, distance: 6.7
click at [19, 249] on div at bounding box center [21, 244] width 10 height 10
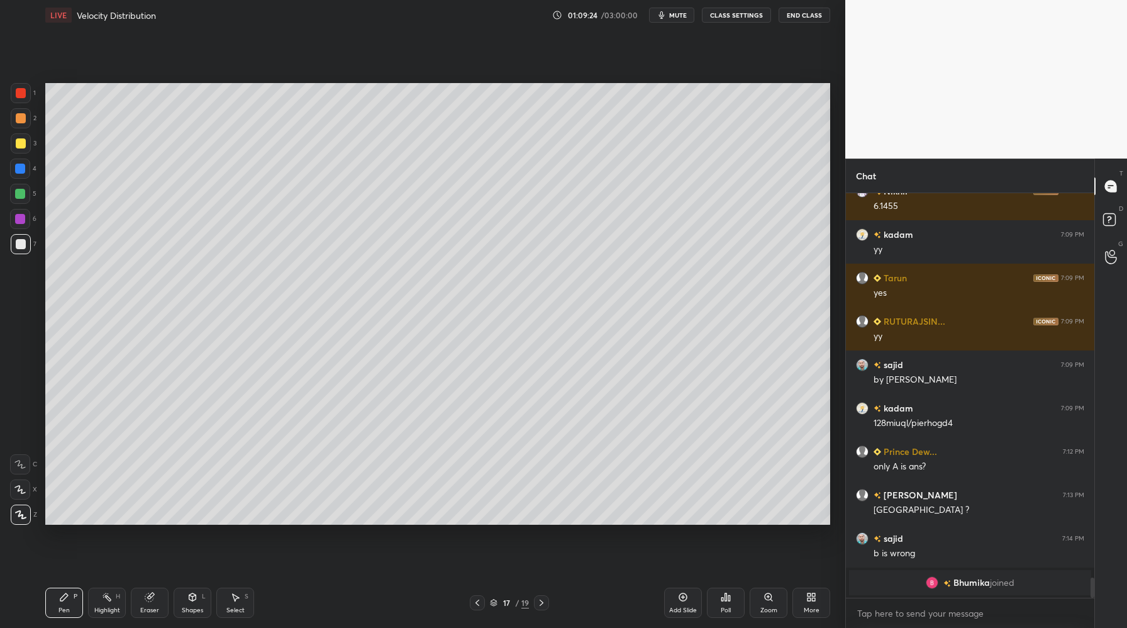
drag, startPoint x: 493, startPoint y: 603, endPoint x: 473, endPoint y: 552, distance: 54.6
click at [493, 603] on icon at bounding box center [494, 604] width 6 height 2
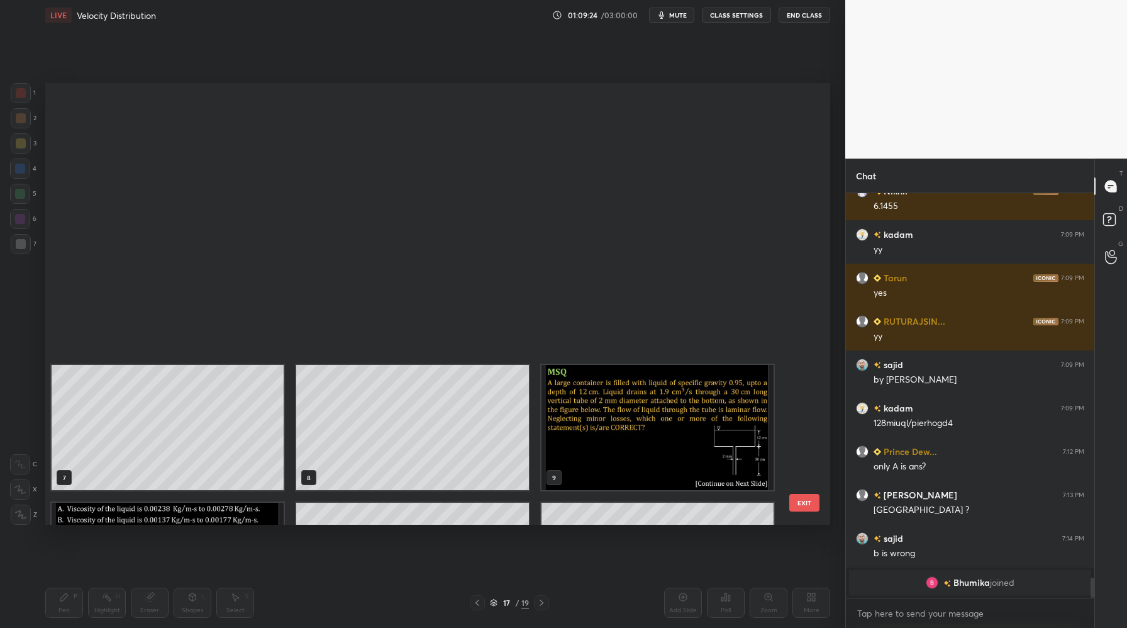
scroll to position [438, 779]
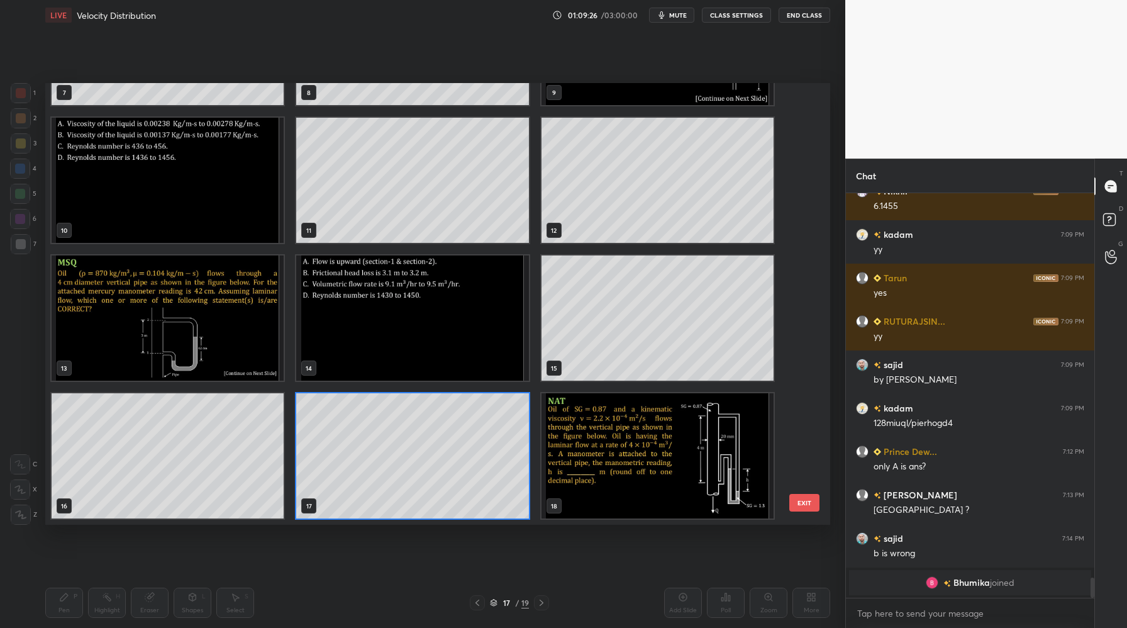
click at [211, 338] on img "grid" at bounding box center [168, 317] width 232 height 125
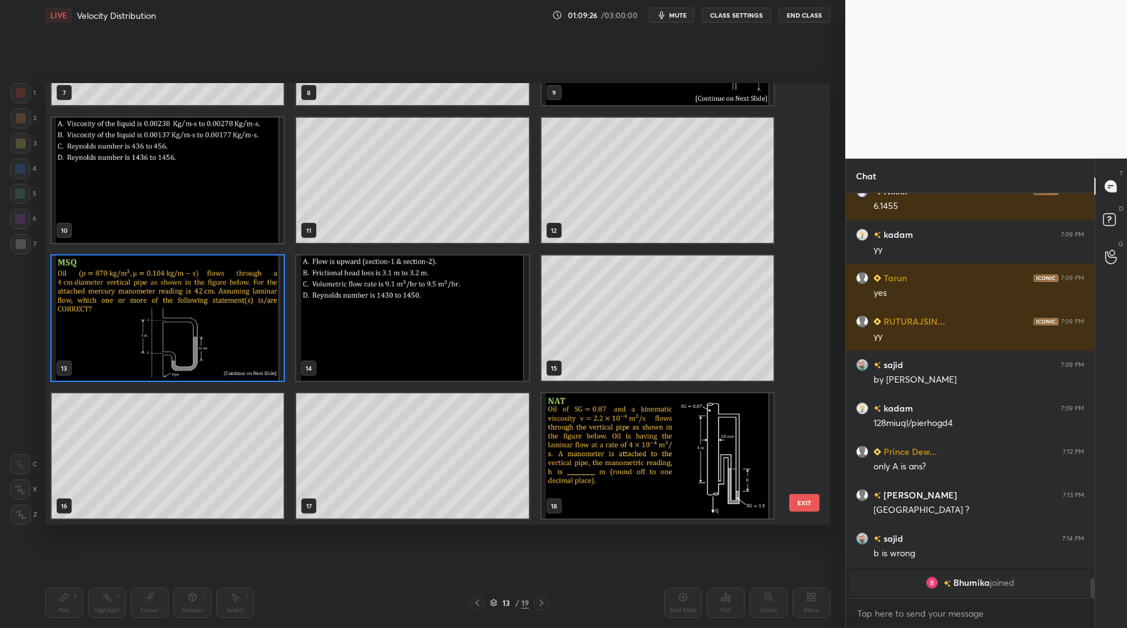
click at [211, 338] on img "grid" at bounding box center [168, 317] width 232 height 125
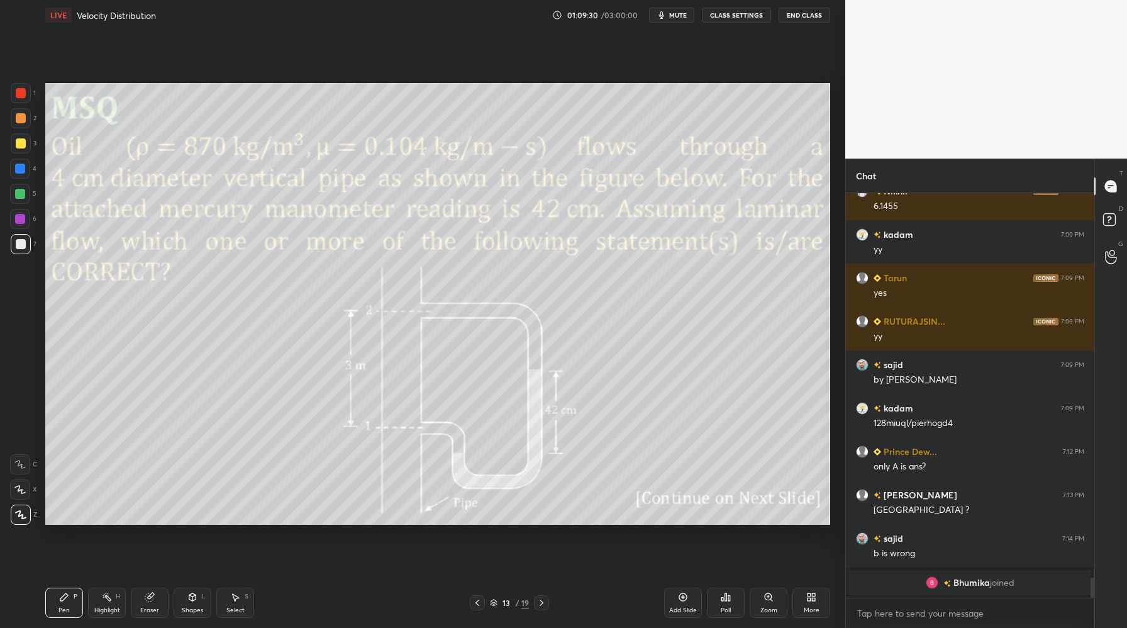
click at [495, 603] on icon at bounding box center [494, 603] width 8 height 8
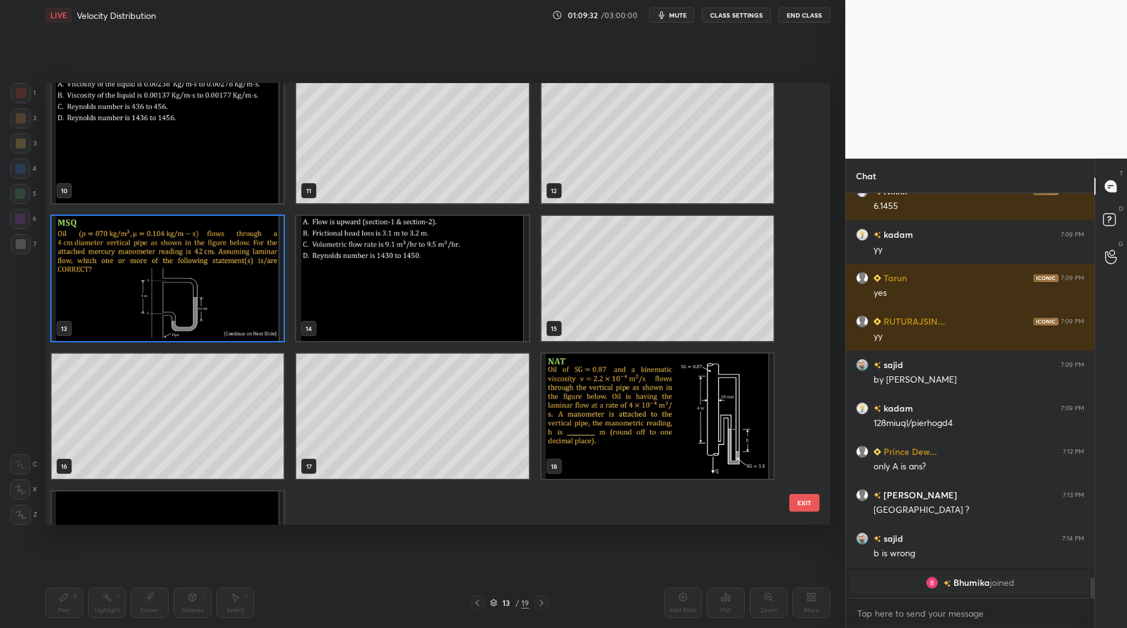
scroll to position [441, 0]
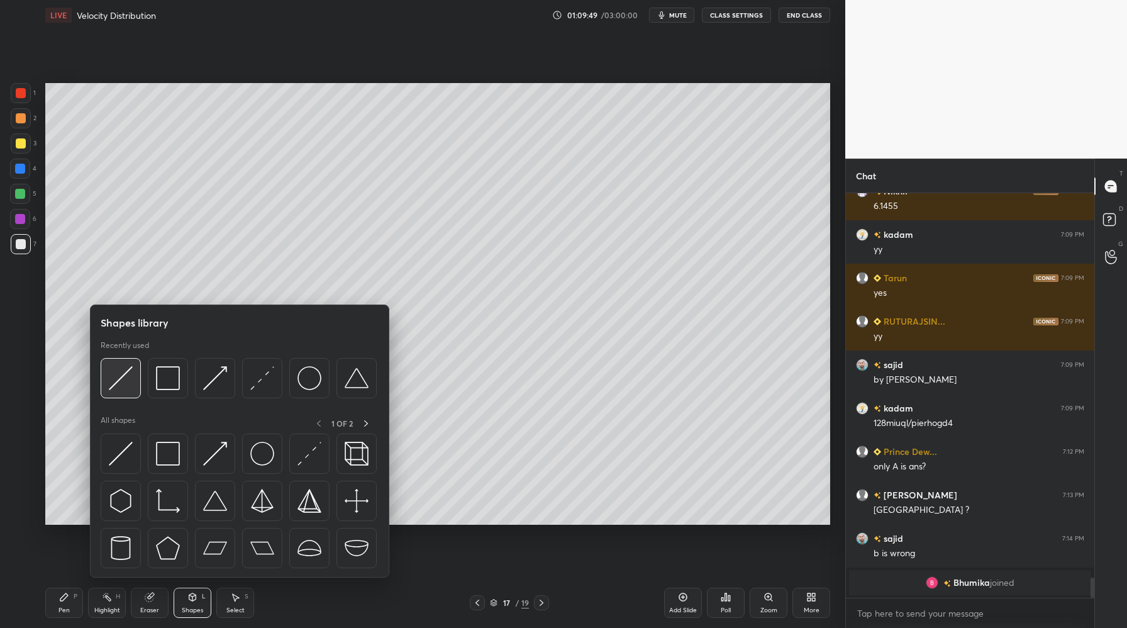
click at [128, 393] on div at bounding box center [121, 378] width 40 height 40
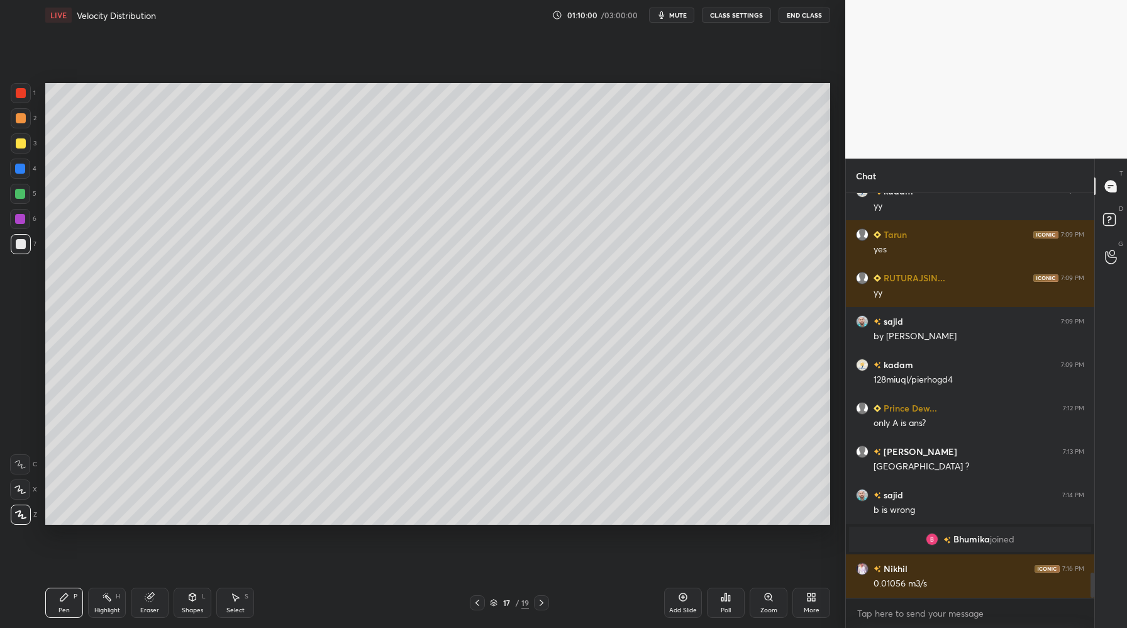
scroll to position [6098, 0]
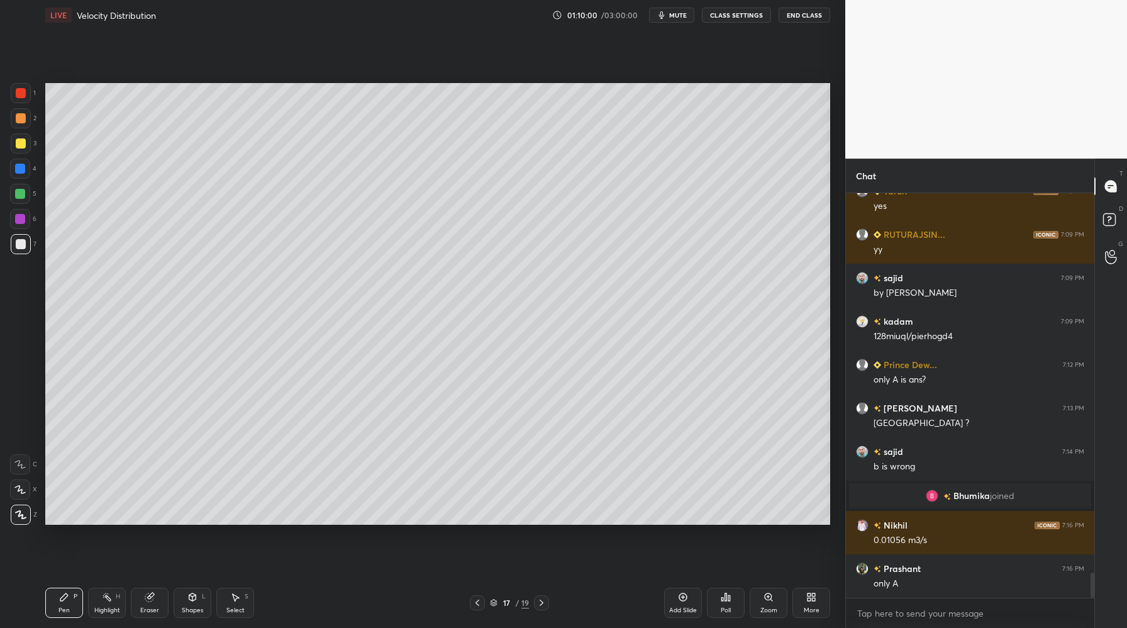
click at [493, 602] on icon at bounding box center [494, 601] width 6 height 3
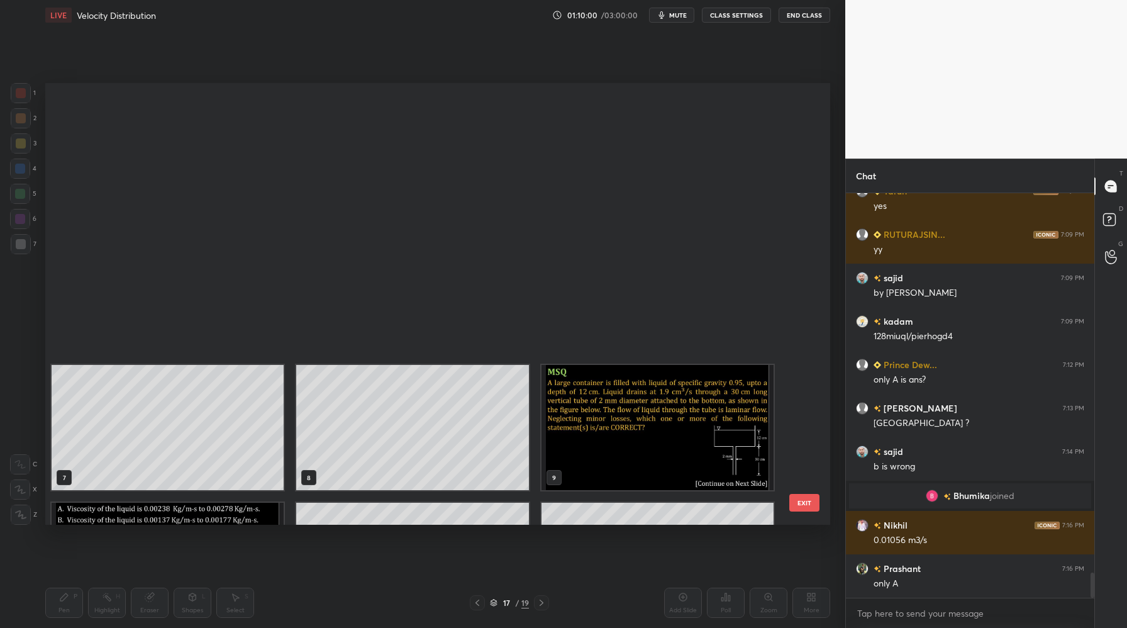
scroll to position [438, 779]
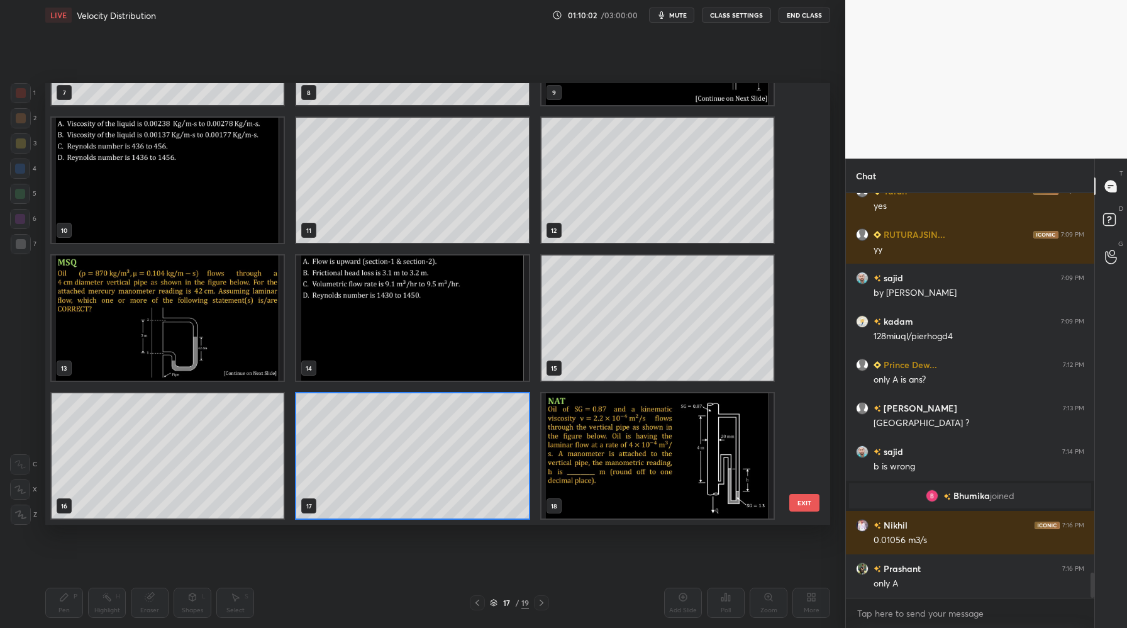
click at [400, 369] on img "grid" at bounding box center [412, 317] width 232 height 125
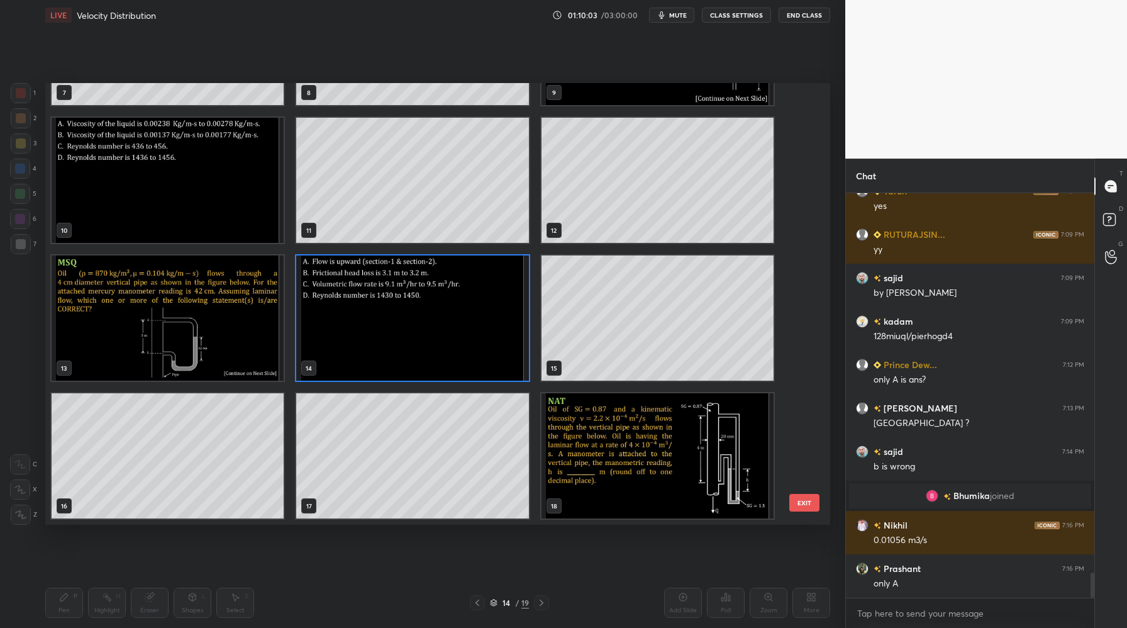
click at [400, 369] on img "grid" at bounding box center [412, 317] width 232 height 125
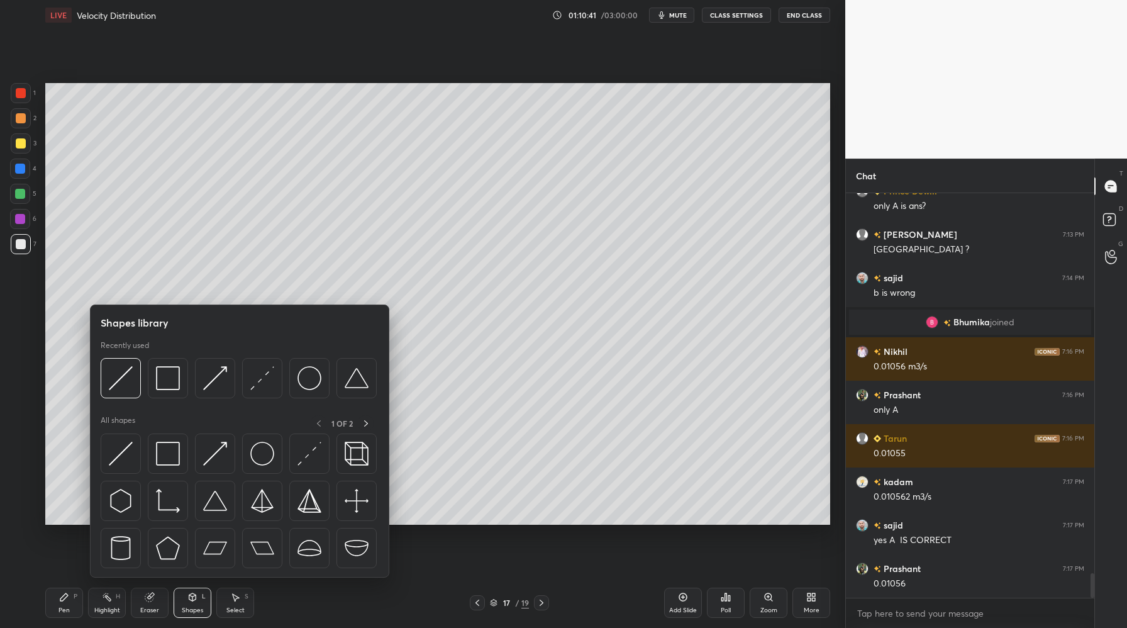
scroll to position [6315, 0]
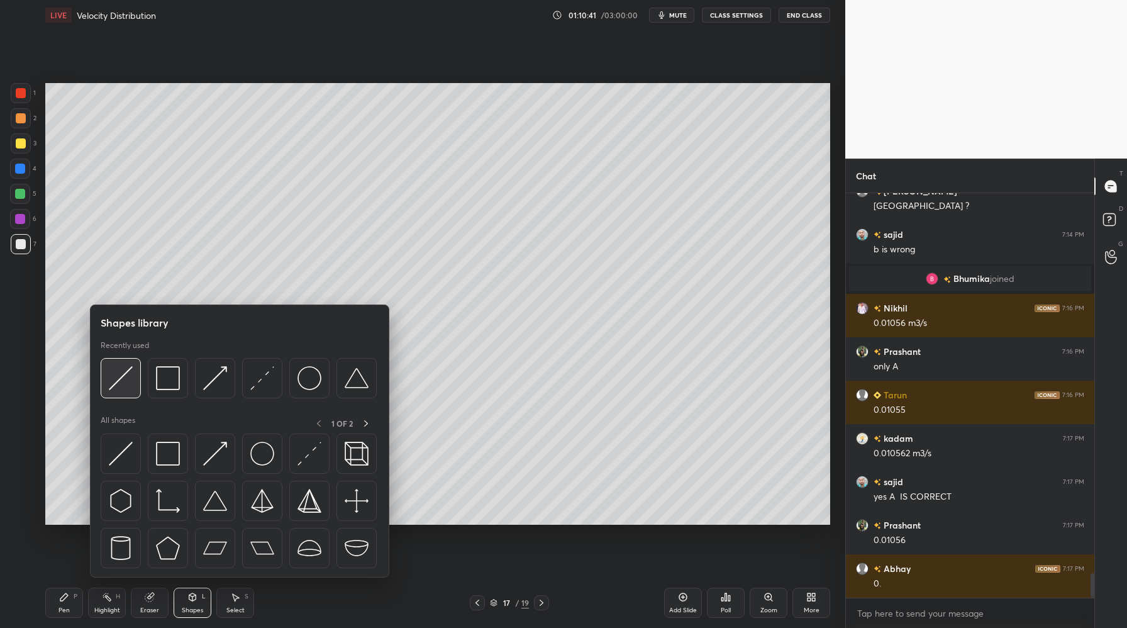
click at [133, 388] on div at bounding box center [121, 378] width 40 height 40
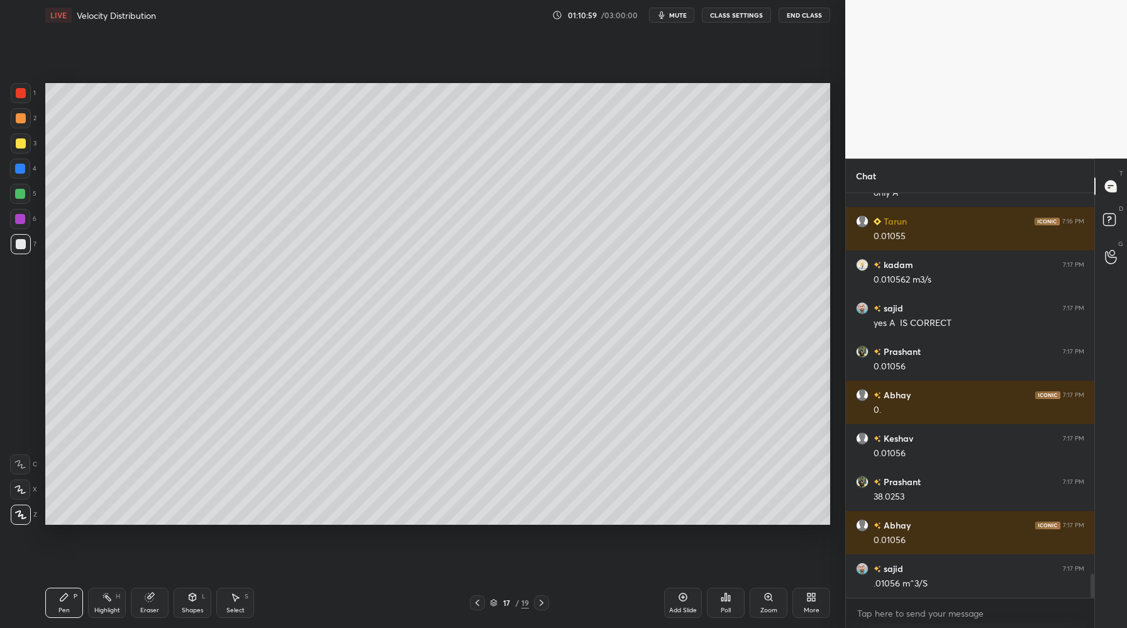
scroll to position [6532, 0]
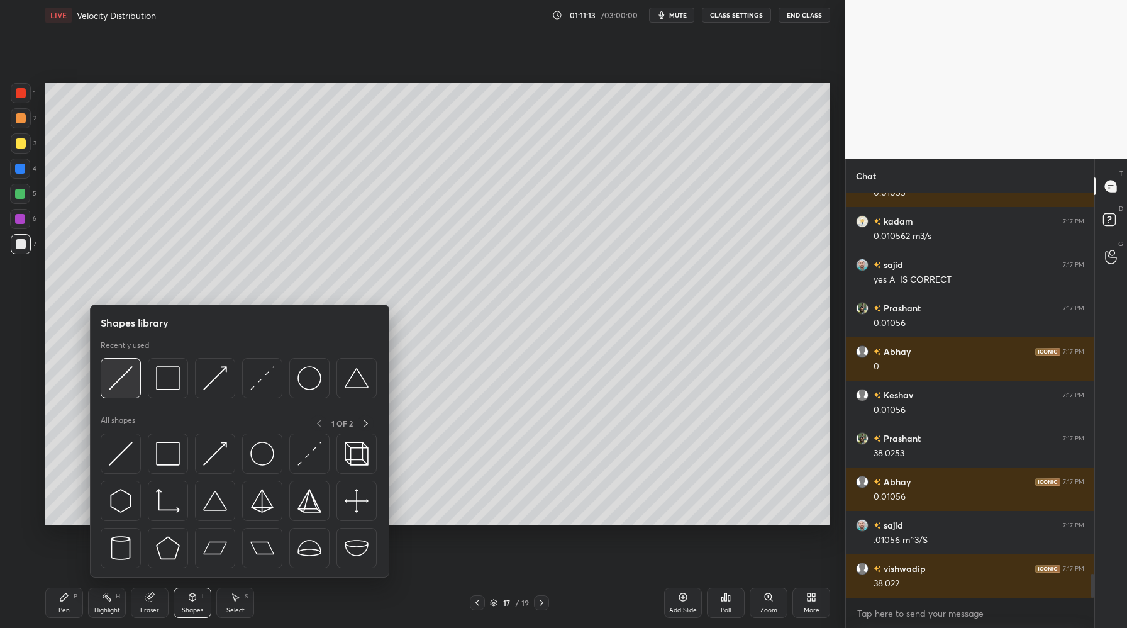
click at [123, 392] on div at bounding box center [121, 378] width 40 height 40
click at [123, 372] on img at bounding box center [121, 378] width 24 height 24
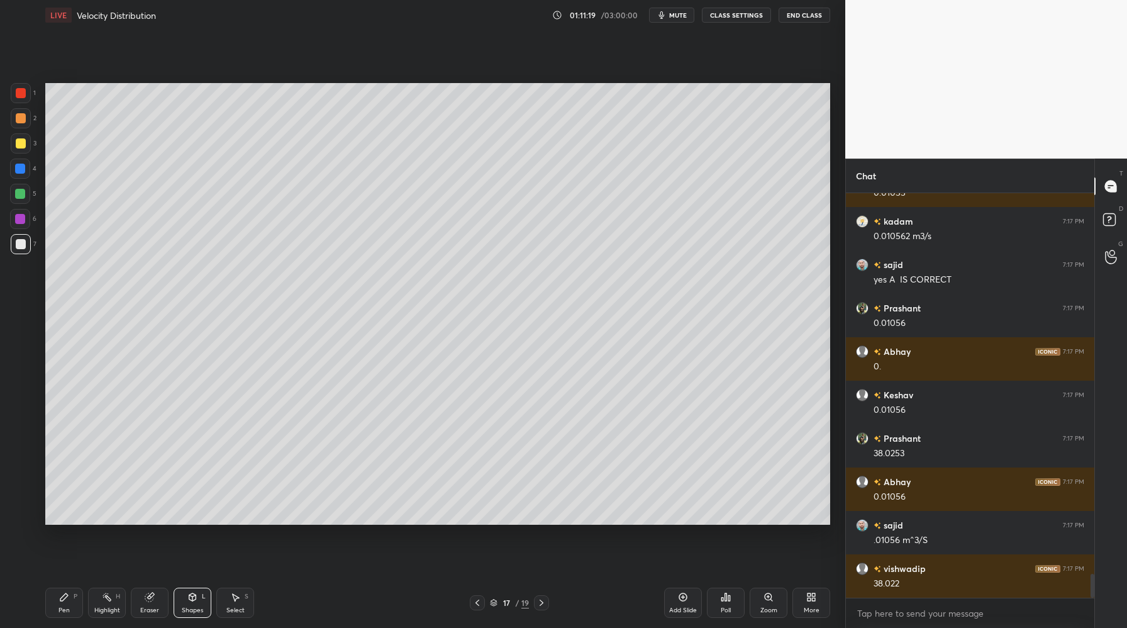
drag, startPoint x: 20, startPoint y: 124, endPoint x: 27, endPoint y: 123, distance: 7.6
click at [21, 124] on div at bounding box center [21, 118] width 20 height 20
drag, startPoint x: 14, startPoint y: 146, endPoint x: 30, endPoint y: 137, distance: 18.3
click at [15, 146] on div at bounding box center [21, 143] width 20 height 20
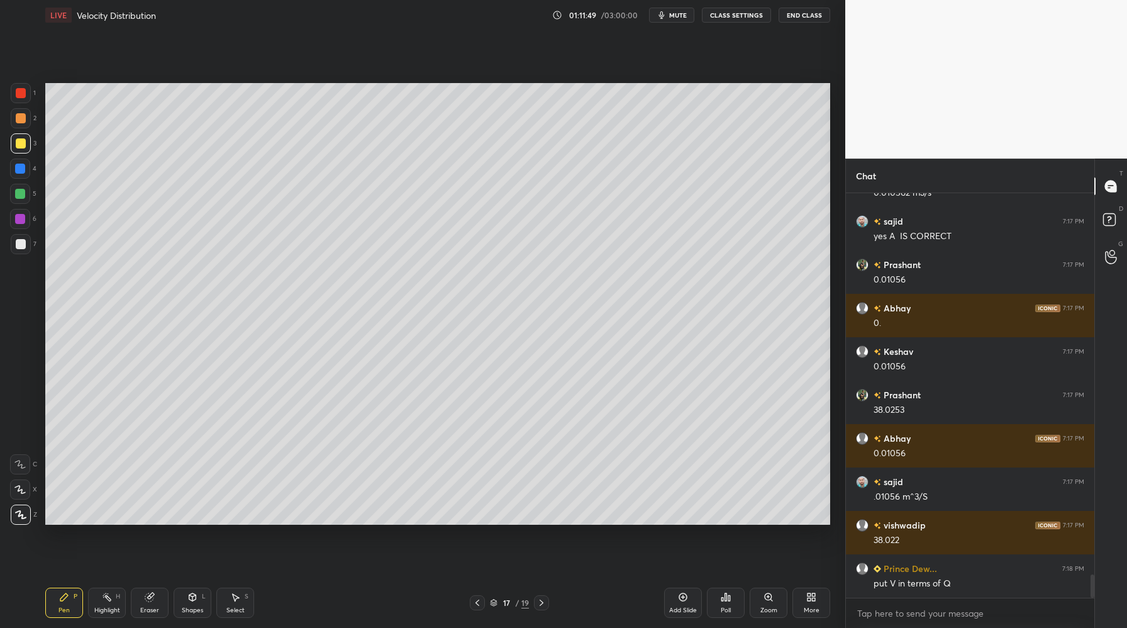
drag, startPoint x: 29, startPoint y: 245, endPoint x: 40, endPoint y: 245, distance: 11.3
click at [30, 245] on div at bounding box center [21, 244] width 20 height 20
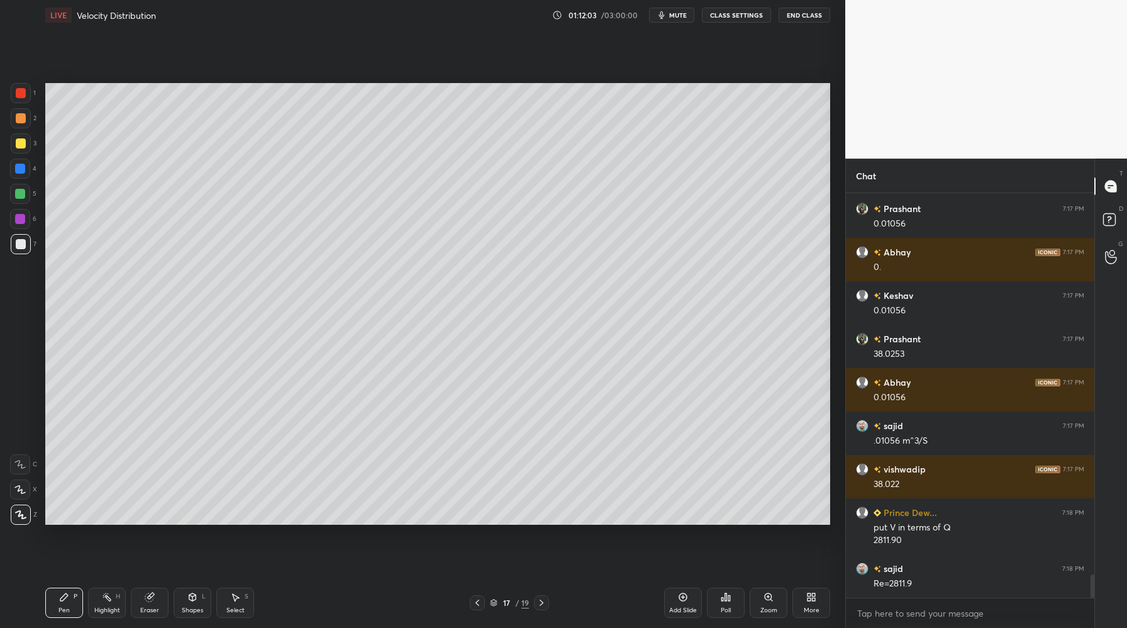
scroll to position [6675, 0]
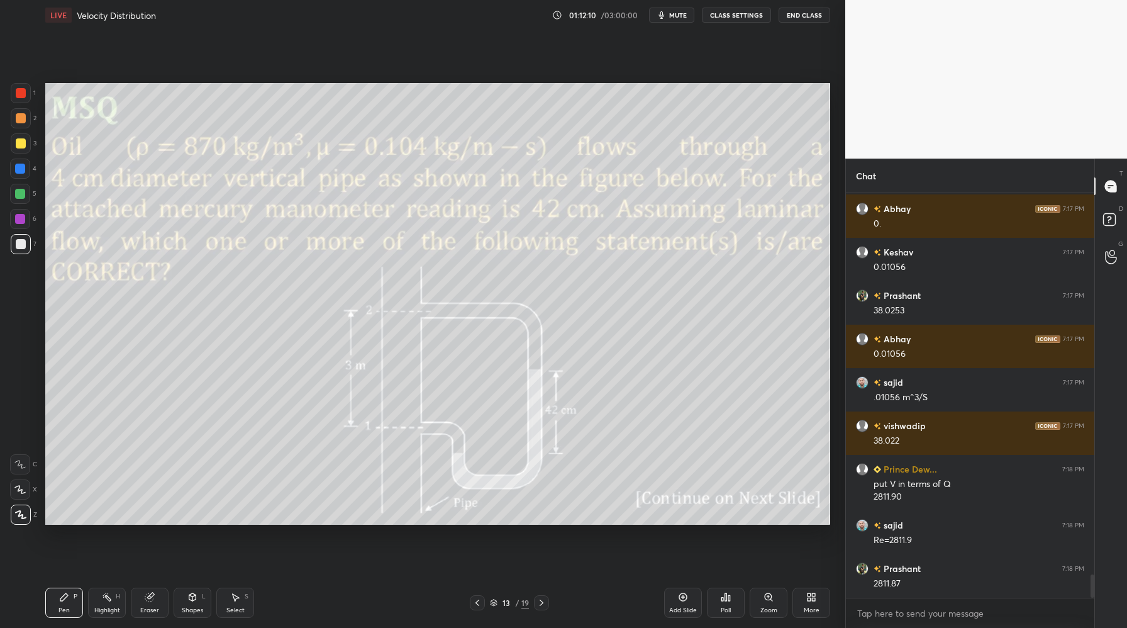
click at [20, 199] on div at bounding box center [20, 194] width 20 height 20
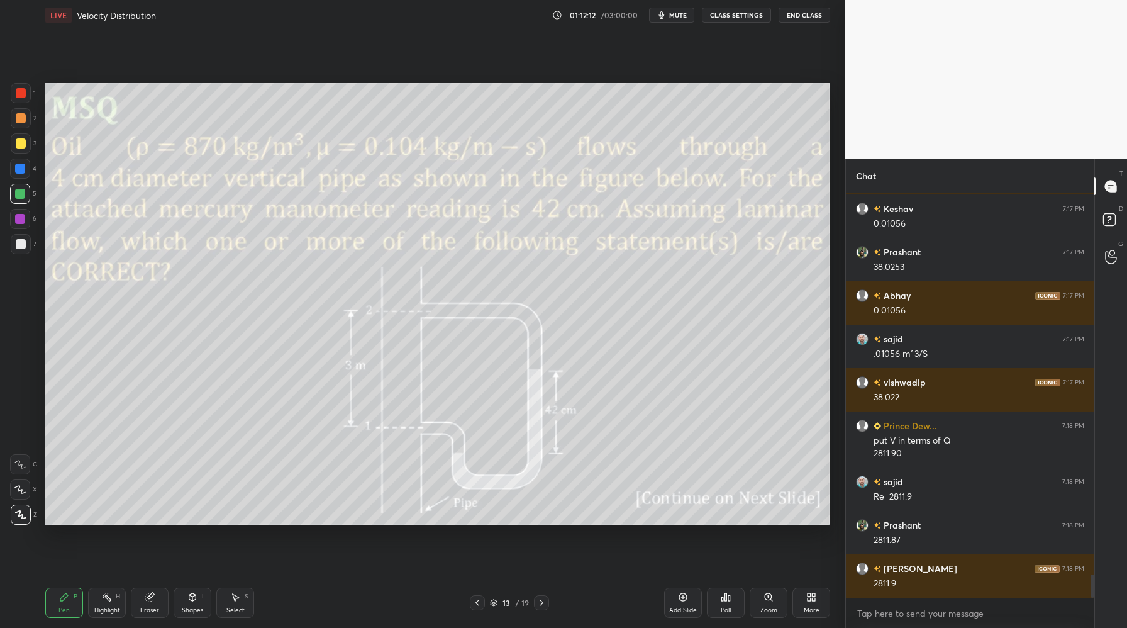
scroll to position [6762, 0]
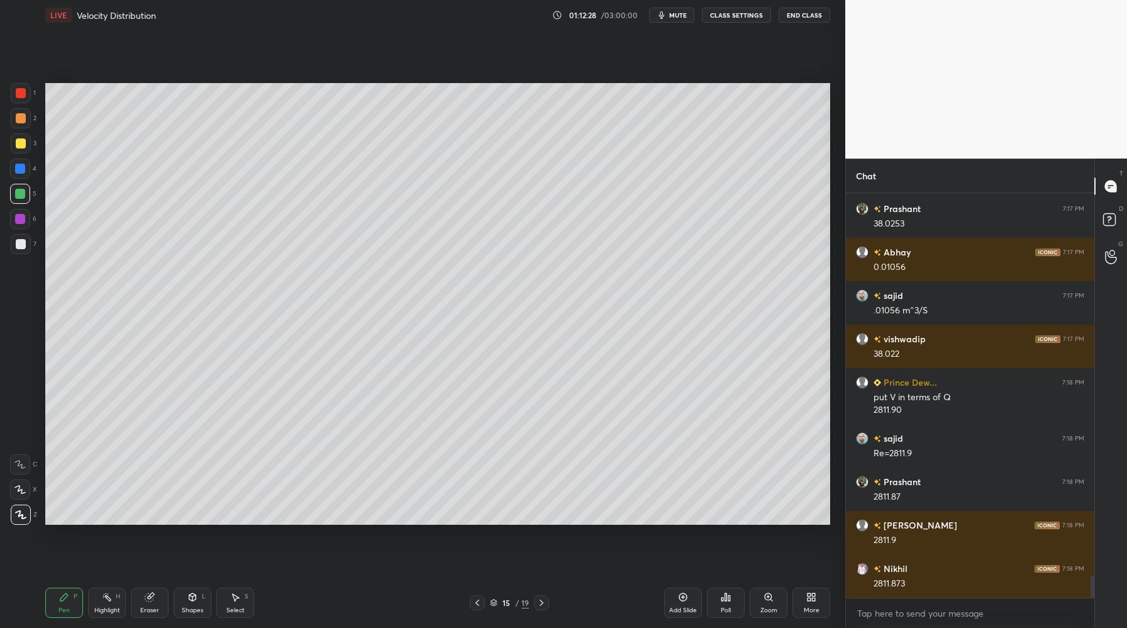
click at [21, 248] on div at bounding box center [21, 244] width 20 height 20
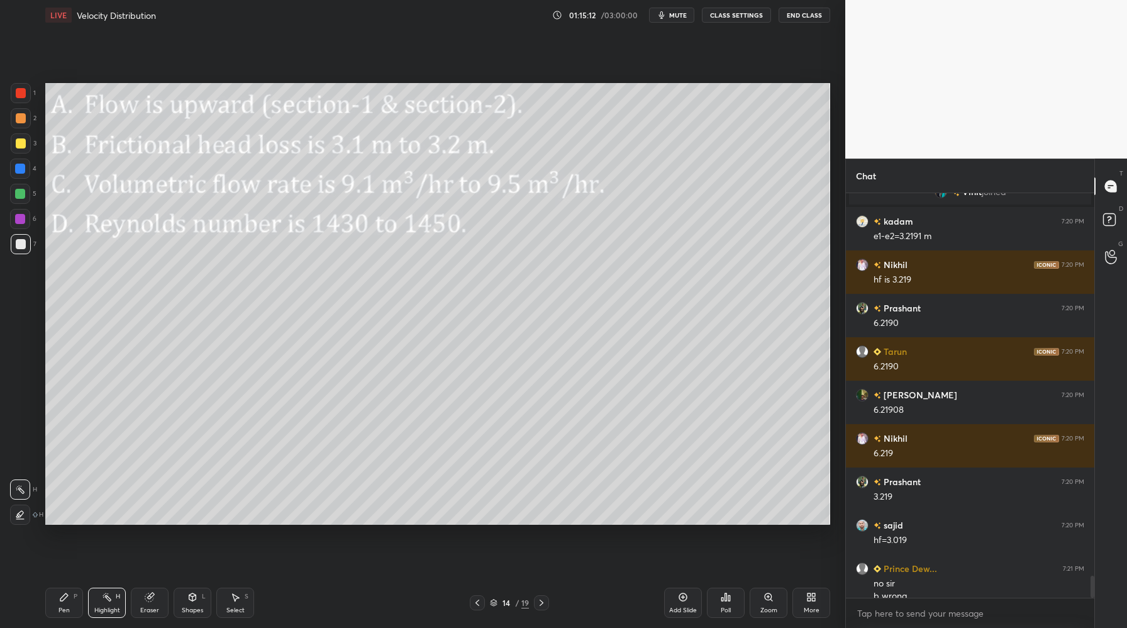
scroll to position [7076, 0]
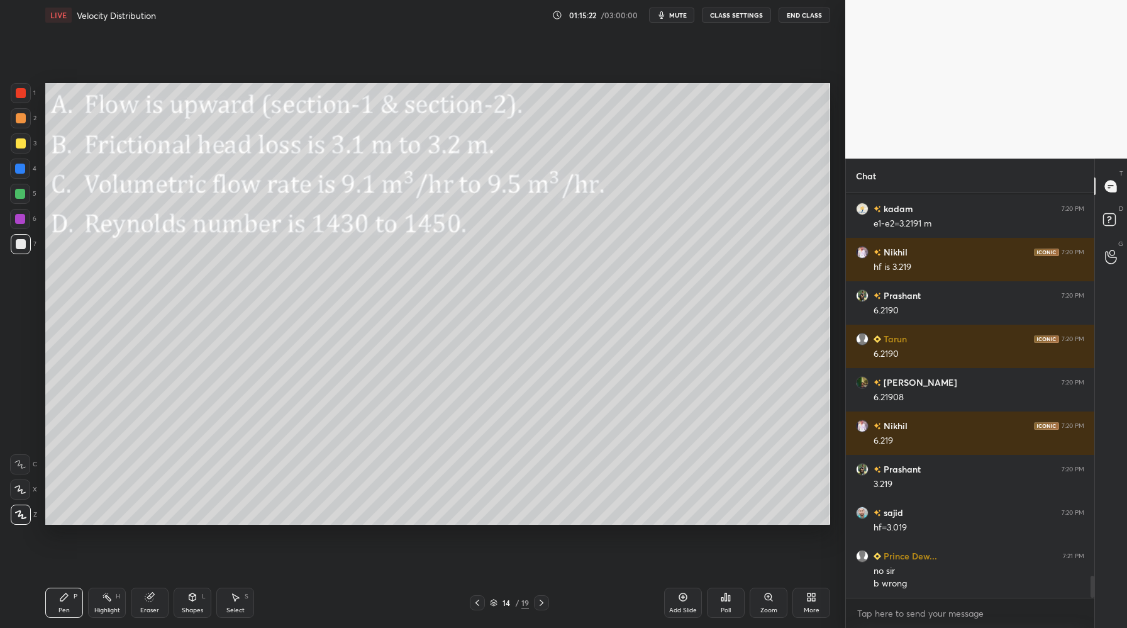
click at [23, 196] on div at bounding box center [20, 194] width 10 height 10
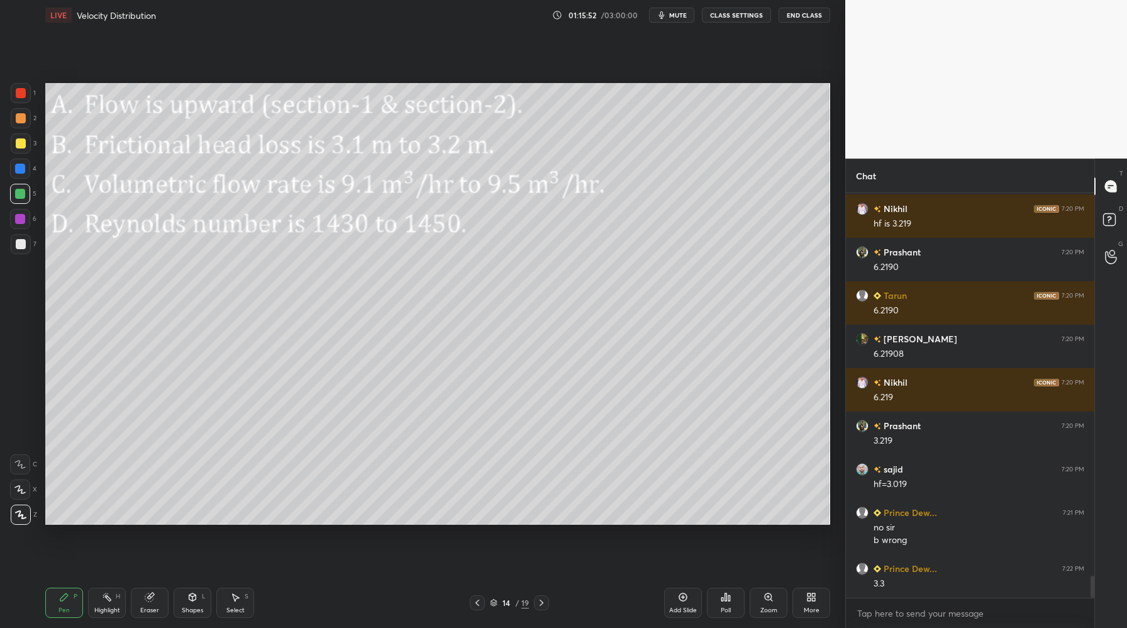
click at [25, 203] on div at bounding box center [20, 194] width 20 height 20
click at [25, 249] on div at bounding box center [21, 244] width 20 height 20
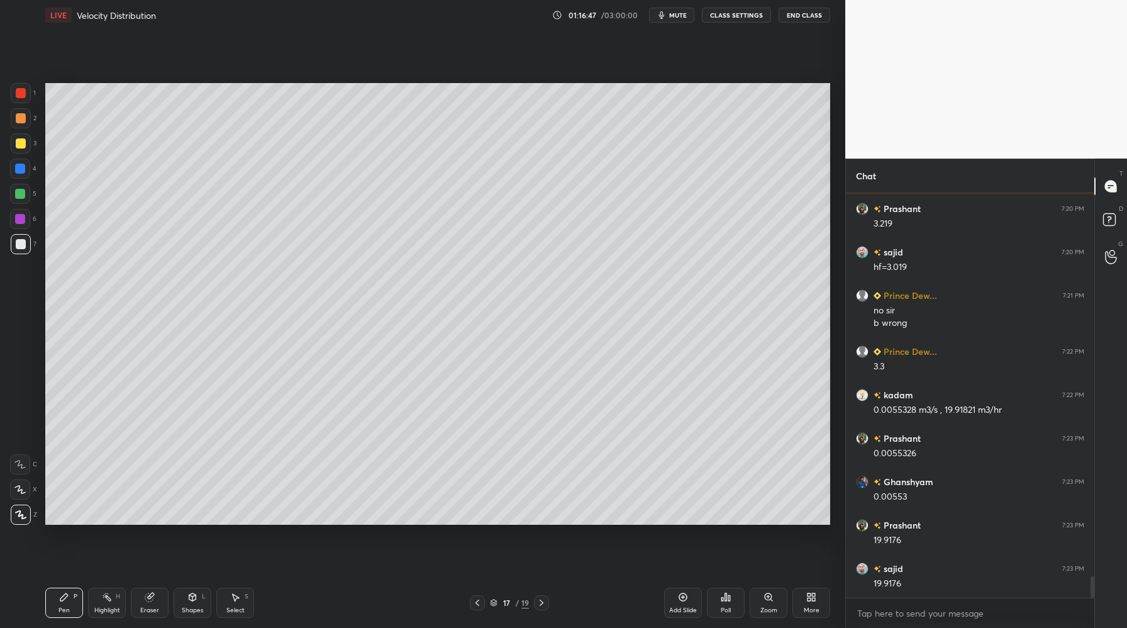
scroll to position [7380, 0]
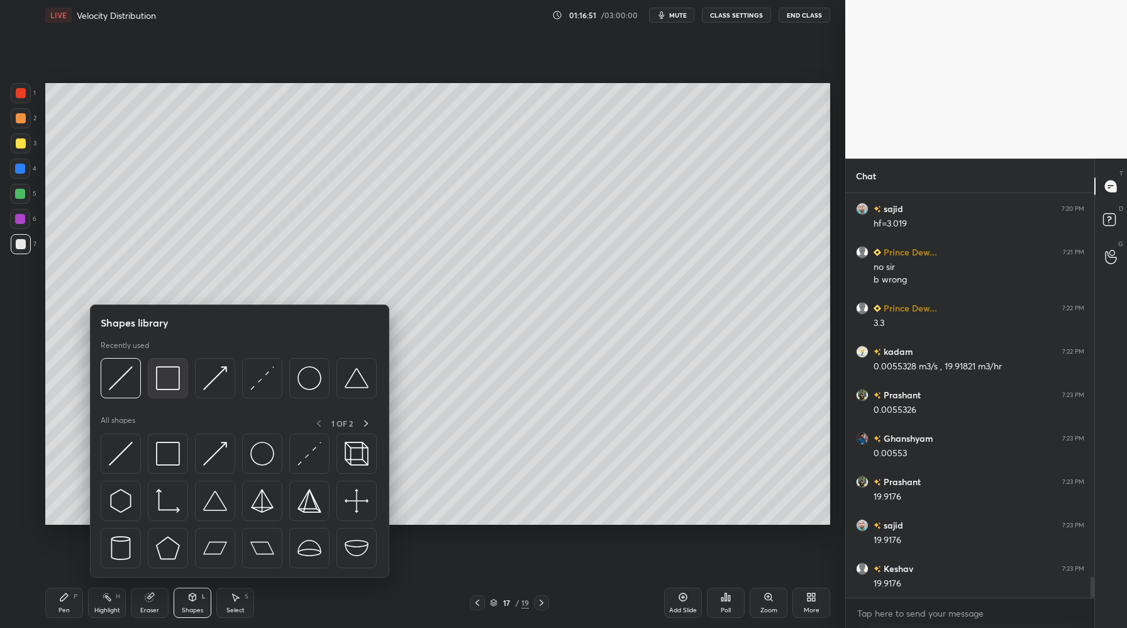
click at [177, 389] on img at bounding box center [168, 378] width 24 height 24
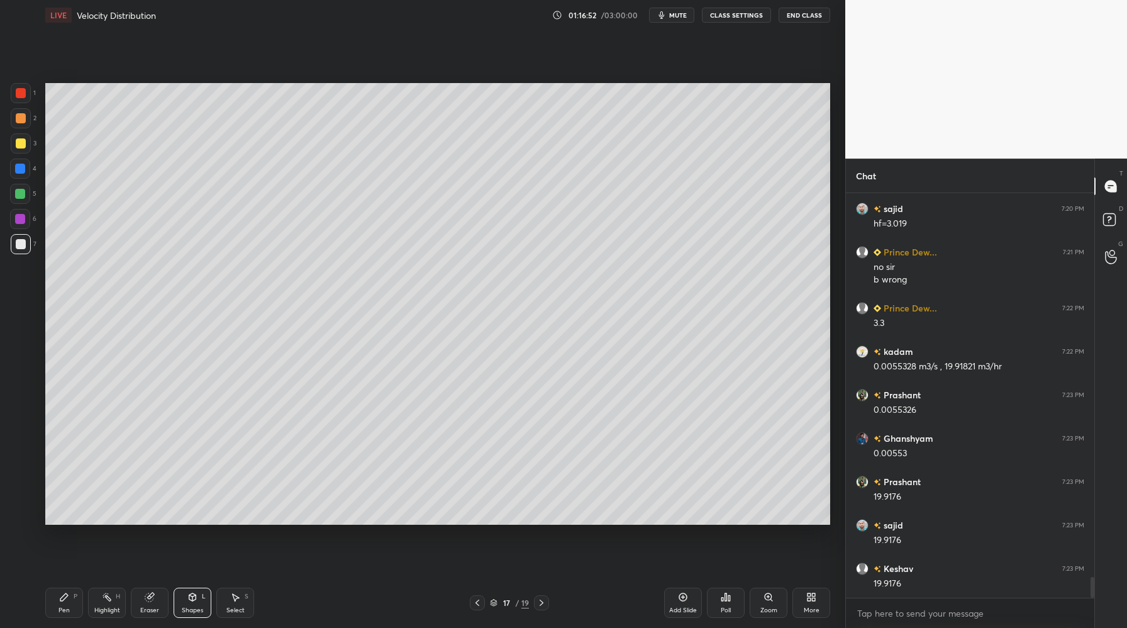
scroll to position [7423, 0]
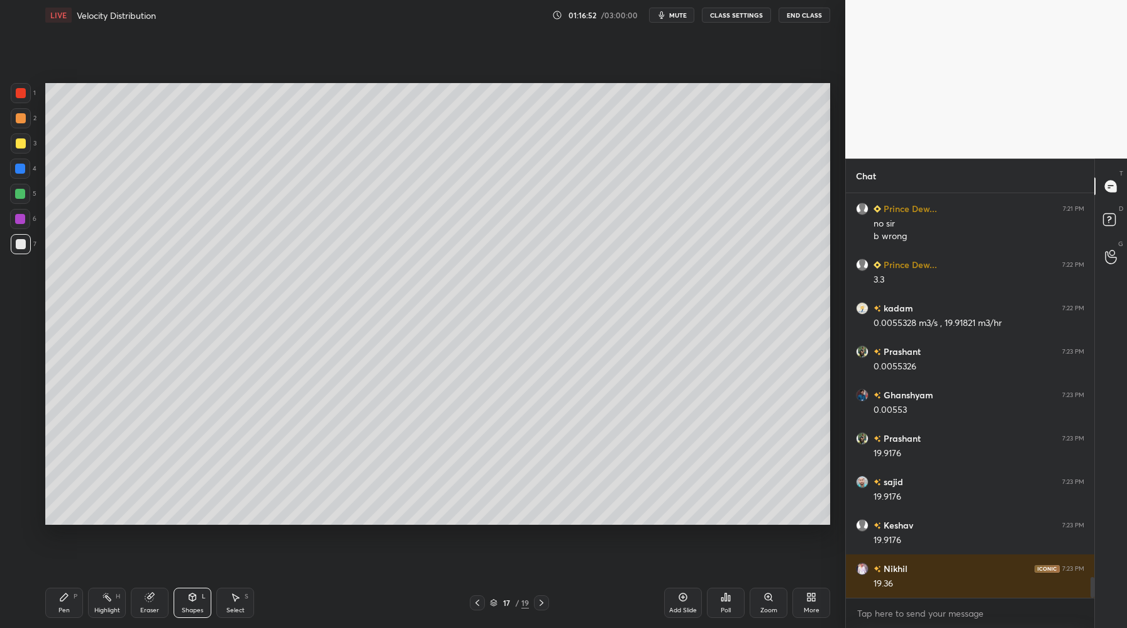
click at [24, 200] on div at bounding box center [20, 194] width 20 height 20
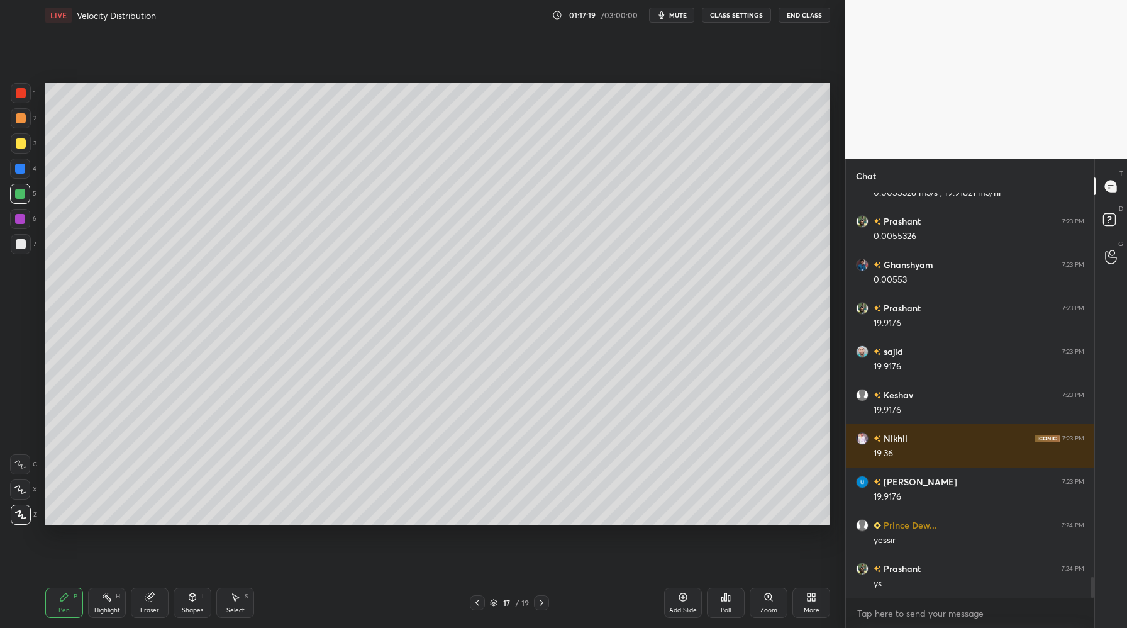
scroll to position [7597, 0]
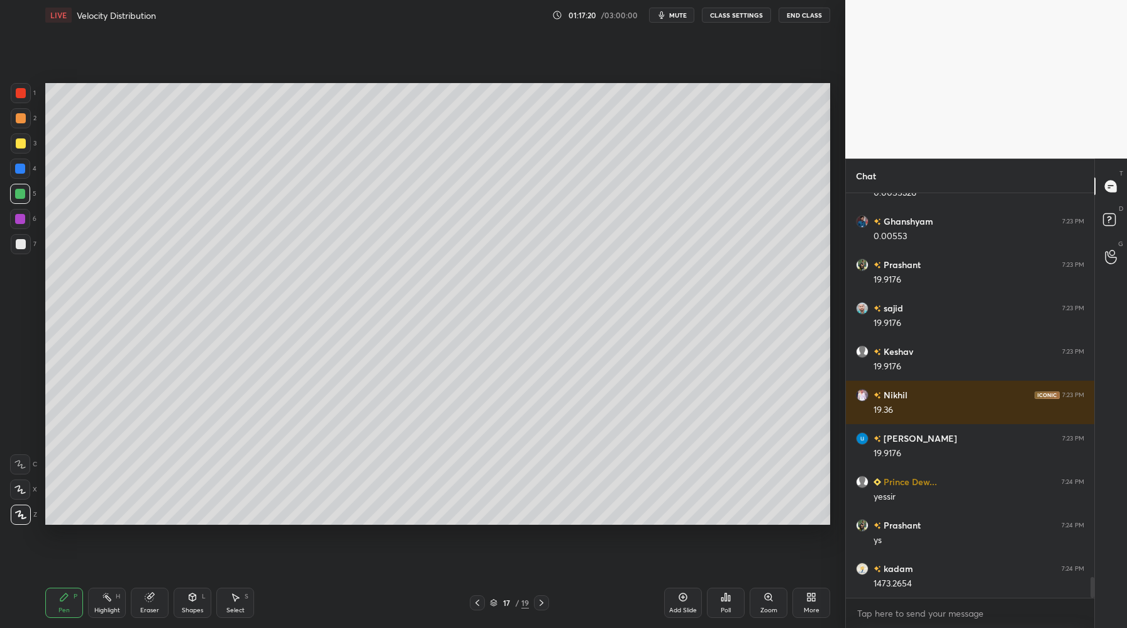
click at [24, 245] on div at bounding box center [21, 244] width 10 height 10
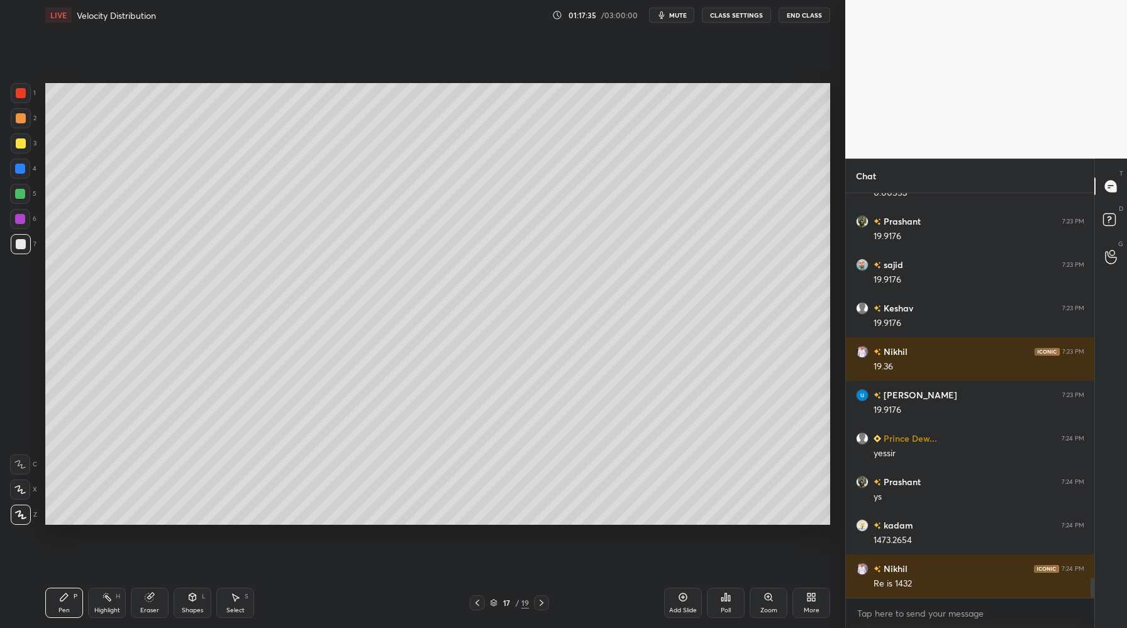
scroll to position [7683, 0]
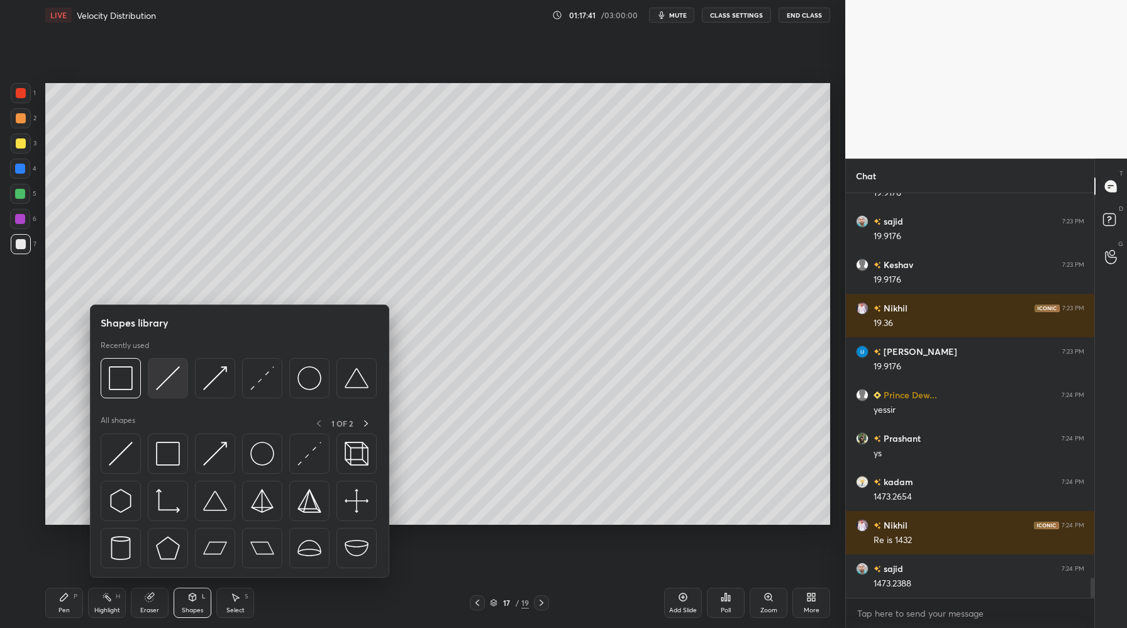
click at [179, 389] on img at bounding box center [168, 378] width 24 height 24
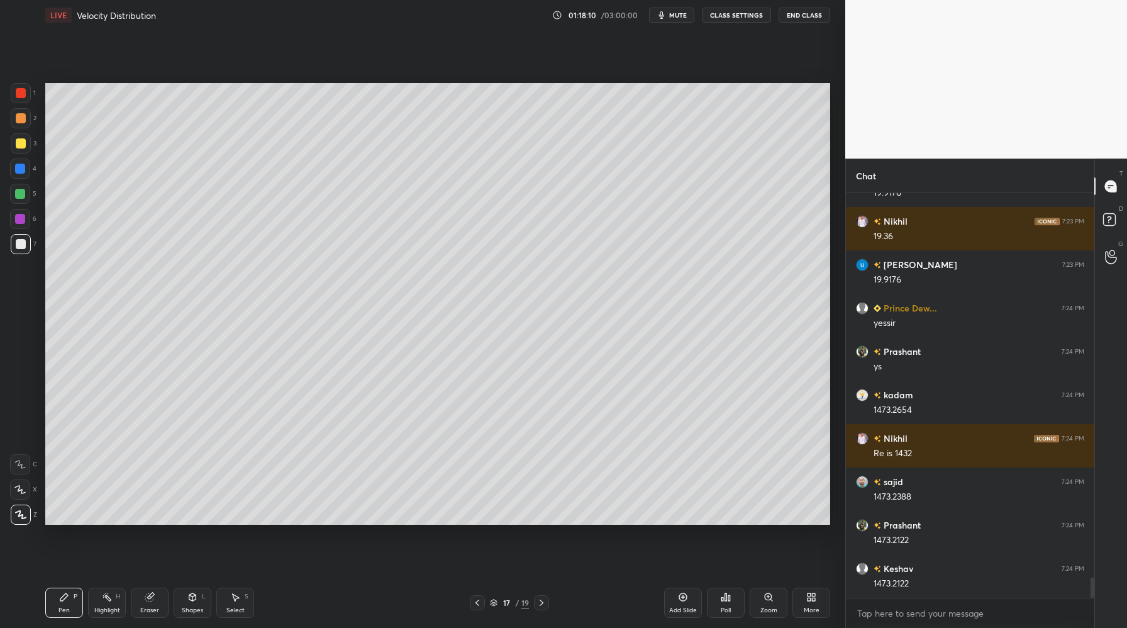
scroll to position [7814, 0]
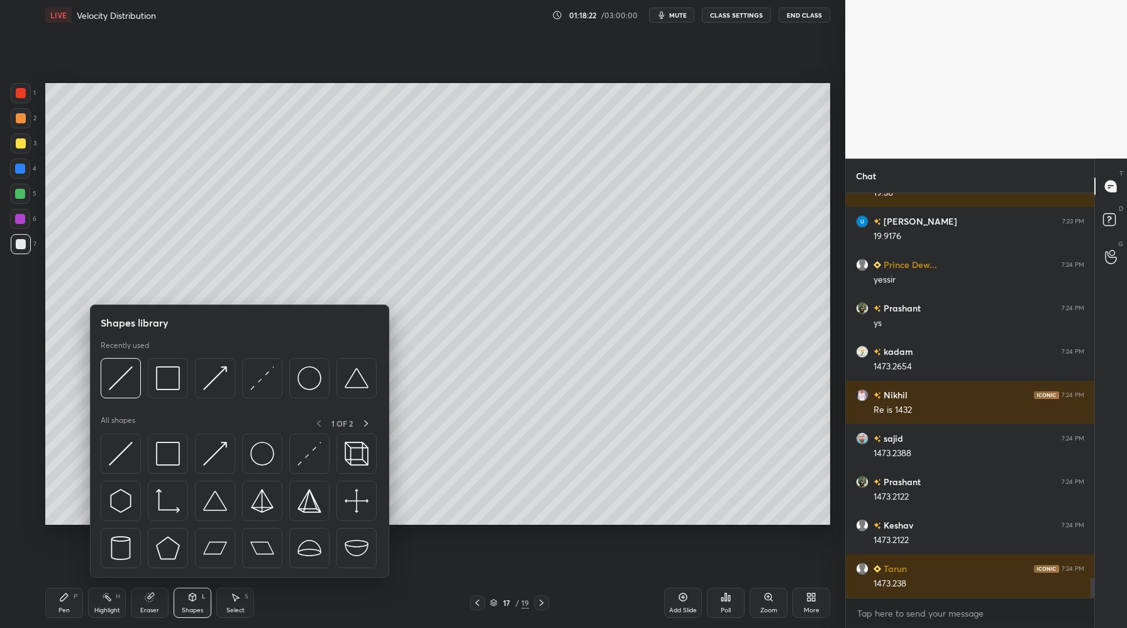
click at [168, 398] on div at bounding box center [239, 381] width 276 height 47
click at [173, 388] on img at bounding box center [168, 378] width 24 height 24
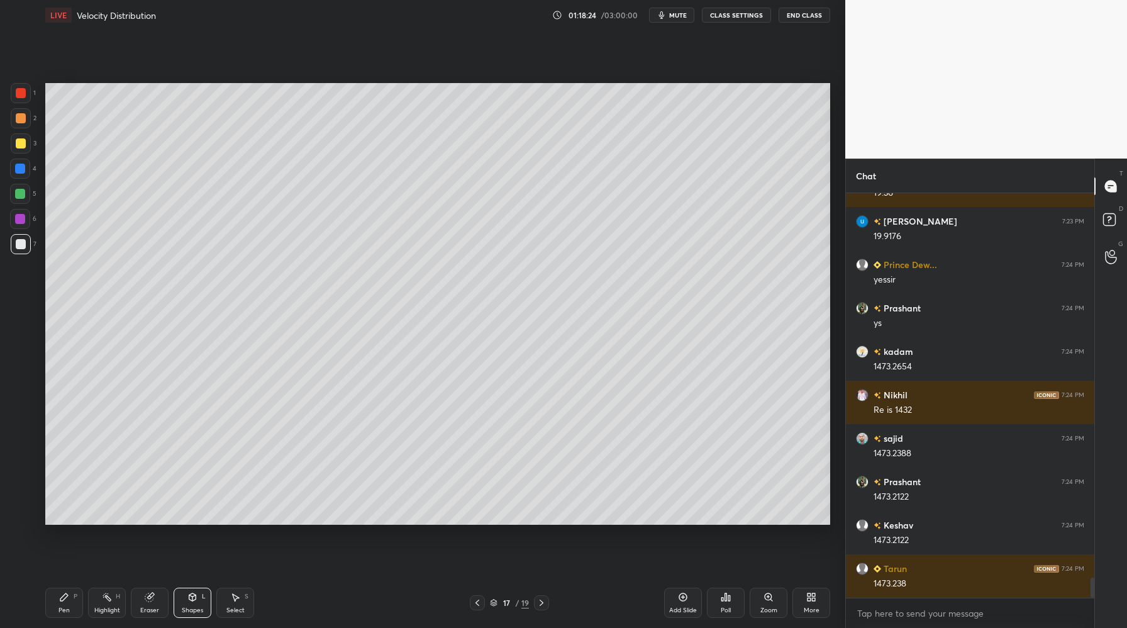
drag, startPoint x: 29, startPoint y: 199, endPoint x: 41, endPoint y: 201, distance: 12.0
click at [29, 200] on div at bounding box center [20, 194] width 20 height 20
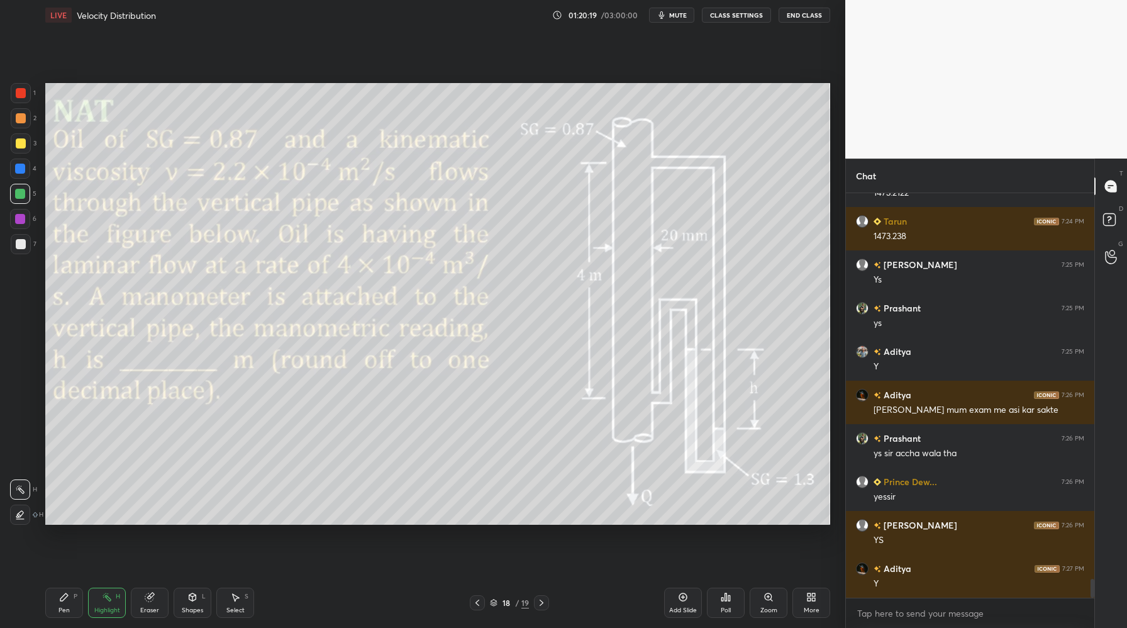
scroll to position [8204, 0]
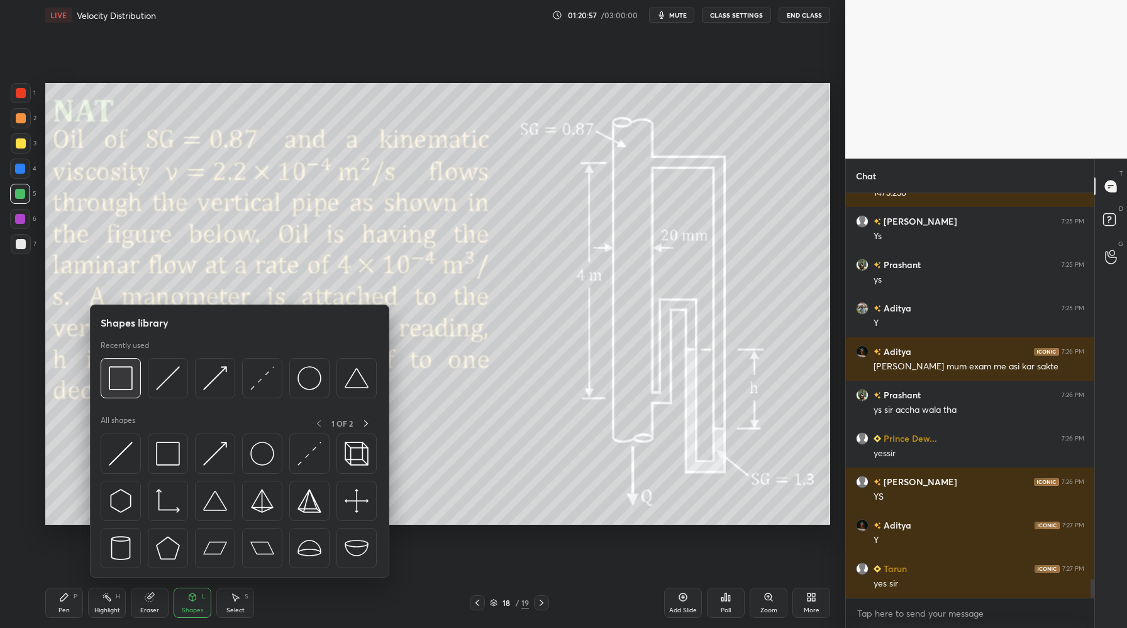
click at [122, 391] on div at bounding box center [121, 378] width 40 height 40
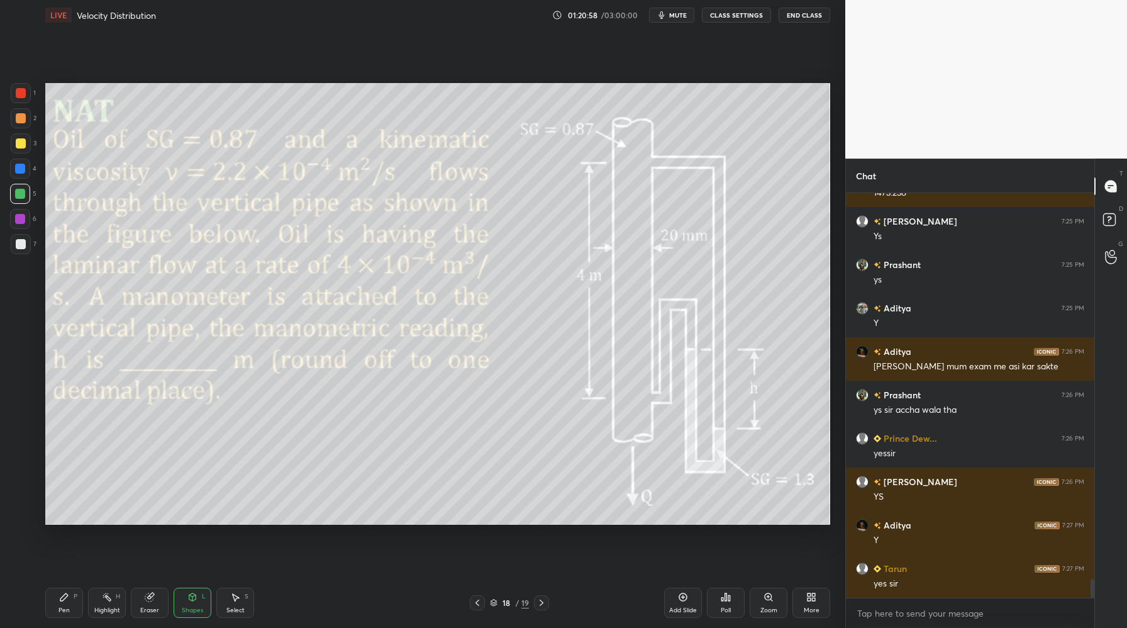
click at [24, 97] on div at bounding box center [21, 93] width 10 height 10
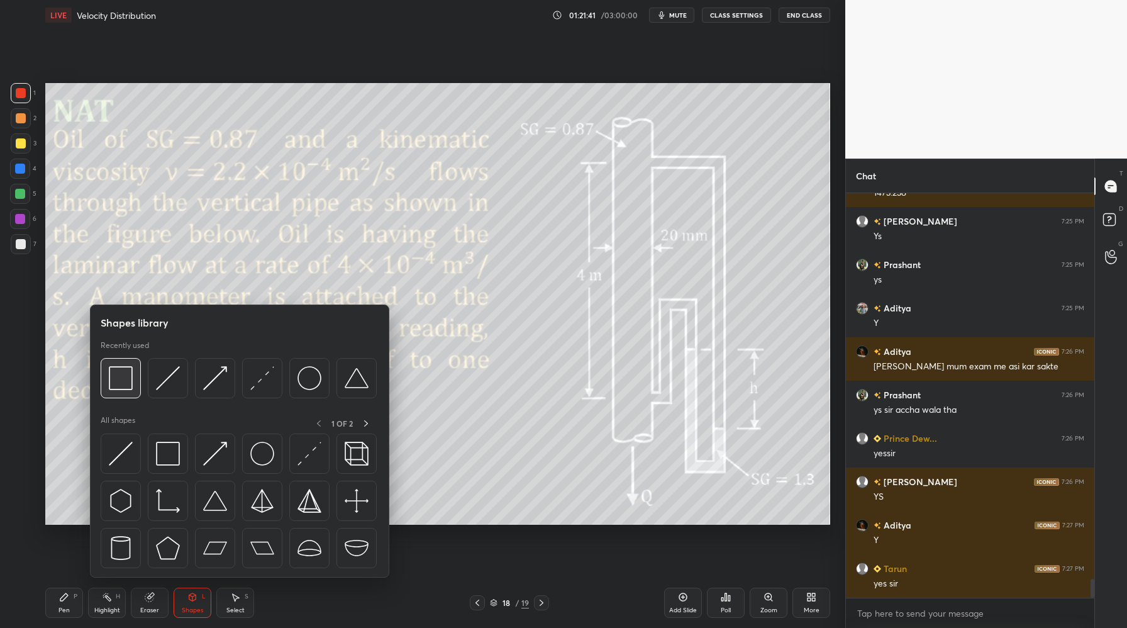
click at [133, 389] on div at bounding box center [121, 378] width 40 height 40
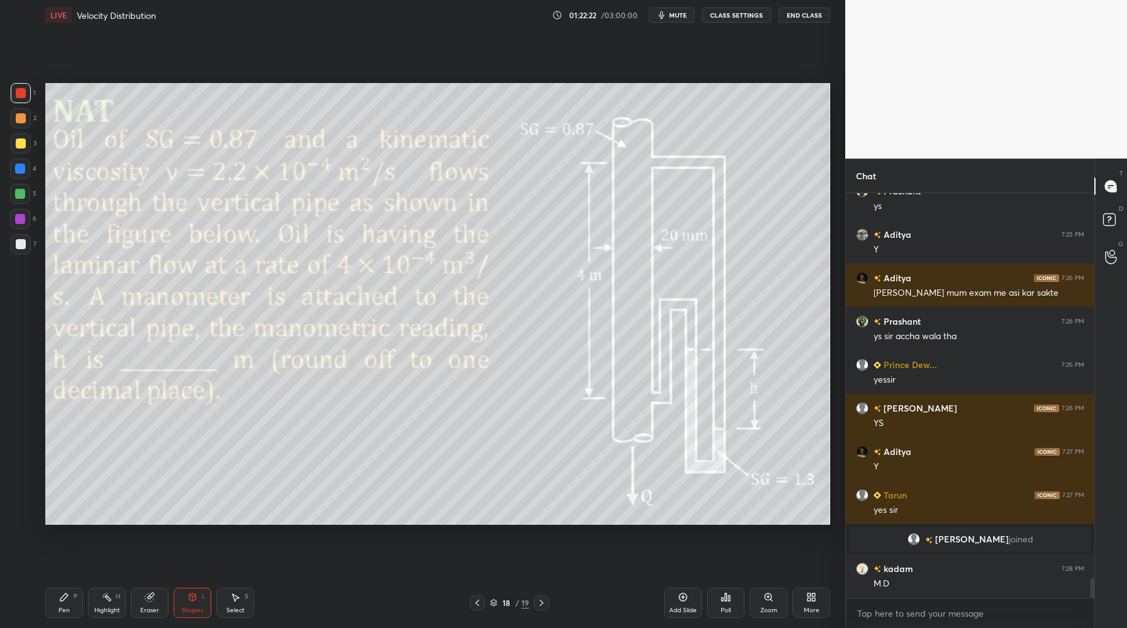
scroll to position [7891, 0]
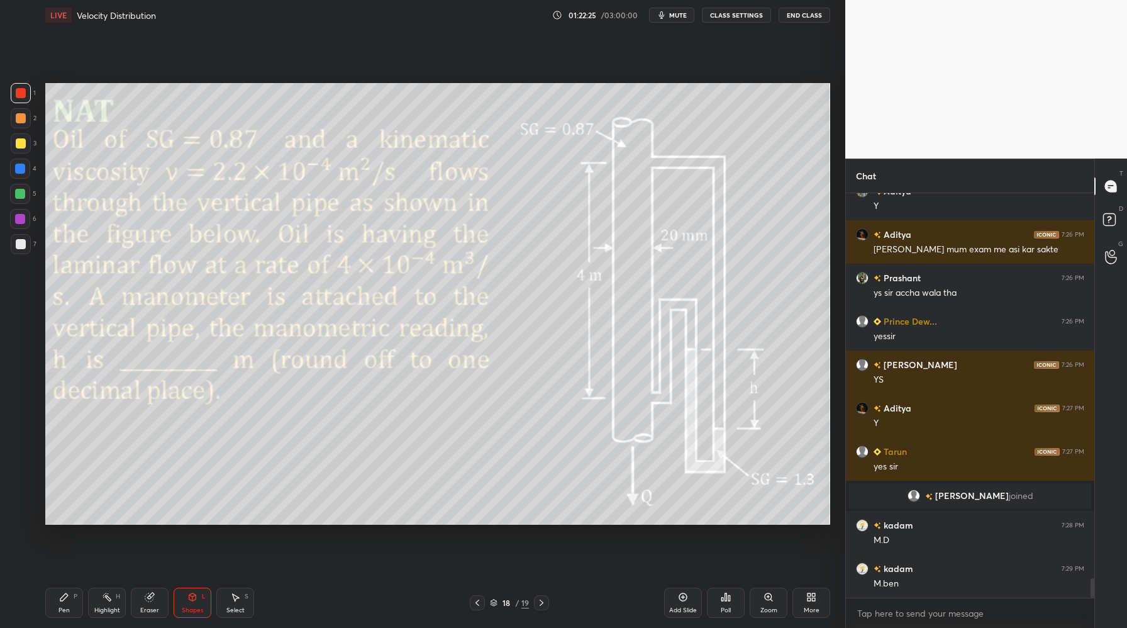
click at [20, 96] on div at bounding box center [21, 93] width 10 height 10
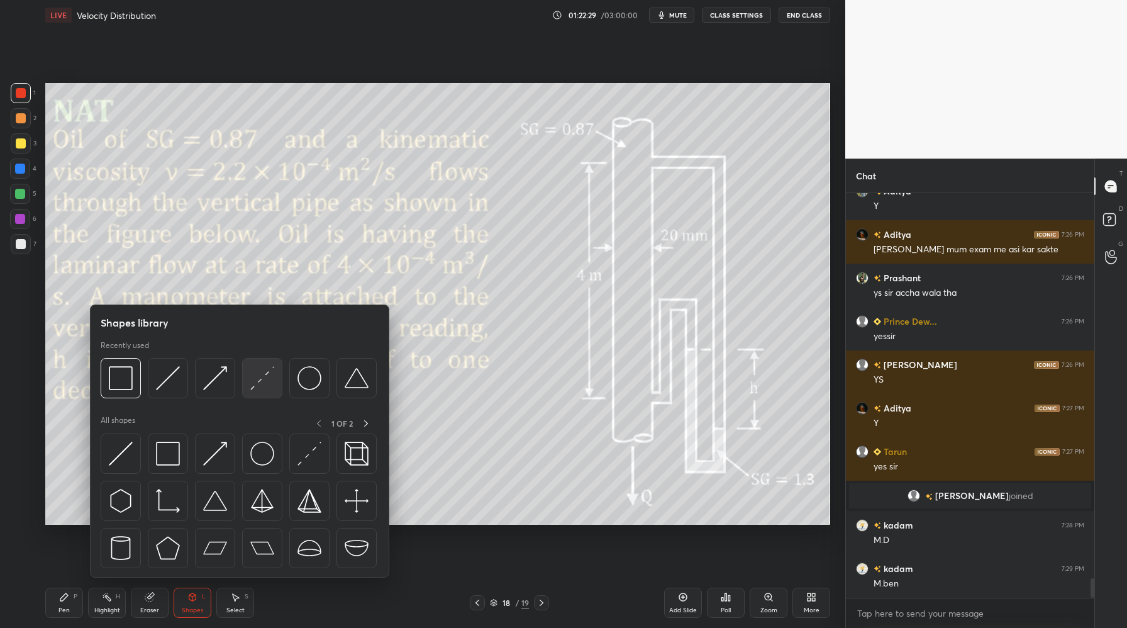
click at [259, 384] on img at bounding box center [262, 378] width 24 height 24
click at [120, 396] on div at bounding box center [121, 378] width 40 height 40
click at [133, 385] on div at bounding box center [121, 378] width 40 height 40
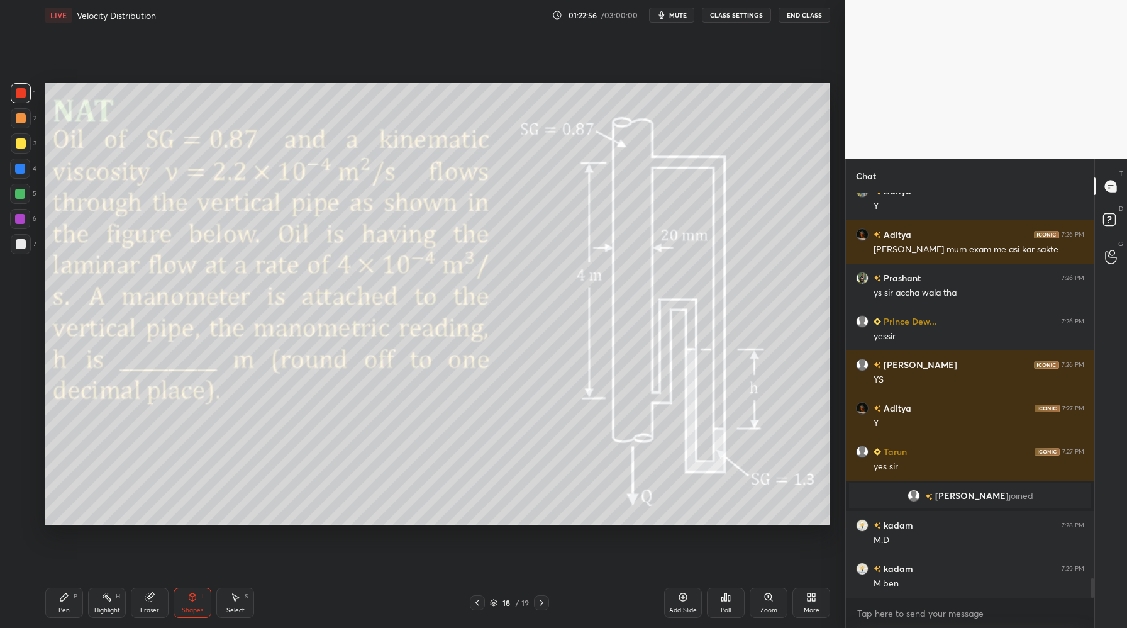
click at [24, 221] on div at bounding box center [20, 219] width 10 height 10
drag, startPoint x: 23, startPoint y: 223, endPoint x: 29, endPoint y: 225, distance: 6.4
click at [24, 225] on div at bounding box center [20, 219] width 20 height 20
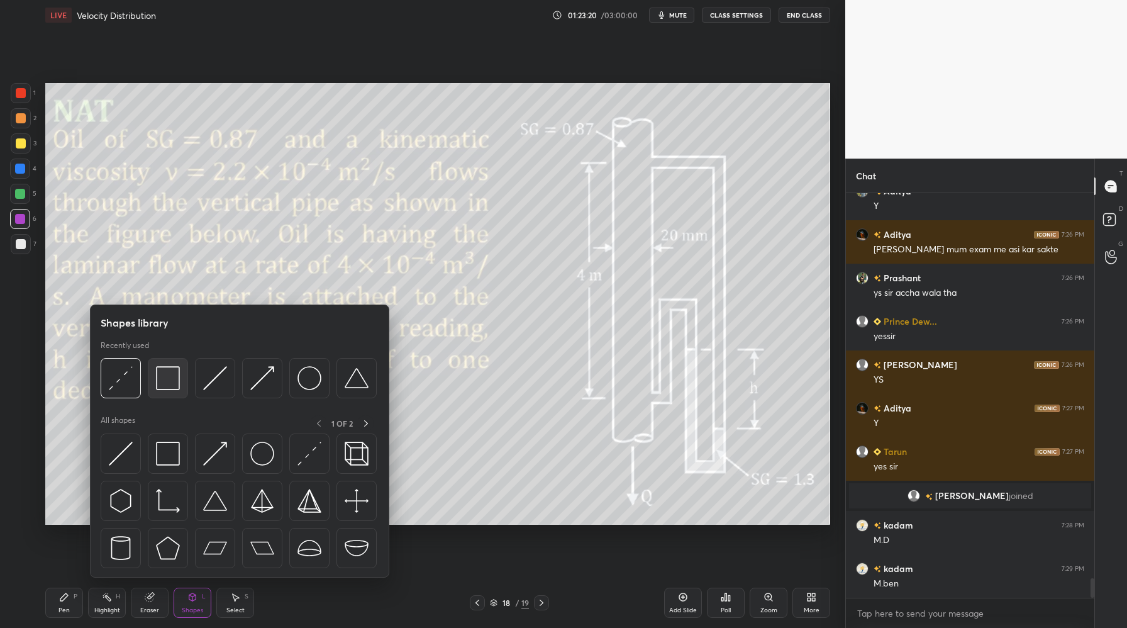
click at [155, 391] on div at bounding box center [168, 378] width 40 height 40
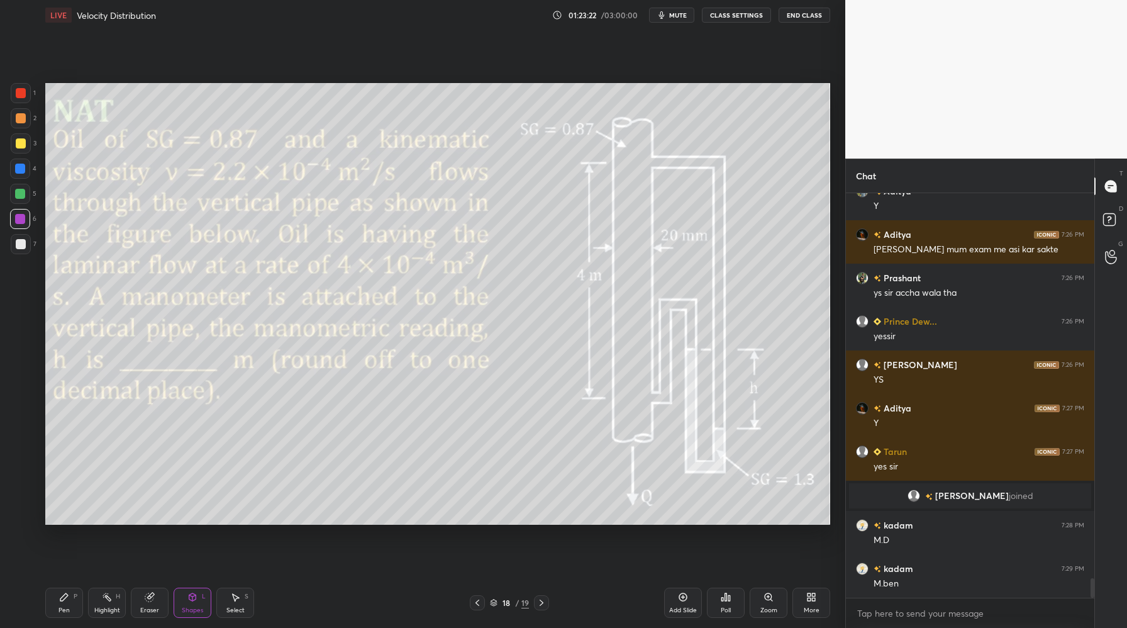
drag, startPoint x: 21, startPoint y: 102, endPoint x: 42, endPoint y: 107, distance: 20.8
click at [26, 104] on div "1" at bounding box center [23, 95] width 25 height 25
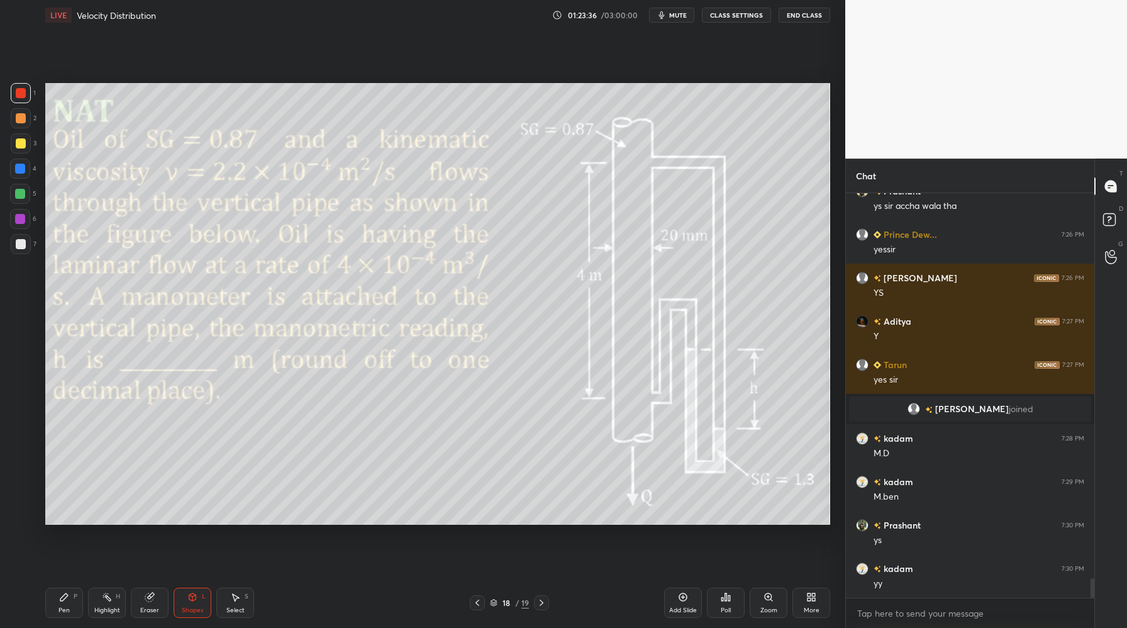
scroll to position [8021, 0]
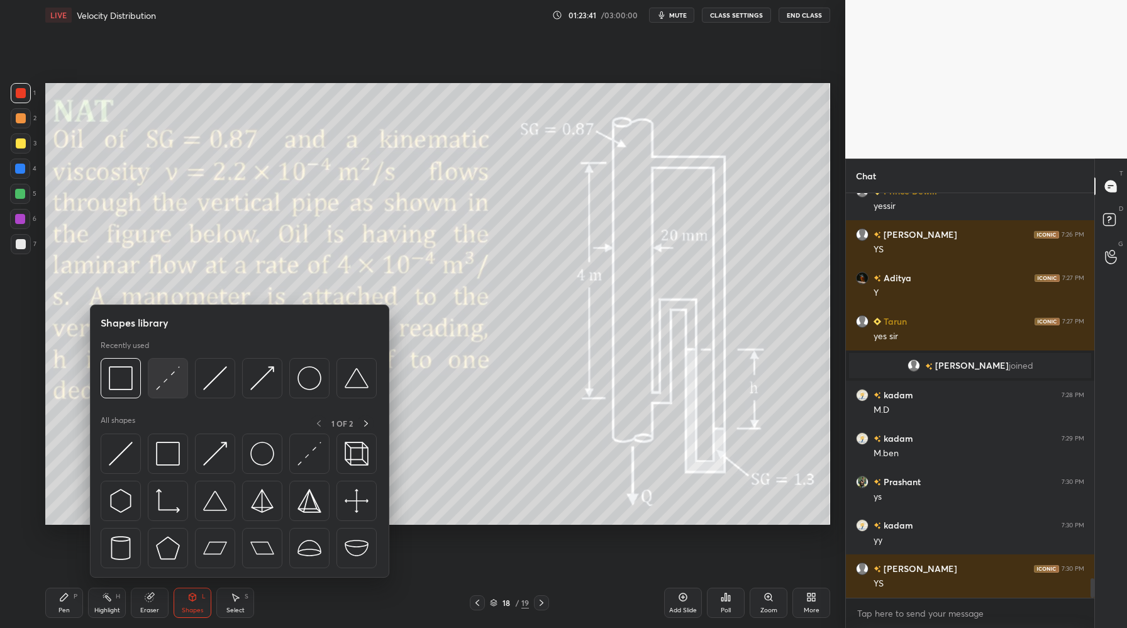
click at [163, 389] on img at bounding box center [168, 378] width 24 height 24
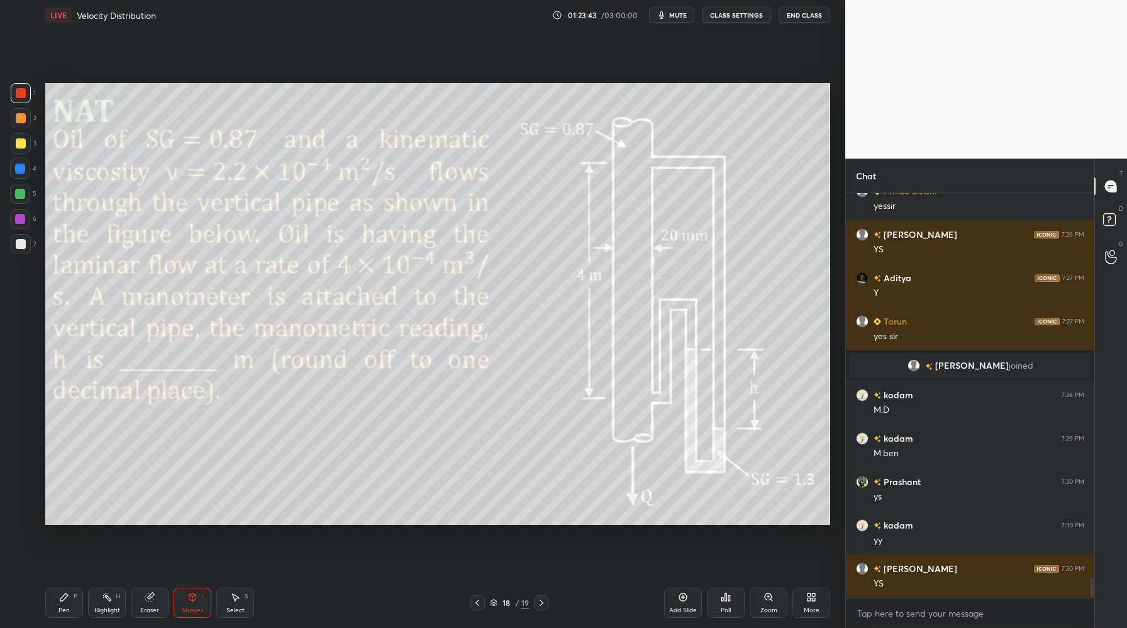
drag, startPoint x: 18, startPoint y: 223, endPoint x: 30, endPoint y: 221, distance: 12.0
click at [18, 223] on div at bounding box center [20, 219] width 10 height 10
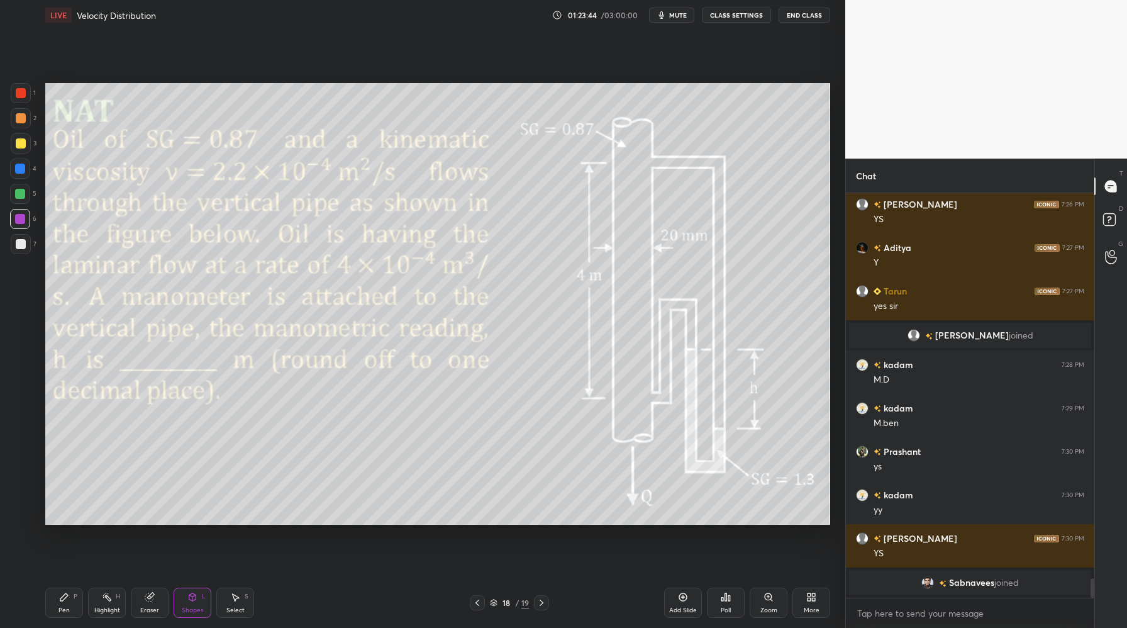
drag, startPoint x: 18, startPoint y: 190, endPoint x: 43, endPoint y: 196, distance: 25.3
click at [19, 191] on div at bounding box center [20, 194] width 10 height 10
click at [22, 199] on div at bounding box center [20, 194] width 20 height 20
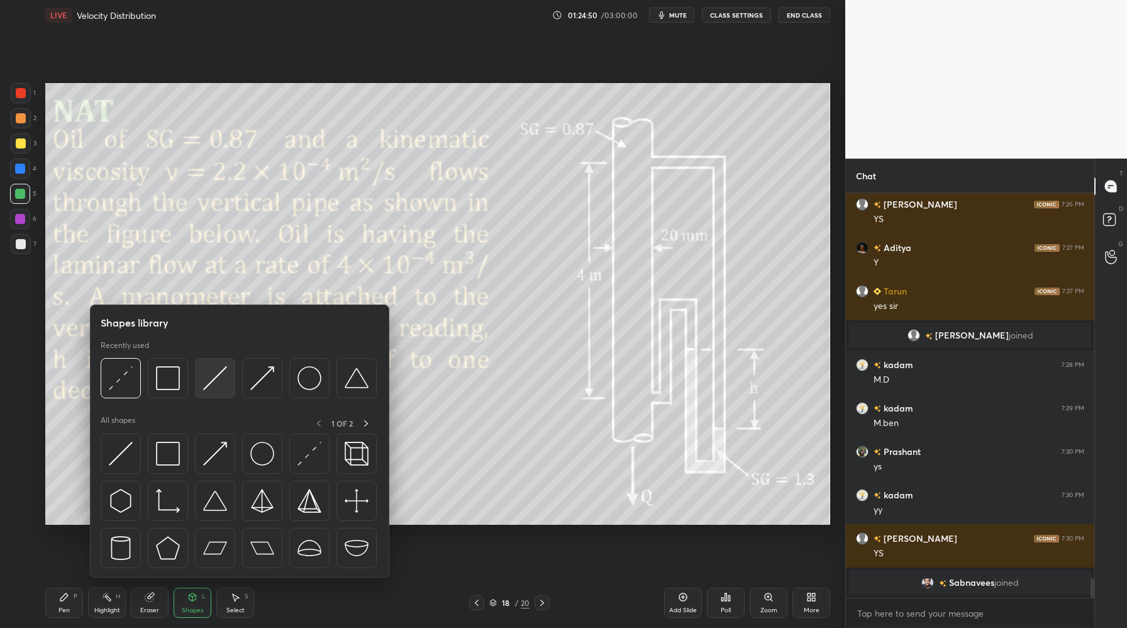
click at [220, 385] on img at bounding box center [215, 378] width 24 height 24
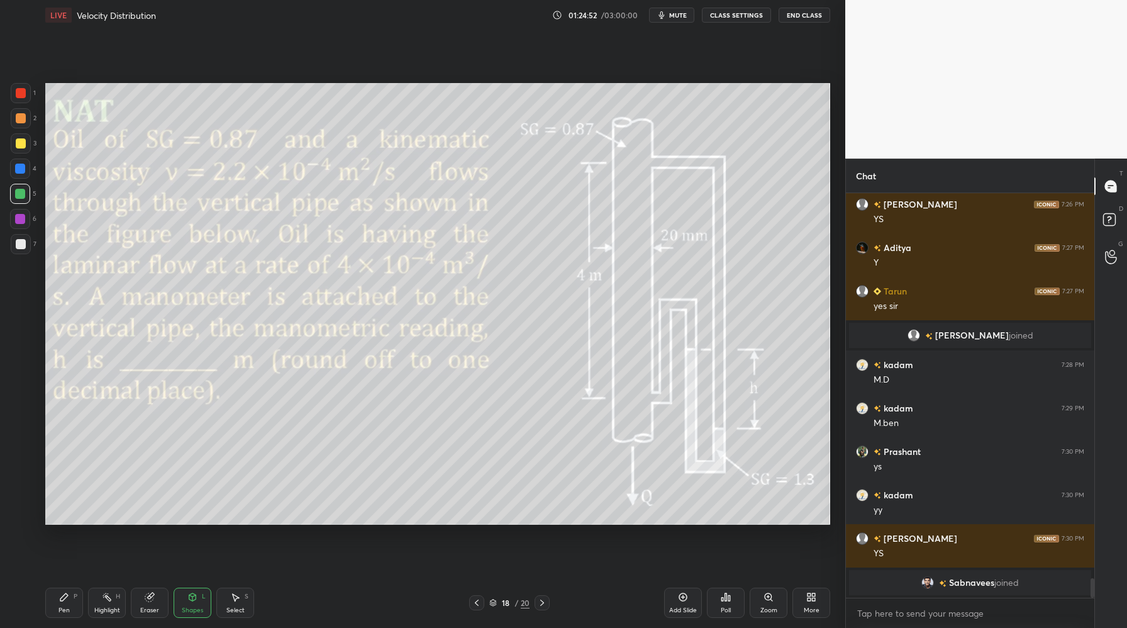
click at [22, 222] on div at bounding box center [20, 219] width 10 height 10
click at [25, 198] on div at bounding box center [20, 194] width 20 height 20
click at [21, 241] on div at bounding box center [21, 244] width 10 height 10
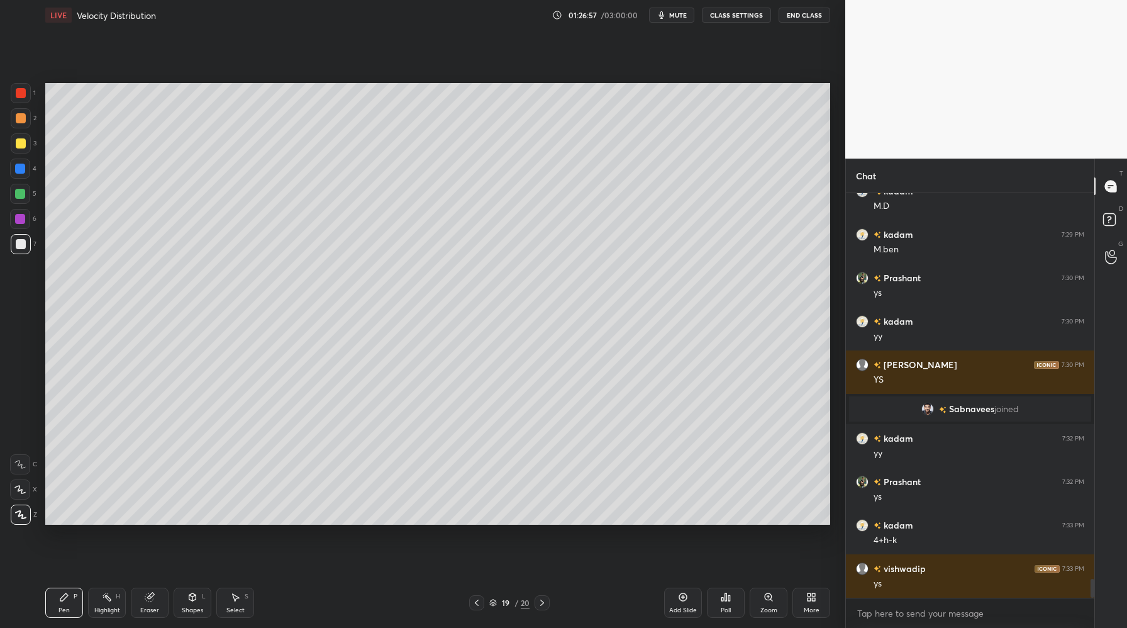
scroll to position [8197, 0]
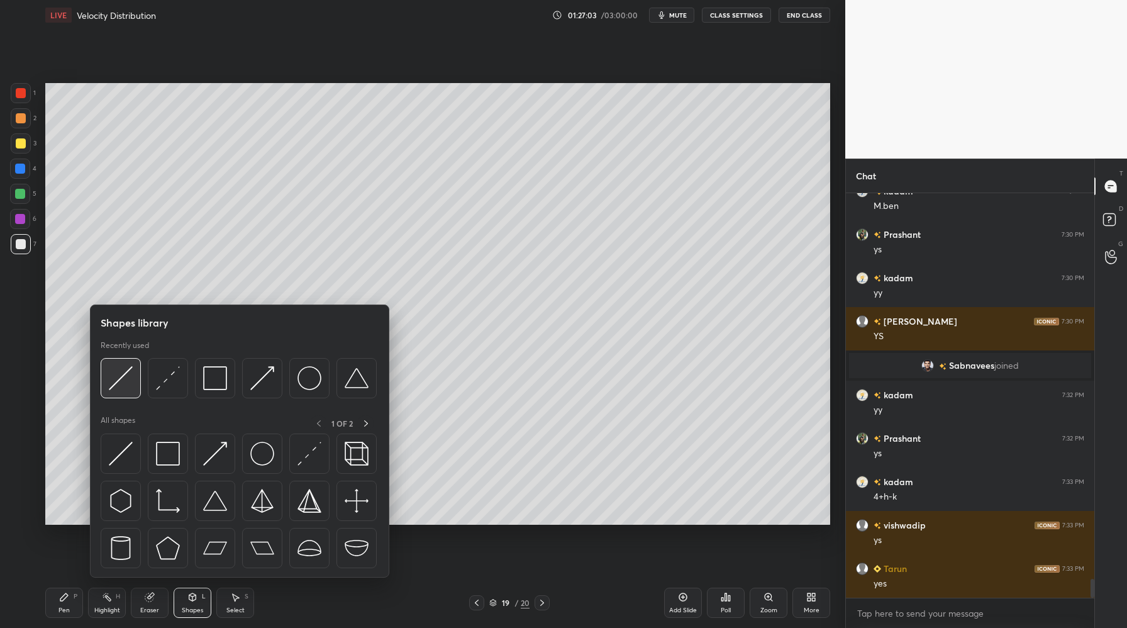
click at [128, 394] on div at bounding box center [121, 378] width 40 height 40
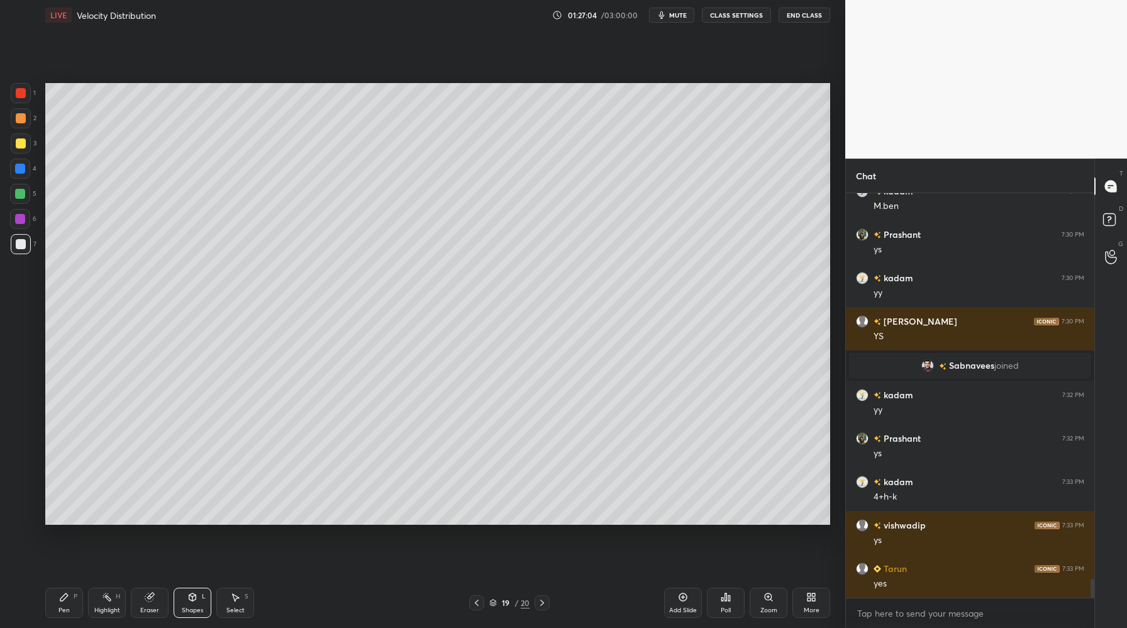
scroll to position [8240, 0]
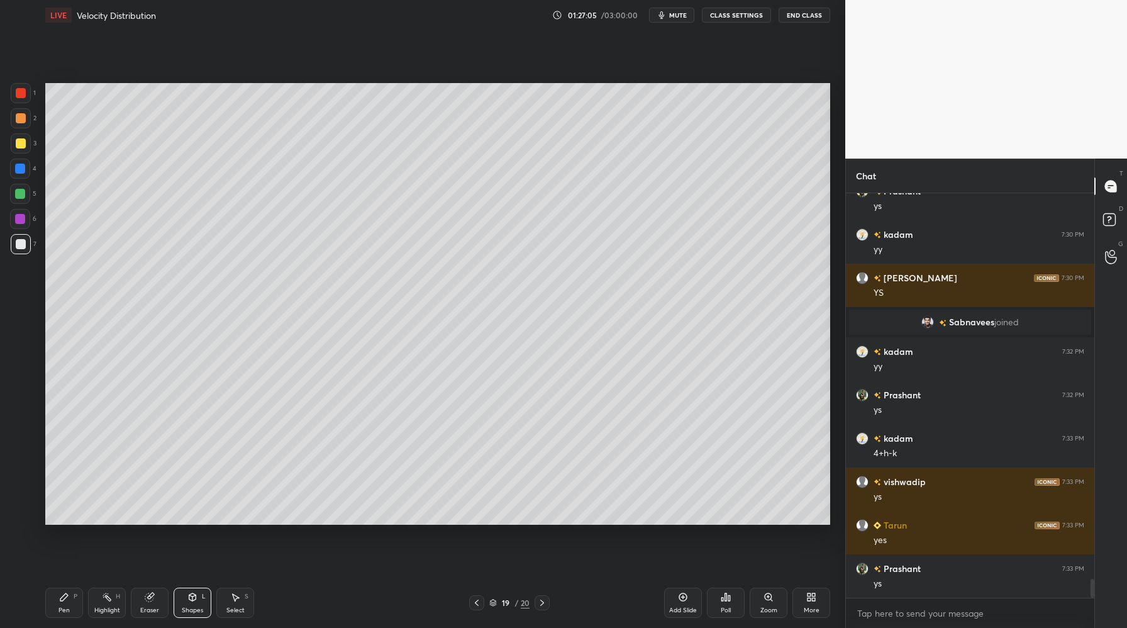
click at [22, 92] on div at bounding box center [21, 93] width 10 height 10
click at [21, 244] on div at bounding box center [21, 244] width 10 height 10
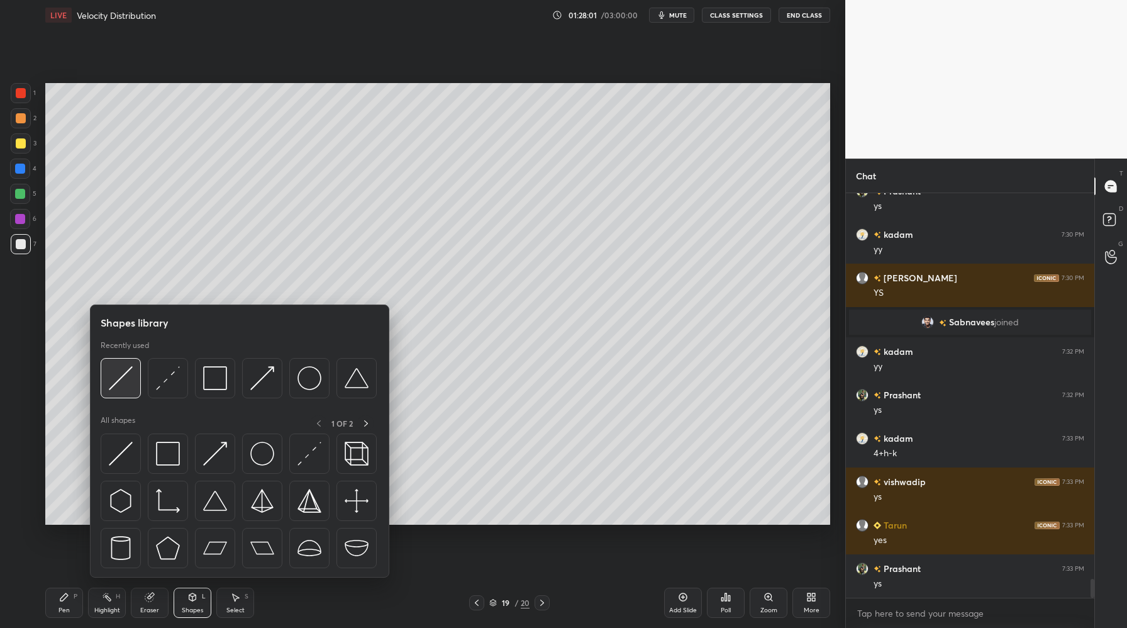
click at [123, 386] on img at bounding box center [121, 378] width 24 height 24
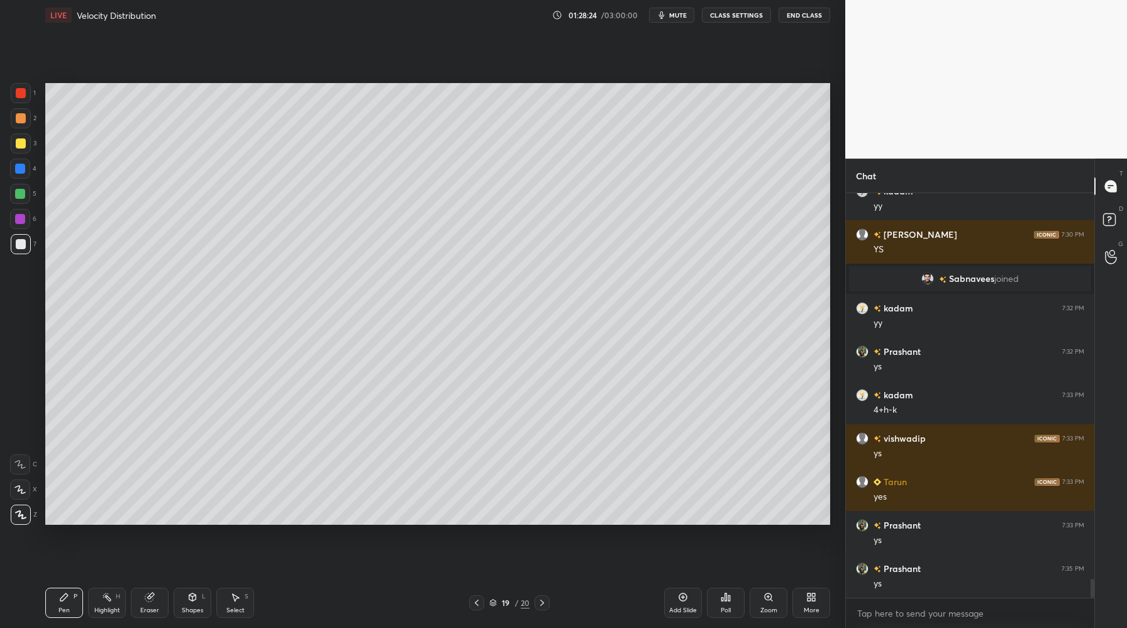
scroll to position [8327, 0]
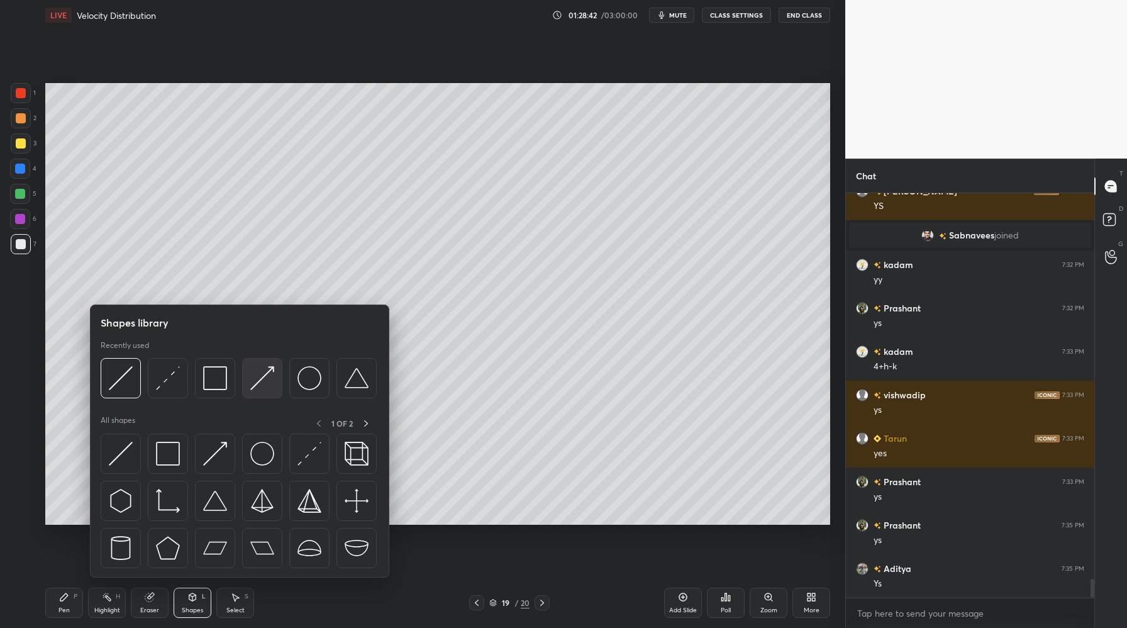
click at [262, 397] on div at bounding box center [262, 378] width 40 height 40
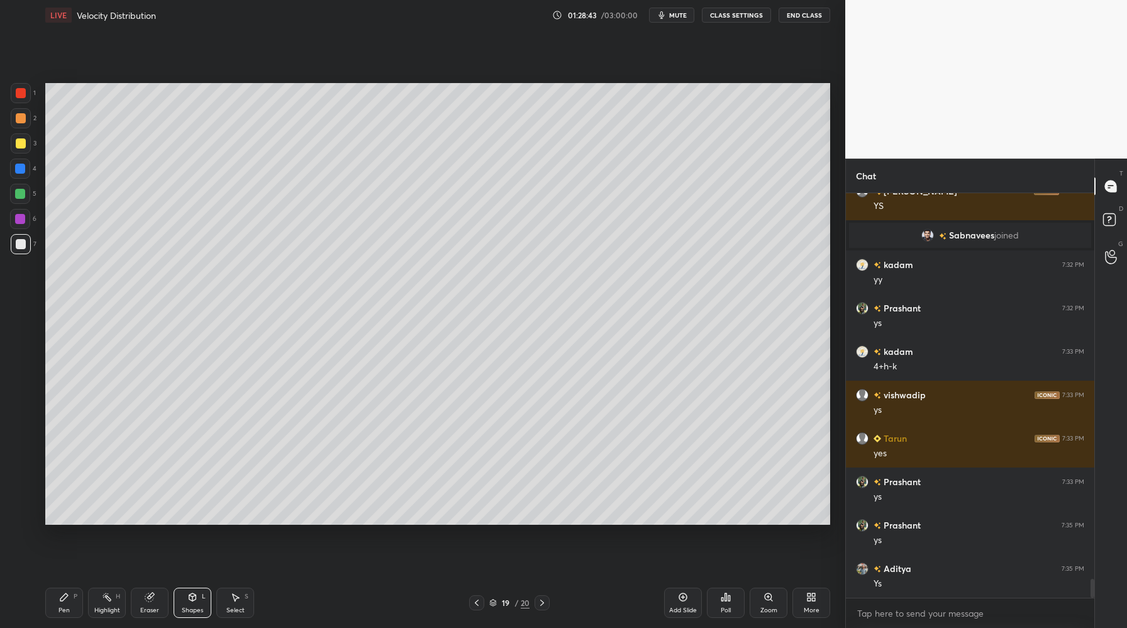
click at [23, 245] on div at bounding box center [21, 244] width 10 height 10
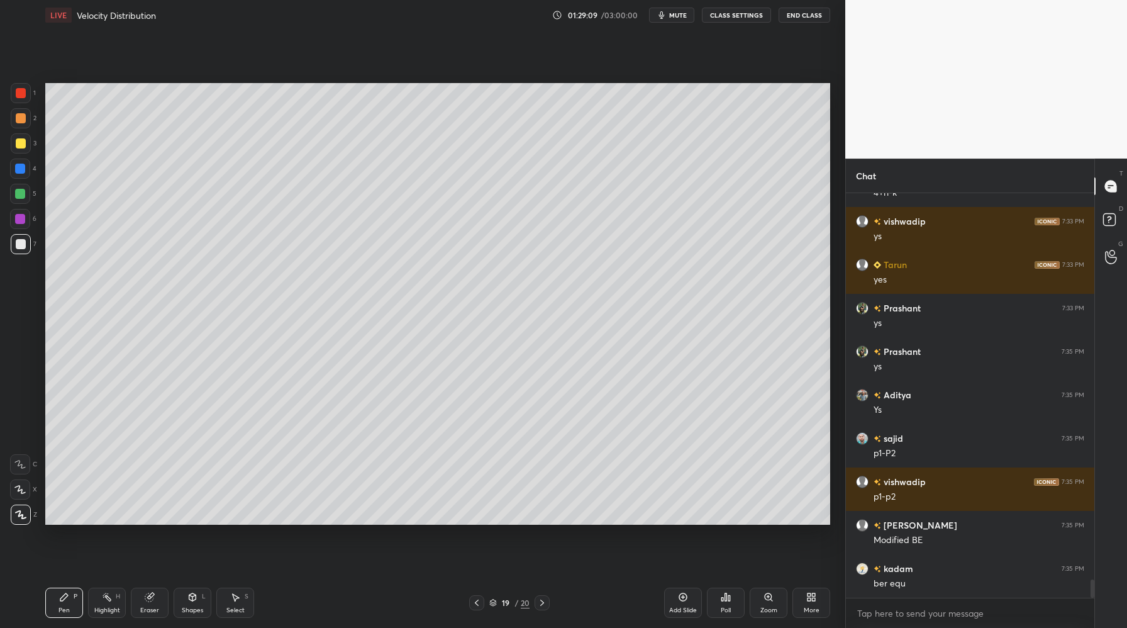
scroll to position [8544, 0]
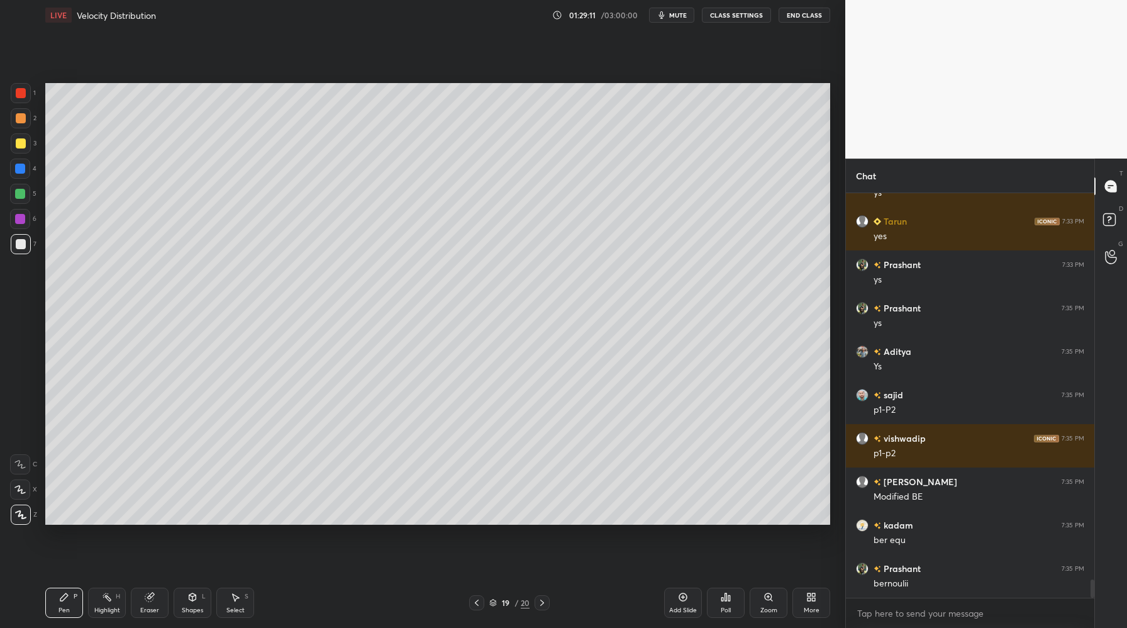
click at [21, 197] on div at bounding box center [20, 194] width 10 height 10
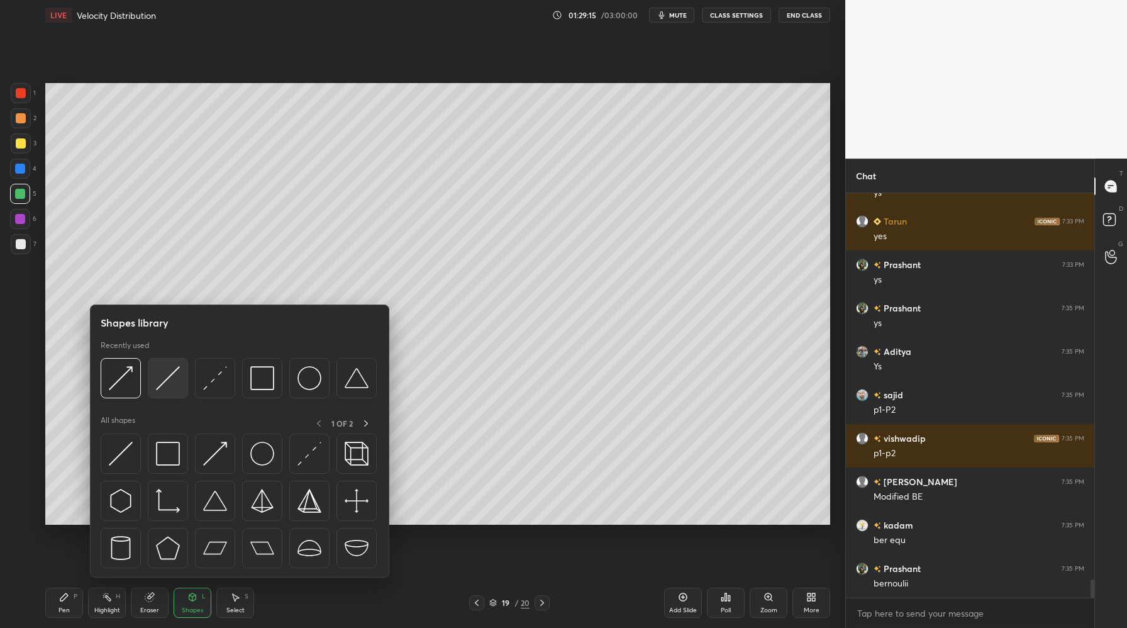
click at [169, 389] on img at bounding box center [168, 378] width 24 height 24
click at [118, 397] on div at bounding box center [121, 378] width 40 height 40
click at [123, 393] on div at bounding box center [121, 378] width 40 height 40
click at [135, 398] on div at bounding box center [121, 378] width 40 height 40
click at [120, 383] on img at bounding box center [121, 378] width 24 height 24
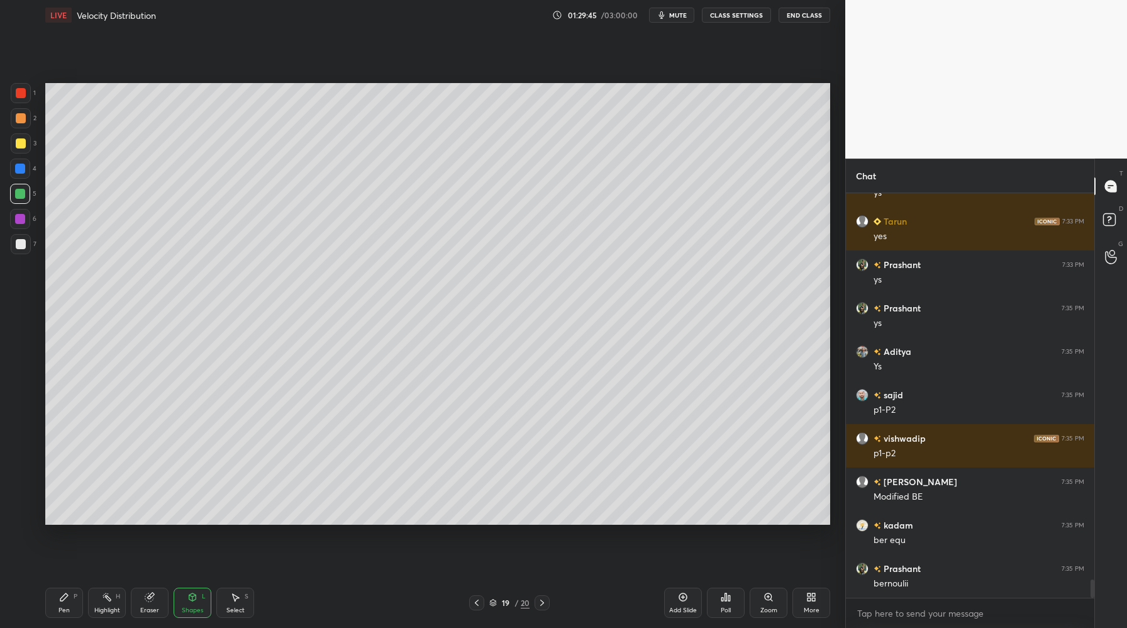
click at [23, 98] on div at bounding box center [21, 93] width 10 height 10
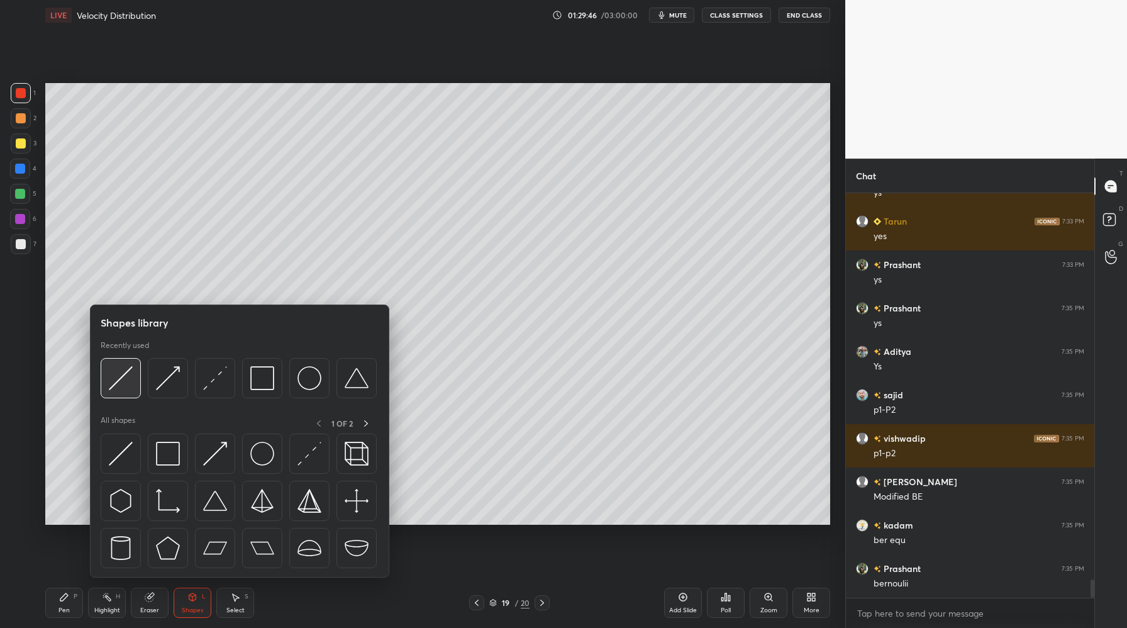
click at [128, 391] on div at bounding box center [121, 378] width 40 height 40
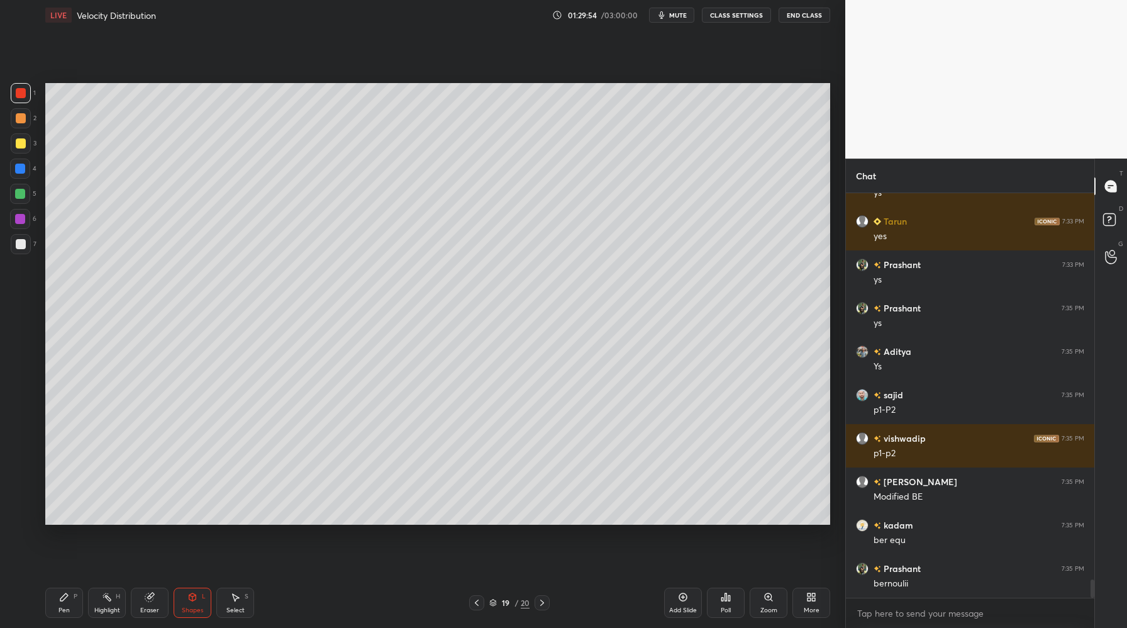
drag, startPoint x: 20, startPoint y: 198, endPoint x: 38, endPoint y: 199, distance: 18.3
click at [20, 198] on div at bounding box center [20, 194] width 10 height 10
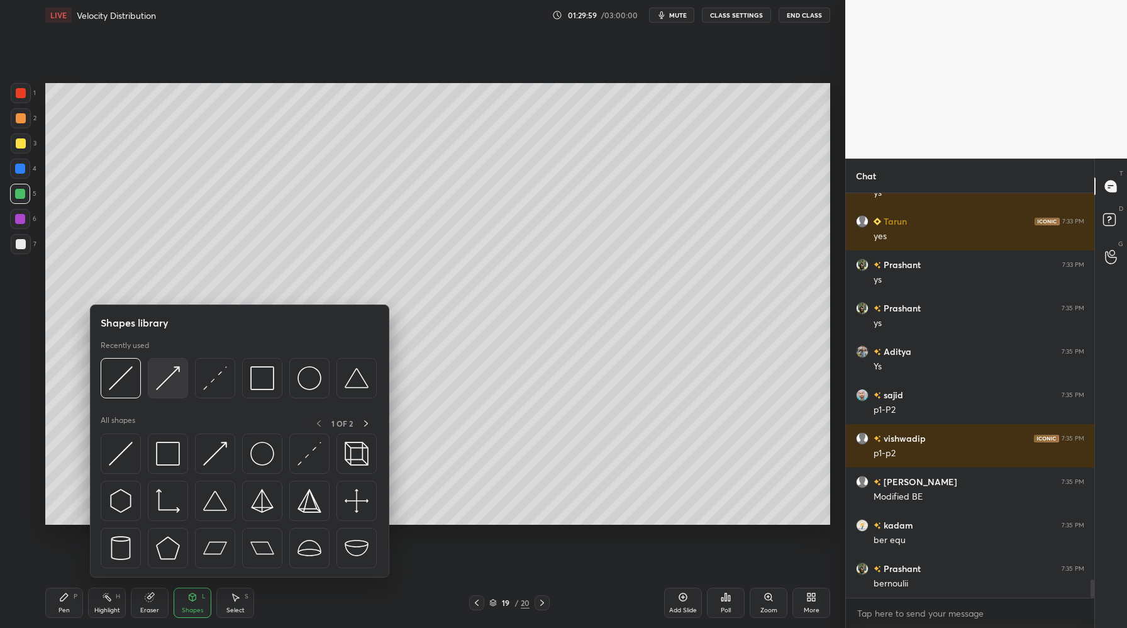
click at [167, 388] on img at bounding box center [168, 378] width 24 height 24
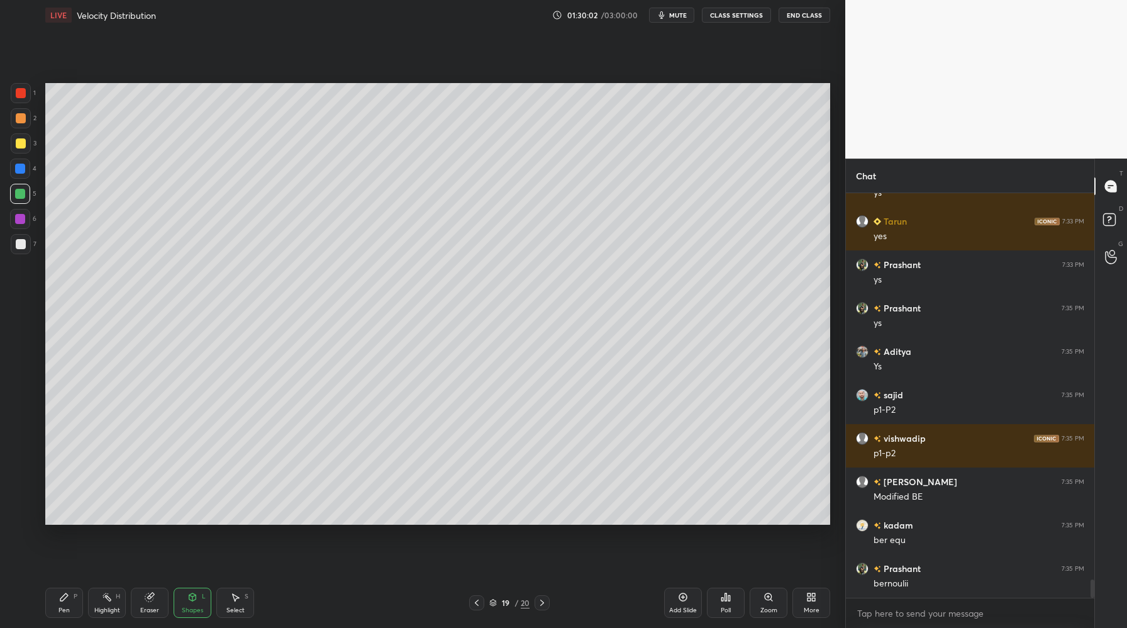
click at [20, 89] on div at bounding box center [21, 93] width 10 height 10
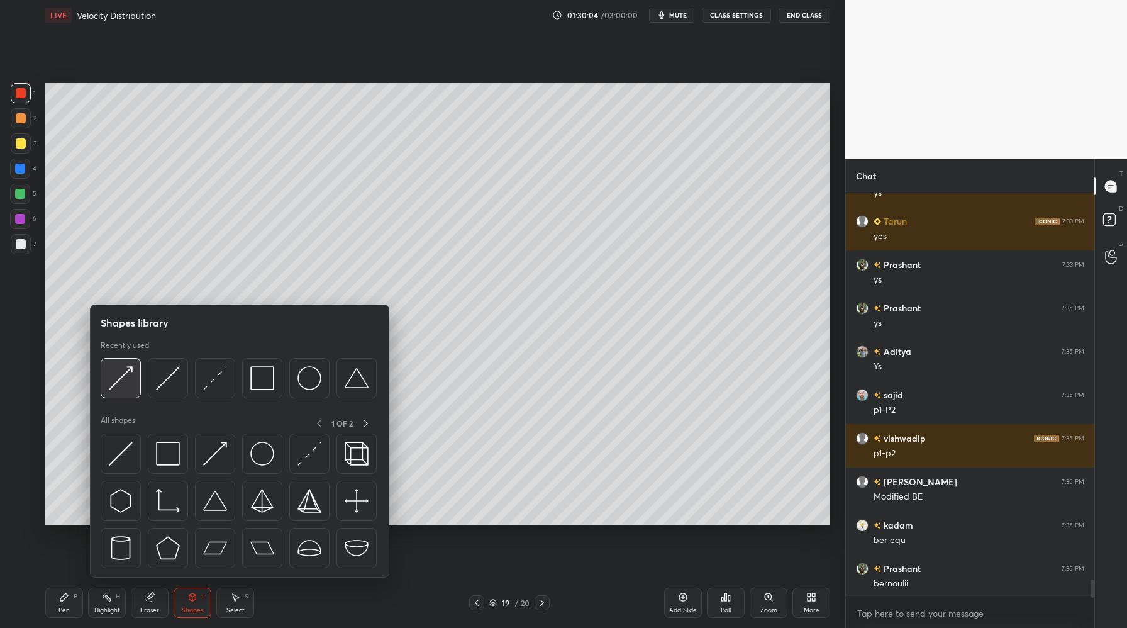
click at [126, 389] on img at bounding box center [121, 378] width 24 height 24
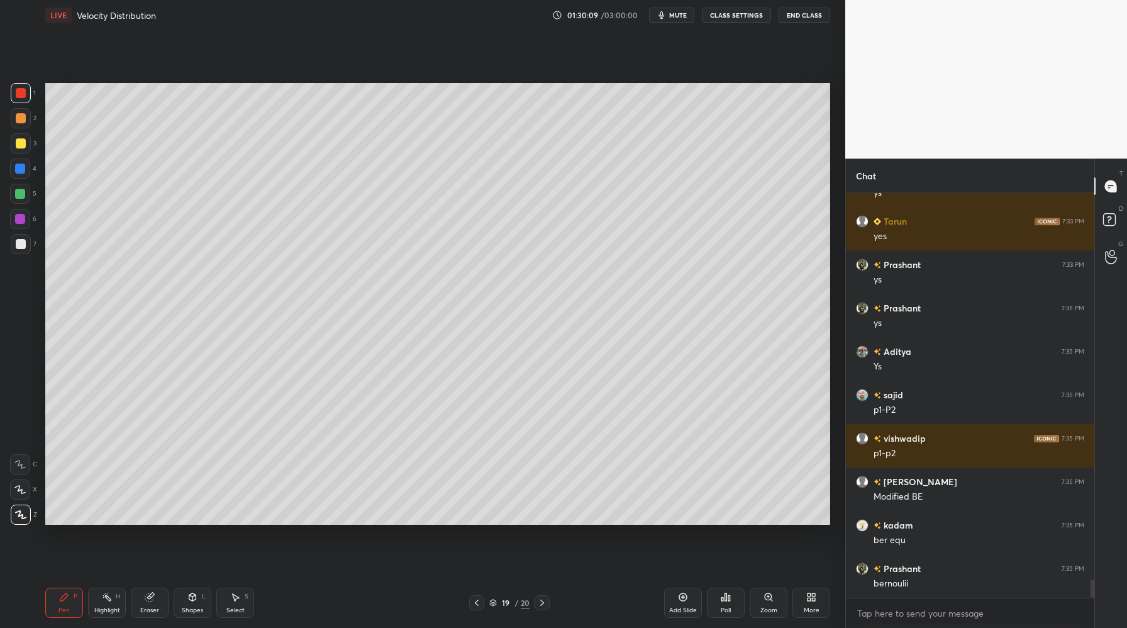
click at [16, 250] on div at bounding box center [21, 244] width 20 height 20
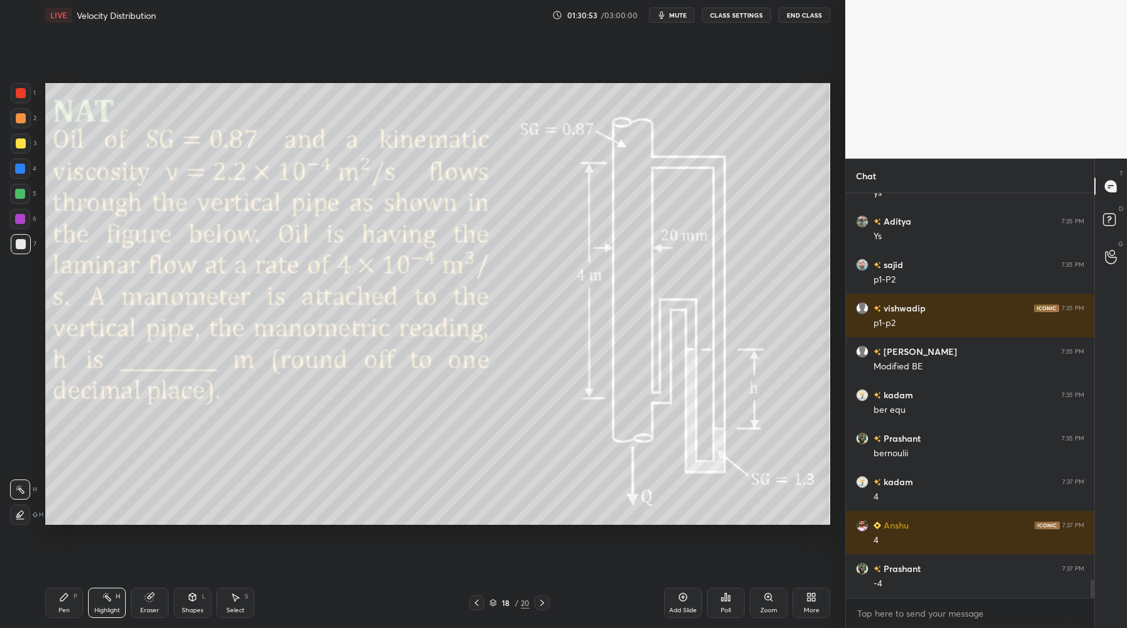
scroll to position [8718, 0]
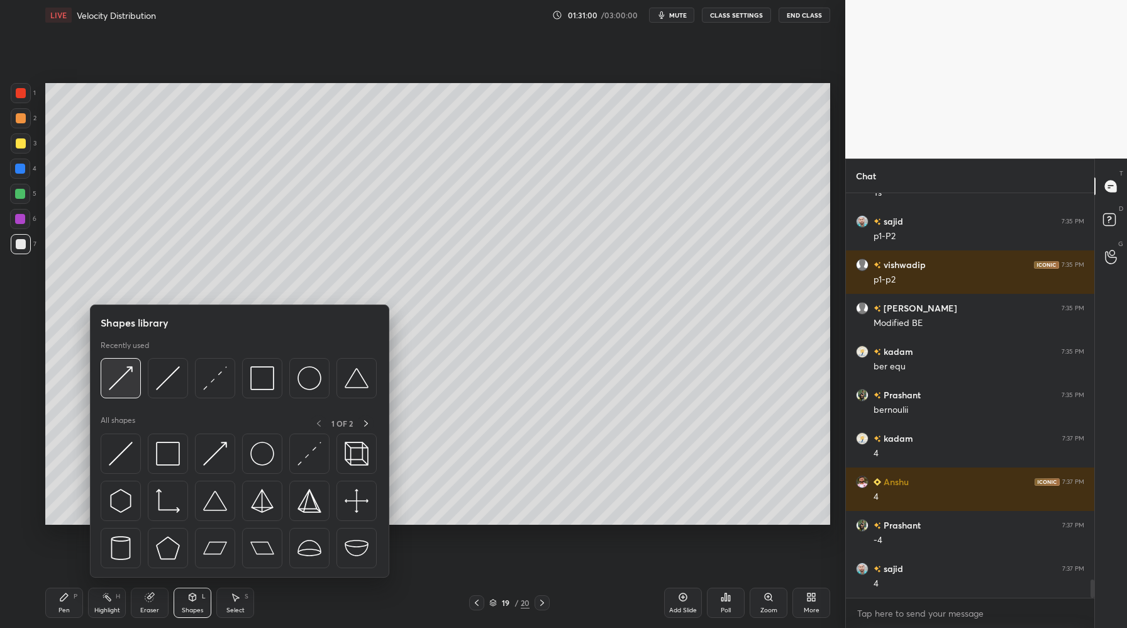
click at [129, 393] on div at bounding box center [121, 378] width 40 height 40
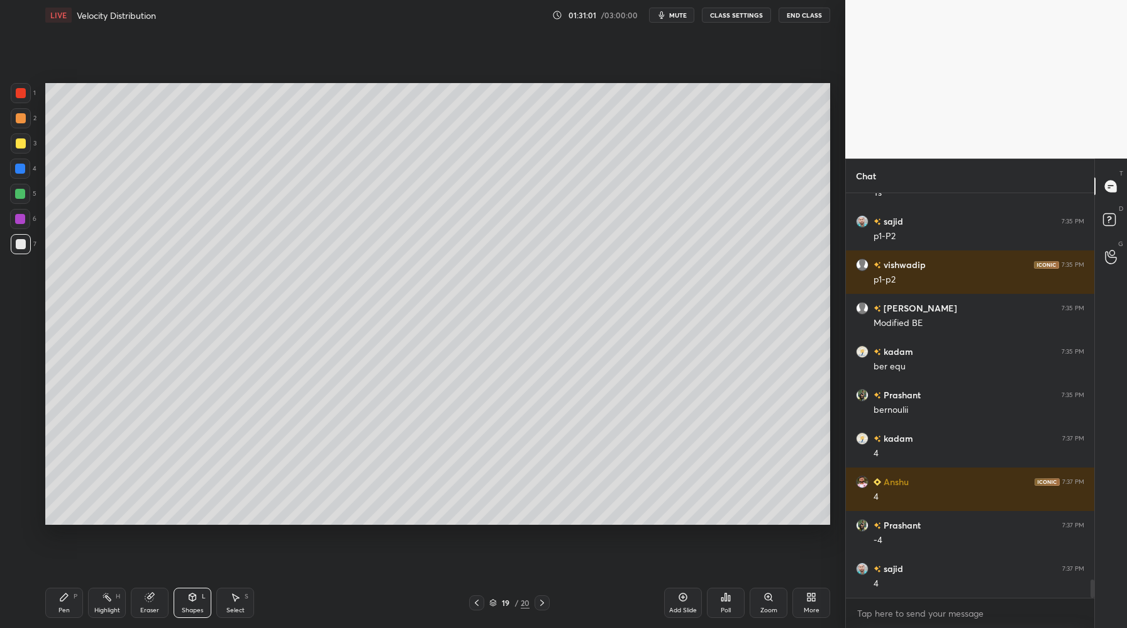
drag, startPoint x: 20, startPoint y: 98, endPoint x: 33, endPoint y: 133, distance: 37.9
click at [20, 105] on div "1" at bounding box center [23, 95] width 25 height 25
click at [19, 246] on div at bounding box center [21, 244] width 10 height 10
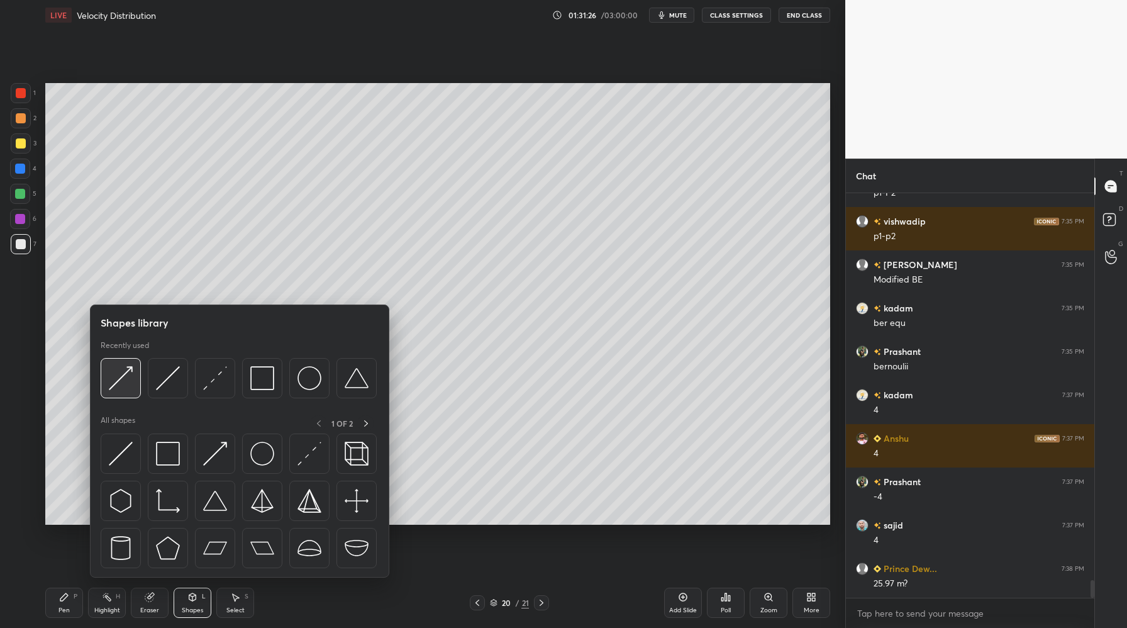
click at [122, 391] on div at bounding box center [121, 378] width 40 height 40
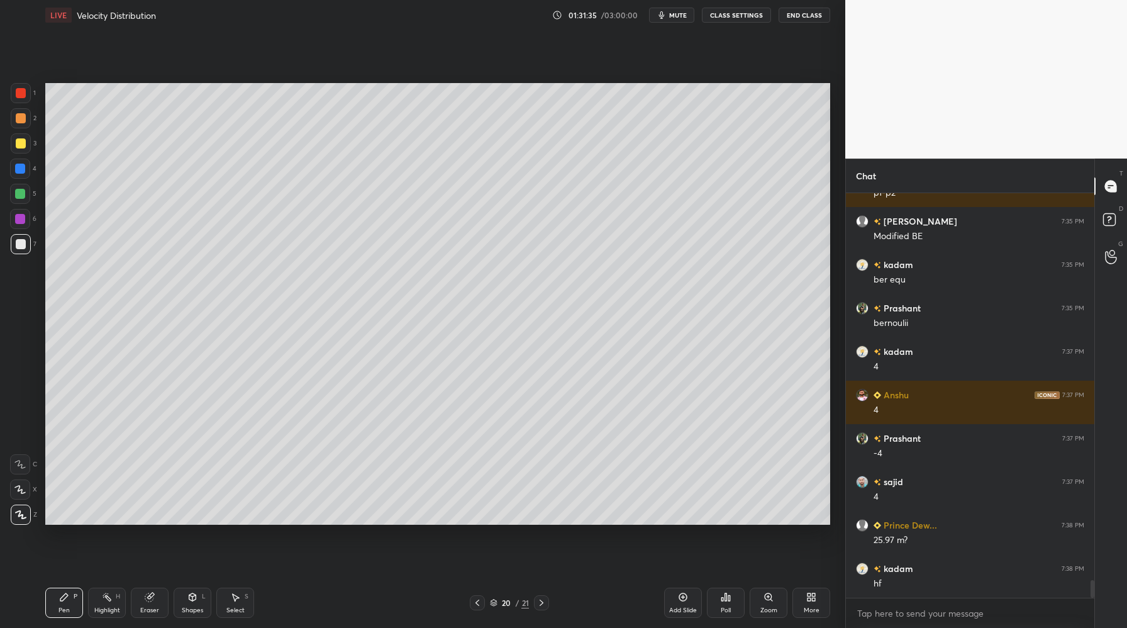
scroll to position [8848, 0]
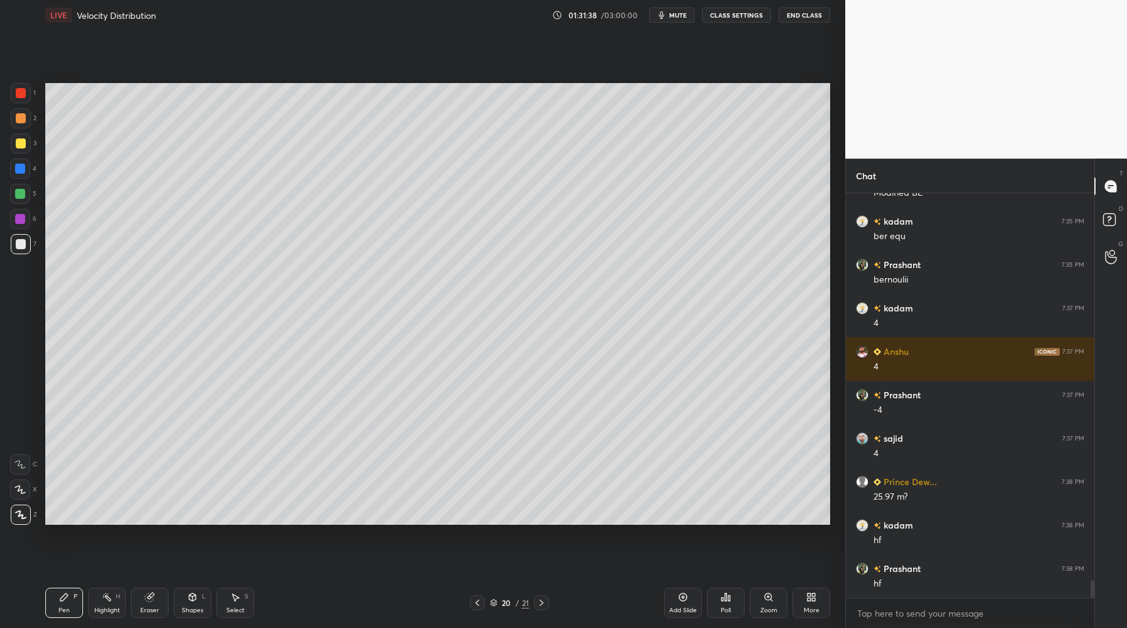
click at [25, 198] on div at bounding box center [20, 194] width 20 height 20
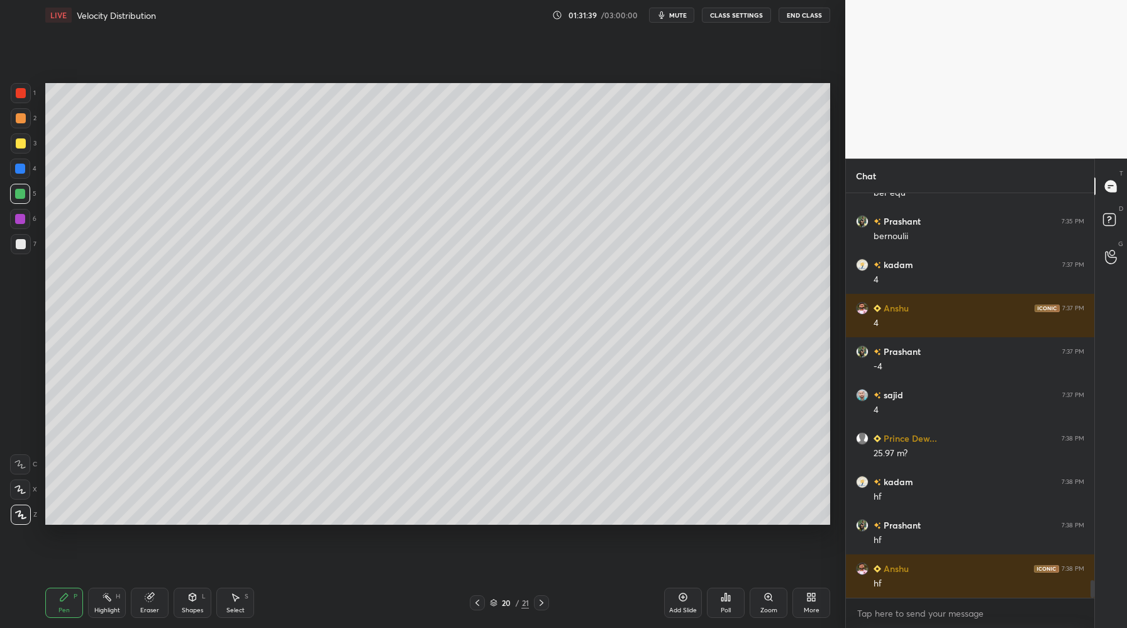
click at [21, 143] on div at bounding box center [21, 143] width 10 height 10
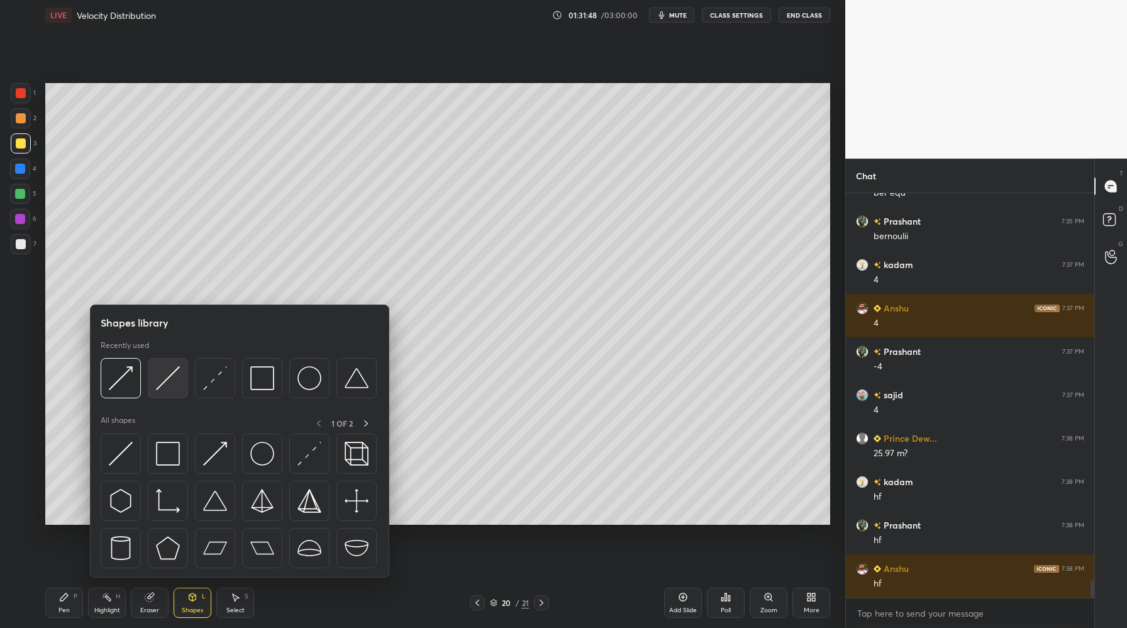
click at [167, 394] on div at bounding box center [168, 378] width 40 height 40
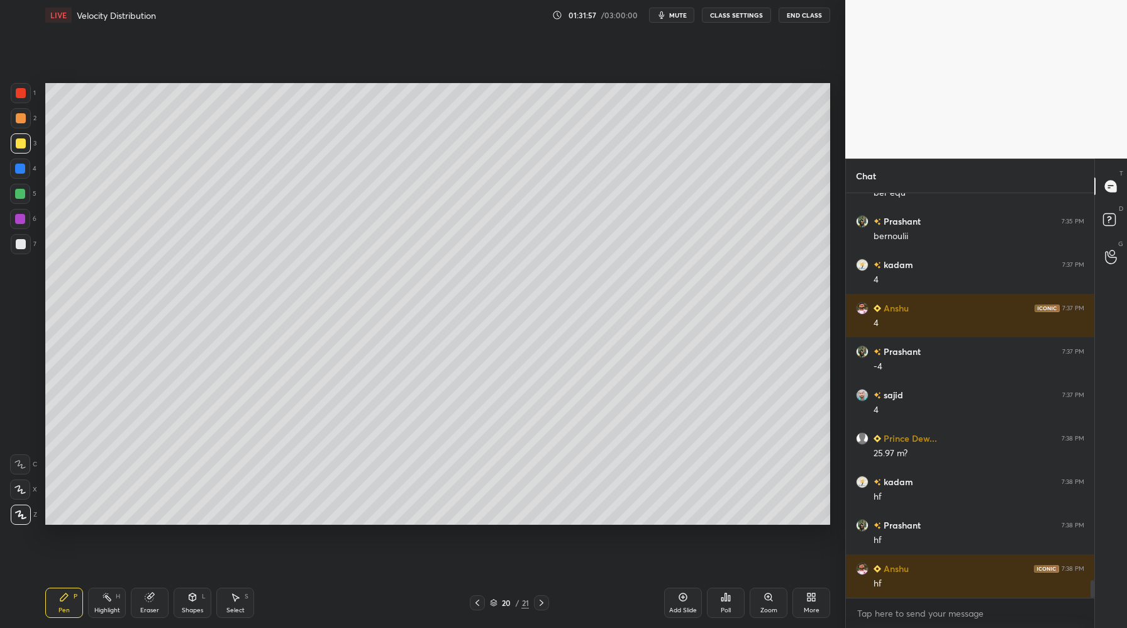
click at [30, 245] on div at bounding box center [21, 244] width 20 height 20
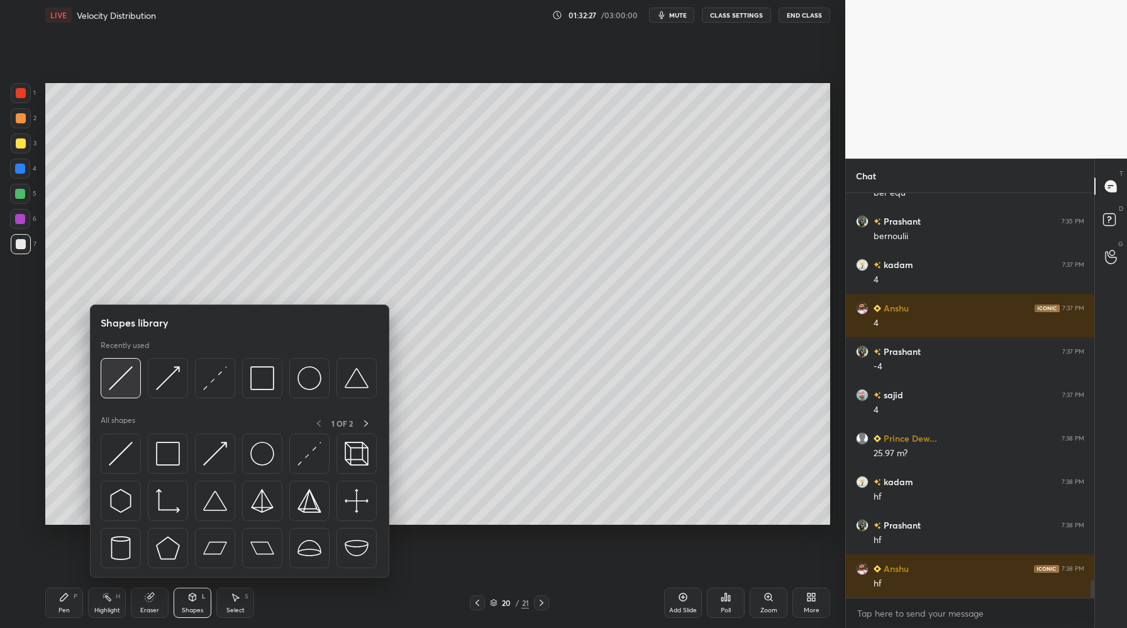
click at [118, 384] on img at bounding box center [121, 378] width 24 height 24
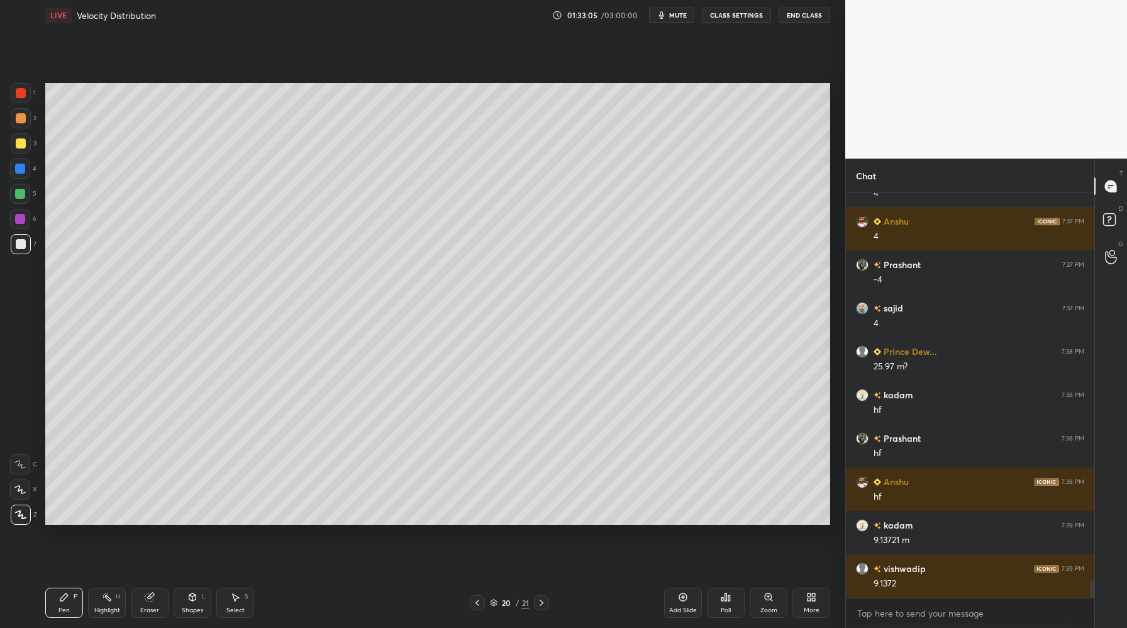
scroll to position [9022, 0]
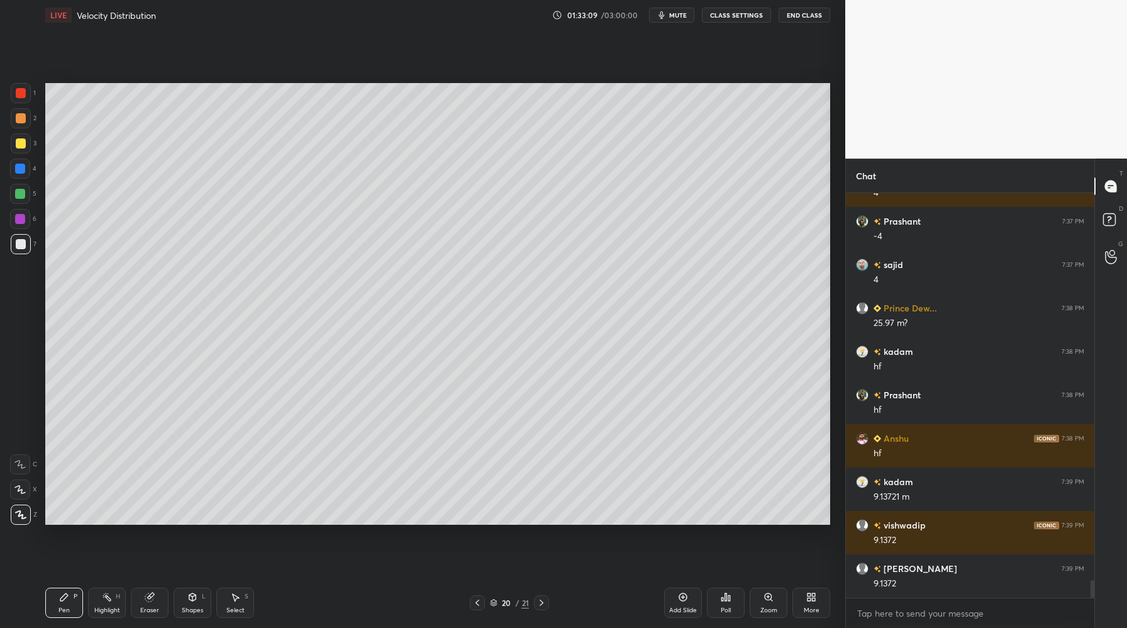
drag, startPoint x: 20, startPoint y: 242, endPoint x: 38, endPoint y: 317, distance: 77.5
click at [21, 243] on div at bounding box center [21, 244] width 10 height 10
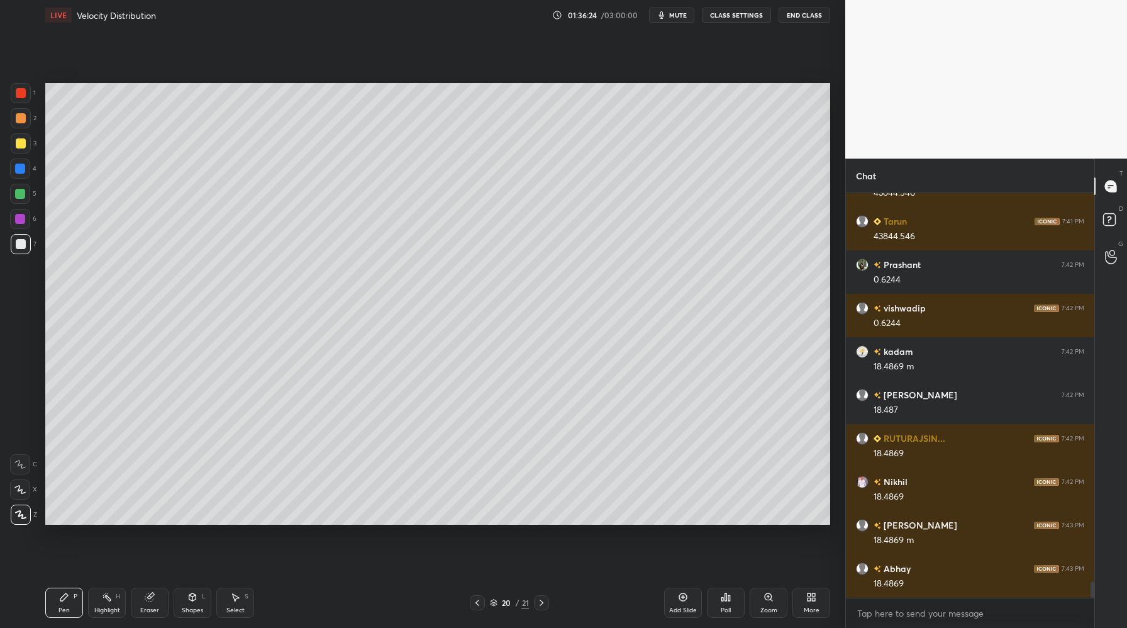
scroll to position [9760, 0]
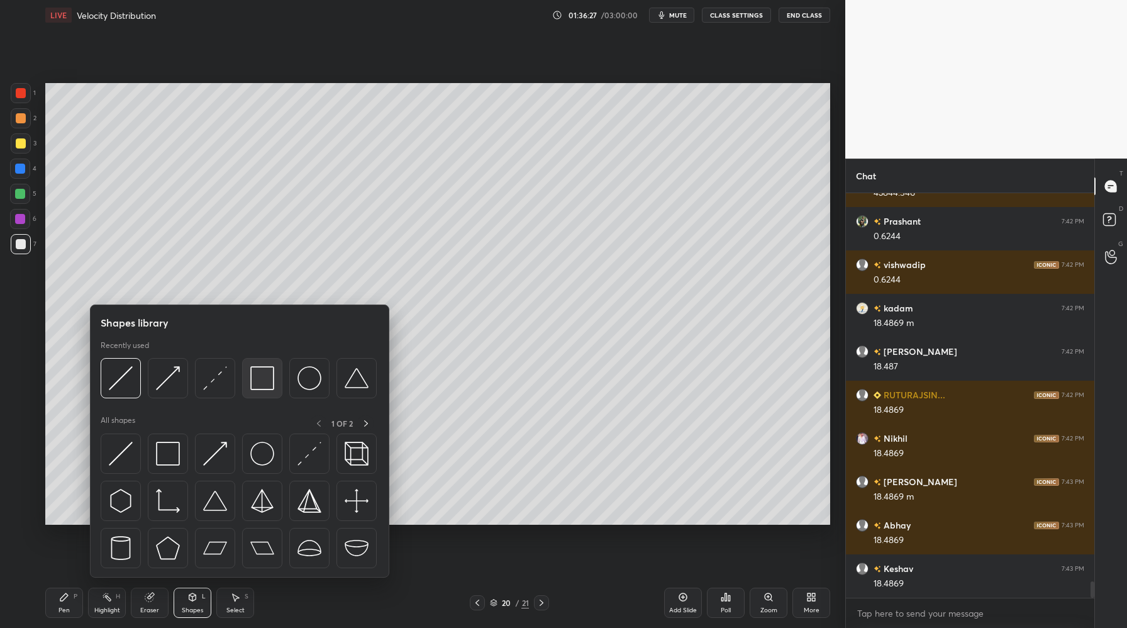
click at [268, 391] on div at bounding box center [262, 378] width 40 height 40
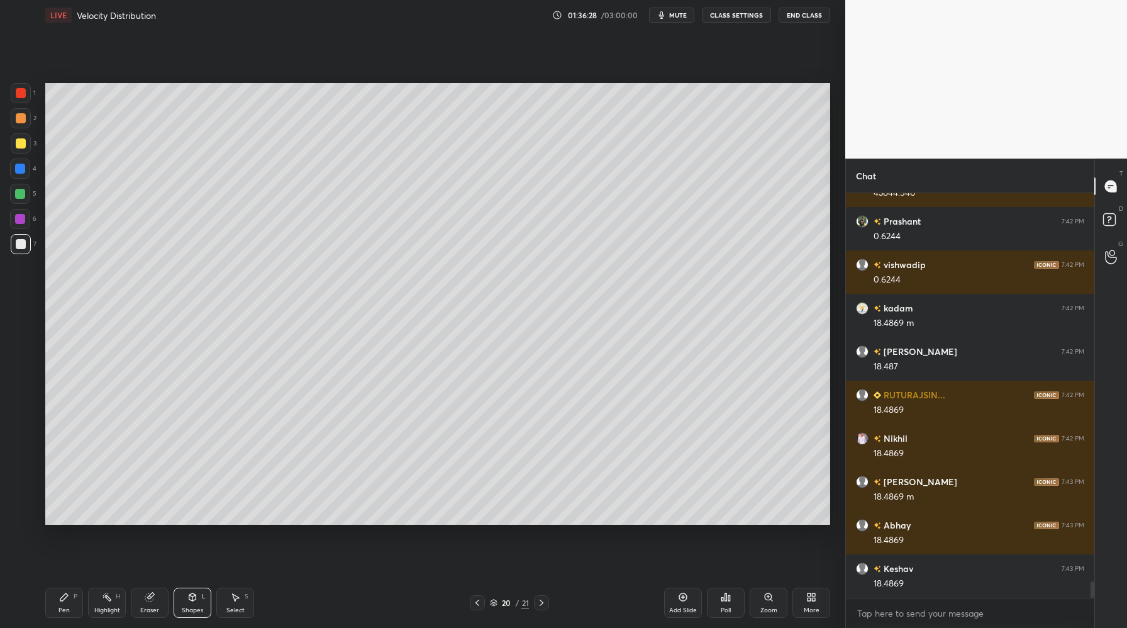
drag, startPoint x: 24, startPoint y: 195, endPoint x: 35, endPoint y: 196, distance: 10.8
click at [25, 196] on div at bounding box center [20, 194] width 10 height 10
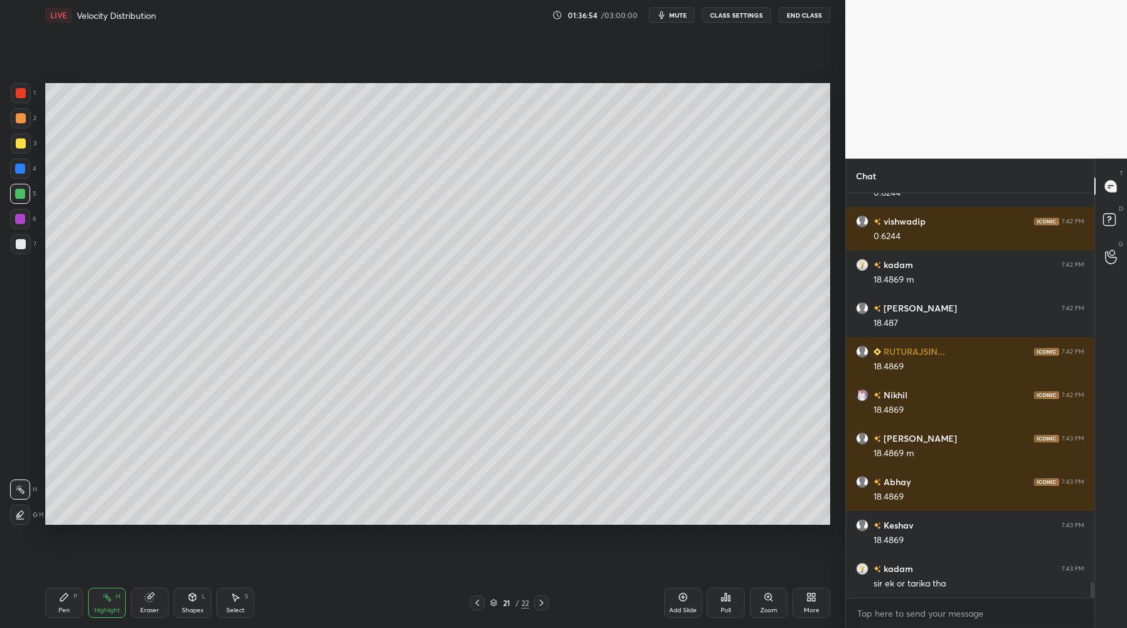
click at [24, 220] on div at bounding box center [20, 219] width 10 height 10
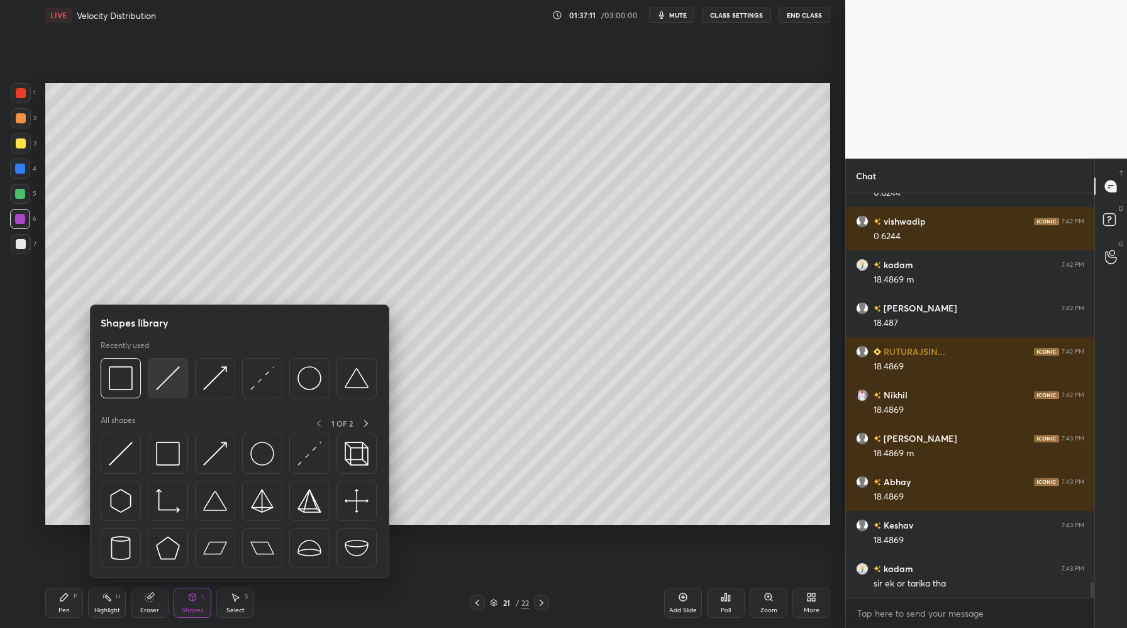
click at [165, 384] on img at bounding box center [168, 378] width 24 height 24
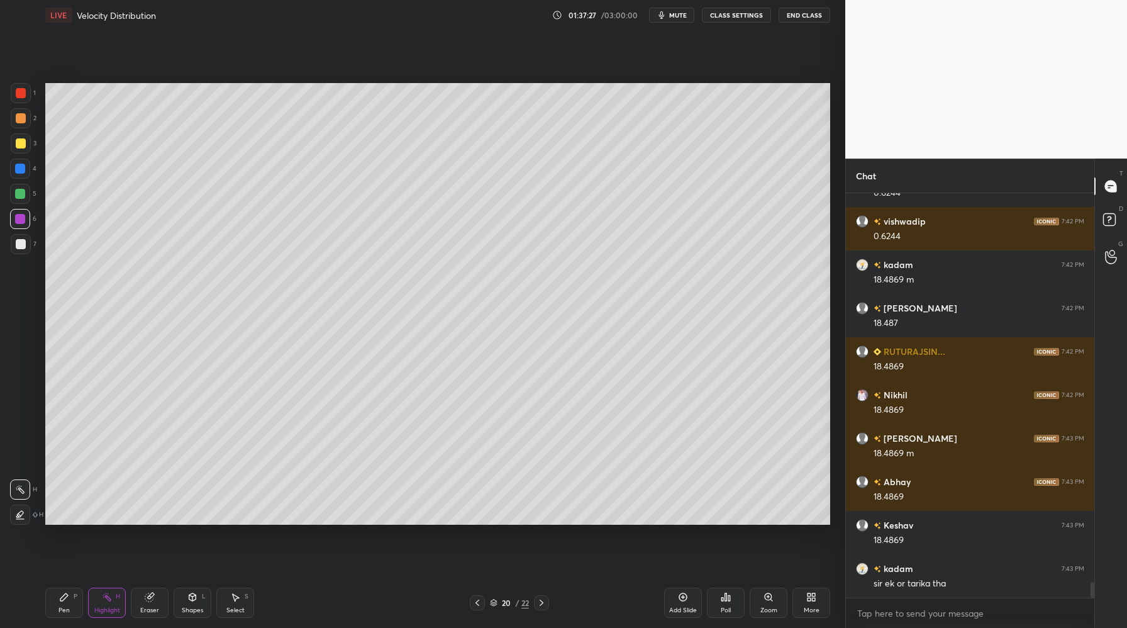
click at [18, 243] on div at bounding box center [21, 244] width 10 height 10
drag, startPoint x: 494, startPoint y: 604, endPoint x: 466, endPoint y: 581, distance: 35.8
click at [492, 603] on icon at bounding box center [494, 603] width 8 height 8
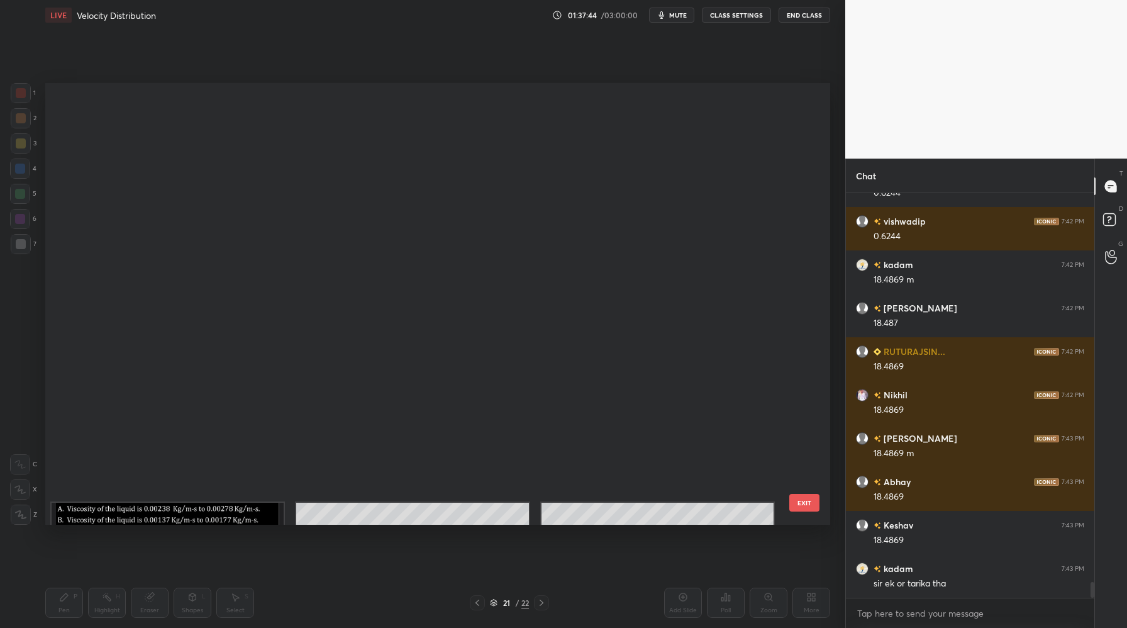
scroll to position [438, 779]
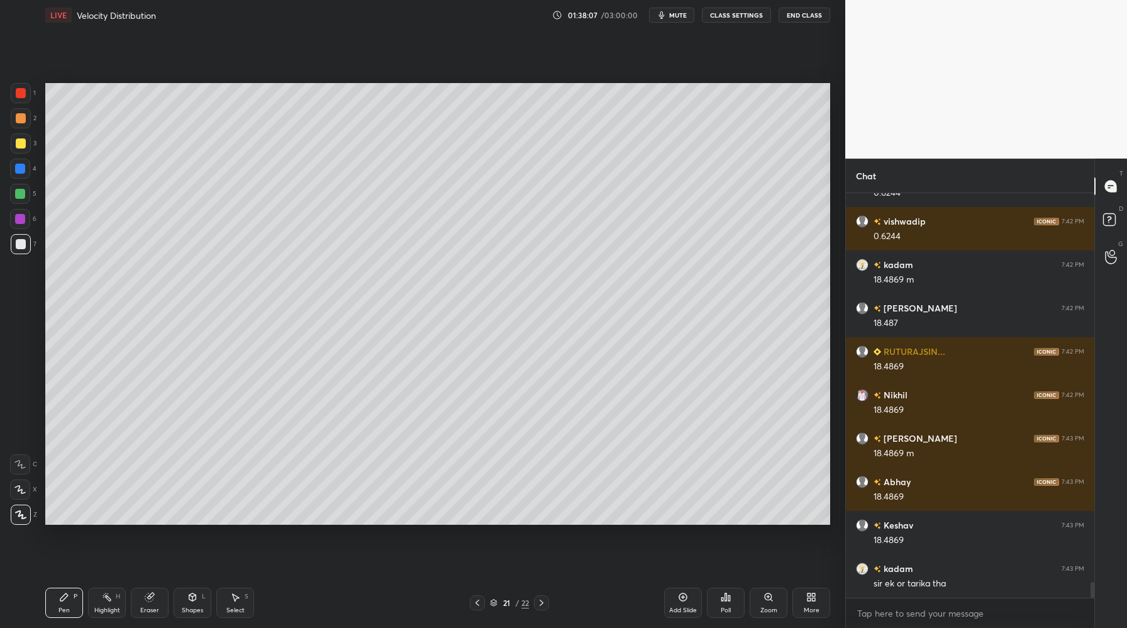
drag, startPoint x: 495, startPoint y: 600, endPoint x: 460, endPoint y: 568, distance: 47.2
click at [493, 600] on icon at bounding box center [494, 603] width 8 height 8
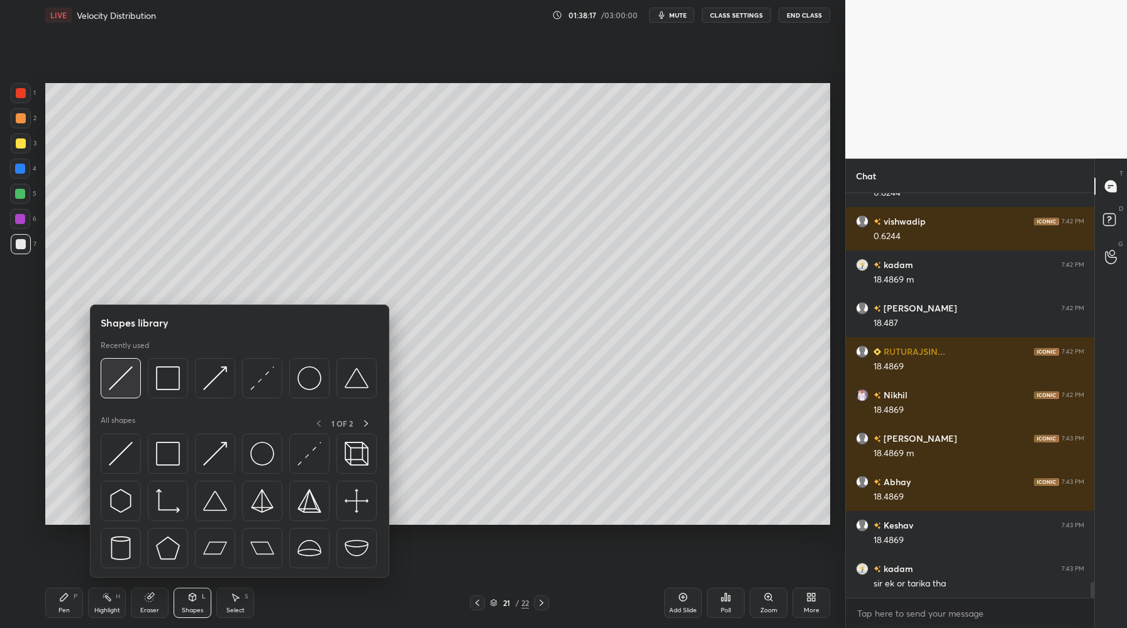
click at [122, 393] on div at bounding box center [121, 378] width 40 height 40
click at [119, 379] on img at bounding box center [121, 378] width 24 height 24
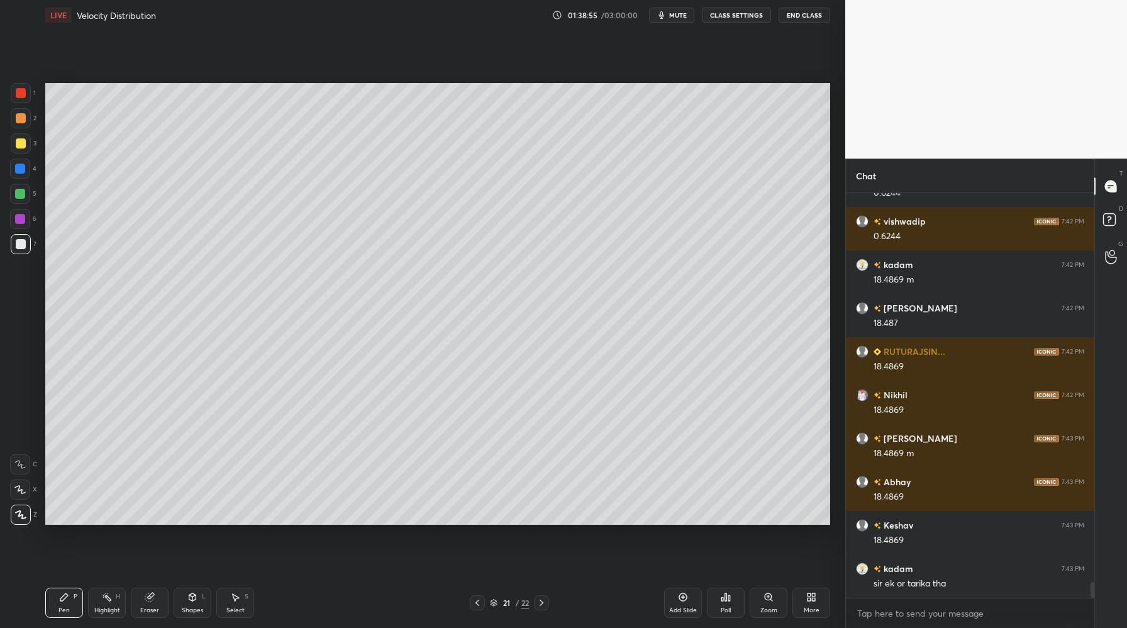
scroll to position [9846, 0]
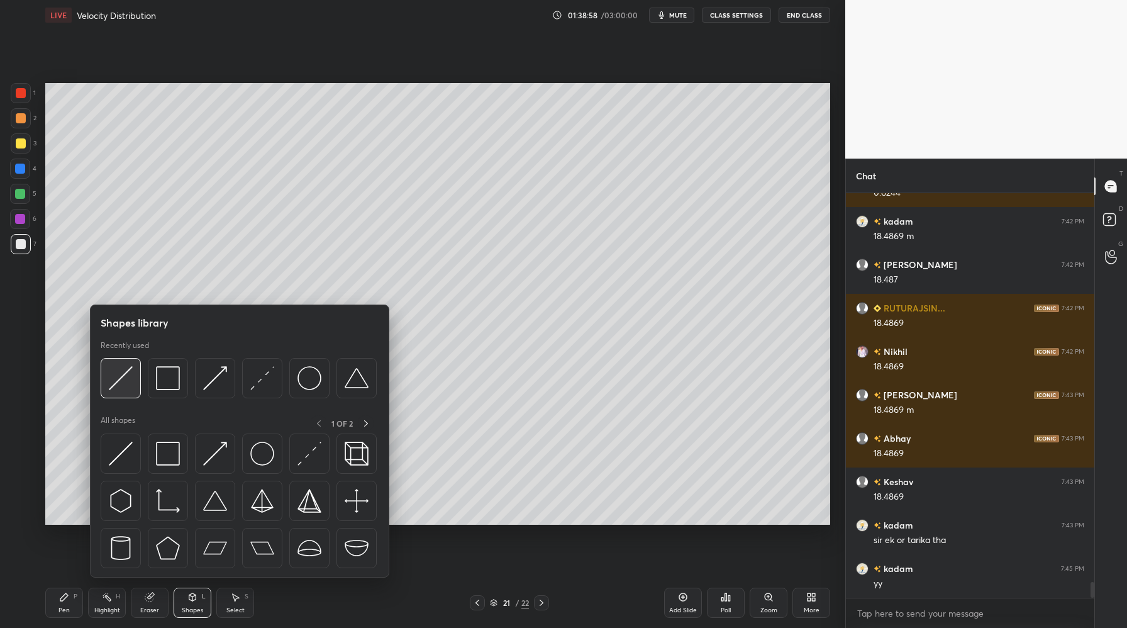
click at [126, 388] on img at bounding box center [121, 378] width 24 height 24
click at [120, 393] on div at bounding box center [121, 378] width 40 height 40
click at [120, 390] on div at bounding box center [121, 378] width 40 height 40
click at [127, 385] on img at bounding box center [121, 378] width 24 height 24
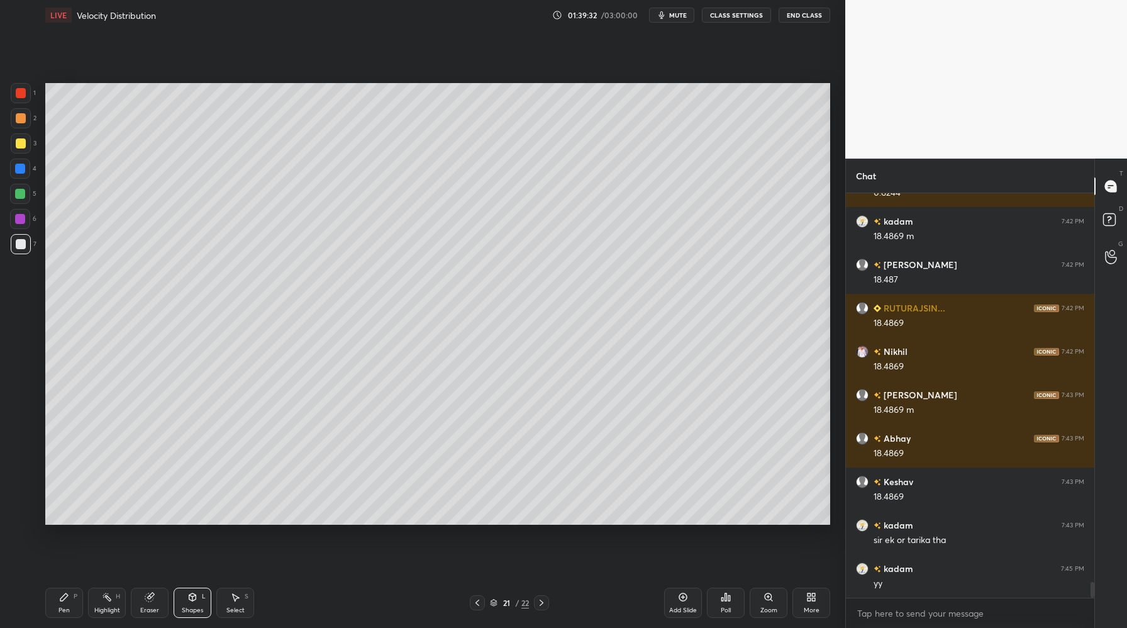
click at [23, 118] on div at bounding box center [21, 118] width 10 height 10
drag, startPoint x: 25, startPoint y: 247, endPoint x: 37, endPoint y: 254, distance: 14.4
click at [25, 249] on div at bounding box center [21, 244] width 20 height 20
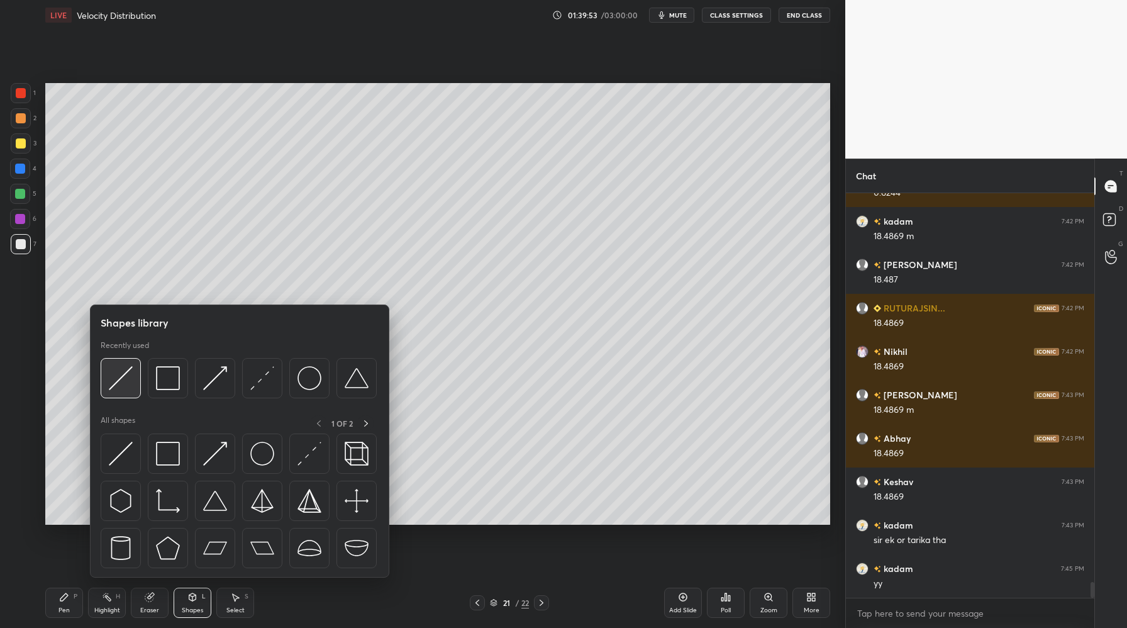
click at [114, 393] on div at bounding box center [121, 378] width 40 height 40
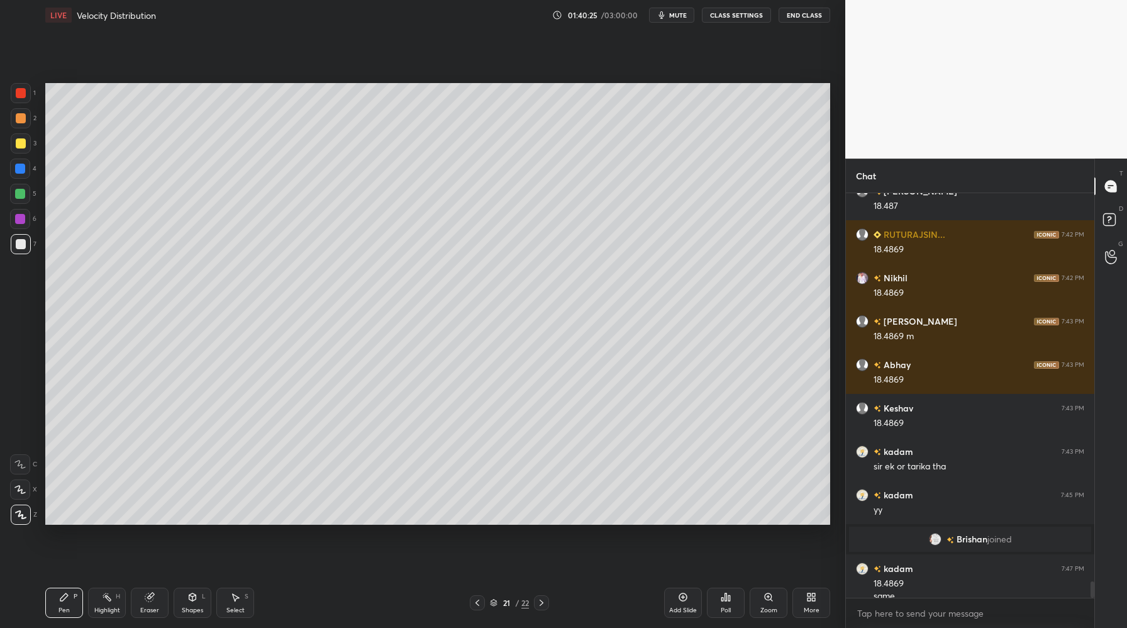
scroll to position [9433, 0]
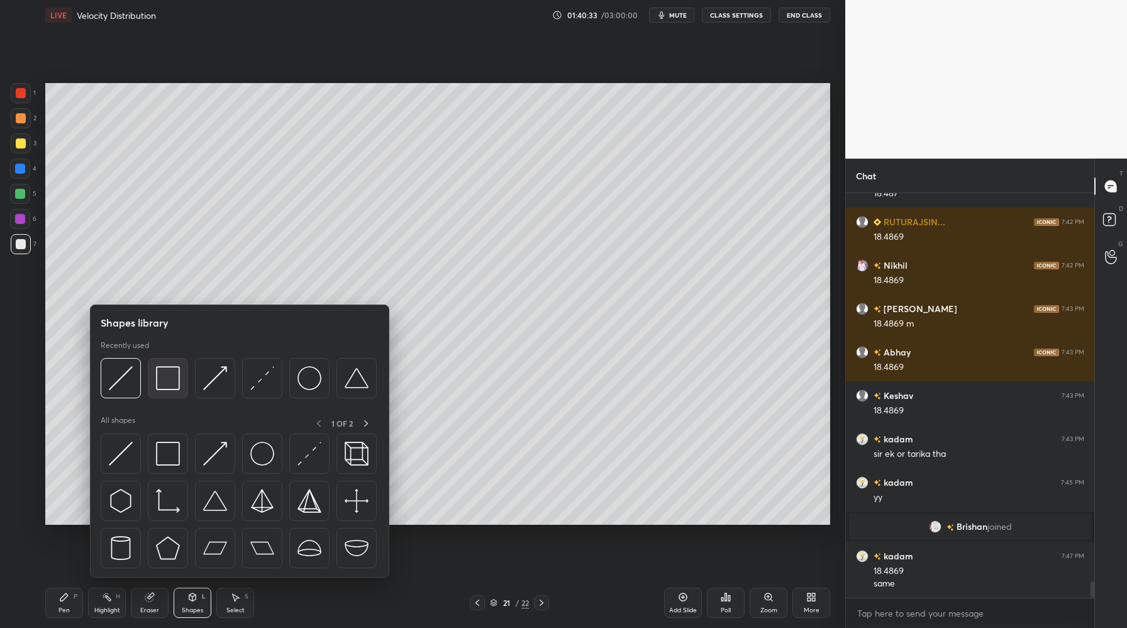
click at [174, 388] on img at bounding box center [168, 378] width 24 height 24
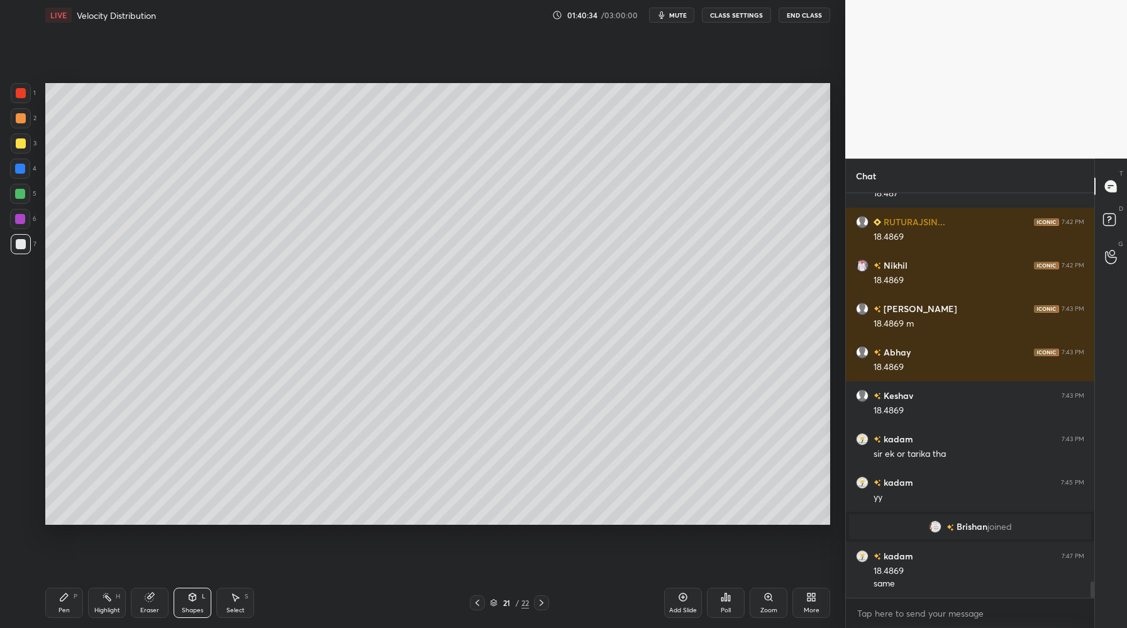
scroll to position [9477, 0]
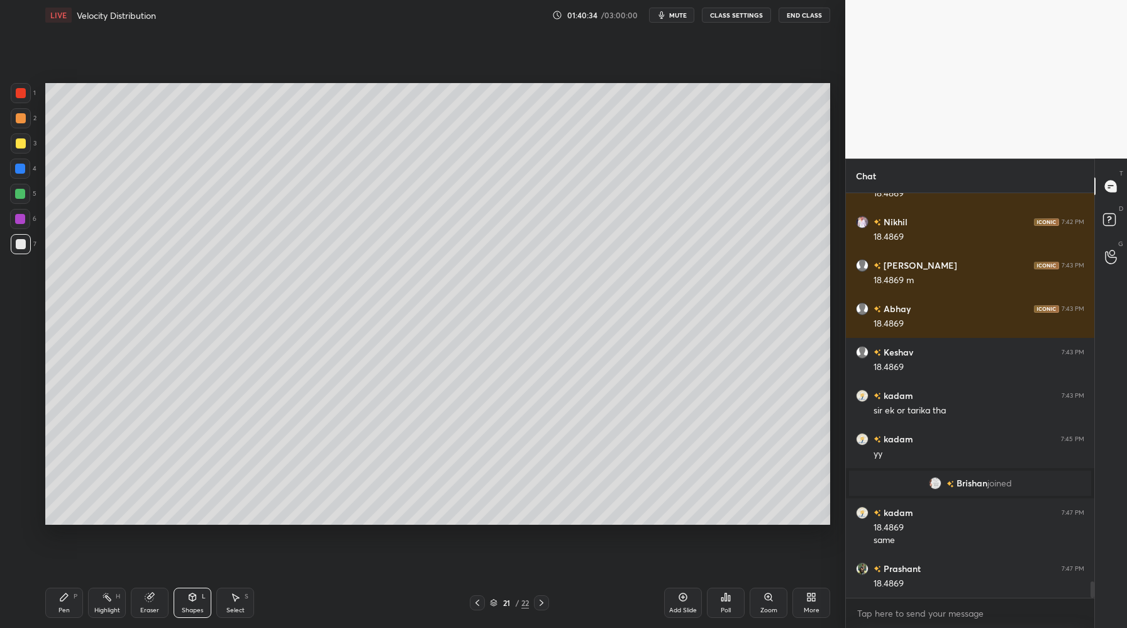
drag, startPoint x: 18, startPoint y: 193, endPoint x: 26, endPoint y: 194, distance: 7.7
click at [19, 194] on div at bounding box center [20, 194] width 10 height 10
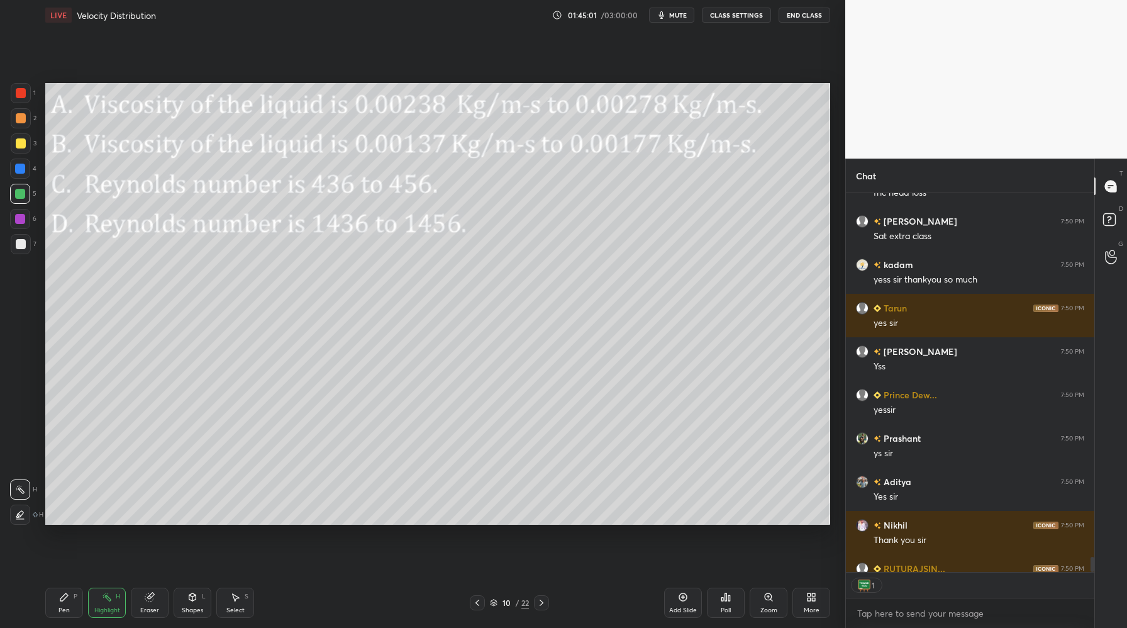
scroll to position [4, 4]
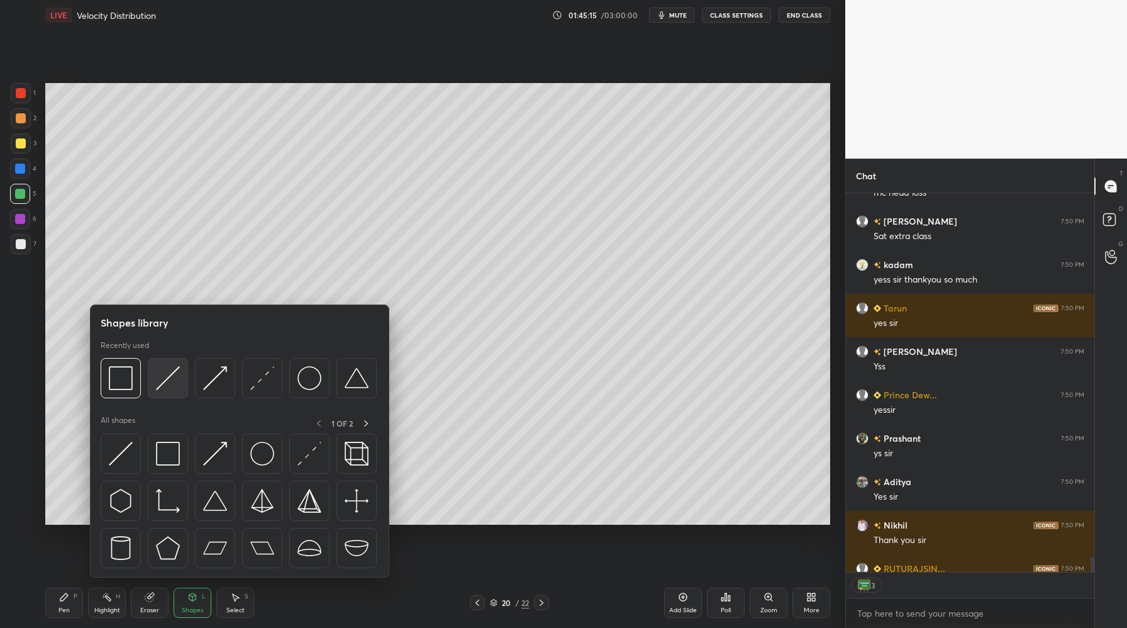
click at [169, 393] on div at bounding box center [168, 378] width 40 height 40
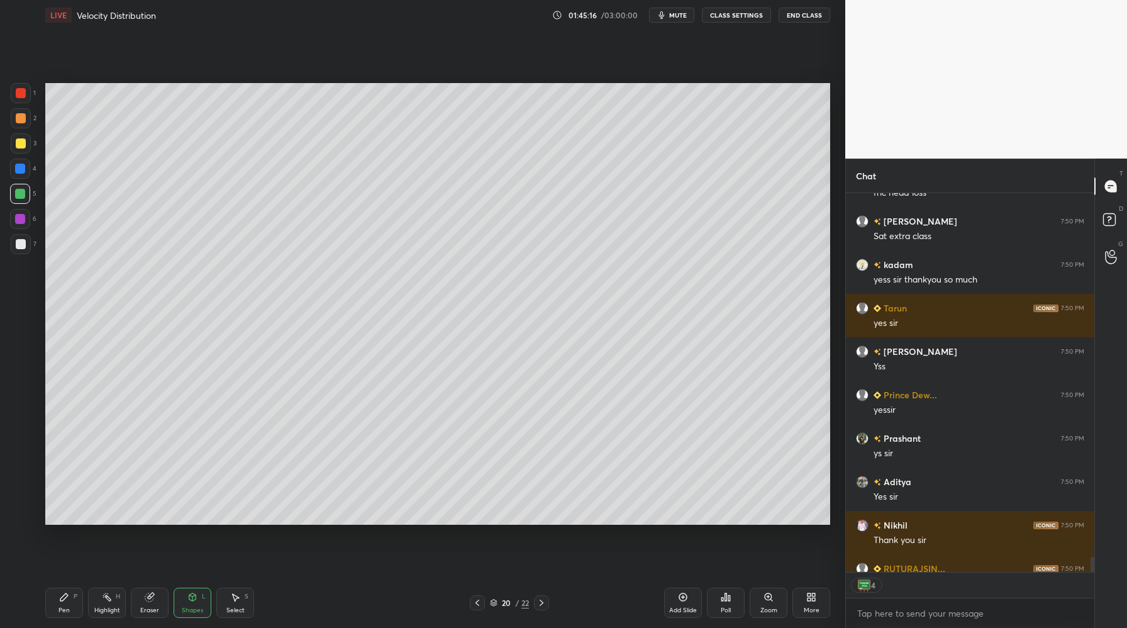
click at [25, 122] on div at bounding box center [21, 118] width 20 height 20
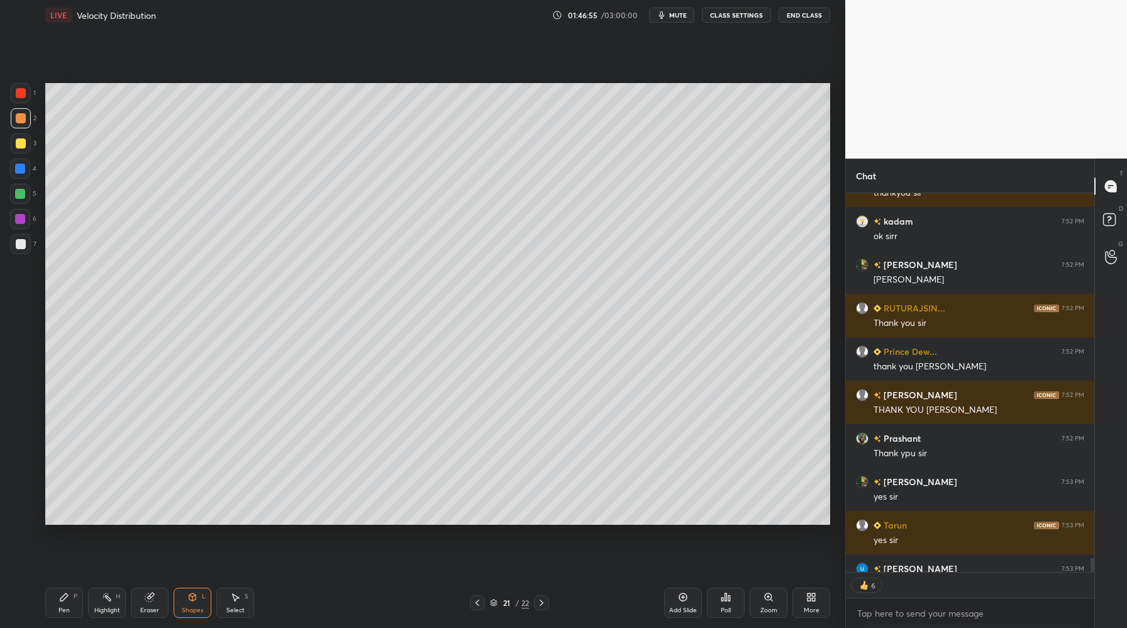
scroll to position [10674, 0]
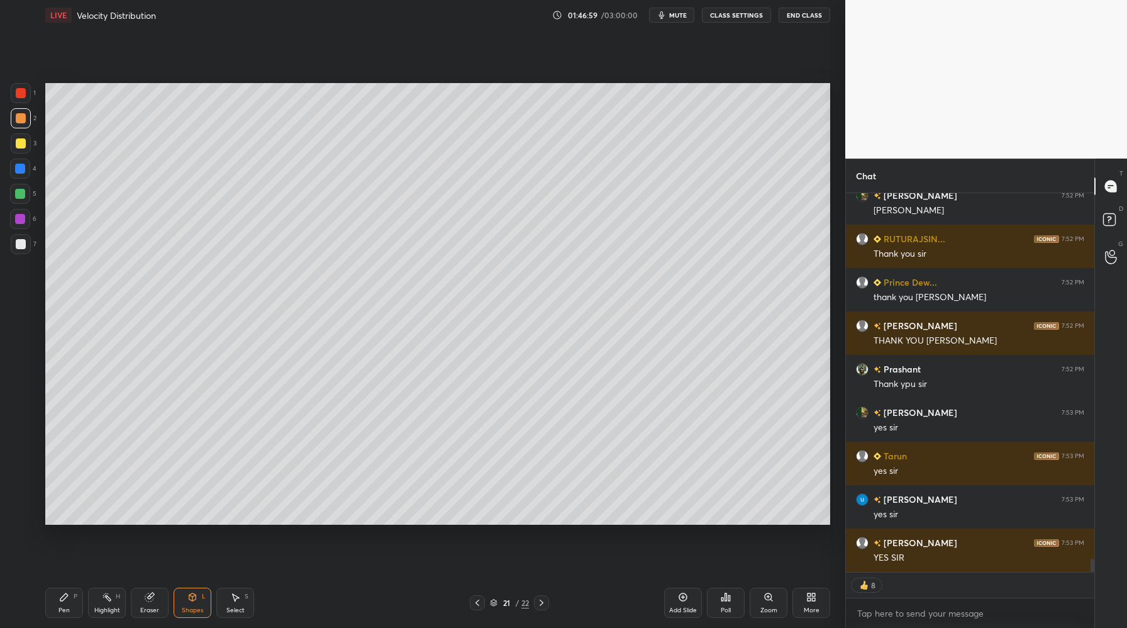
click at [804, 18] on button "End Class" at bounding box center [805, 15] width 52 height 15
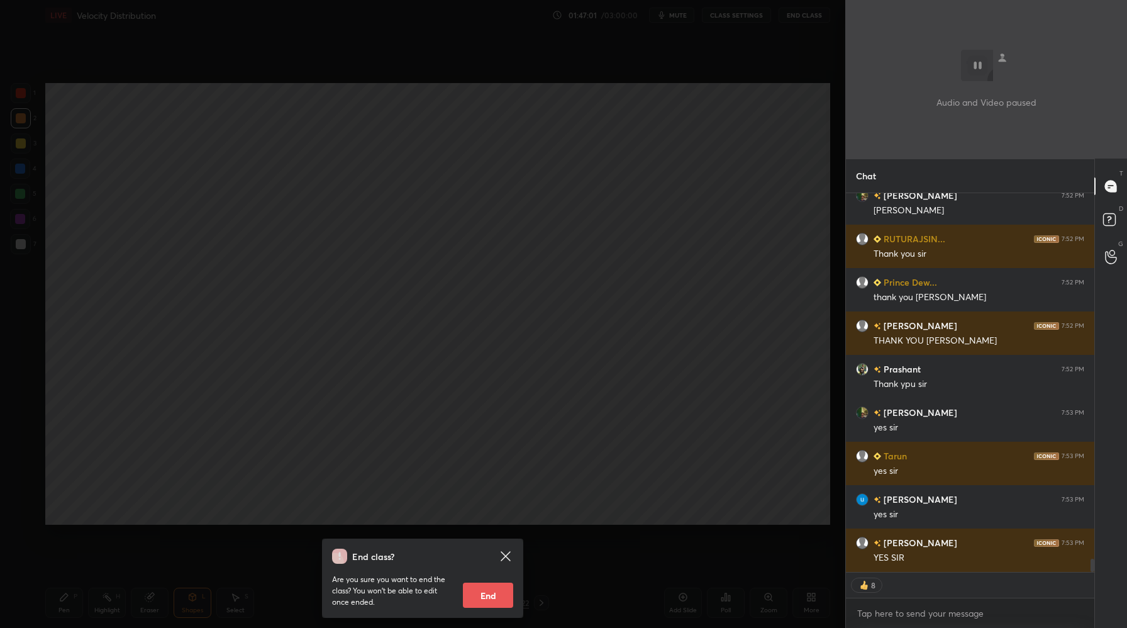
click at [479, 600] on button "End" at bounding box center [488, 595] width 50 height 25
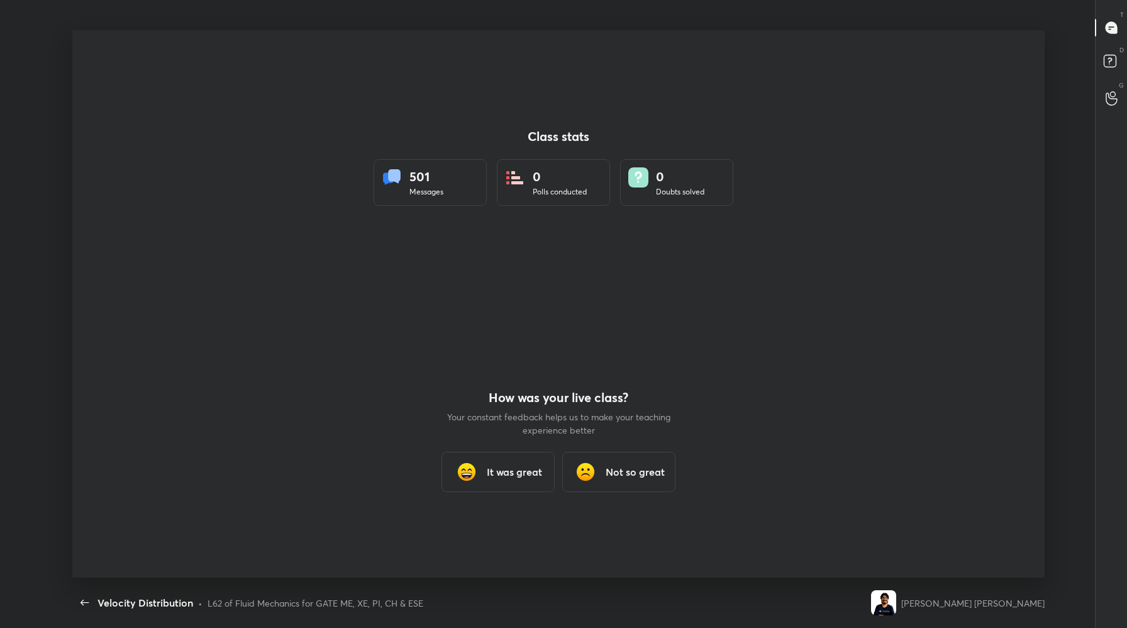
scroll to position [0, 0]
click at [494, 464] on h3 "It was great" at bounding box center [514, 471] width 55 height 15
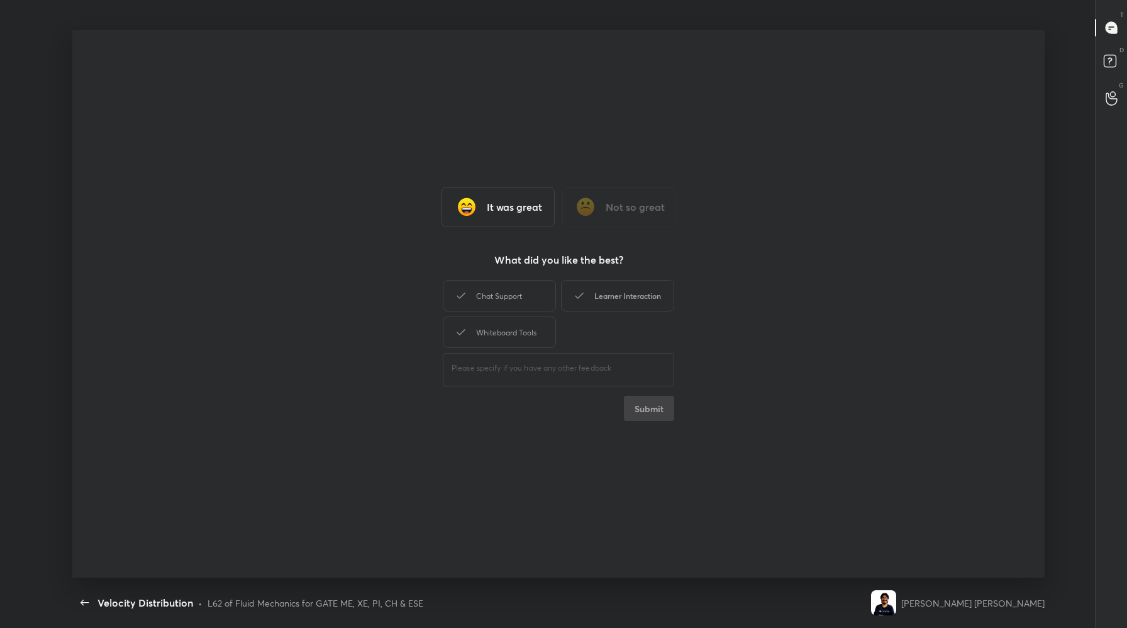
click at [637, 301] on div "Learner Interaction" at bounding box center [617, 295] width 113 height 31
click at [645, 403] on button "Submit" at bounding box center [649, 408] width 50 height 25
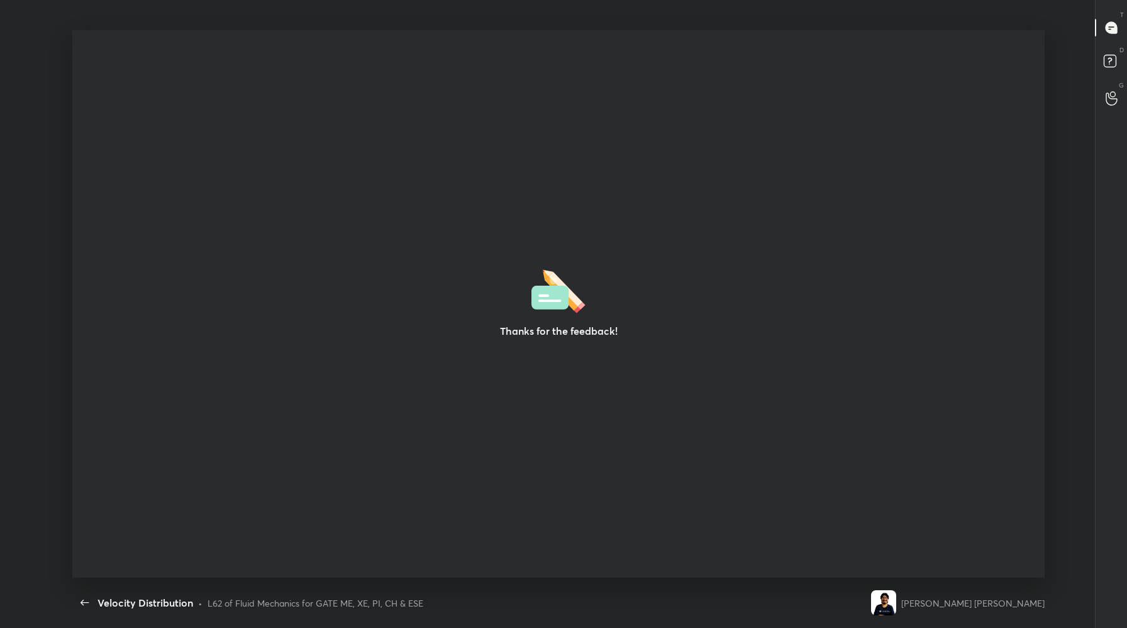
type textarea "x"
